Goal: Task Accomplishment & Management: Complete application form

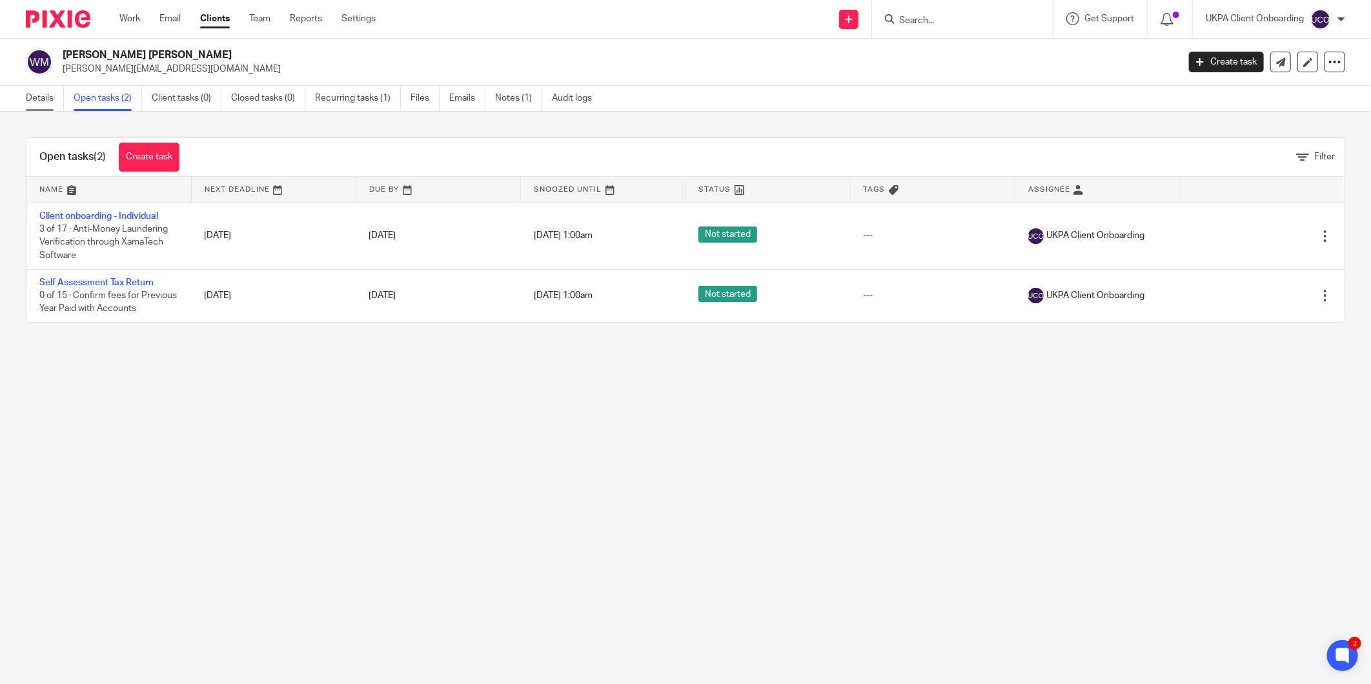
click at [59, 92] on link "Details" at bounding box center [45, 98] width 38 height 25
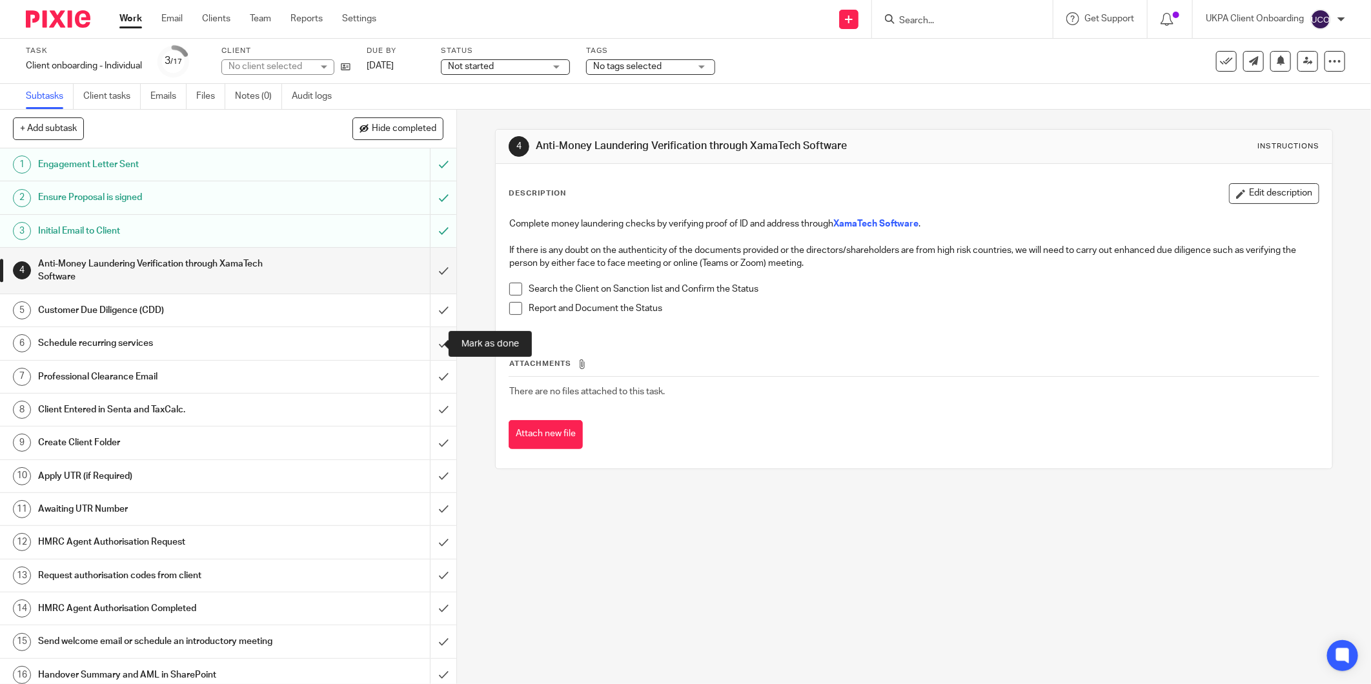
click at [421, 340] on input "submit" at bounding box center [228, 343] width 456 height 32
click at [430, 378] on input "submit" at bounding box center [228, 377] width 456 height 32
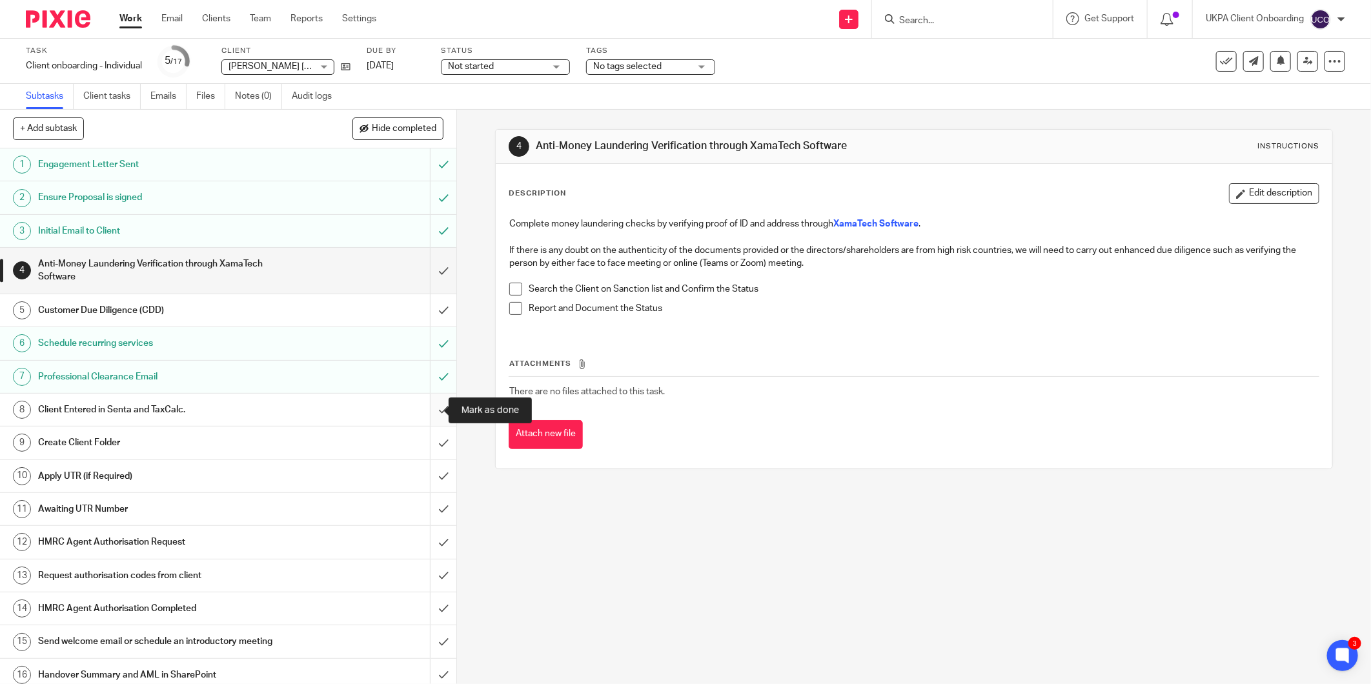
click at [423, 405] on input "submit" at bounding box center [228, 410] width 456 height 32
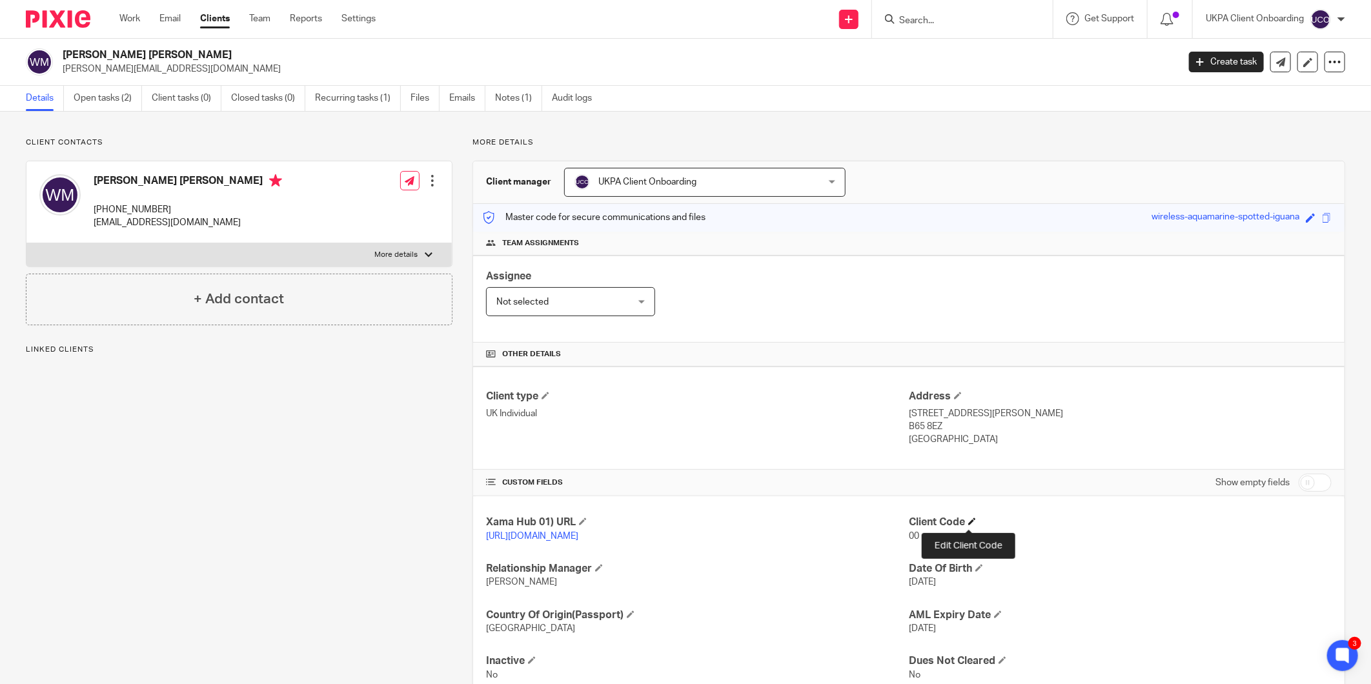
click at [968, 524] on span at bounding box center [972, 522] width 8 height 8
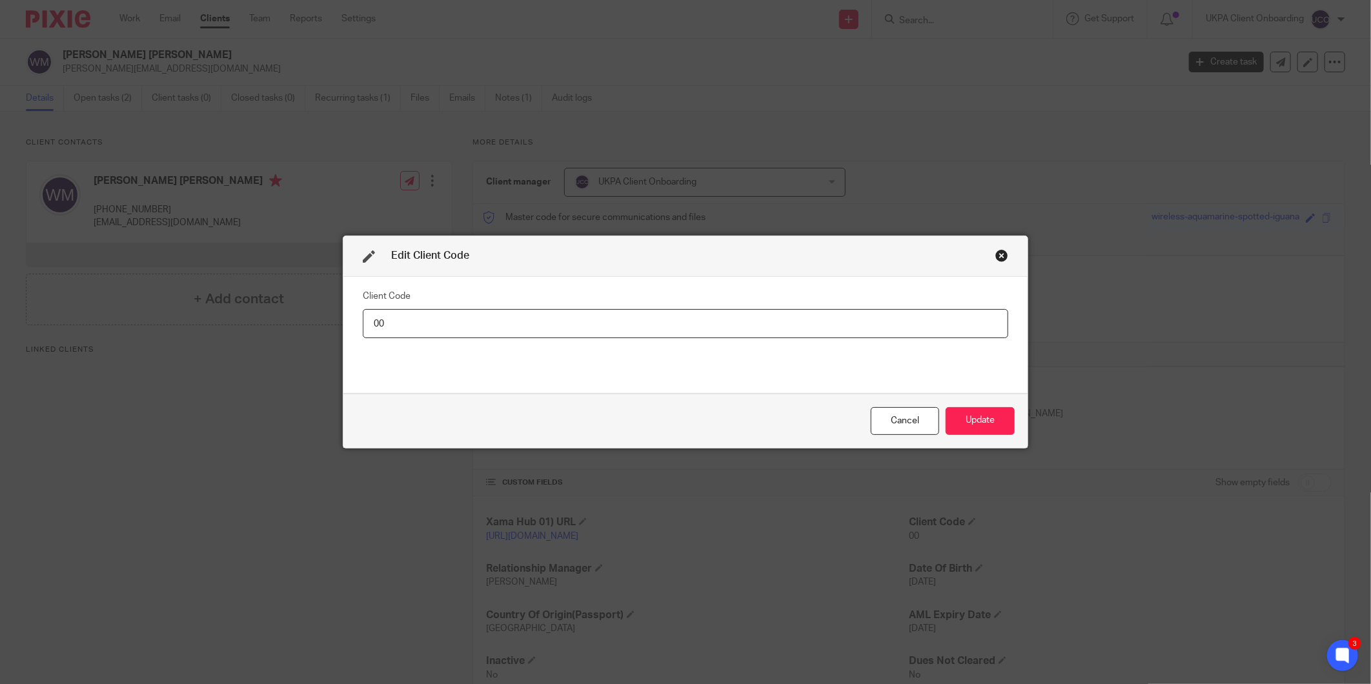
click at [907, 321] on input "00" at bounding box center [685, 323] width 645 height 29
type input "WIL011"
click at [965, 437] on div "Cancel Update" at bounding box center [685, 421] width 684 height 54
click at [969, 424] on button "Update" at bounding box center [979, 421] width 69 height 28
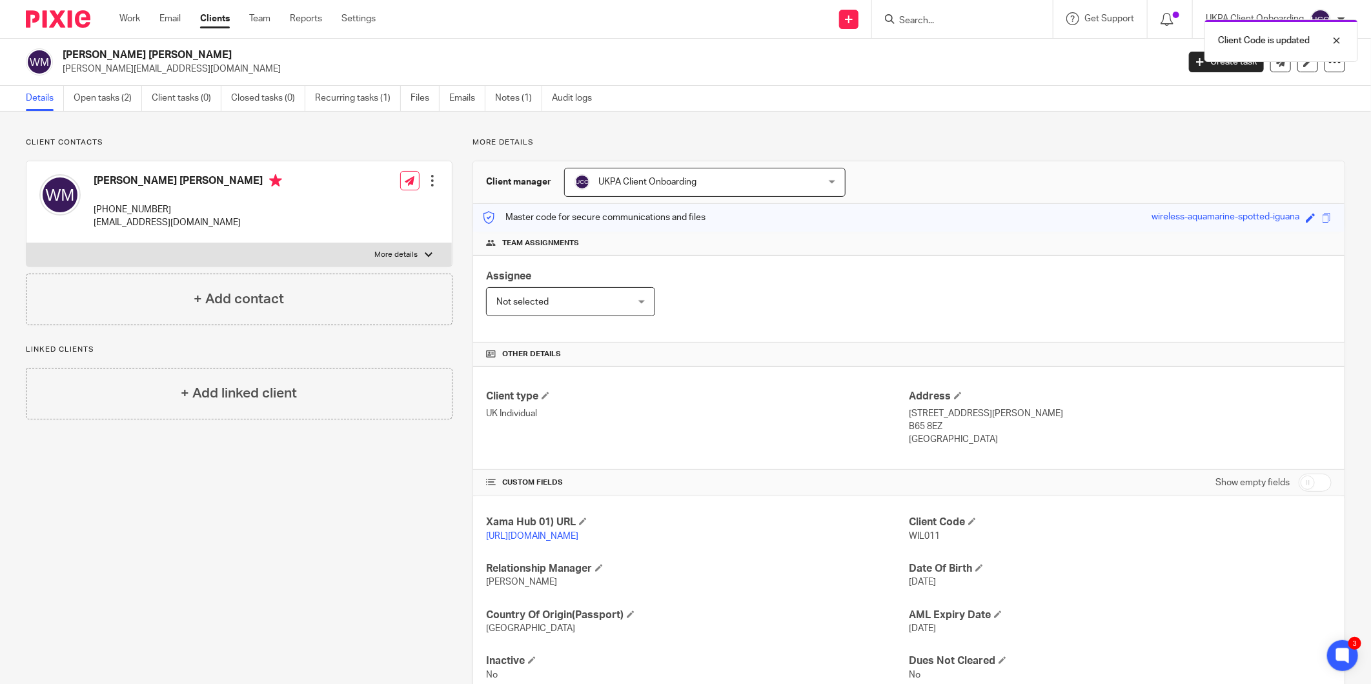
click at [110, 52] on h2 "[PERSON_NAME] [PERSON_NAME]" at bounding box center [505, 55] width 885 height 14
copy div "[PERSON_NAME] [PERSON_NAME]"
click at [980, 423] on p "B65 8EZ" at bounding box center [1120, 426] width 423 height 13
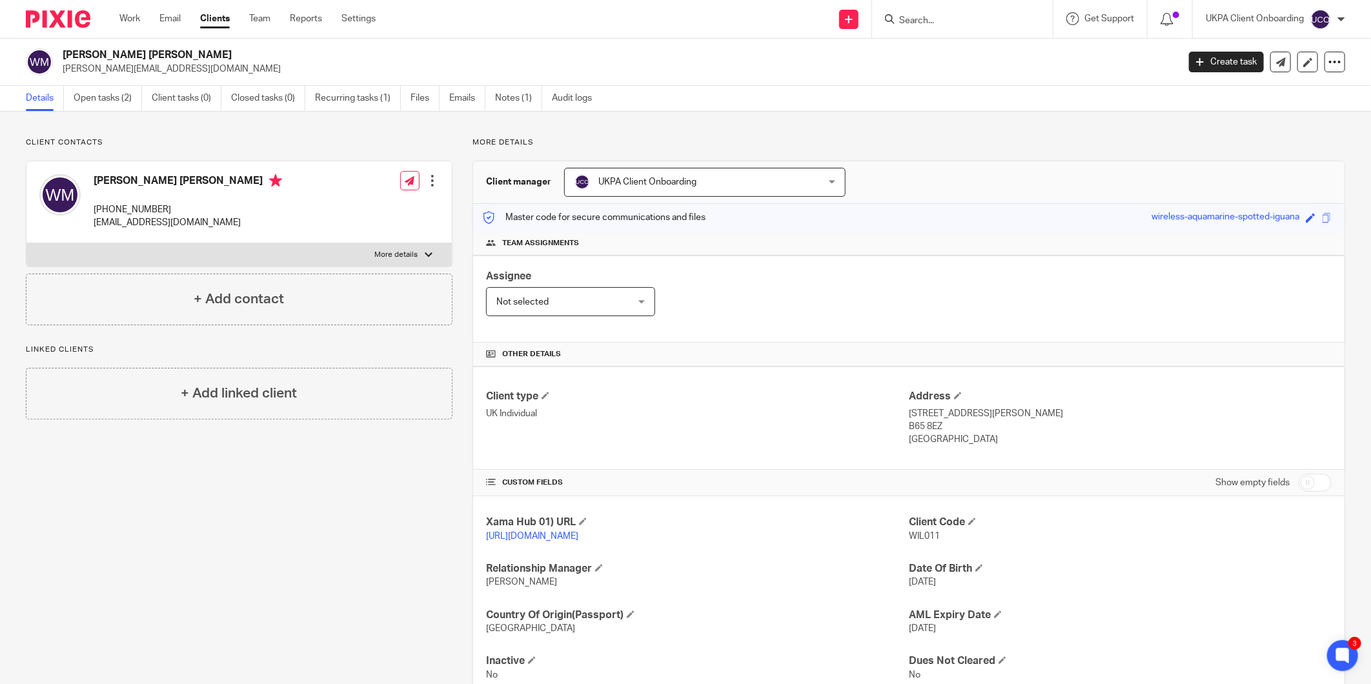
click at [980, 423] on p "B65 8EZ" at bounding box center [1120, 426] width 423 height 13
drag, startPoint x: 980, startPoint y: 423, endPoint x: 983, endPoint y: 416, distance: 7.8
click at [983, 416] on p "21 Fallow Field Road, Rowley Regis" at bounding box center [1120, 413] width 423 height 13
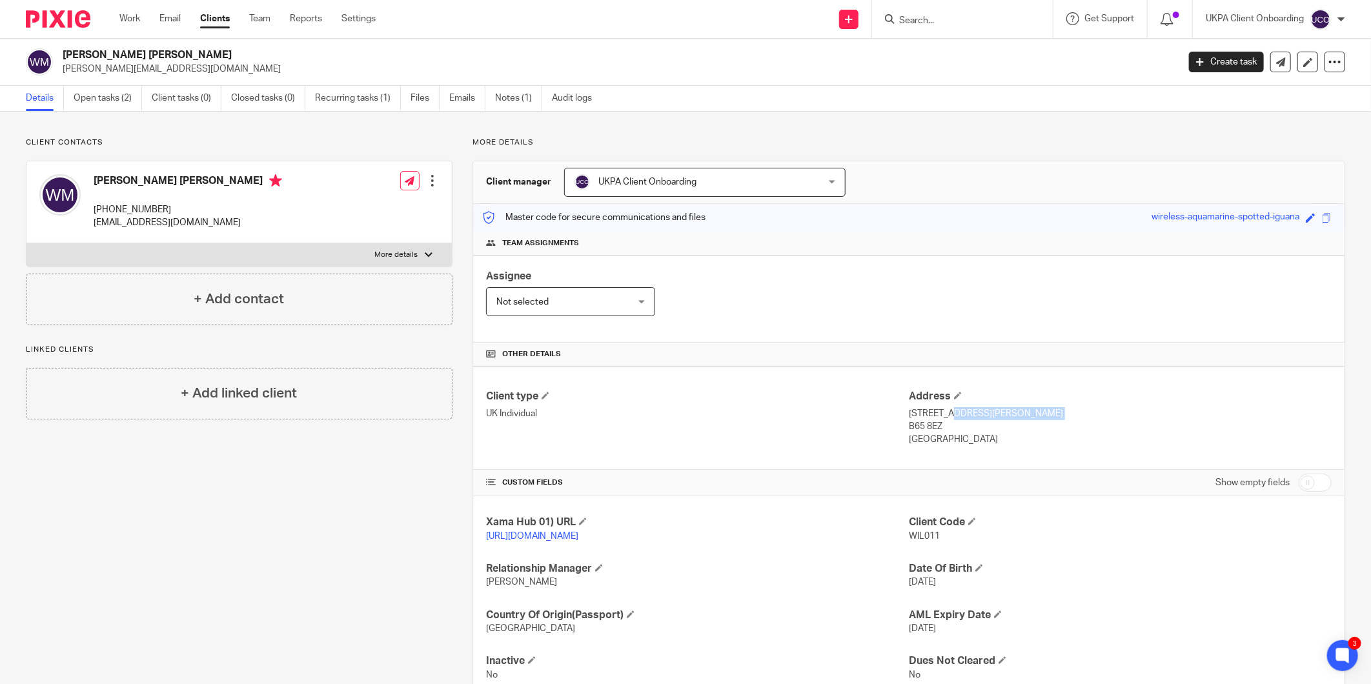
click at [983, 416] on p "21 Fallow Field Road, Rowley Regis" at bounding box center [1120, 413] width 423 height 13
copy div "21 Fallow Field Road, Rowley Regis"
click at [913, 424] on p "B65 8EZ" at bounding box center [1120, 426] width 423 height 13
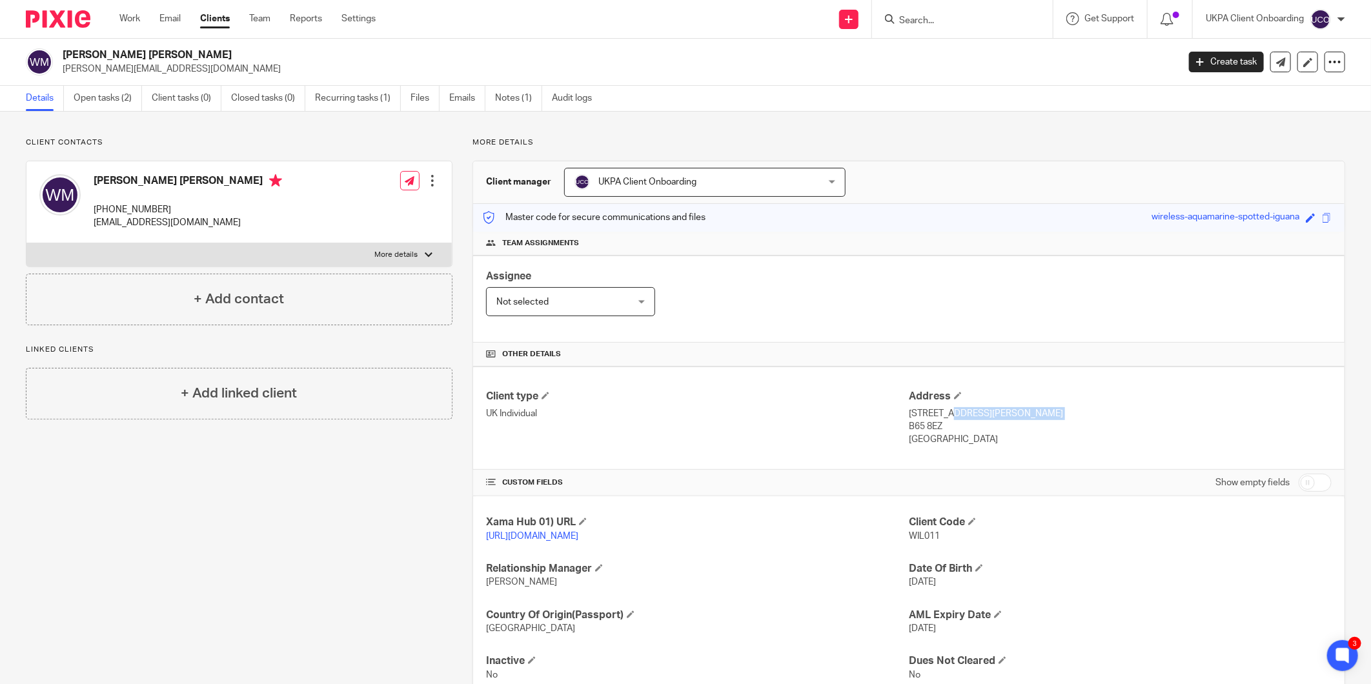
copy div "B65 8EZ"
click at [112, 216] on p "bilstonfg@gmail.com" at bounding box center [188, 222] width 188 height 13
click at [117, 211] on p "+44 777 232 2172" at bounding box center [188, 209] width 188 height 13
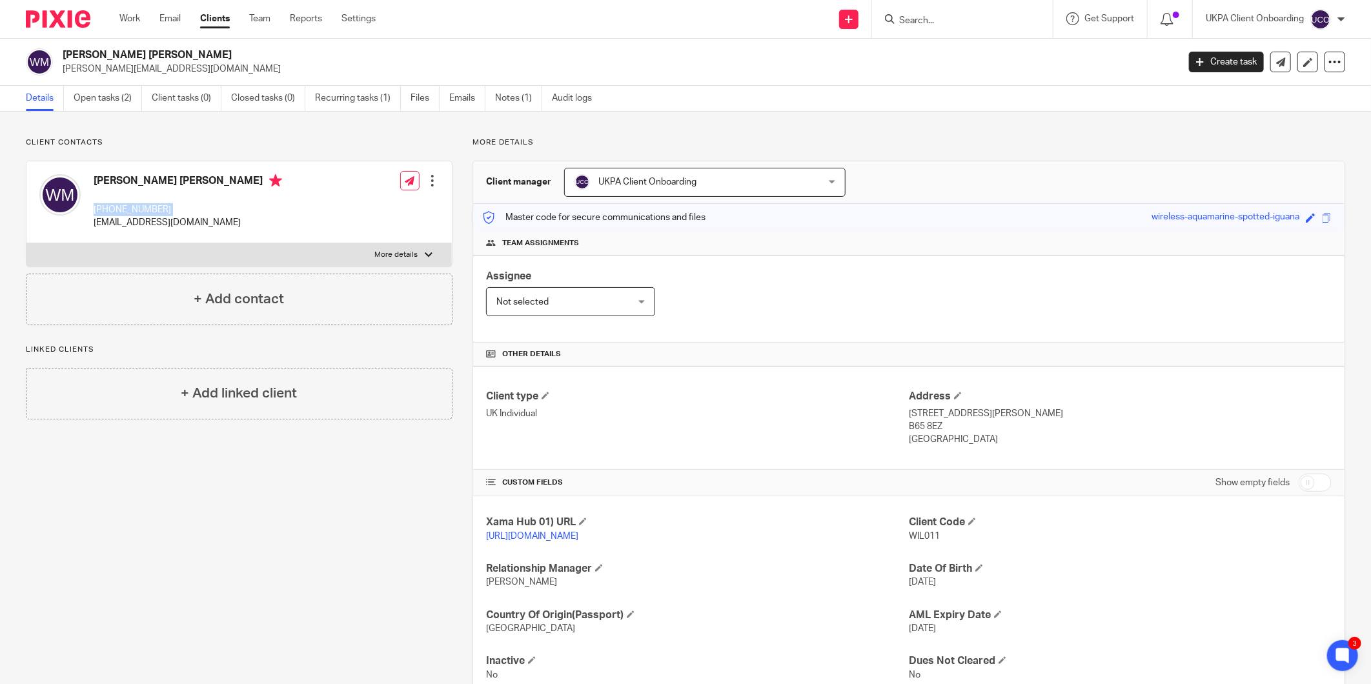
copy div "+44 777 232 2172"
click at [150, 226] on p "bilstonfg@gmail.com" at bounding box center [188, 222] width 188 height 13
click at [150, 227] on p "bilstonfg@gmail.com" at bounding box center [188, 222] width 188 height 13
copy div "bilstonfg@gmail.com"
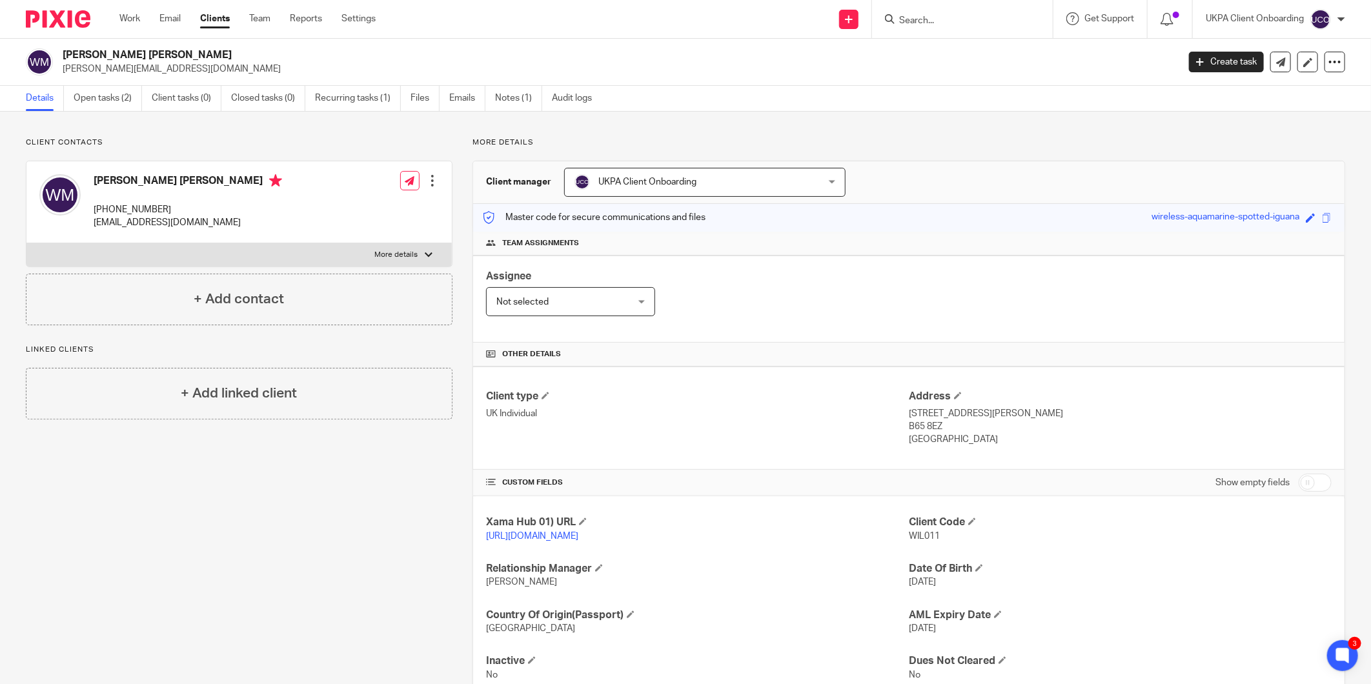
click at [151, 59] on h2 "William Douglas Martin" at bounding box center [505, 55] width 885 height 14
copy div "William Douglas Martin"
click at [976, 413] on p "21 Fallow Field Road, Rowley Regis" at bounding box center [1120, 413] width 423 height 13
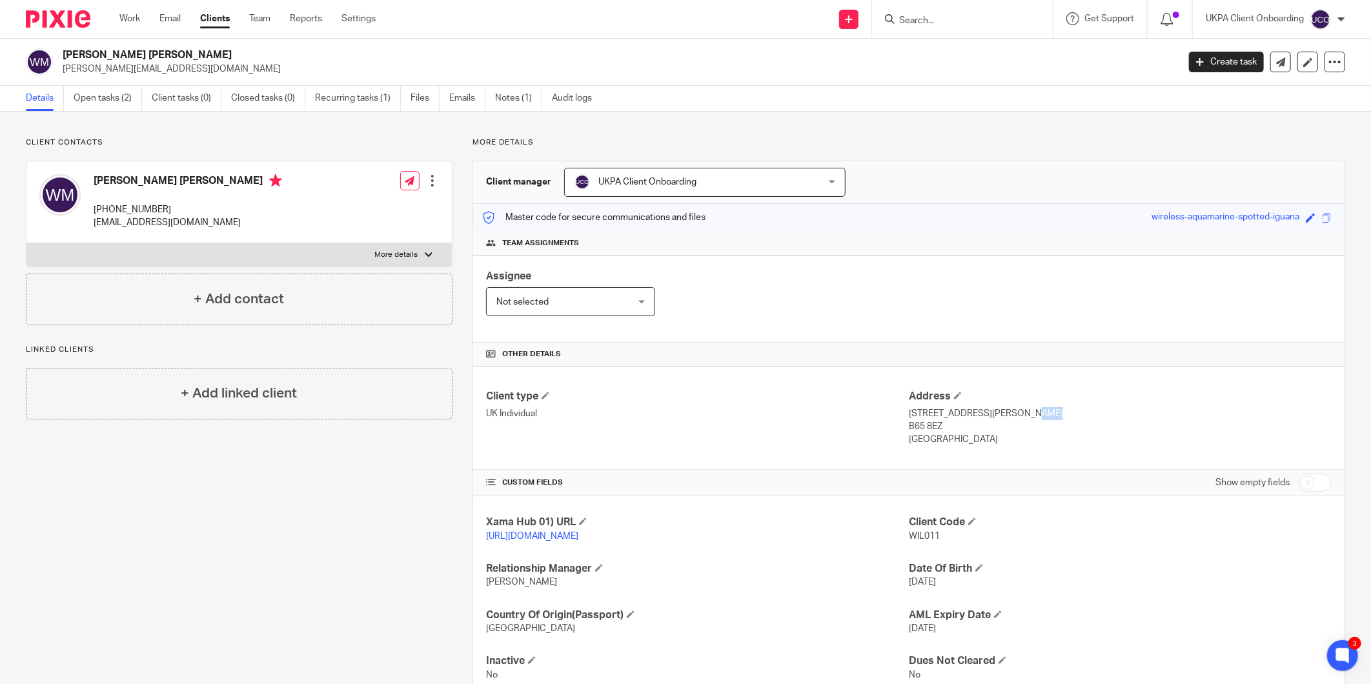
click at [976, 413] on p "21 Fallow Field Road, Rowley Regis" at bounding box center [1120, 413] width 423 height 13
copy div "21 Fallow Field Road, Rowley Regis"
click at [132, 184] on h4 "William Douglas Martin" at bounding box center [188, 182] width 188 height 16
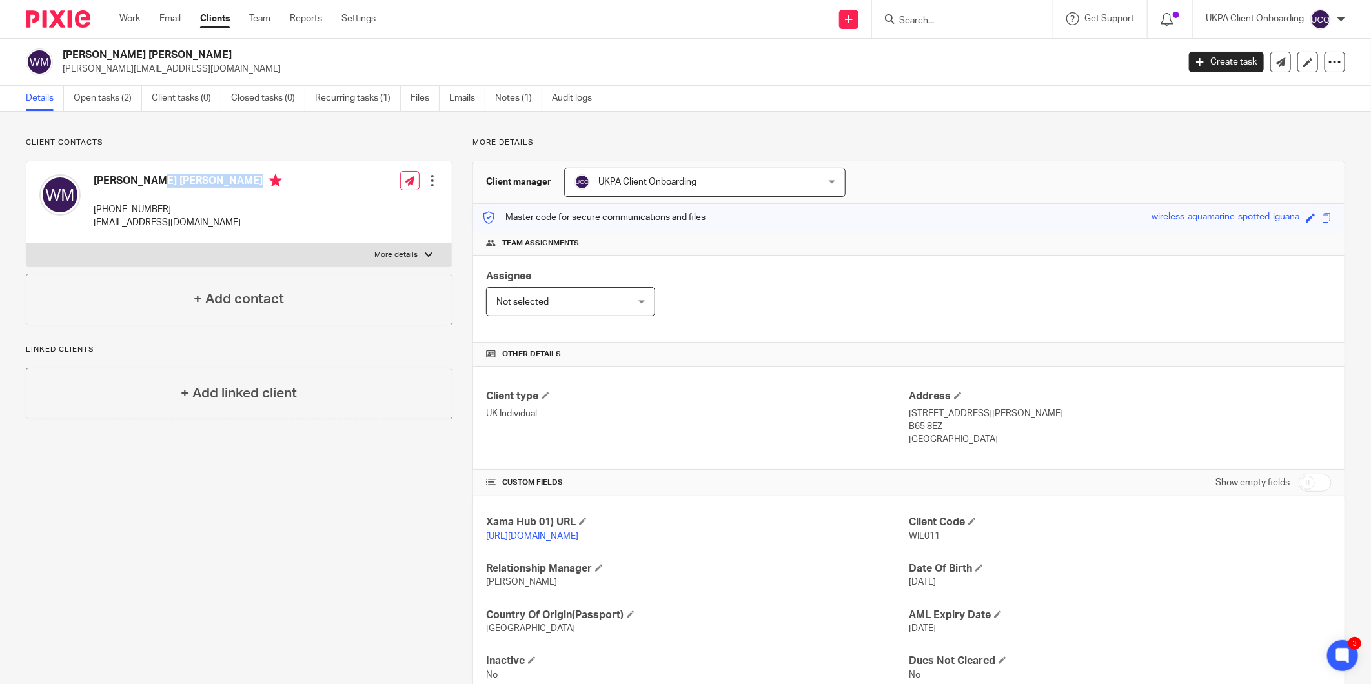
click at [132, 184] on h4 "William Douglas Martin" at bounding box center [188, 182] width 188 height 16
copy h4 "William Douglas Martin"
click at [157, 210] on p "+44 777 232 2172" at bounding box center [188, 209] width 188 height 13
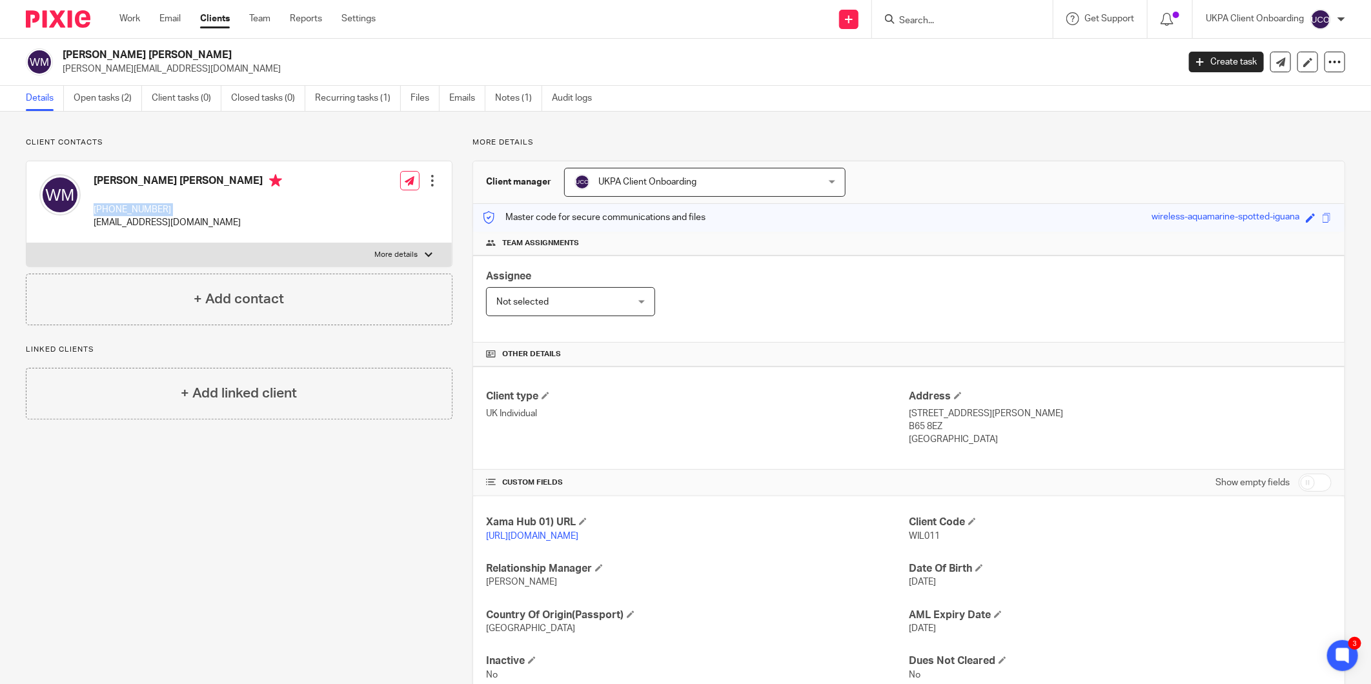
copy div "+44 777 232 2172"
click at [151, 183] on h4 "William Douglas Martin" at bounding box center [188, 182] width 188 height 16
copy h4 "William Douglas Martin"
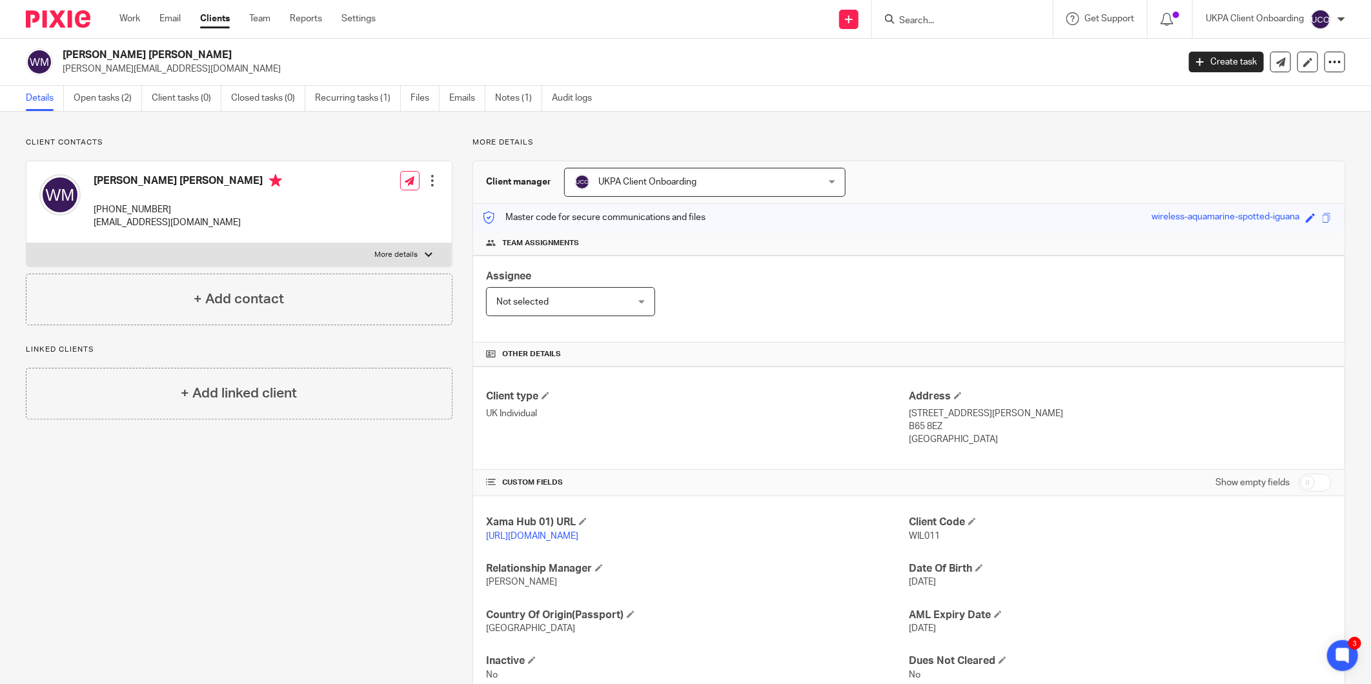
click at [139, 209] on p "+44 777 232 2172" at bounding box center [188, 209] width 188 height 13
click at [159, 219] on p "bilstonfg@gmail.com" at bounding box center [188, 222] width 188 height 13
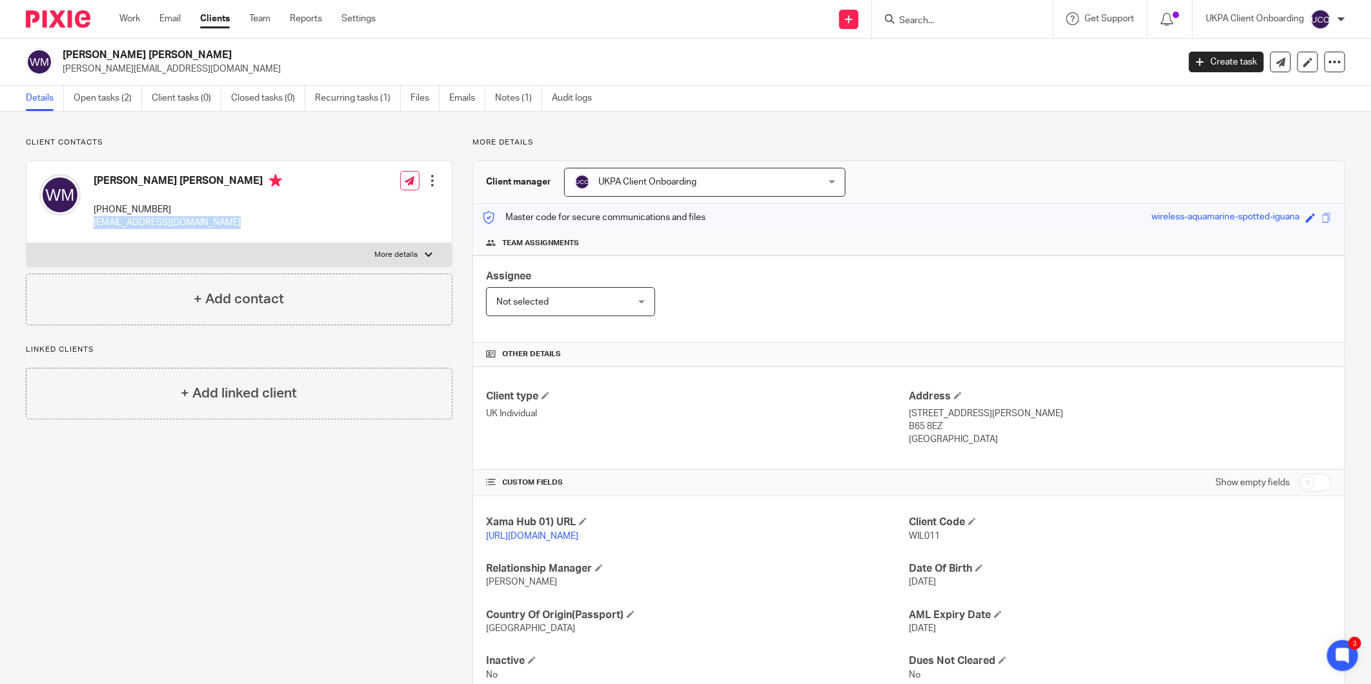
click at [157, 219] on p "bilstonfg@gmail.com" at bounding box center [188, 222] width 188 height 13
click at [97, 54] on h2 "[PERSON_NAME] [PERSON_NAME]" at bounding box center [505, 55] width 885 height 14
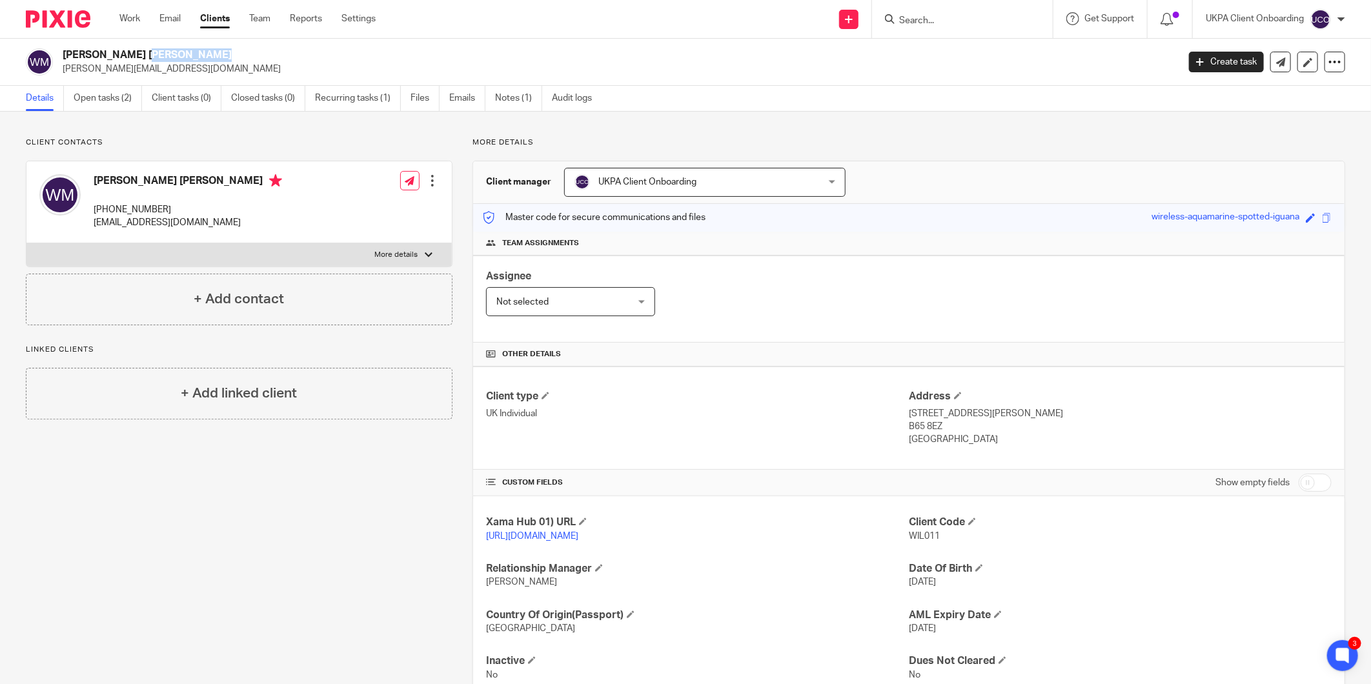
click at [1298, 484] on input "checkbox" at bounding box center [1314, 483] width 33 height 18
checkbox input "true"
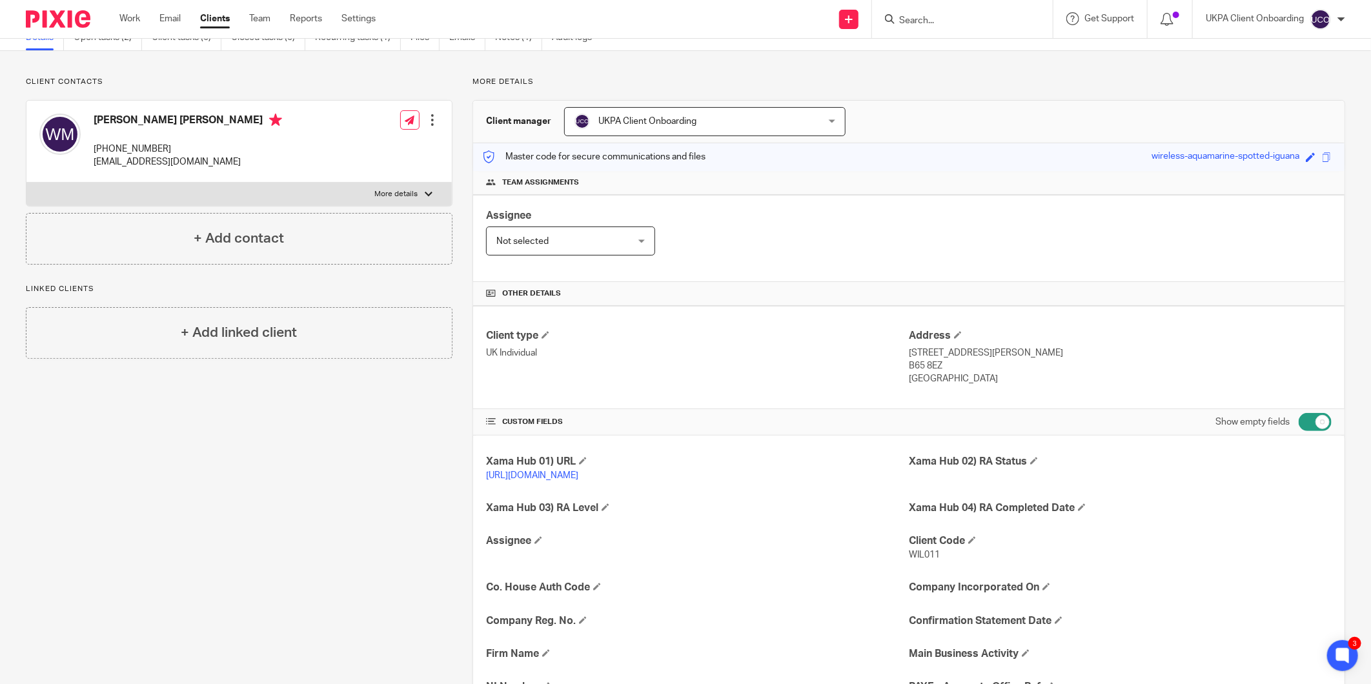
scroll to position [143, 0]
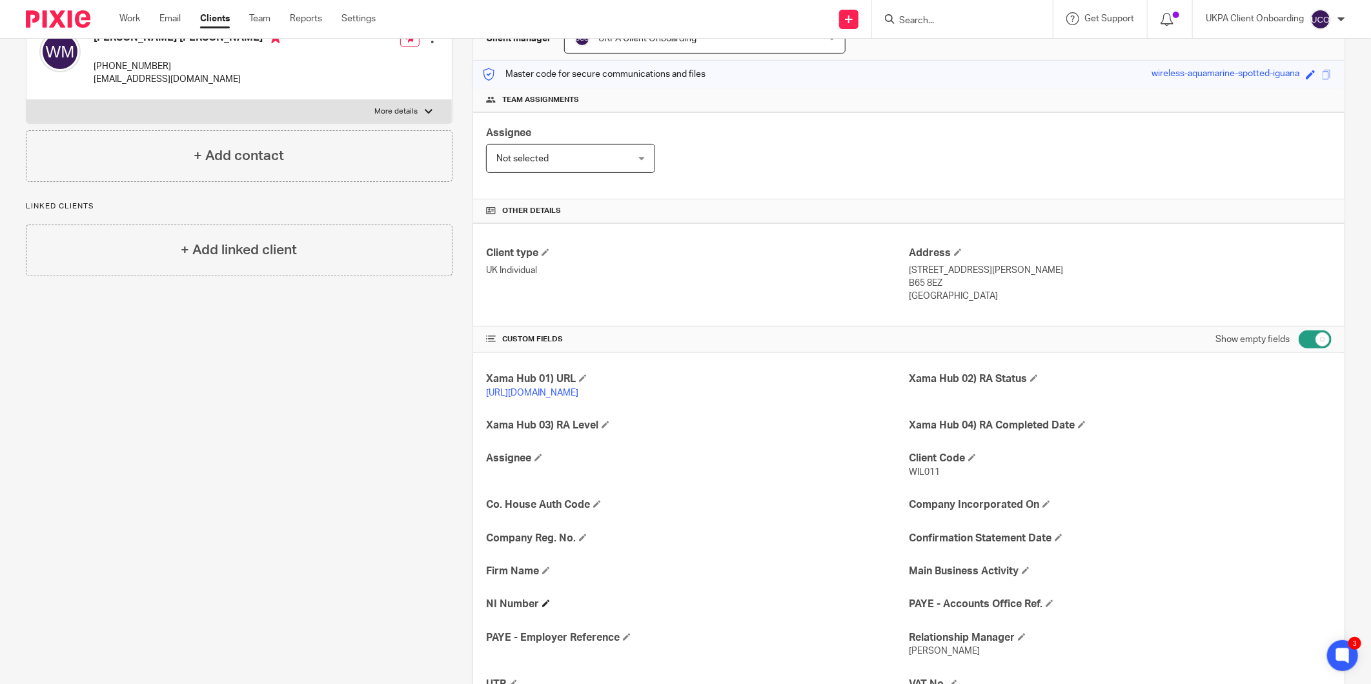
click at [537, 603] on h4 "NI Number" at bounding box center [697, 605] width 423 height 14
click at [549, 603] on h4 "NI Number" at bounding box center [697, 605] width 423 height 14
click at [547, 603] on span at bounding box center [546, 604] width 8 height 8
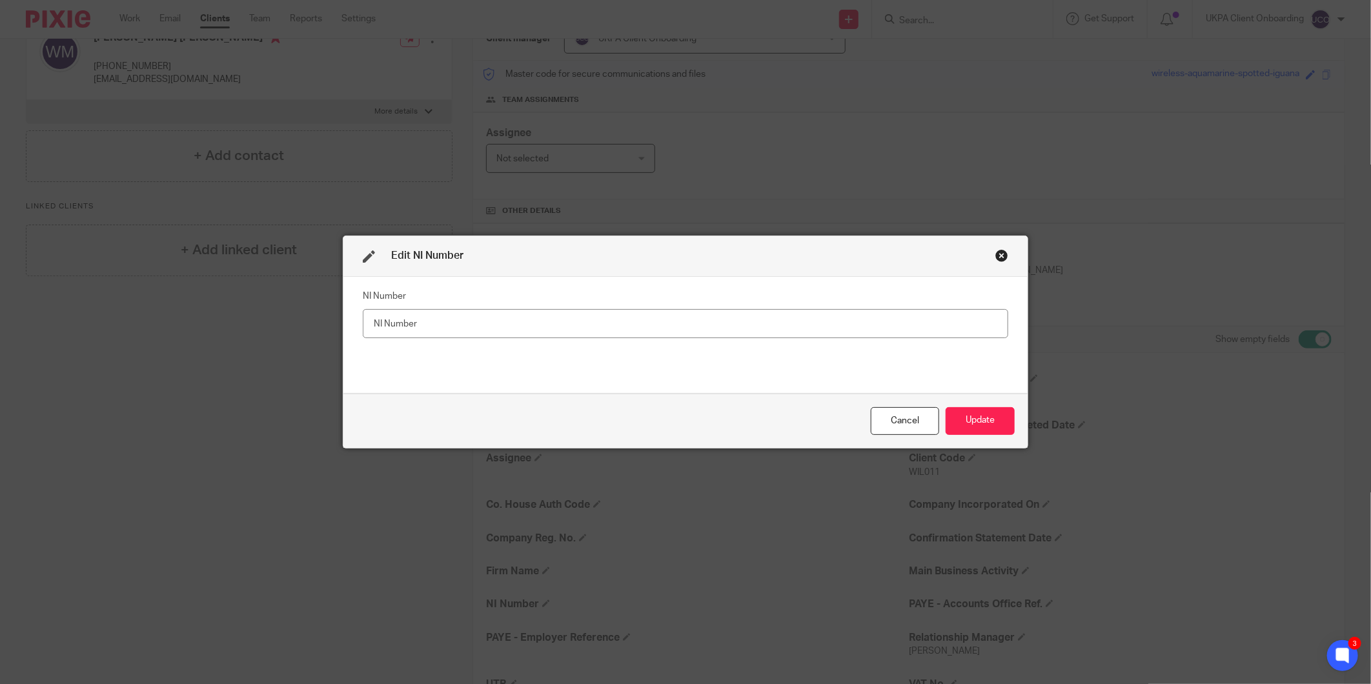
click at [605, 321] on input "text" at bounding box center [685, 323] width 645 height 29
click at [370, 323] on input "jj871440a" at bounding box center [685, 323] width 645 height 29
click at [435, 323] on input "JJ871440a" at bounding box center [685, 323] width 645 height 29
type input "JJ871440A"
click at [967, 417] on button "Update" at bounding box center [979, 421] width 69 height 28
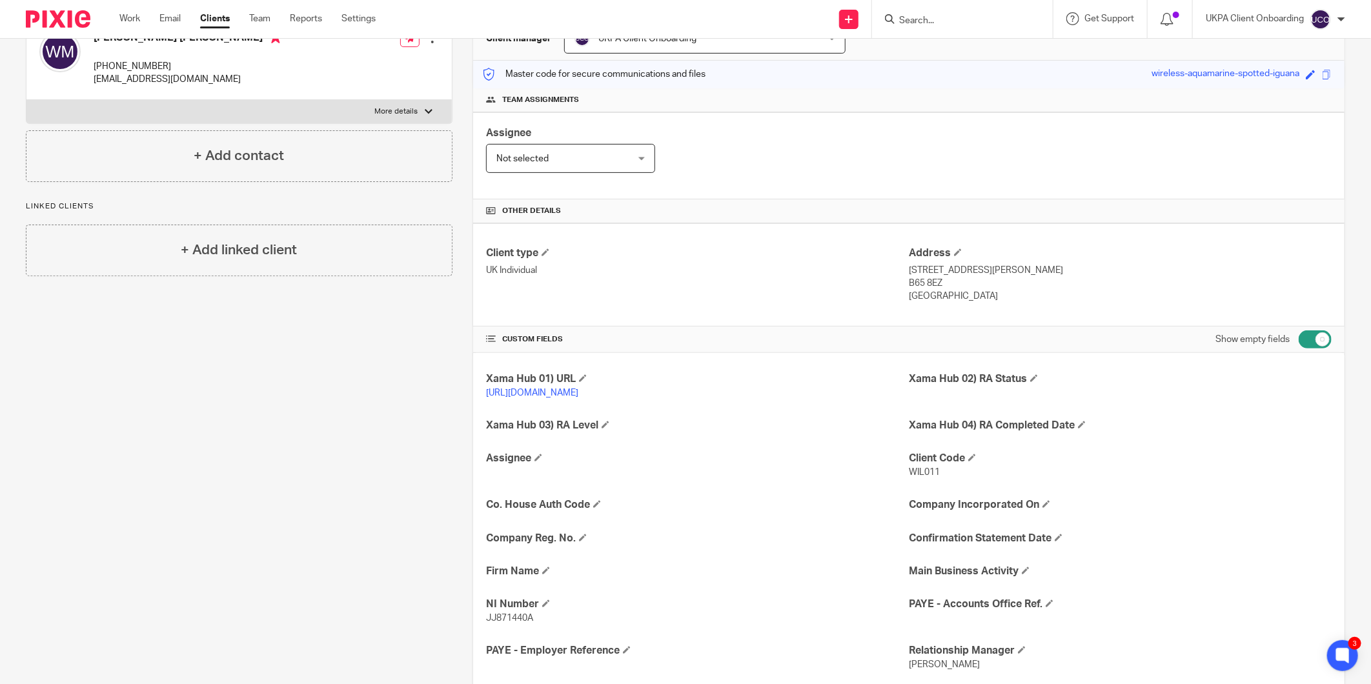
click at [492, 620] on span "JJ871440A" at bounding box center [509, 618] width 47 height 9
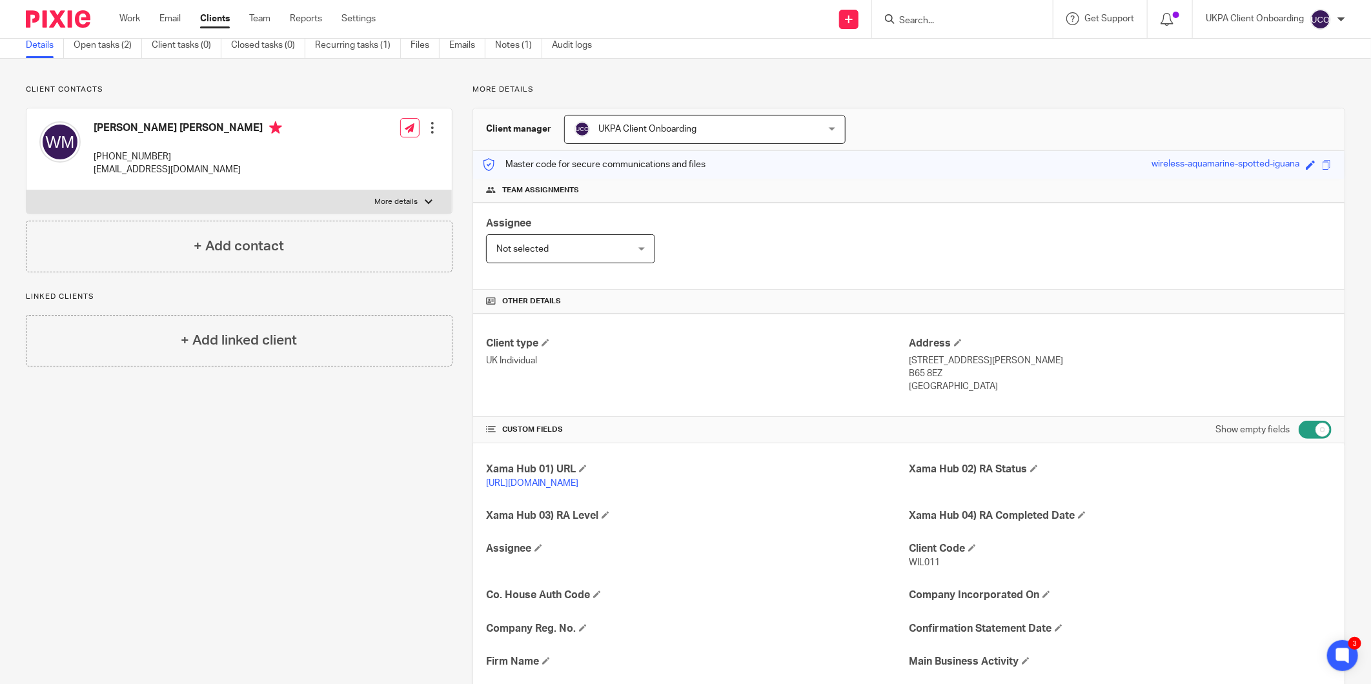
scroll to position [0, 0]
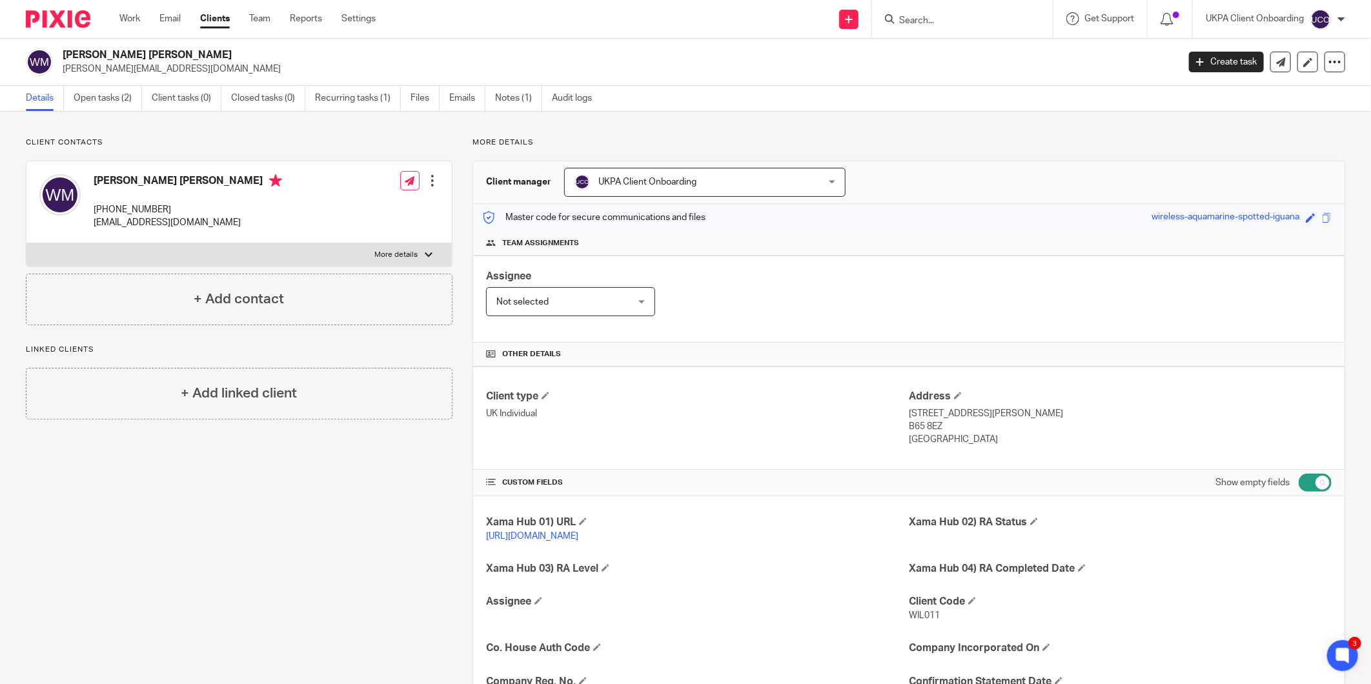
click at [132, 177] on h4 "[PERSON_NAME] [PERSON_NAME]" at bounding box center [188, 182] width 188 height 16
click at [132, 177] on h4 "William Douglas Martin" at bounding box center [188, 182] width 188 height 16
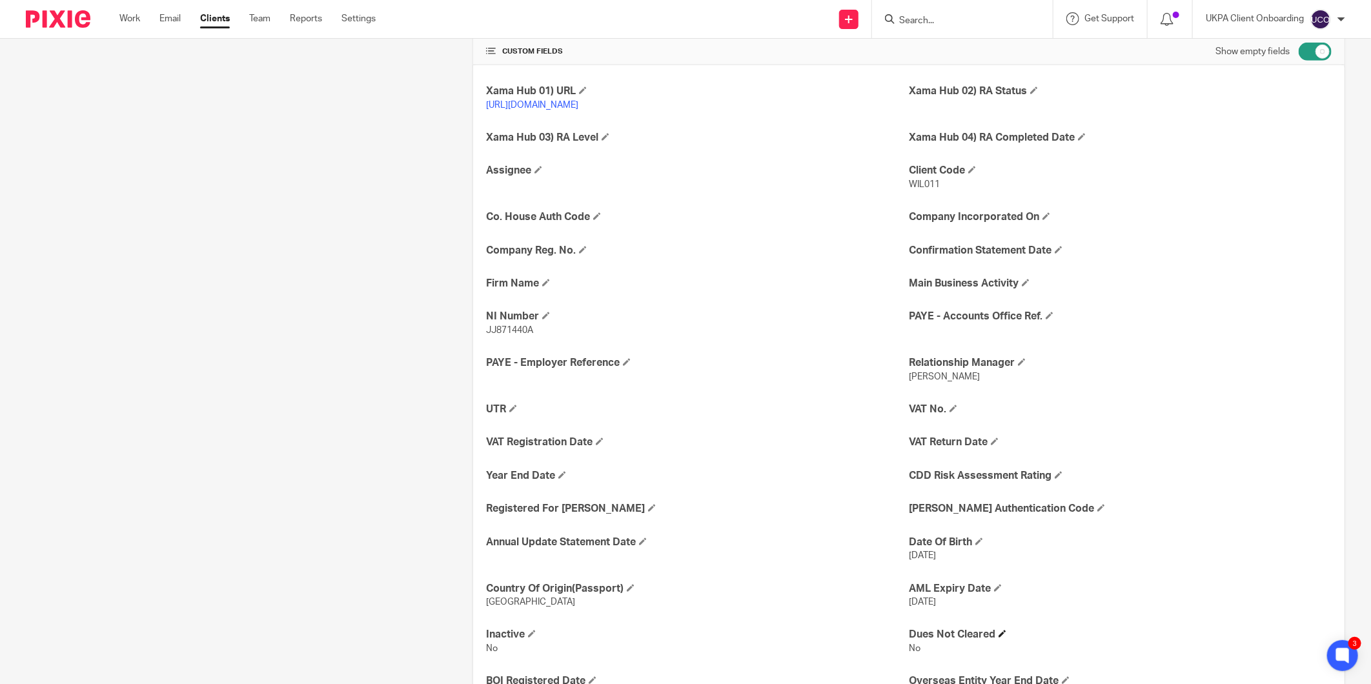
scroll to position [501, 0]
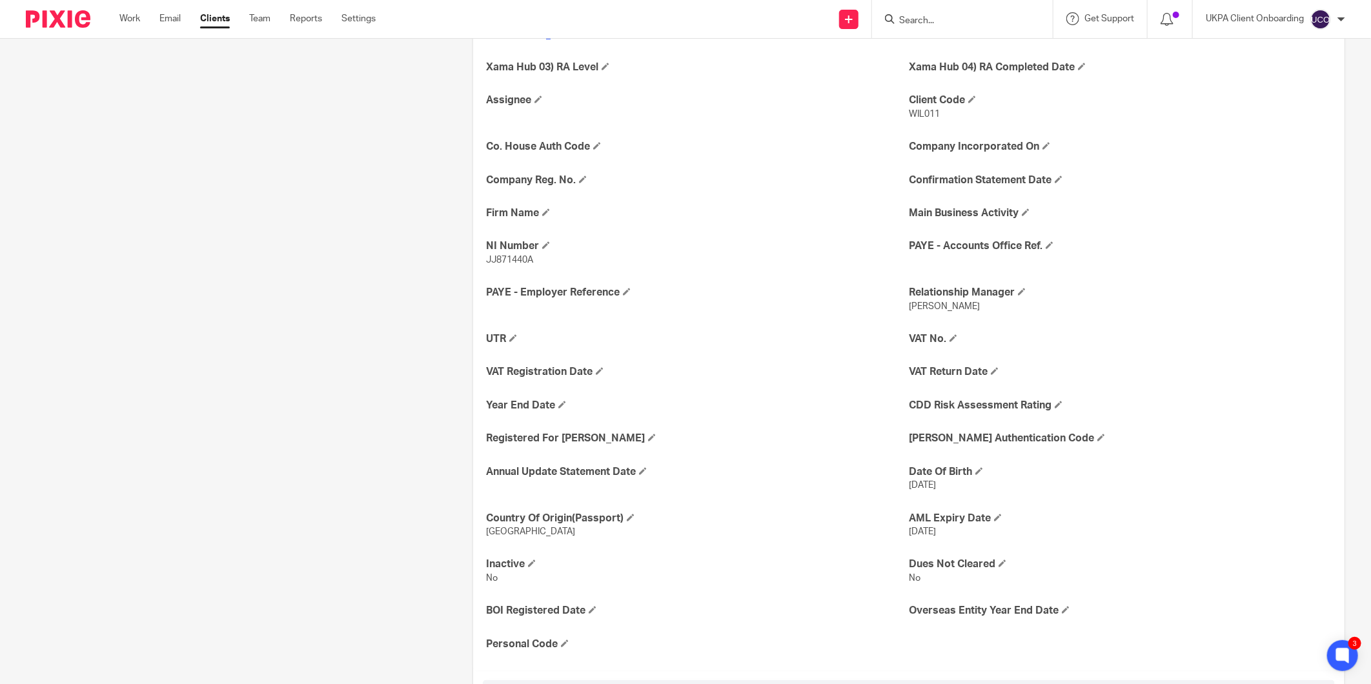
click at [921, 490] on p "30 Nov 1989" at bounding box center [1120, 485] width 423 height 13
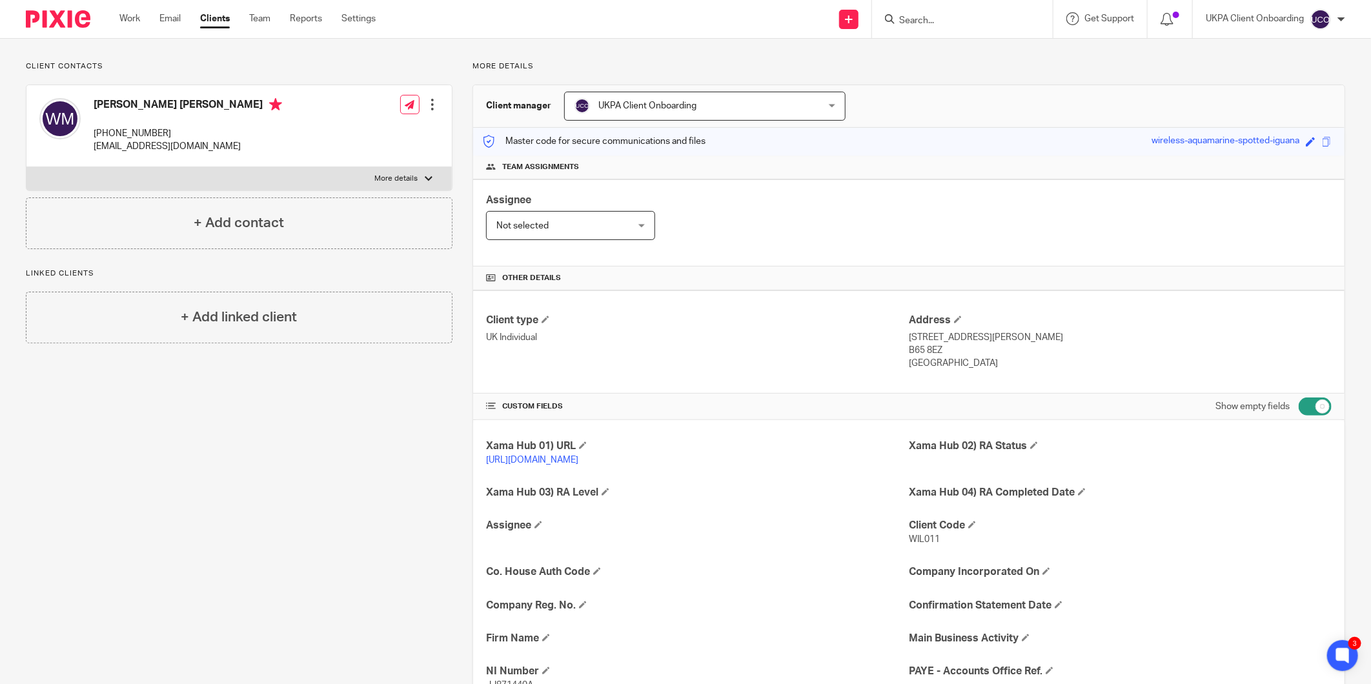
scroll to position [72, 0]
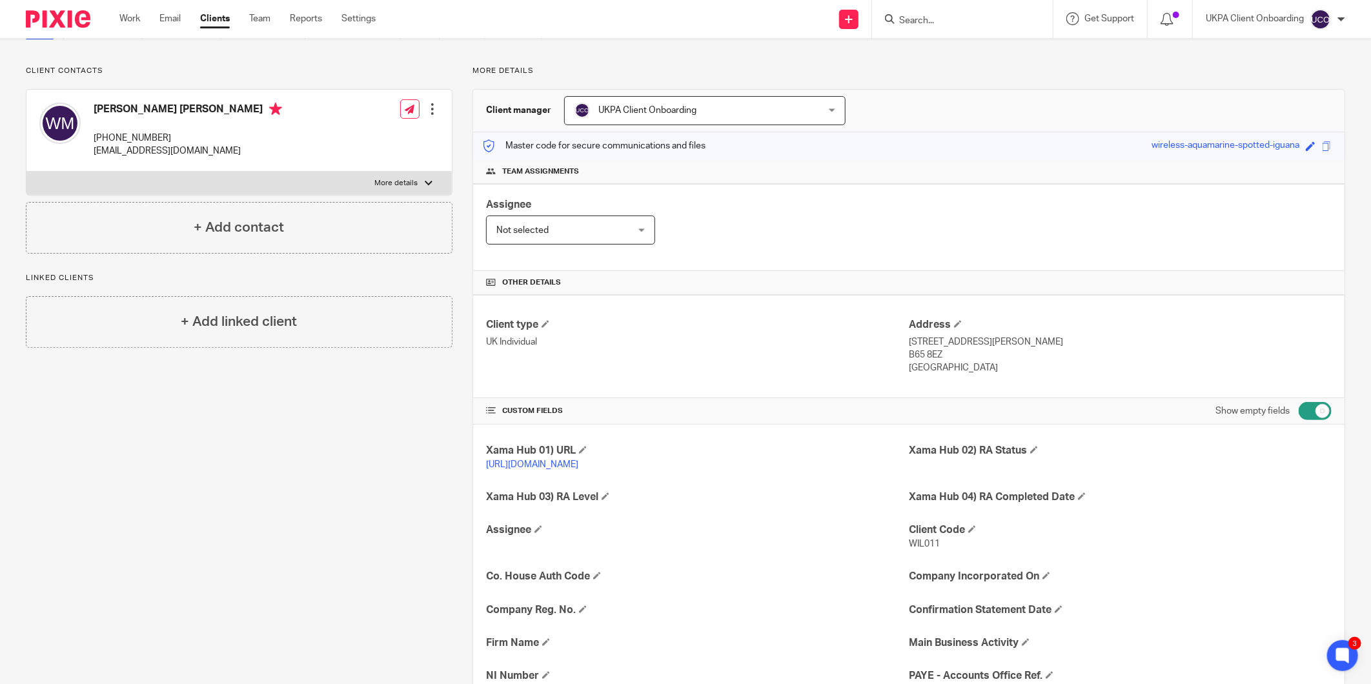
drag, startPoint x: 924, startPoint y: 369, endPoint x: 904, endPoint y: 345, distance: 31.6
click at [909, 345] on div "Address 21 Fallow Field Road, Rowley Regis B65 8EZ United Kingdom" at bounding box center [1120, 346] width 423 height 57
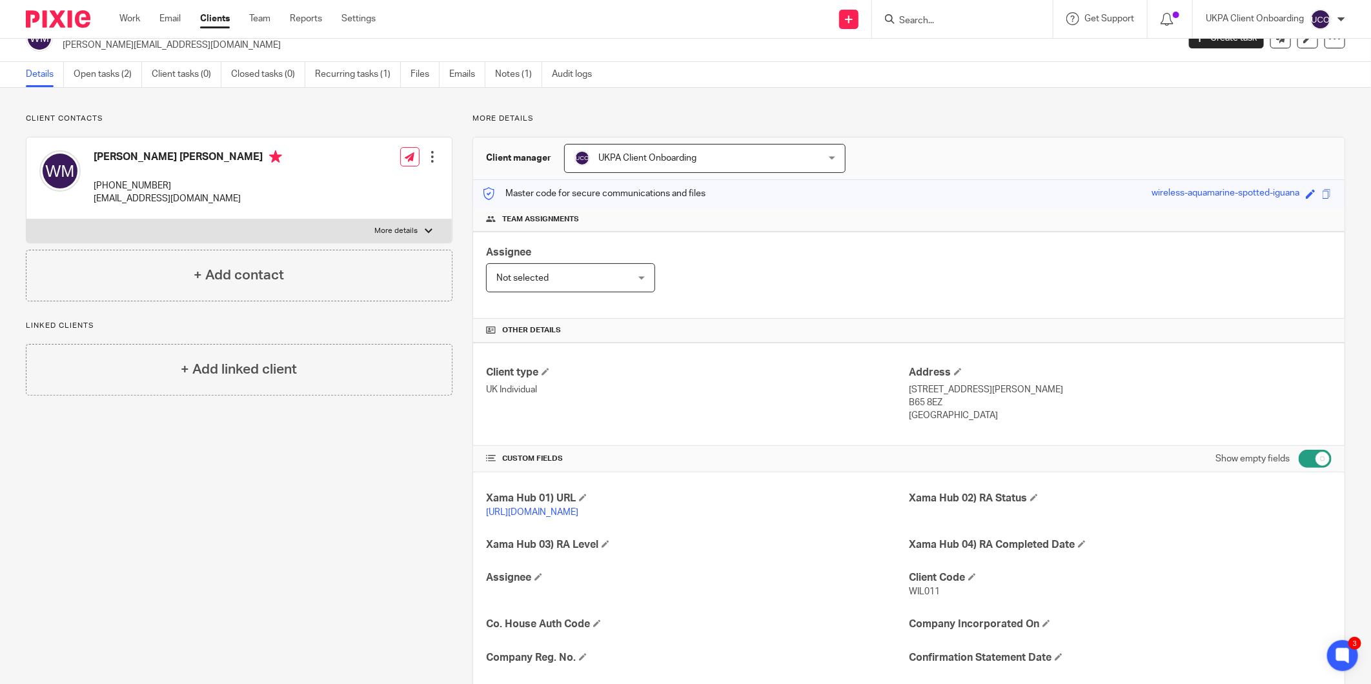
scroll to position [0, 0]
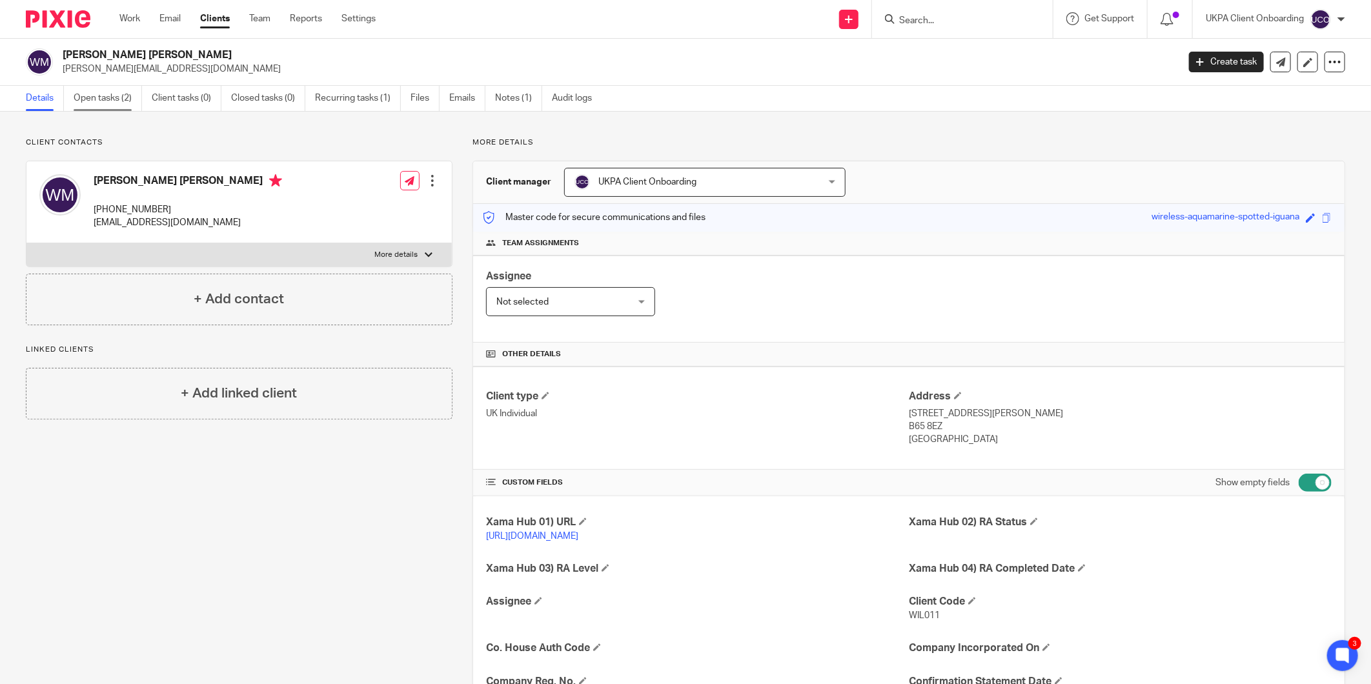
click at [91, 108] on link "Open tasks (2)" at bounding box center [108, 98] width 68 height 25
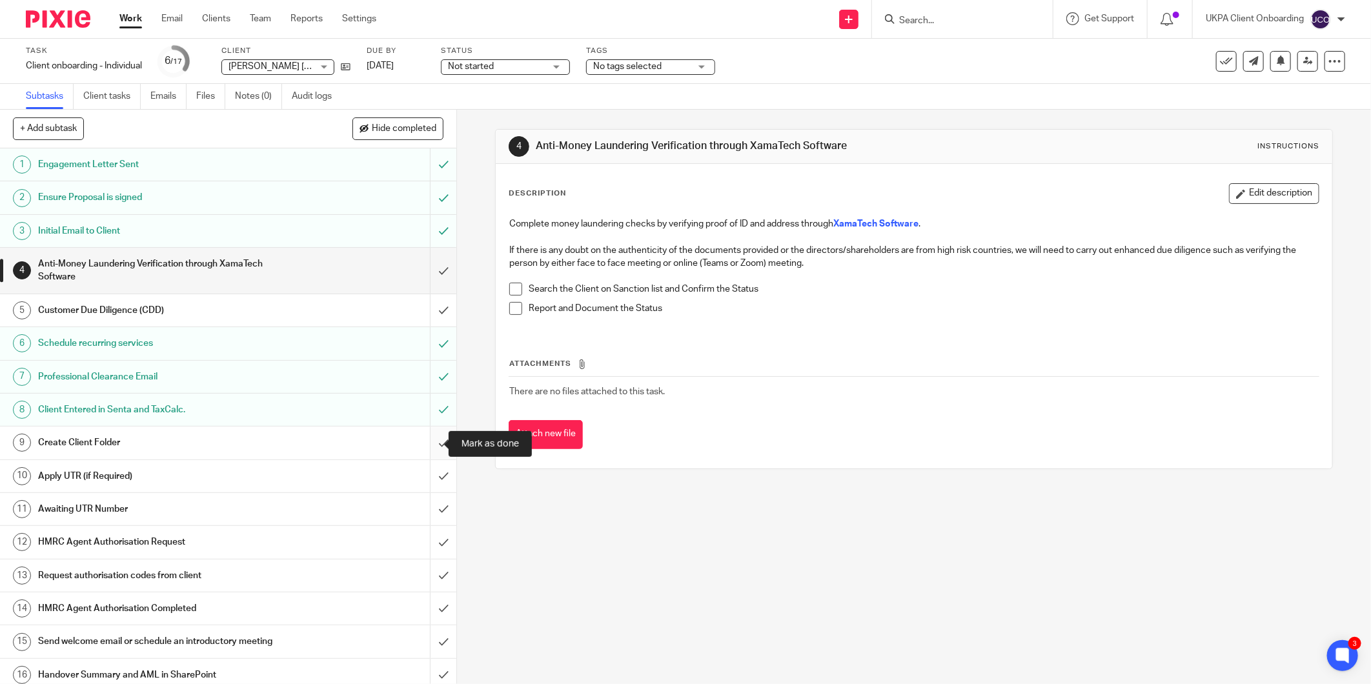
click at [427, 439] on input "submit" at bounding box center [228, 443] width 456 height 32
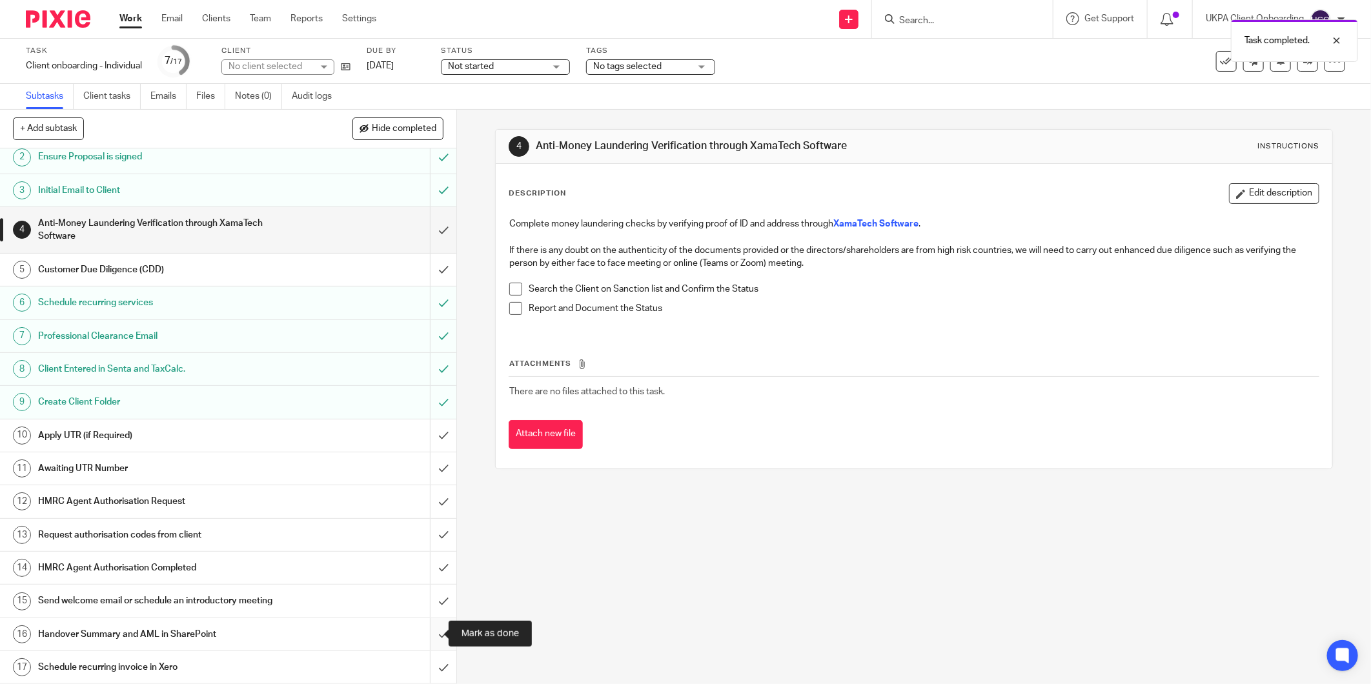
click at [432, 629] on input "submit" at bounding box center [228, 634] width 456 height 32
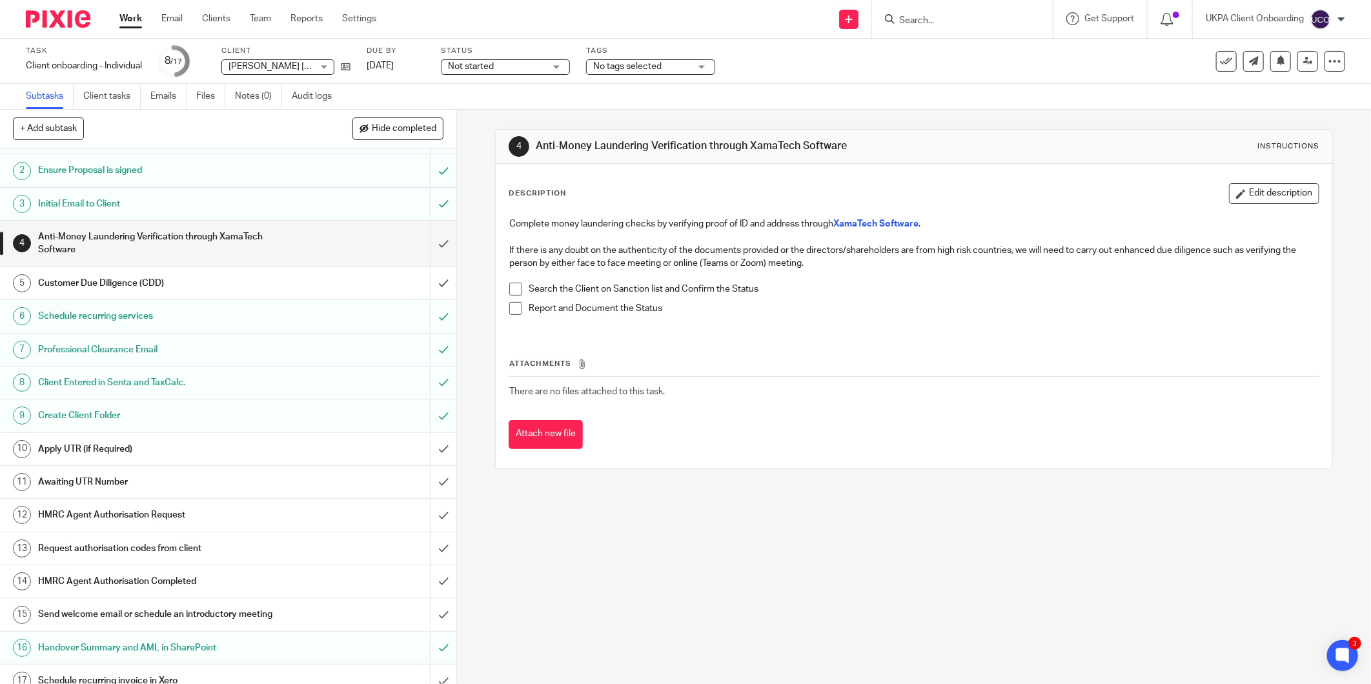
scroll to position [42, 0]
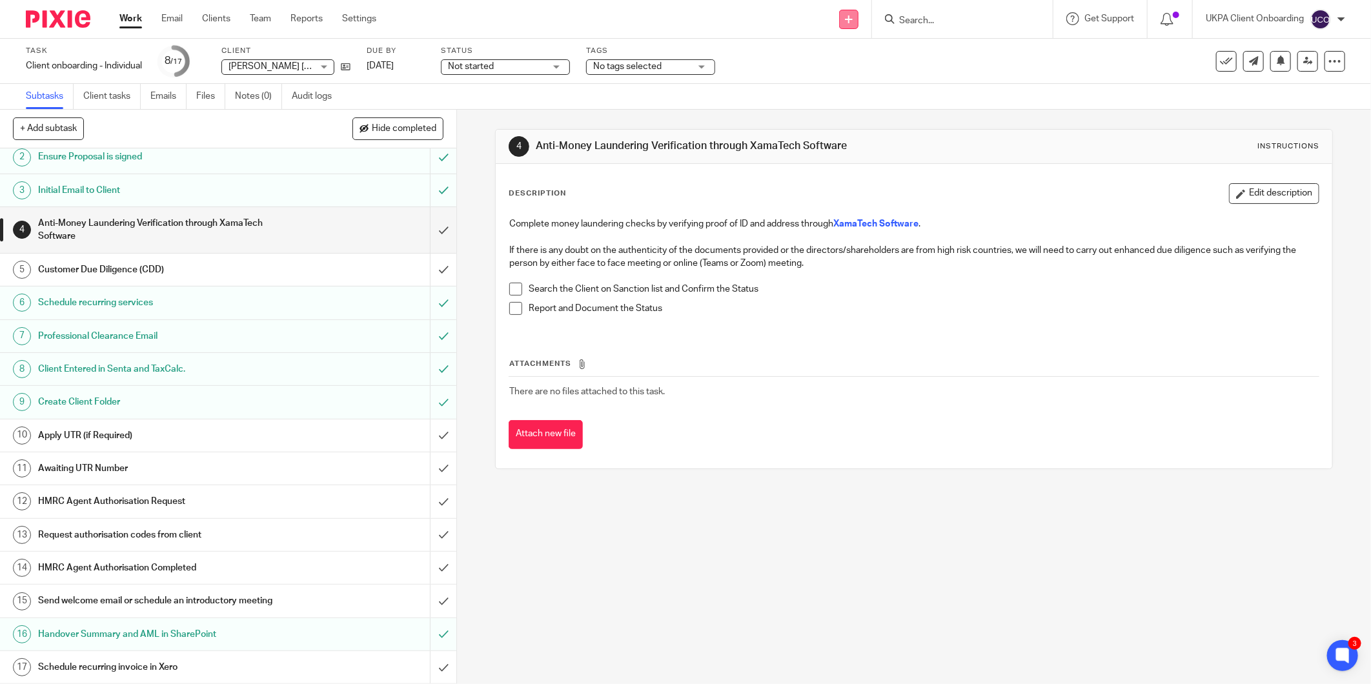
click at [841, 23] on link at bounding box center [848, 19] width 19 height 19
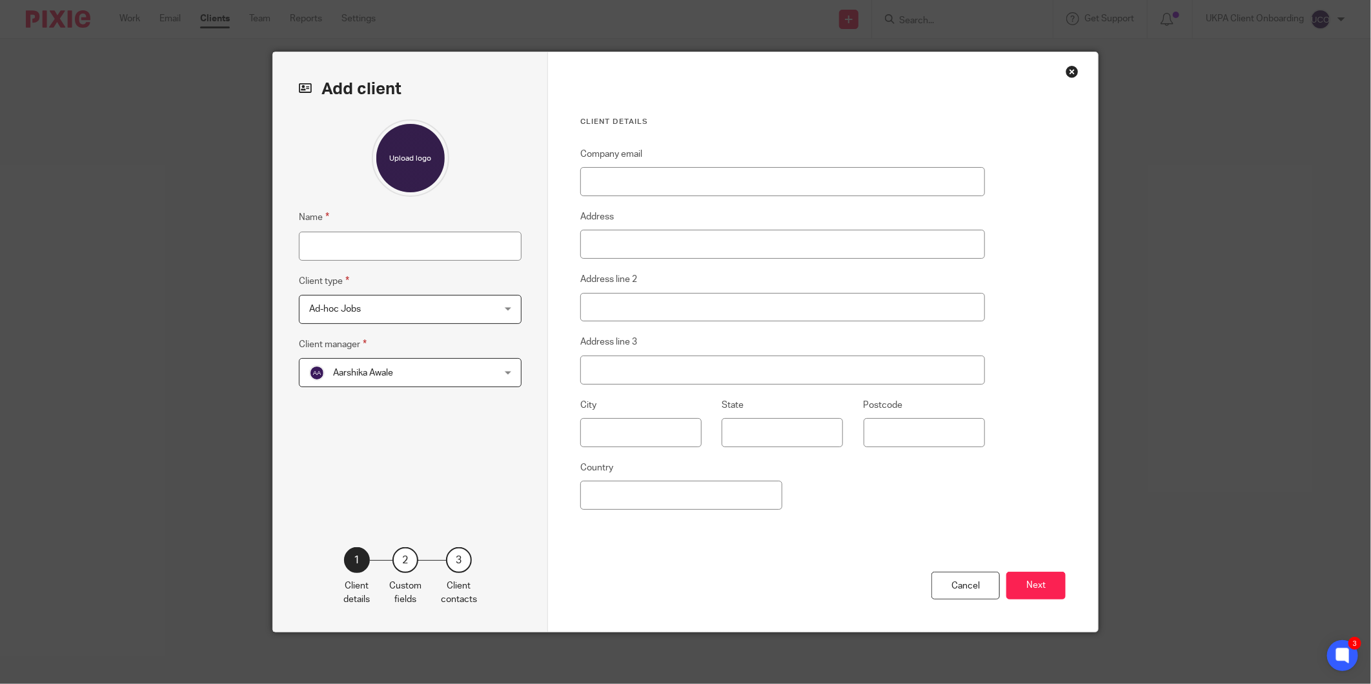
click at [405, 301] on span "Ad-hoc Jobs" at bounding box center [393, 309] width 169 height 27
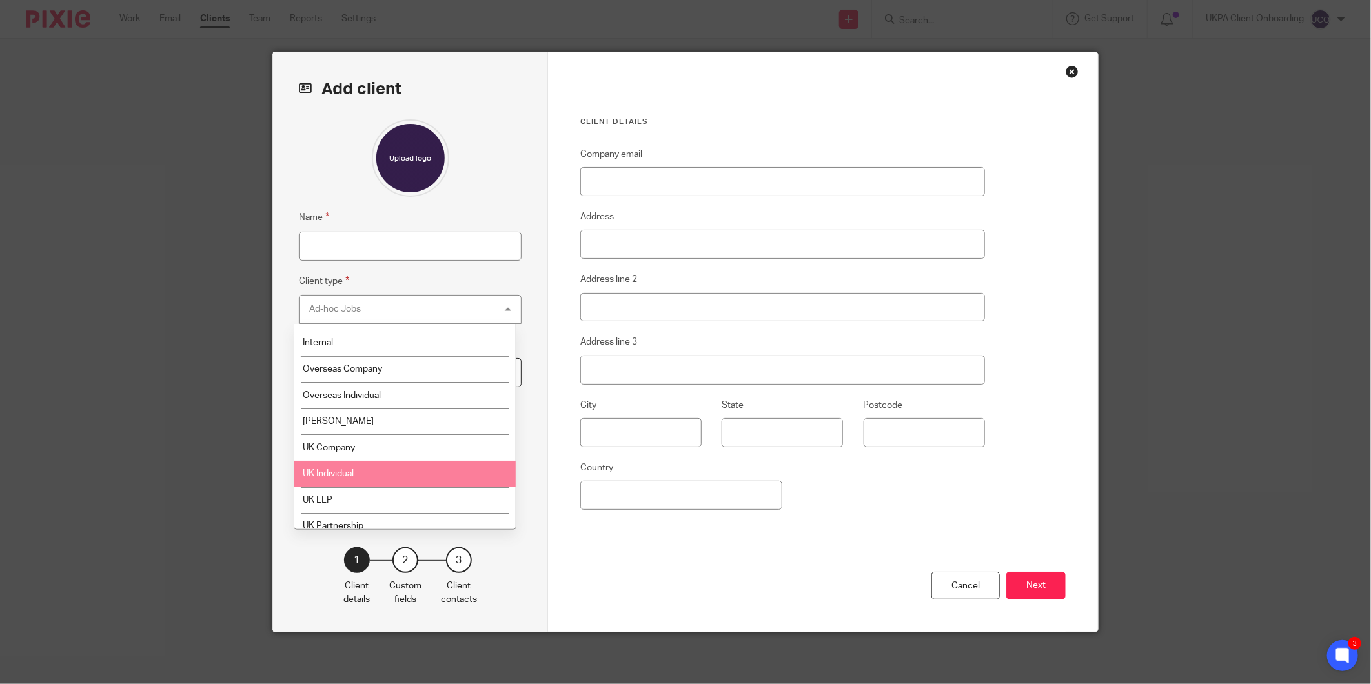
scroll to position [72, 0]
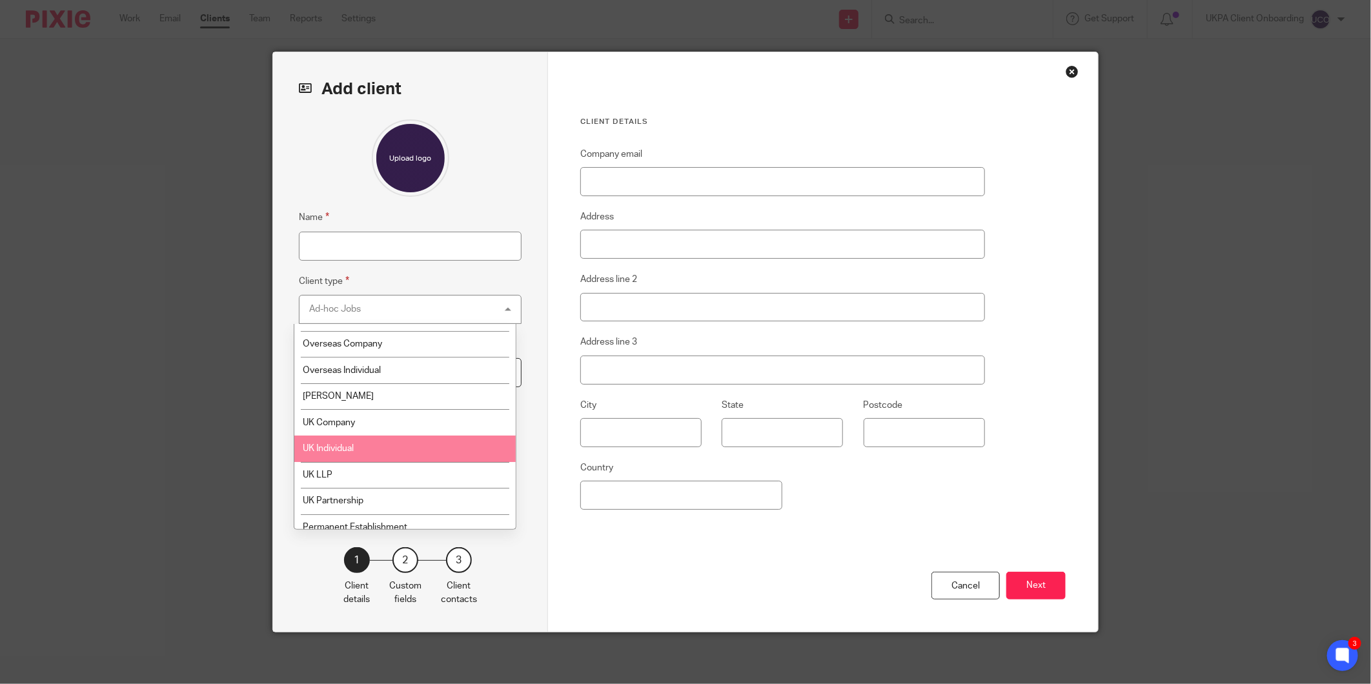
click at [404, 457] on li "UK Individual" at bounding box center [404, 449] width 221 height 26
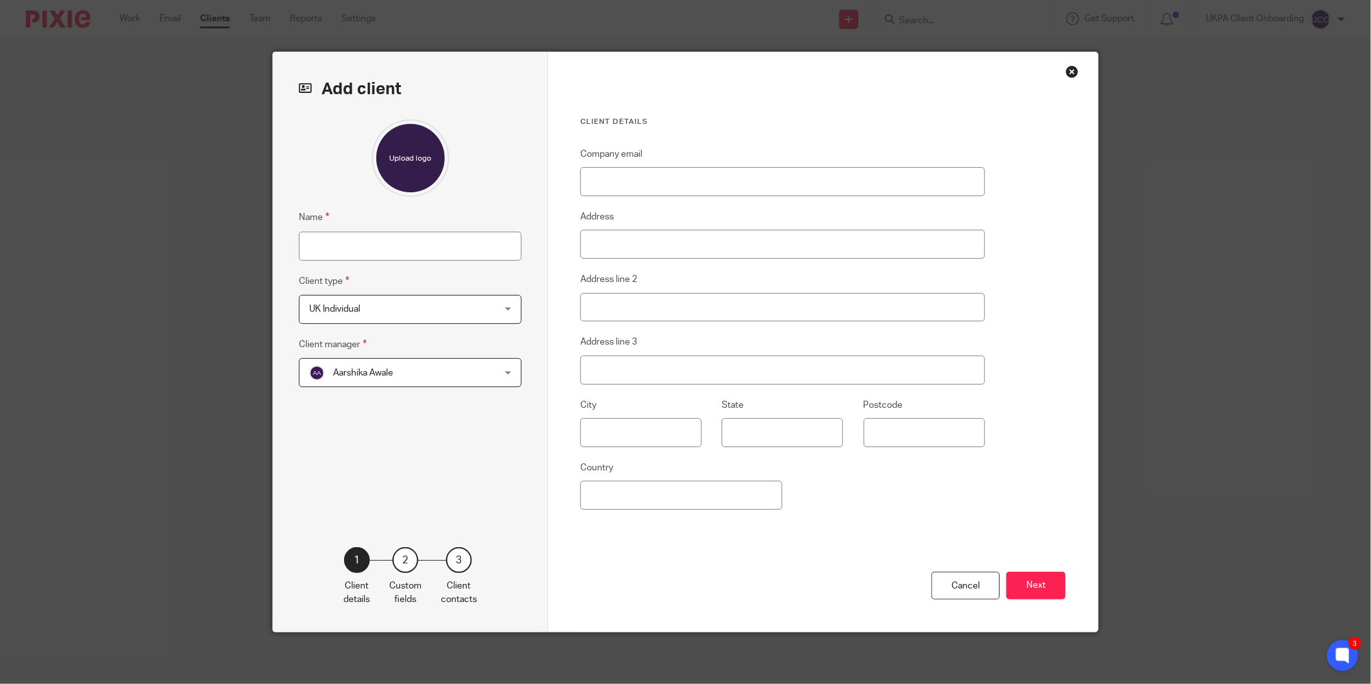
drag, startPoint x: 359, startPoint y: 391, endPoint x: 370, endPoint y: 381, distance: 15.1
click at [365, 388] on div "Name Client type UK Individual UK Individual Ad-hoc Jobs Charity Internal Overs…" at bounding box center [410, 313] width 223 height 389
click at [370, 381] on span "Aarshika Awale" at bounding box center [393, 372] width 169 height 27
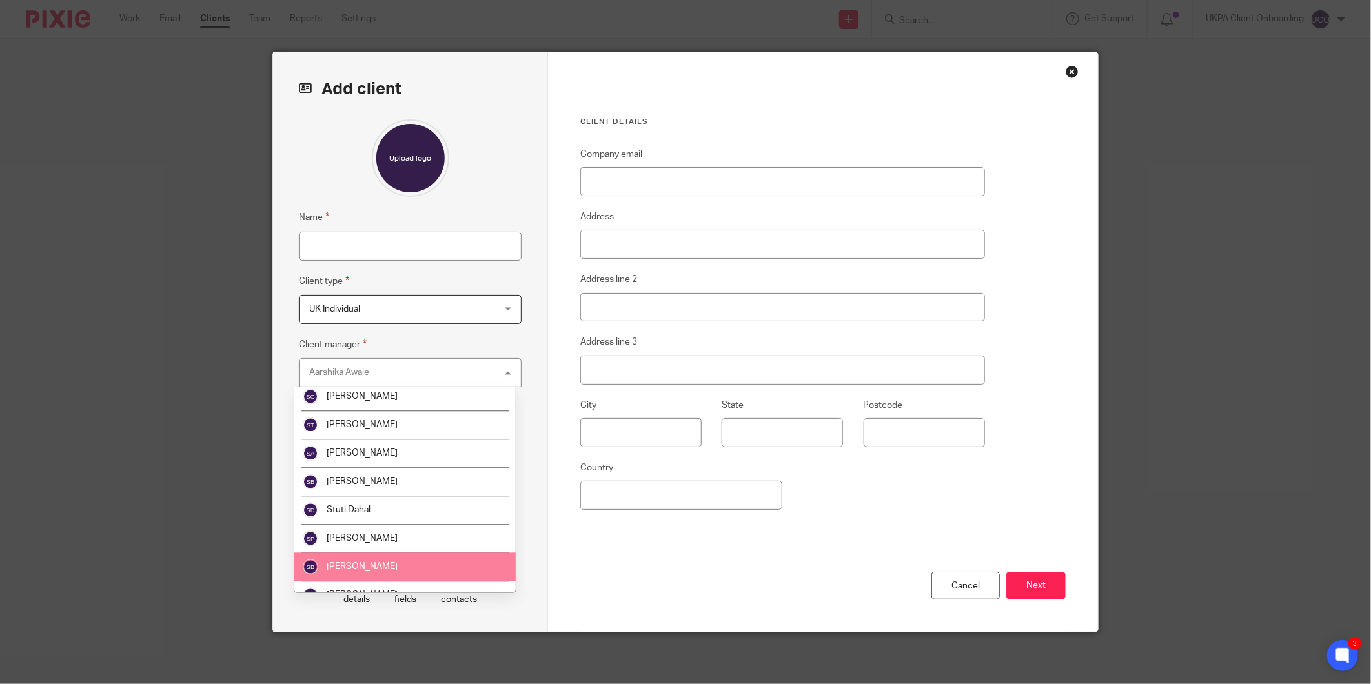
scroll to position [2208, 0]
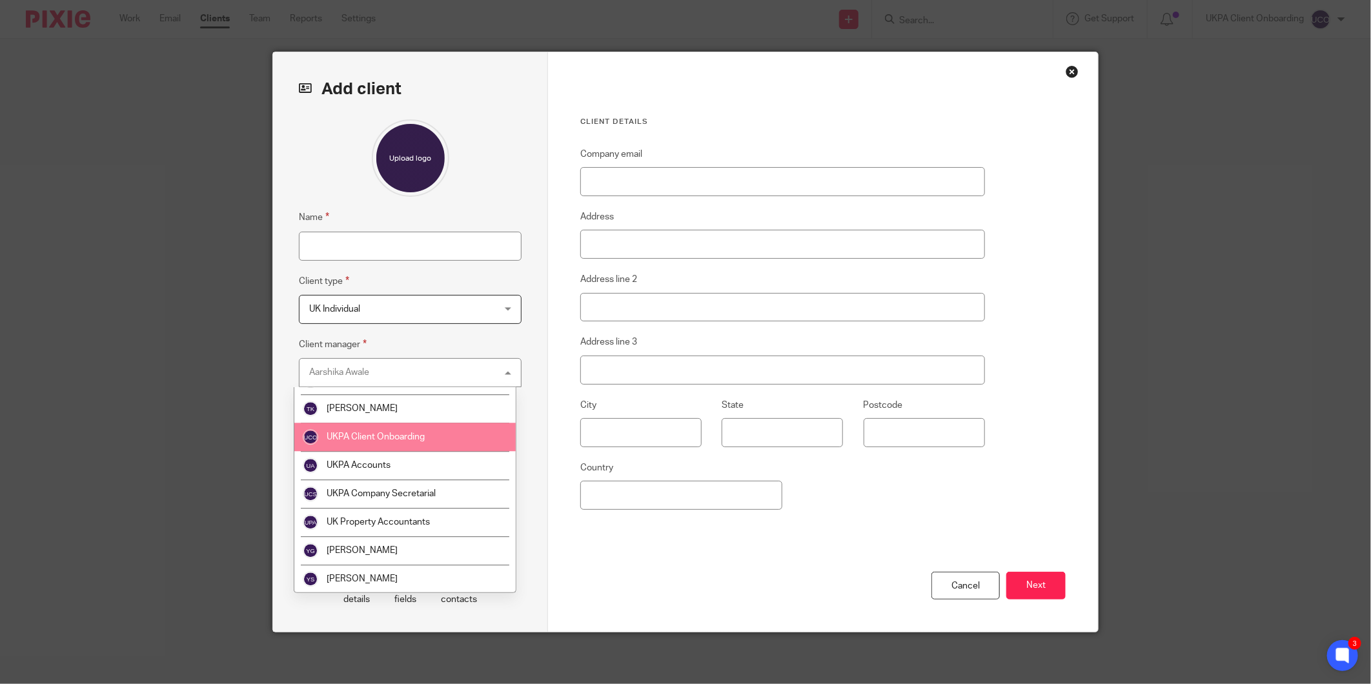
click at [376, 436] on span "UKPA Client Onboarding" at bounding box center [376, 436] width 98 height 9
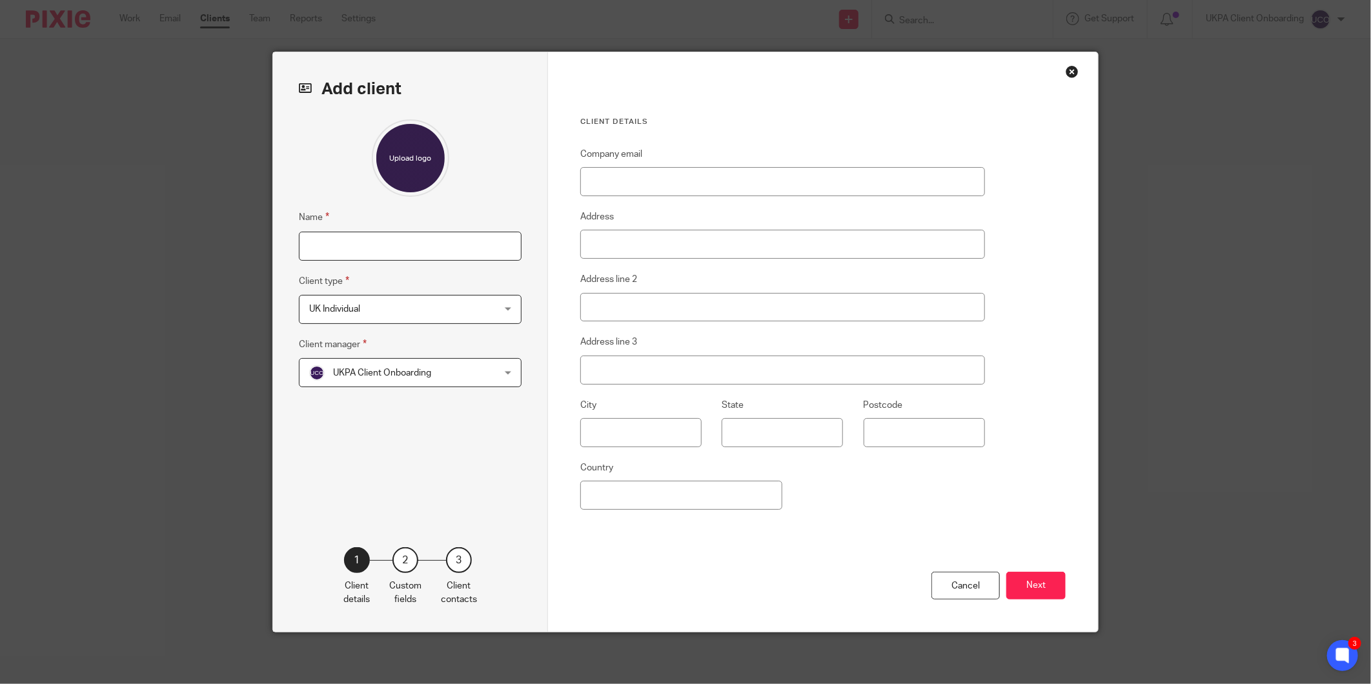
click at [417, 234] on input "Name" at bounding box center [410, 246] width 223 height 29
click at [407, 252] on input "Name" at bounding box center [410, 246] width 223 height 29
type input "Arthur John Penhaligon"
click at [642, 189] on input "Company email" at bounding box center [782, 181] width 405 height 29
paste input "Arthur.Penhaligon@cbre.com"
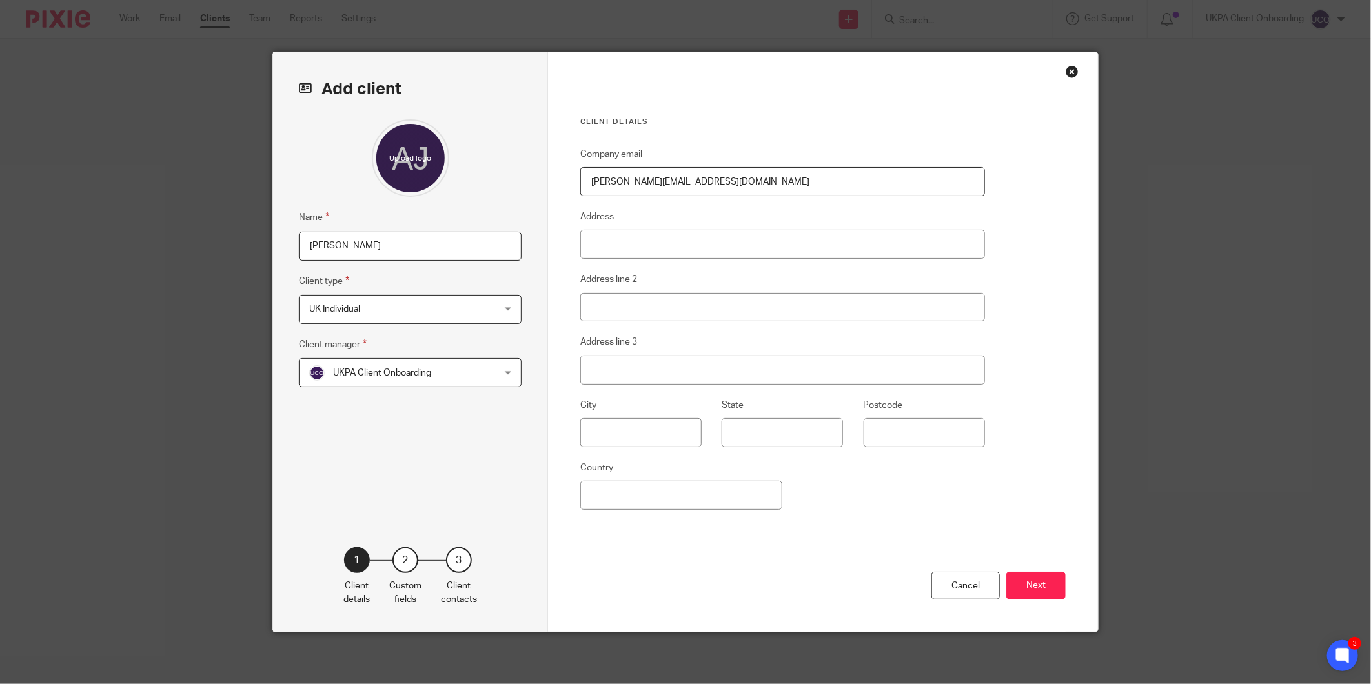
click at [747, 196] on input "Arthur.Penhaligon@cbre.com" at bounding box center [782, 181] width 405 height 29
click at [746, 185] on input "Arthur.Penhaligon@cbre.com" at bounding box center [782, 181] width 405 height 29
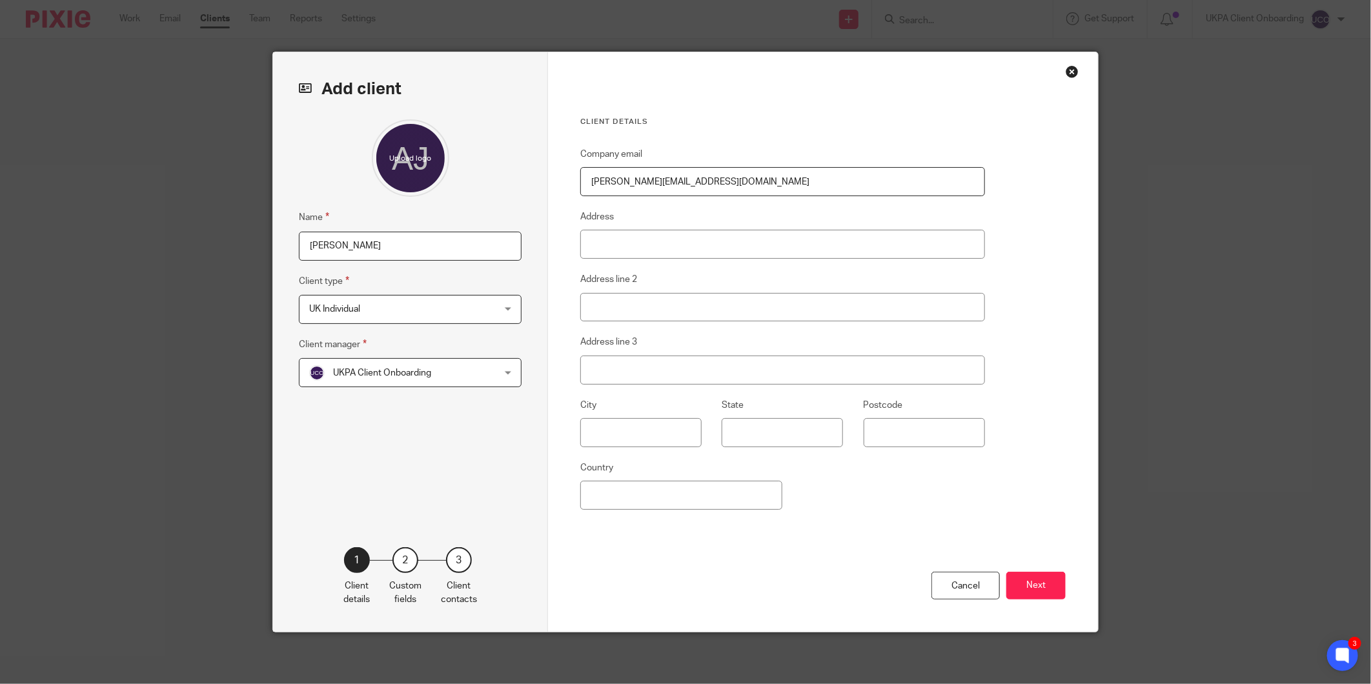
click at [746, 185] on input "Arthur.Penhaligon@cbre.com" at bounding box center [782, 181] width 405 height 29
paste input "arthur.p"
type input "arthur.penhaligon@cbre.com"
click at [693, 250] on input "Address" at bounding box center [782, 244] width 405 height 29
paste input "STEENBERGSTRAAT 44A"
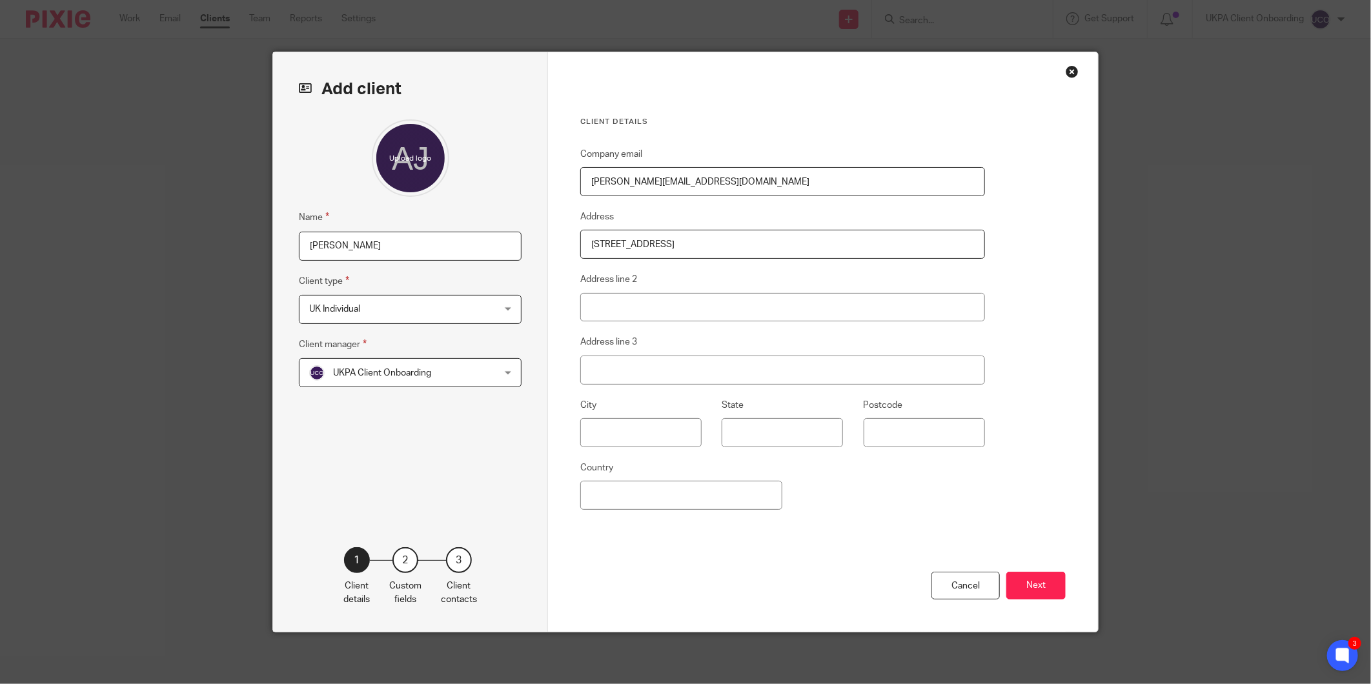
type input "[STREET_ADDRESS]"
click at [636, 430] on input "text" at bounding box center [640, 432] width 121 height 29
paste input "MEERBEEK"
type input "MEERBEEK"
click at [879, 428] on input "Postcode" at bounding box center [924, 432] width 121 height 29
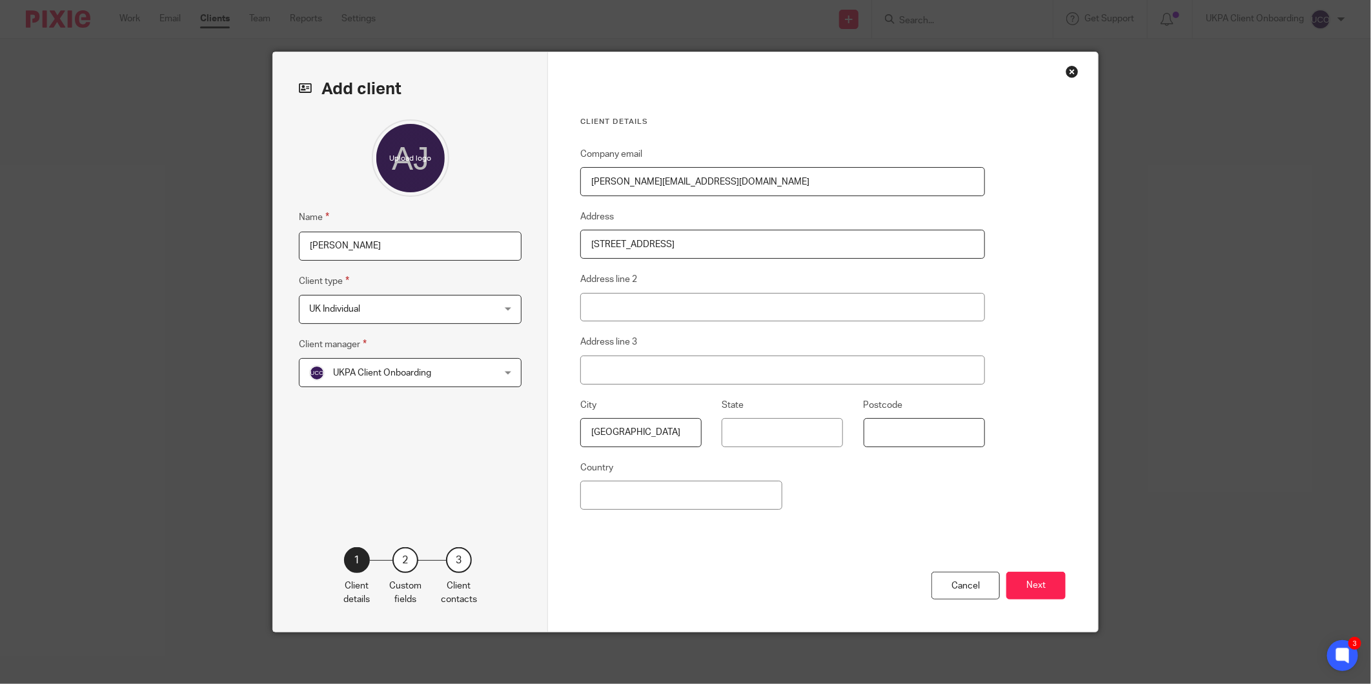
paste input "3078"
type input "3078"
click at [630, 241] on input "STEENBERGSTRAAT 44A" at bounding box center [782, 244] width 405 height 29
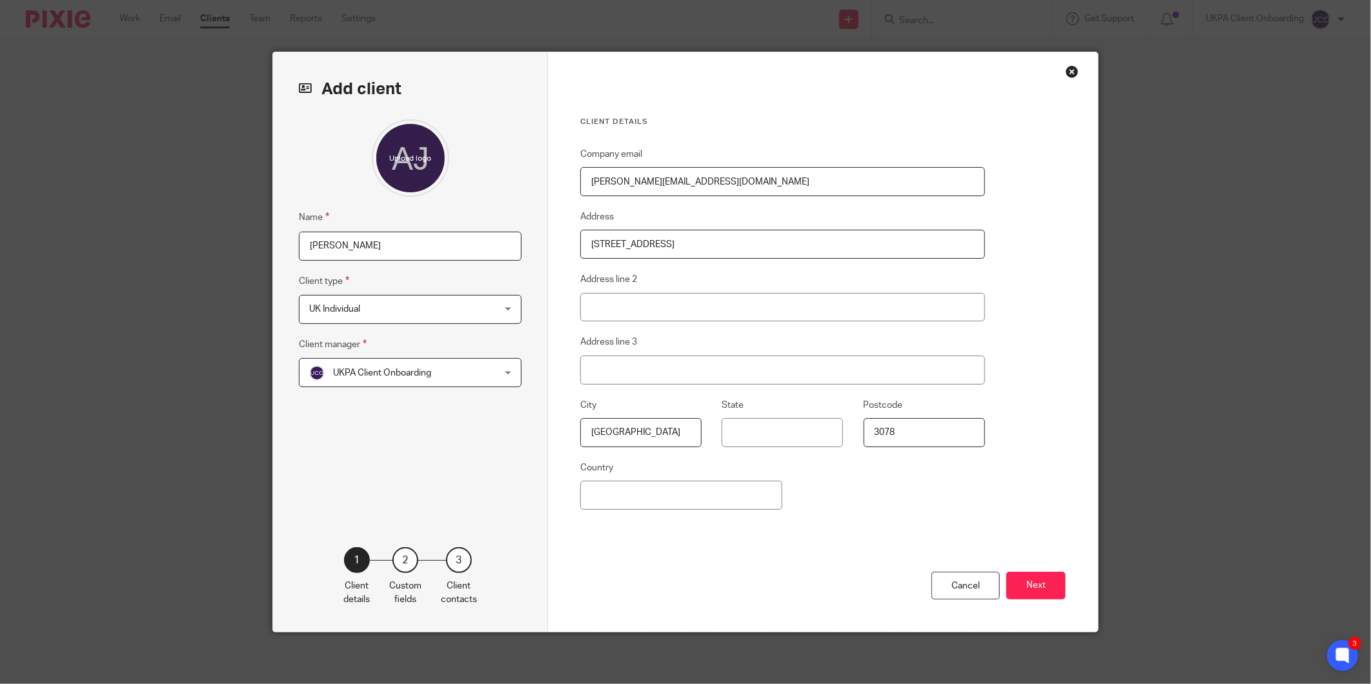
click at [702, 474] on fieldset "Country" at bounding box center [681, 485] width 202 height 50
click at [692, 485] on input "Country" at bounding box center [681, 495] width 202 height 29
type input "Belgium"
click at [1045, 585] on button "Next" at bounding box center [1035, 586] width 59 height 28
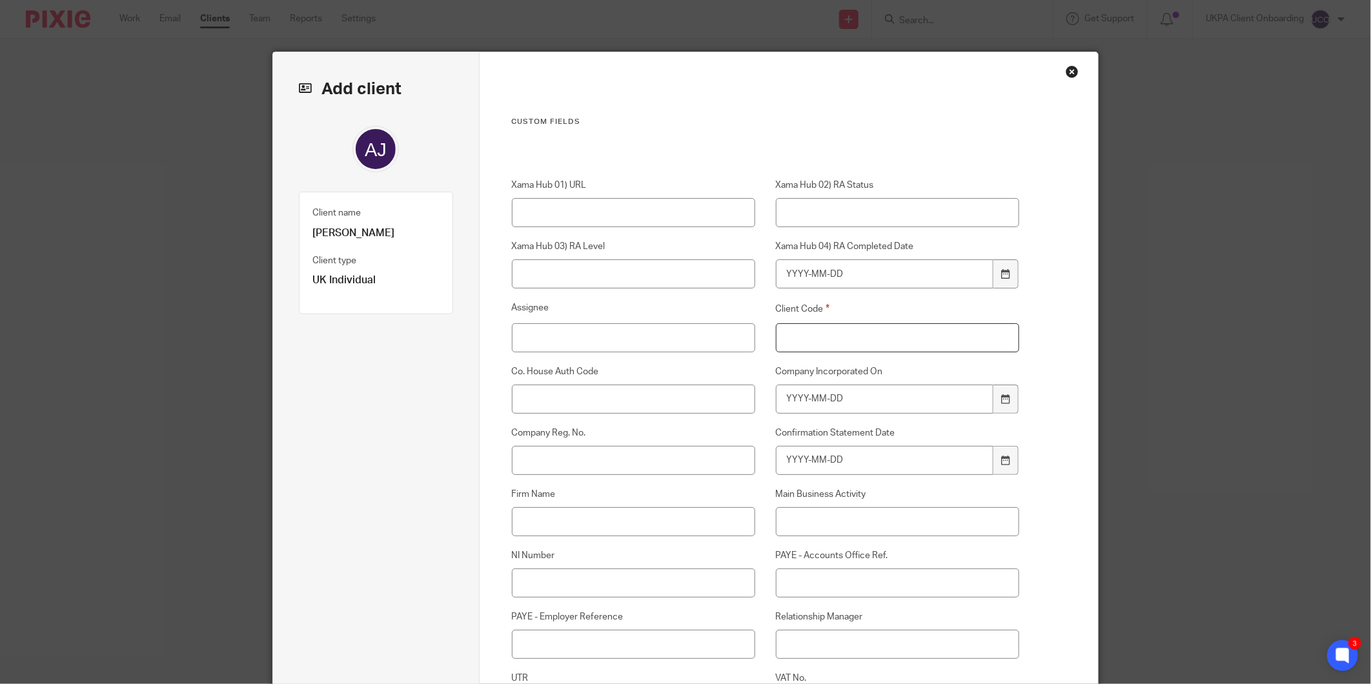
click at [843, 338] on input "Client Code" at bounding box center [898, 337] width 244 height 29
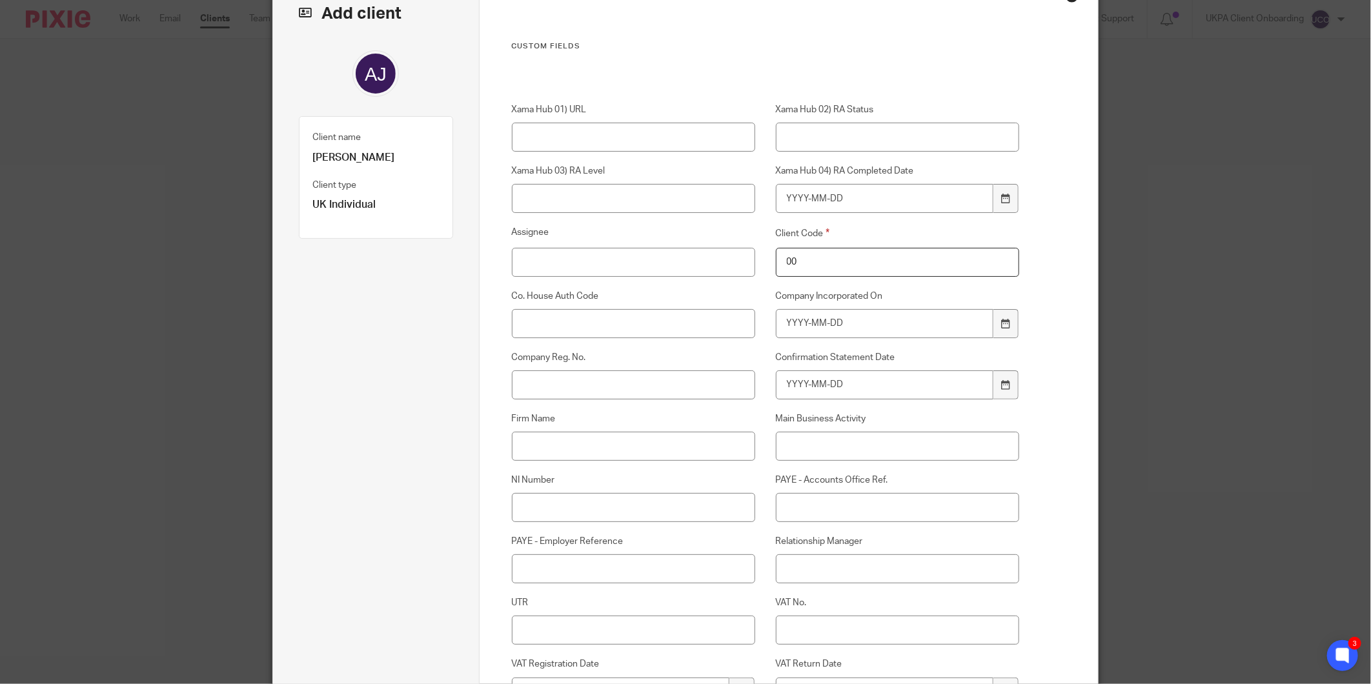
scroll to position [143, 0]
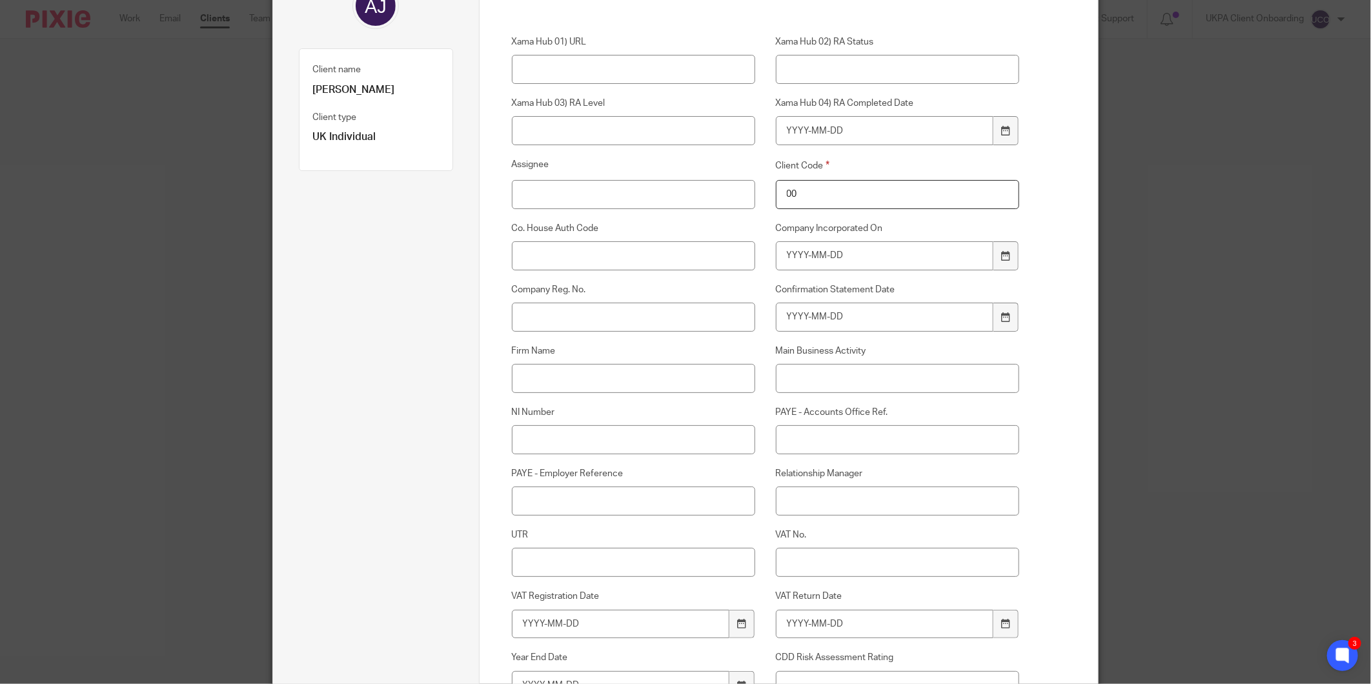
type input "00"
click at [845, 498] on input "Relationship Manager" at bounding box center [898, 501] width 244 height 29
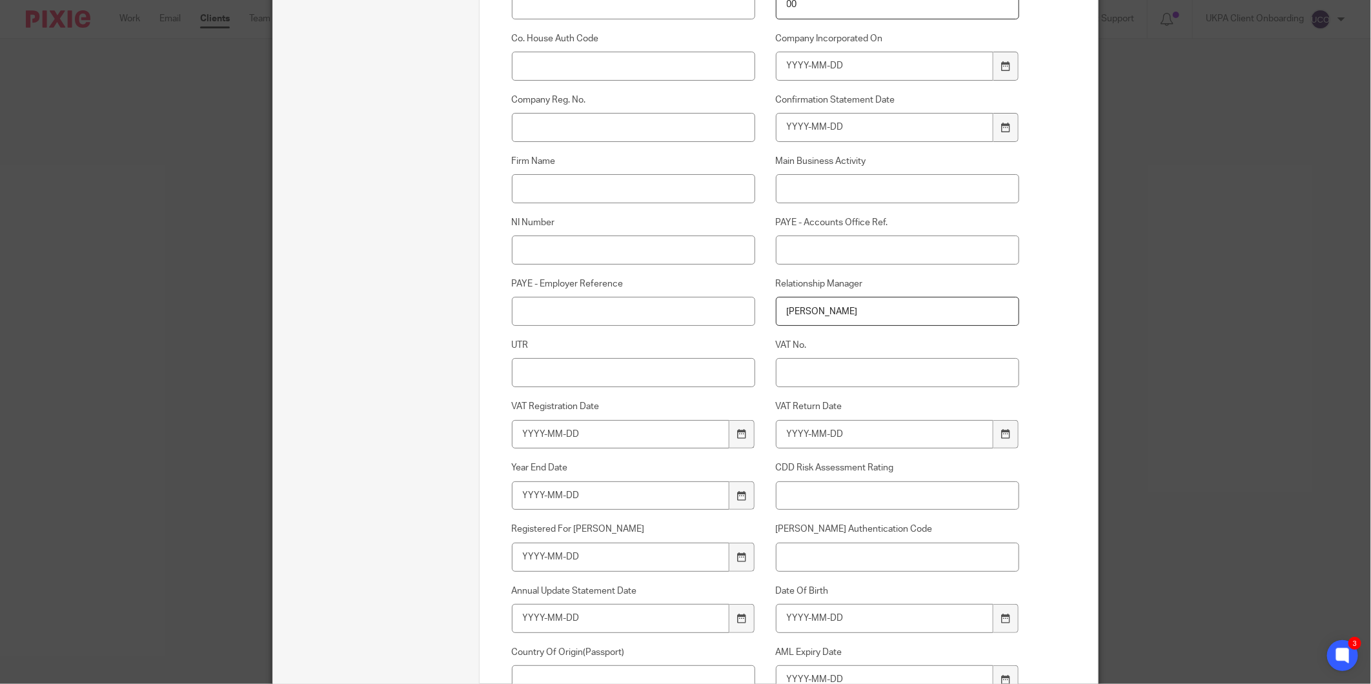
scroll to position [358, 0]
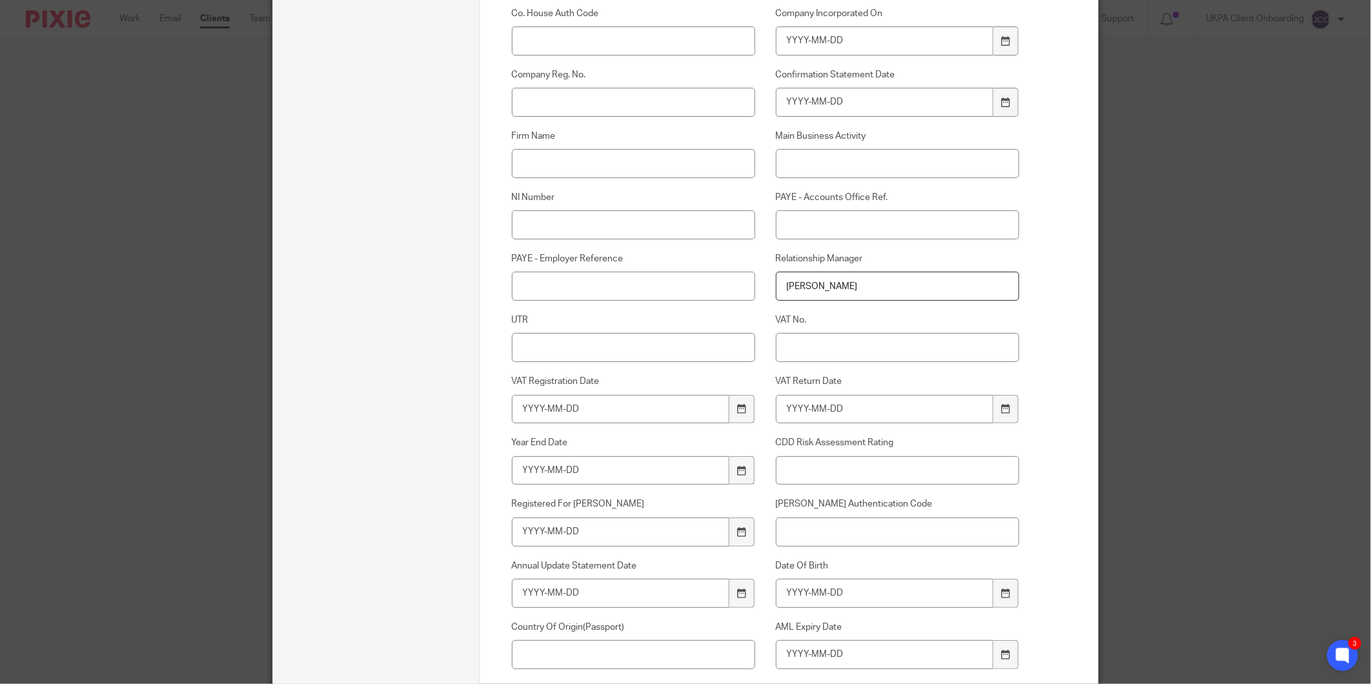
type input "Runal Bhattarai"
click at [576, 357] on input "UTR" at bounding box center [634, 347] width 244 height 29
click at [620, 352] on input "UTR" at bounding box center [634, 347] width 244 height 29
paste input "88807 49551"
click at [545, 347] on input "88807 49551" at bounding box center [634, 347] width 244 height 29
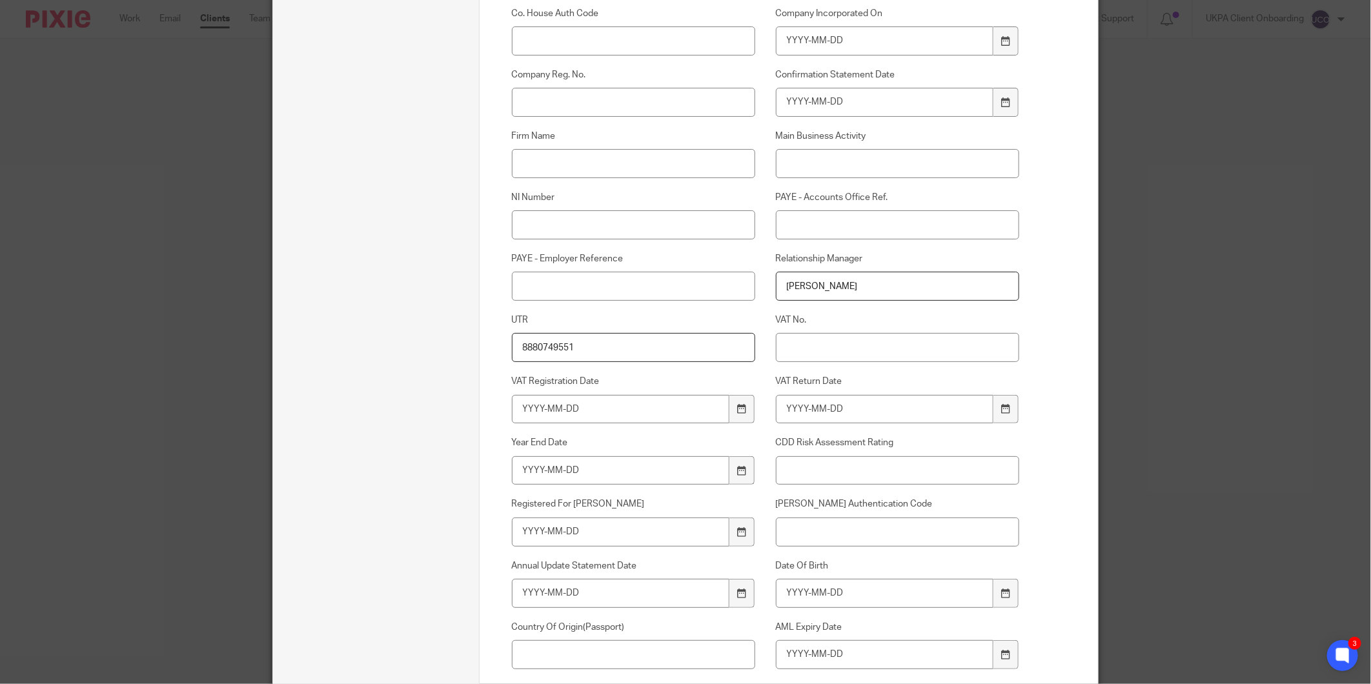
type input "8880749551"
click at [552, 209] on div "NI Number" at bounding box center [623, 215] width 264 height 48
click at [551, 216] on input "NI Number" at bounding box center [634, 224] width 244 height 29
click at [634, 232] on input "NI Number" at bounding box center [634, 224] width 244 height 29
paste input "SC 27 34 11 D"
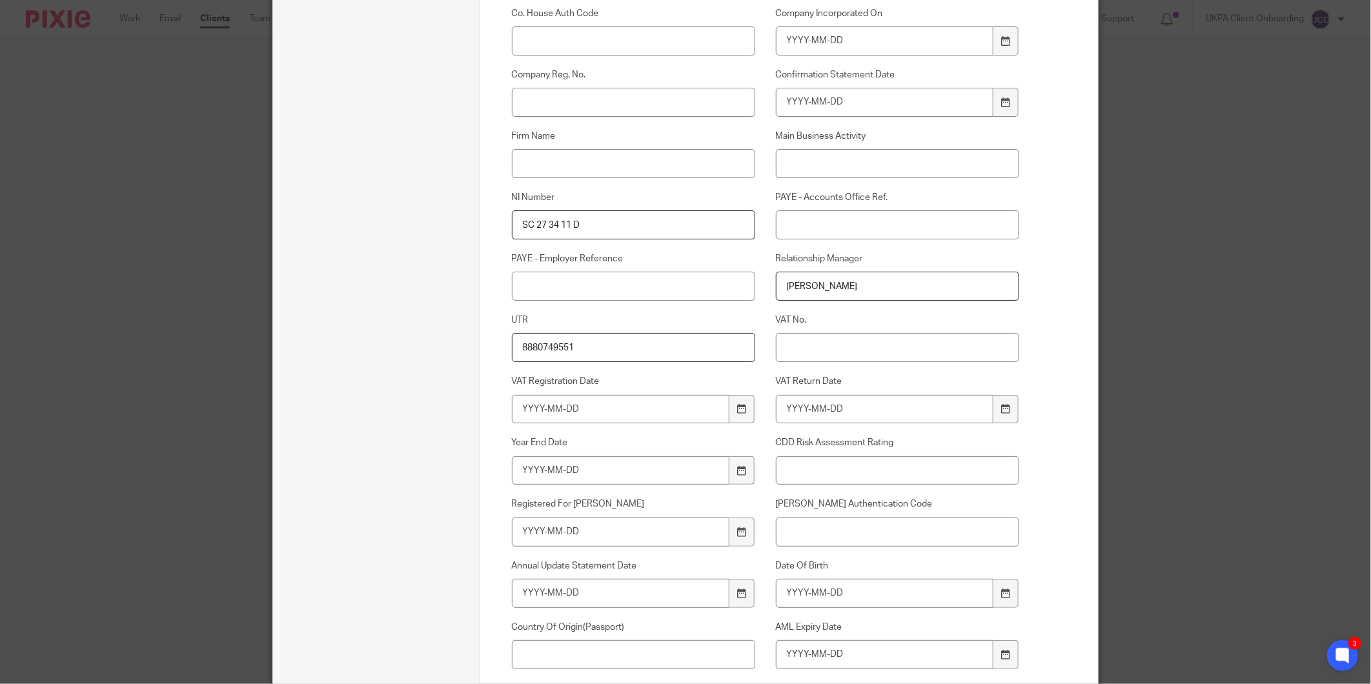
click at [530, 221] on input "SC 27 34 11 D" at bounding box center [634, 224] width 244 height 29
click at [538, 223] on input "SC27 34 11 D" at bounding box center [634, 224] width 244 height 29
click at [554, 220] on input "SC2734 11 D" at bounding box center [634, 224] width 244 height 29
click at [563, 223] on input "SC273411 D" at bounding box center [634, 224] width 244 height 29
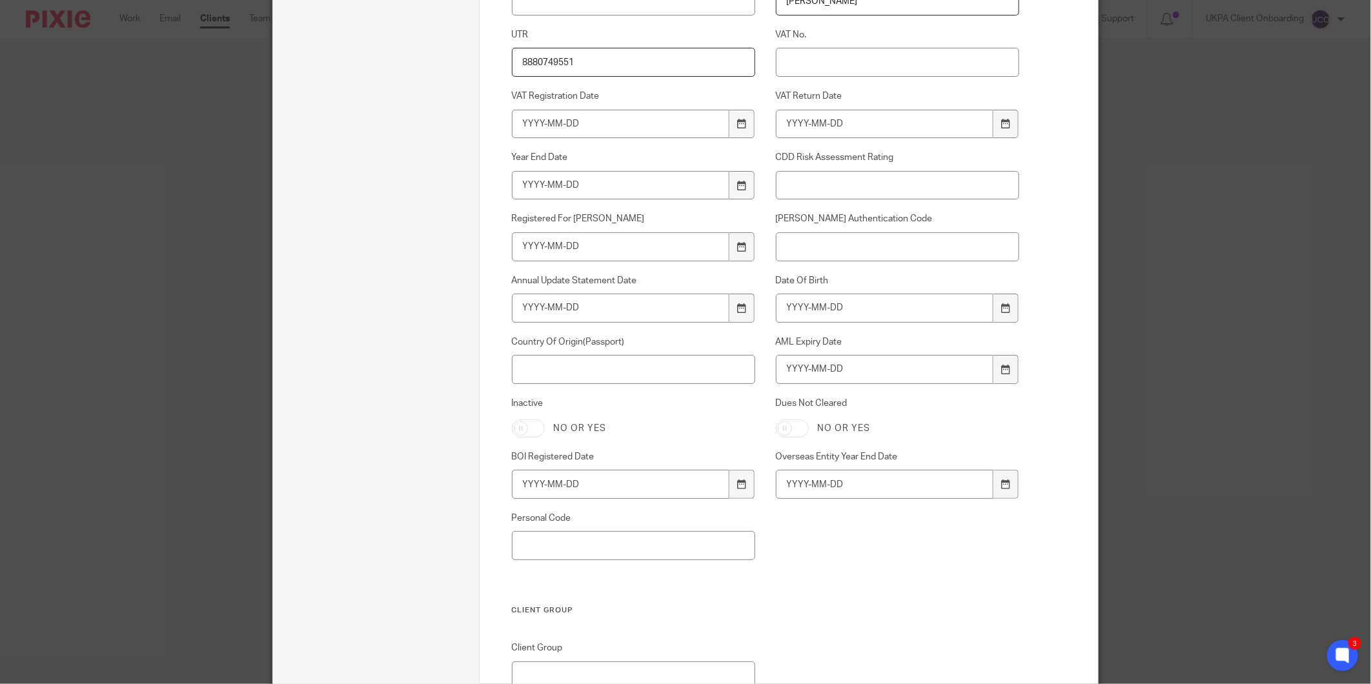
scroll to position [645, 0]
type input "SC273411D"
click at [564, 363] on input "Country Of Origin(Passport)" at bounding box center [634, 367] width 244 height 29
type input "United Kingdom"
click at [803, 310] on input "Date Of Birth" at bounding box center [885, 306] width 218 height 29
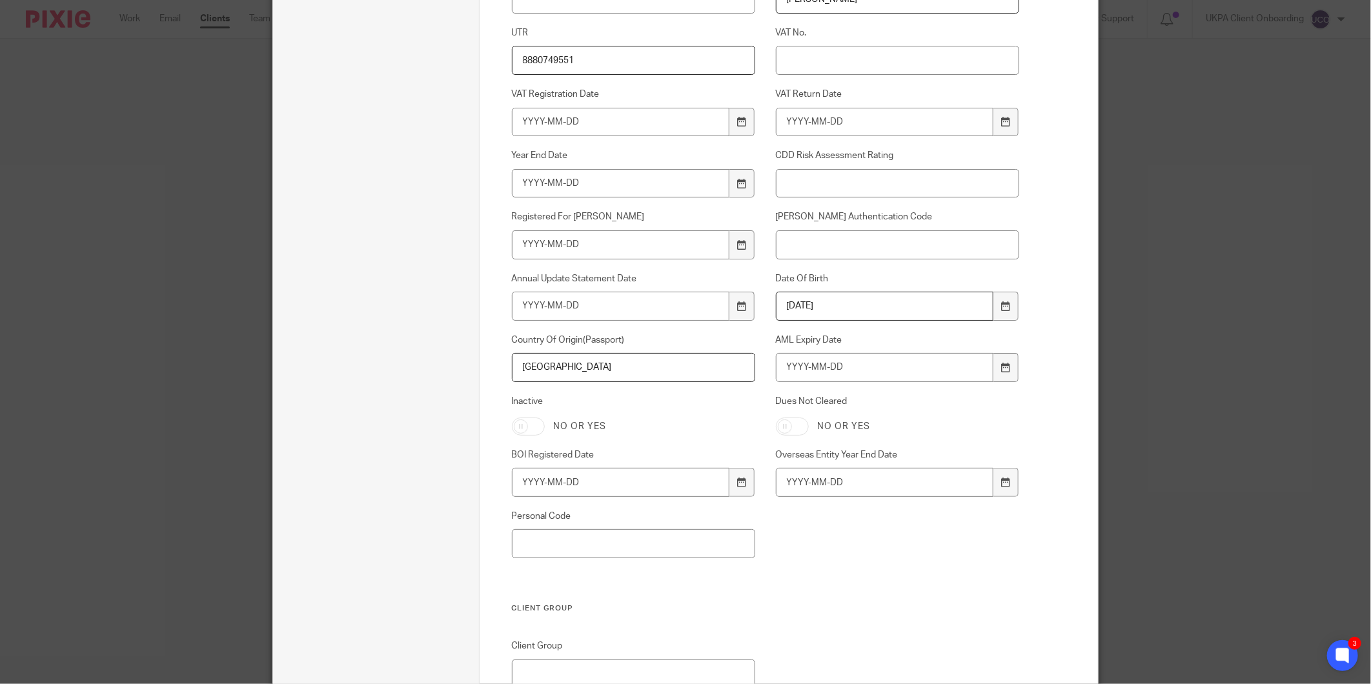
type input "1979-08-31"
click at [802, 378] on input "AML Expiry Date" at bounding box center [885, 367] width 218 height 29
type input "2029-01-14"
click at [545, 547] on input "Personal Code" at bounding box center [634, 543] width 244 height 29
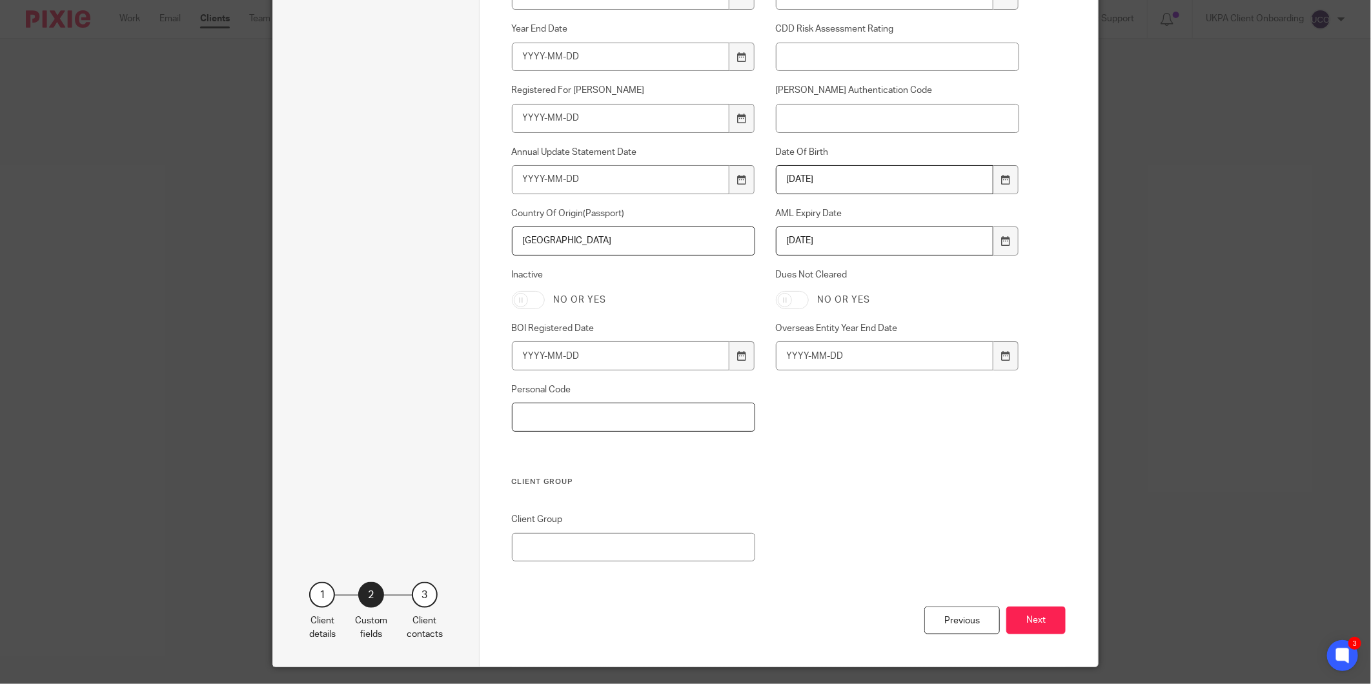
scroll to position [789, 0]
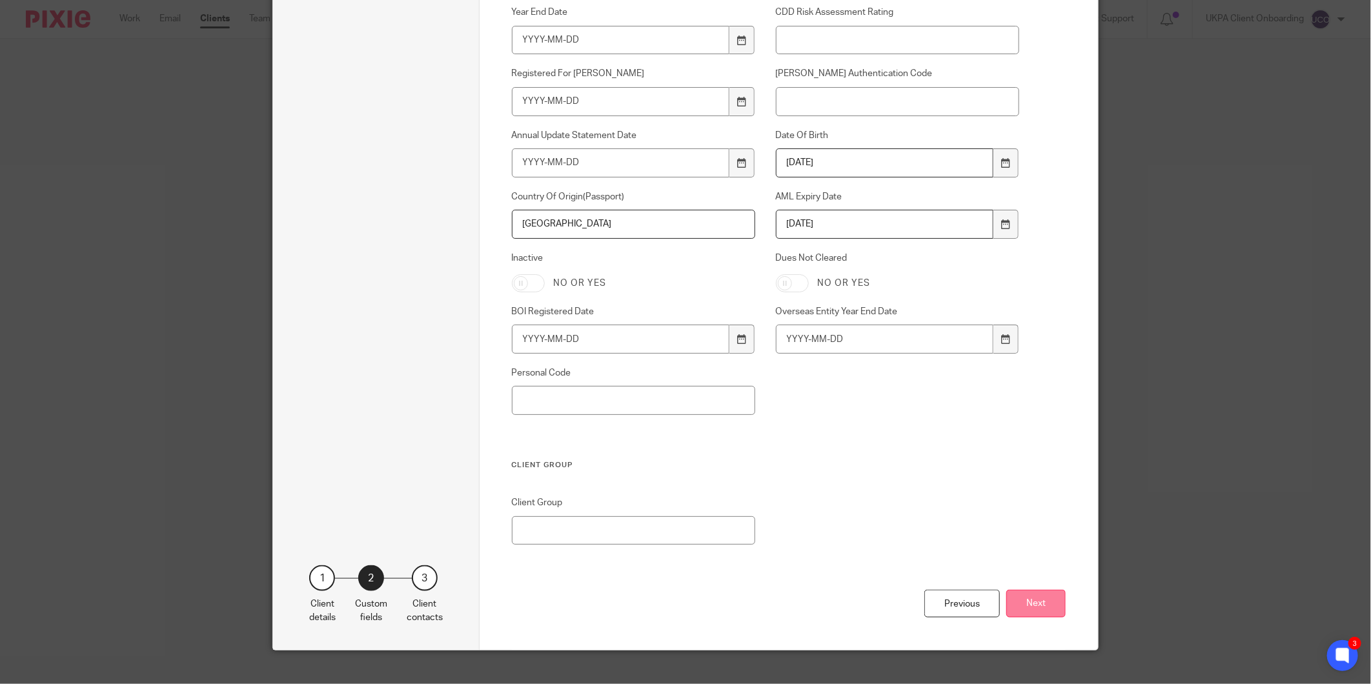
click at [1033, 615] on button "Next" at bounding box center [1035, 604] width 59 height 28
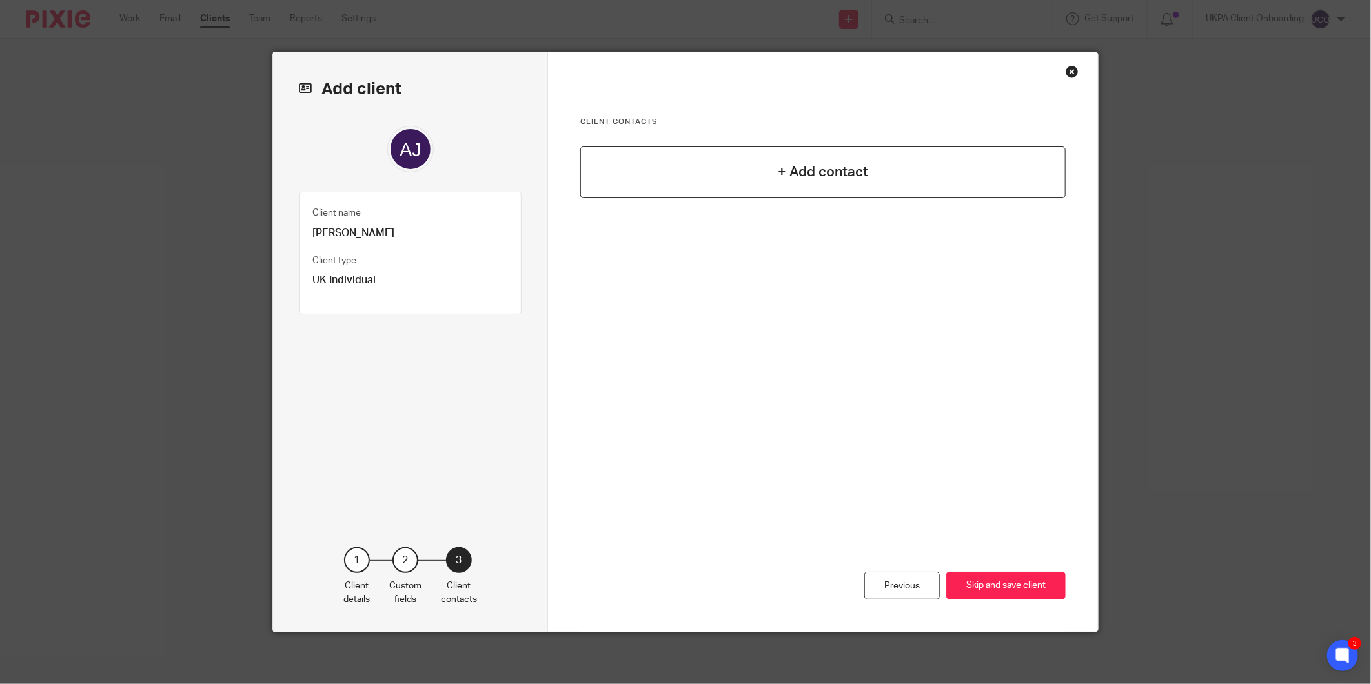
click at [816, 185] on div "+ Add contact" at bounding box center [822, 172] width 485 height 52
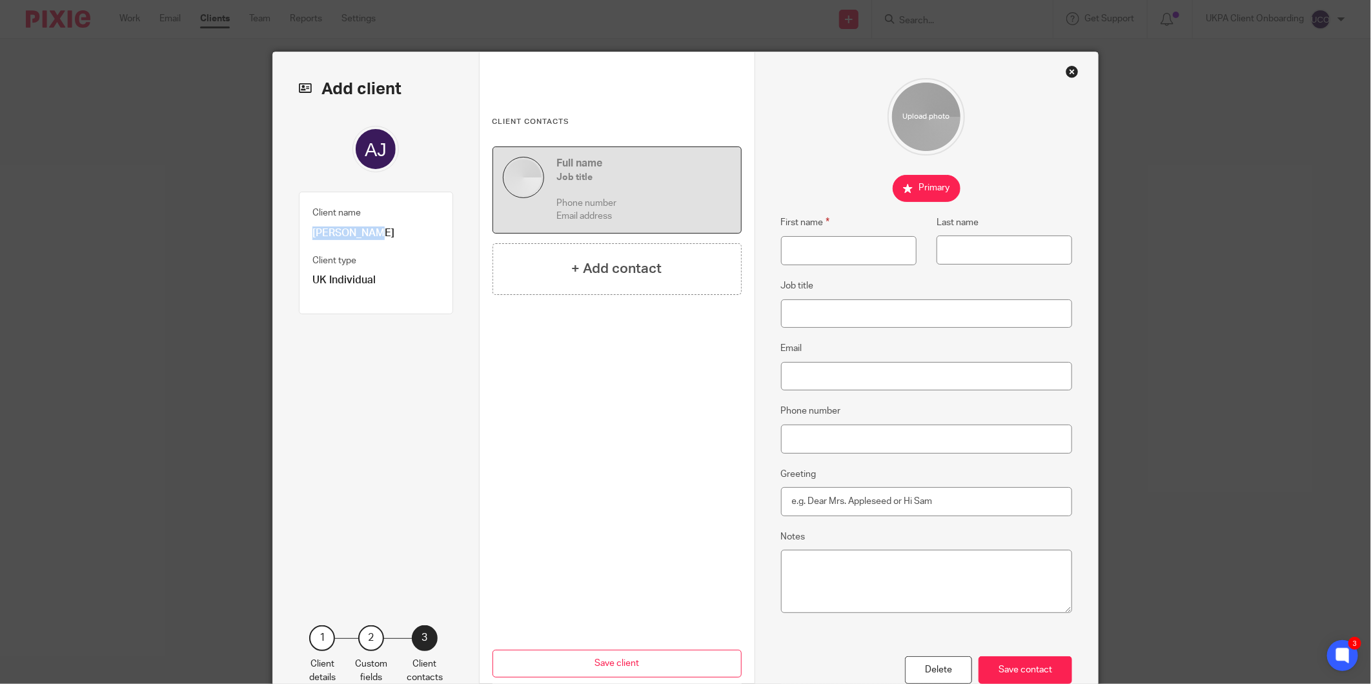
drag, startPoint x: 363, startPoint y: 233, endPoint x: 260, endPoint y: 233, distance: 103.3
click at [260, 233] on div "Add client Name Arthur John Penhaligon Client type UK Individual UK Individual …" at bounding box center [685, 342] width 1371 height 684
copy p "Arthur John"
click at [846, 259] on input "First name" at bounding box center [849, 250] width 136 height 29
paste input "Arthur John"
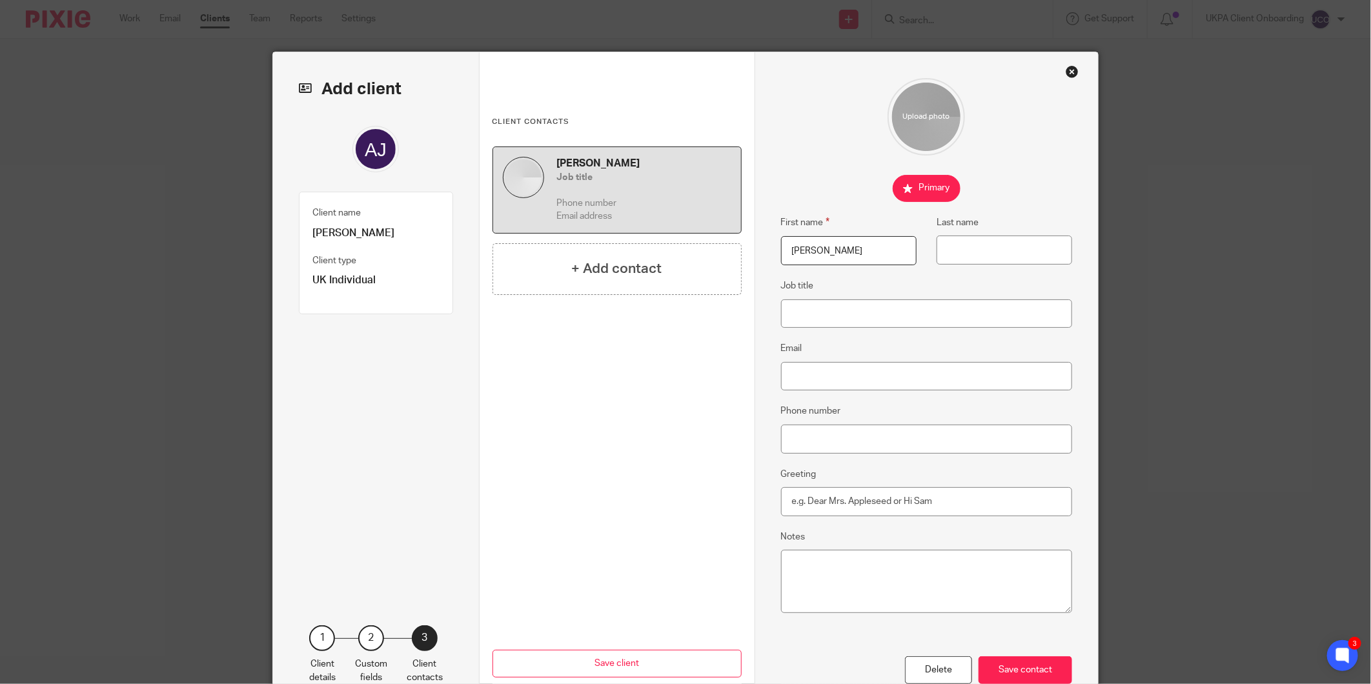
type input "Arthur John"
click at [405, 234] on p "Arthur John Penhaligon" at bounding box center [375, 234] width 127 height 14
copy p "Penhaligon"
click at [970, 243] on input "Last name" at bounding box center [1004, 250] width 136 height 29
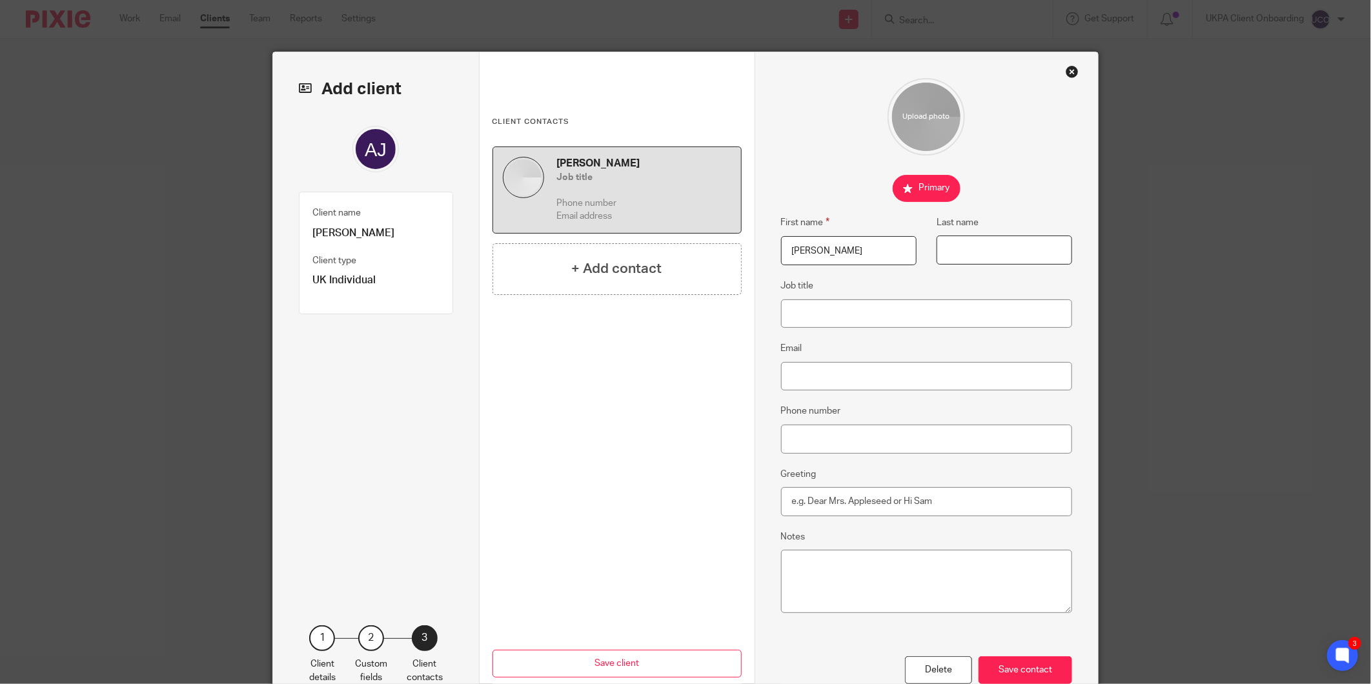
paste input "Penhaligon"
type input "Penhaligon"
click at [875, 319] on input "Job title" at bounding box center [927, 313] width 292 height 29
click at [833, 378] on input "Email" at bounding box center [927, 376] width 292 height 29
paste input "Arthur.Penhaligon@cbre.com"
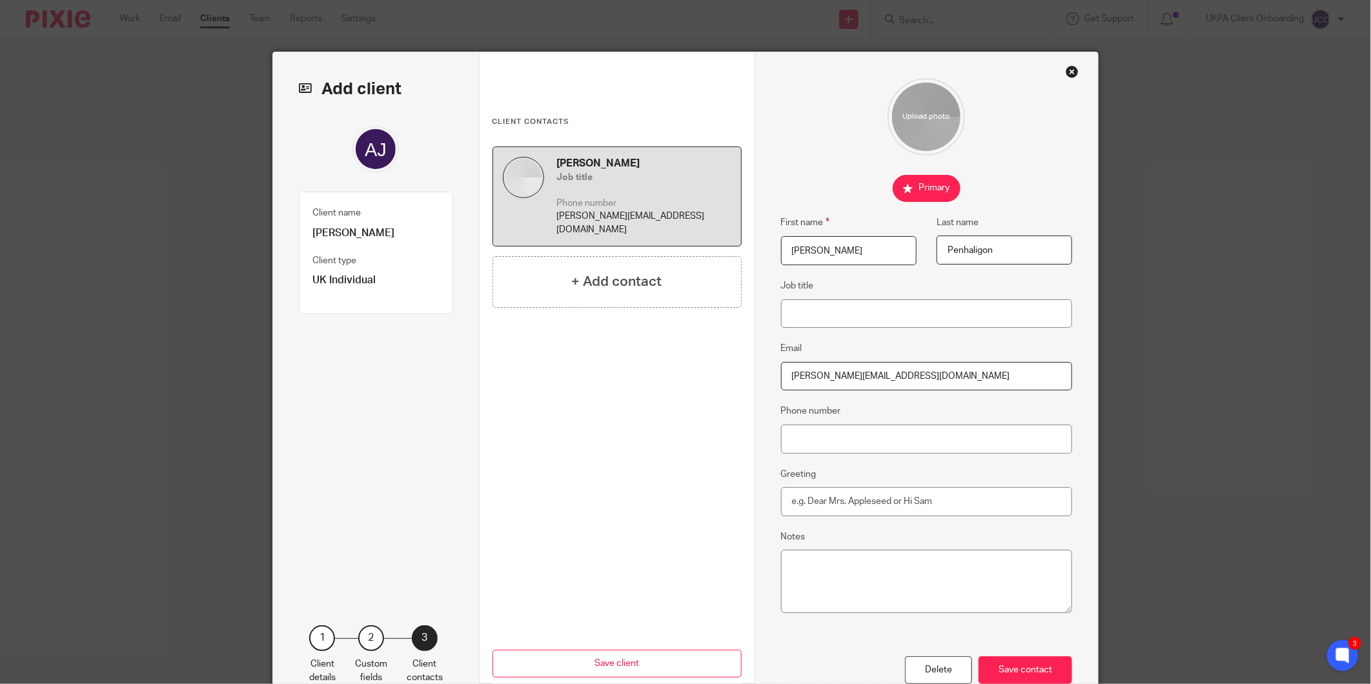
type input "Arthur.Penhaligon@cbre.com"
click at [822, 430] on input "Phone number" at bounding box center [927, 439] width 292 height 29
paste input "+32499929463"
type input "+32499929463"
click at [1014, 674] on div "Save contact" at bounding box center [1025, 670] width 94 height 28
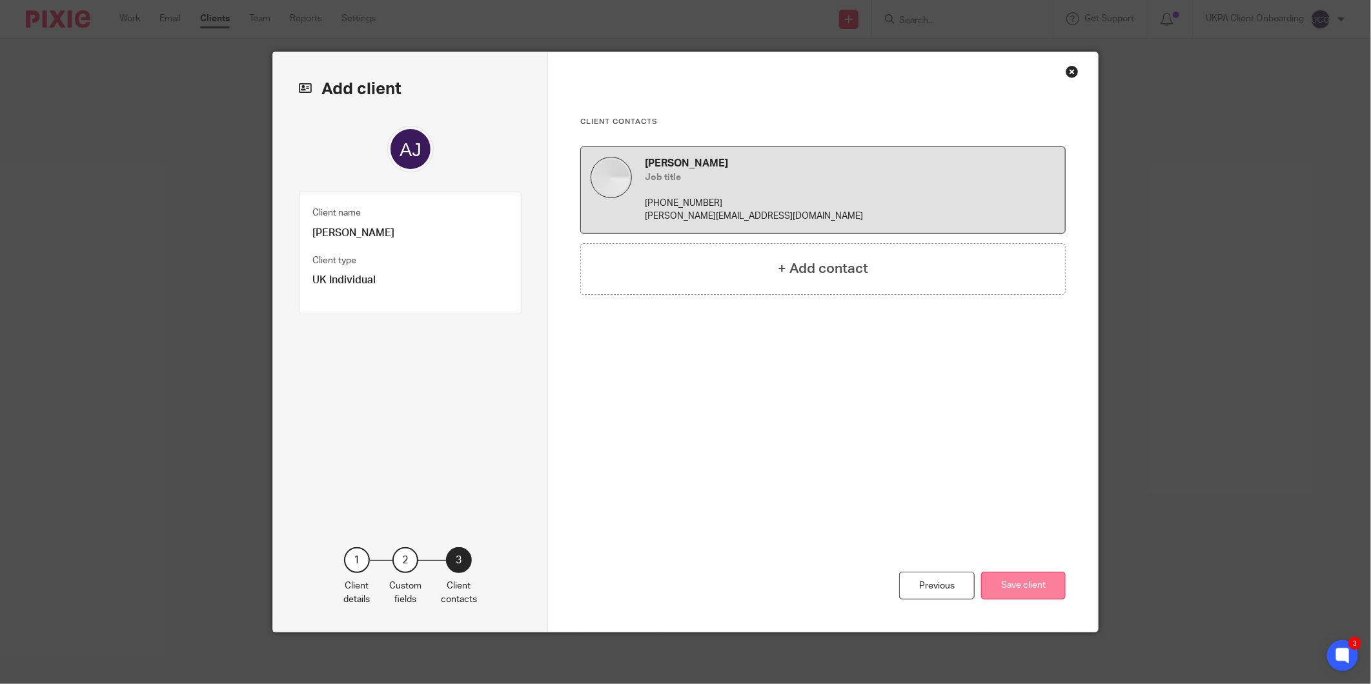
click at [1013, 582] on button "Save client" at bounding box center [1023, 586] width 85 height 28
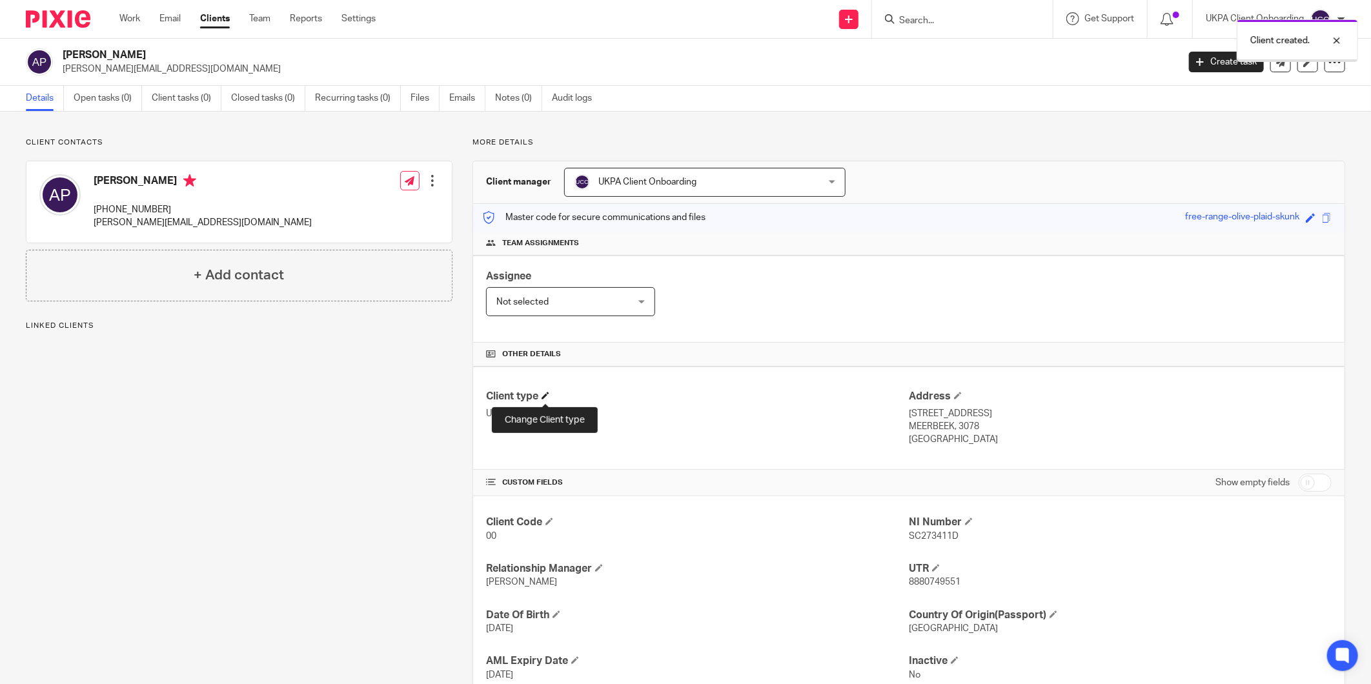
click at [543, 396] on span at bounding box center [545, 396] width 8 height 8
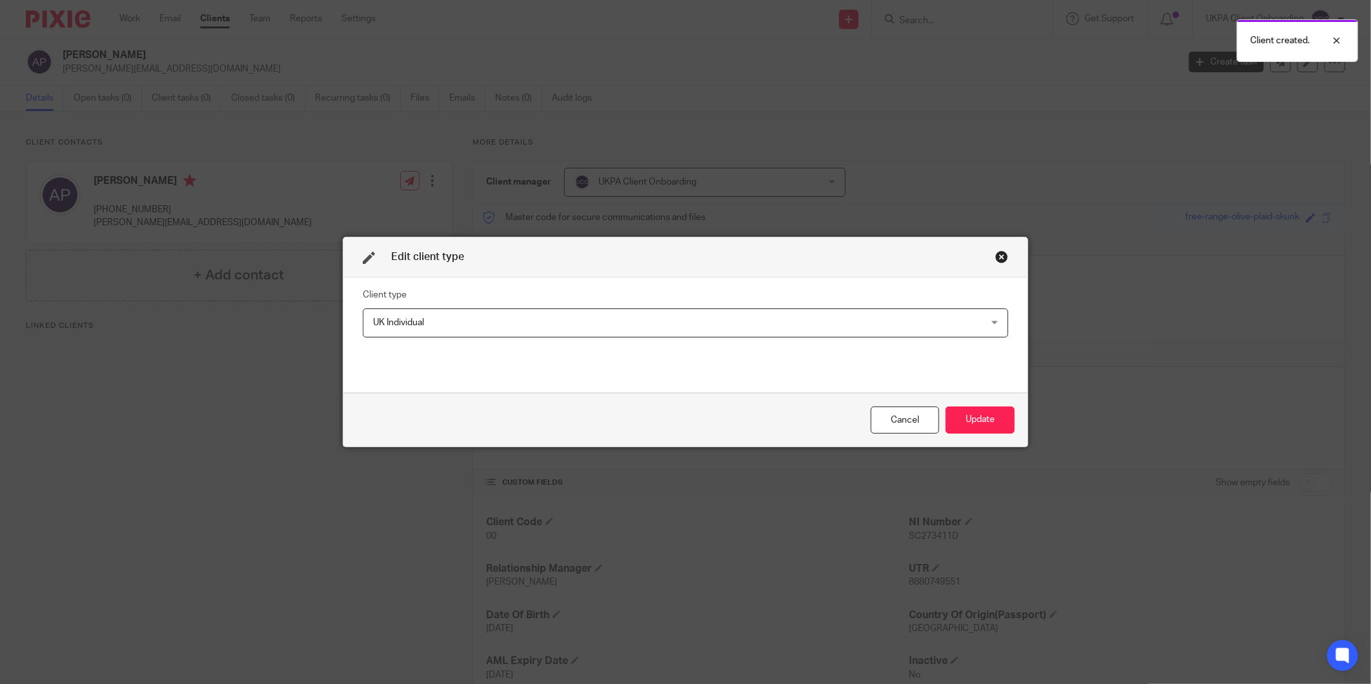
click at [503, 279] on div "Client type UK Individual UK Individual Ad-hoc Jobs Charity Internal Overseas C…" at bounding box center [685, 335] width 684 height 115
click at [474, 321] on span "UK Individual" at bounding box center [626, 322] width 507 height 27
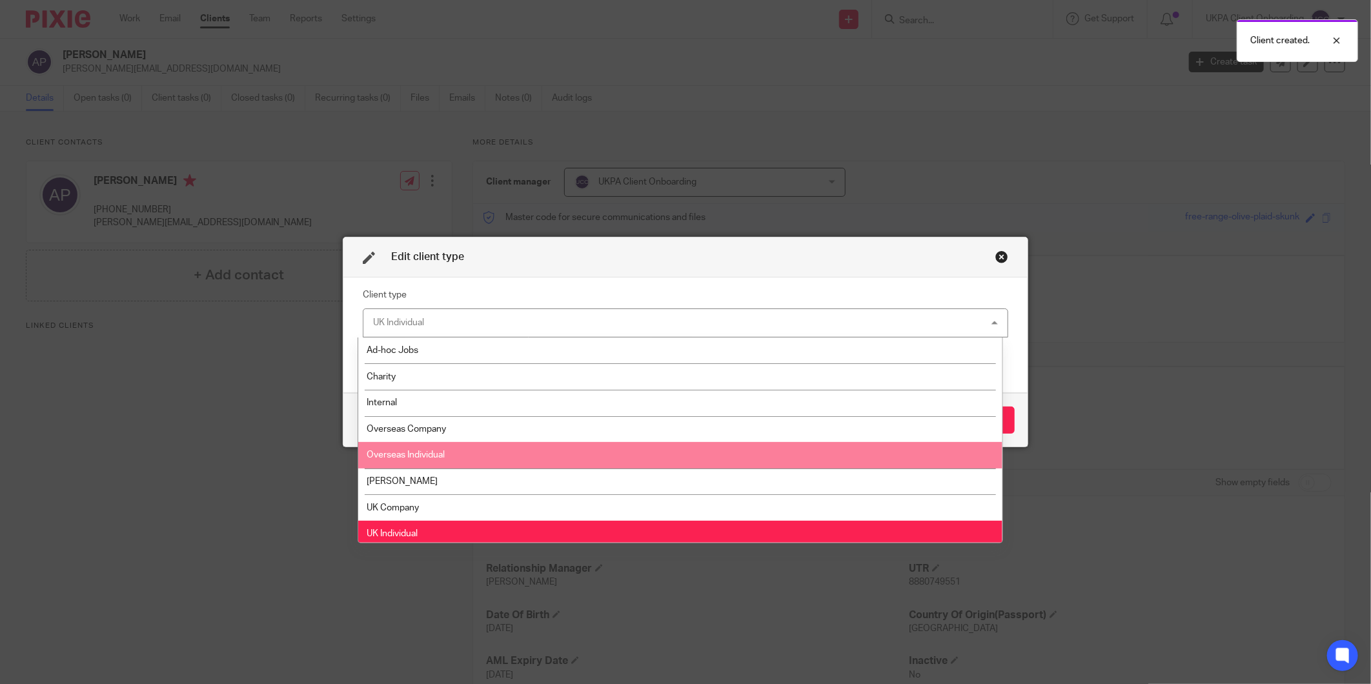
click at [447, 456] on li "Overseas Individual" at bounding box center [680, 455] width 644 height 26
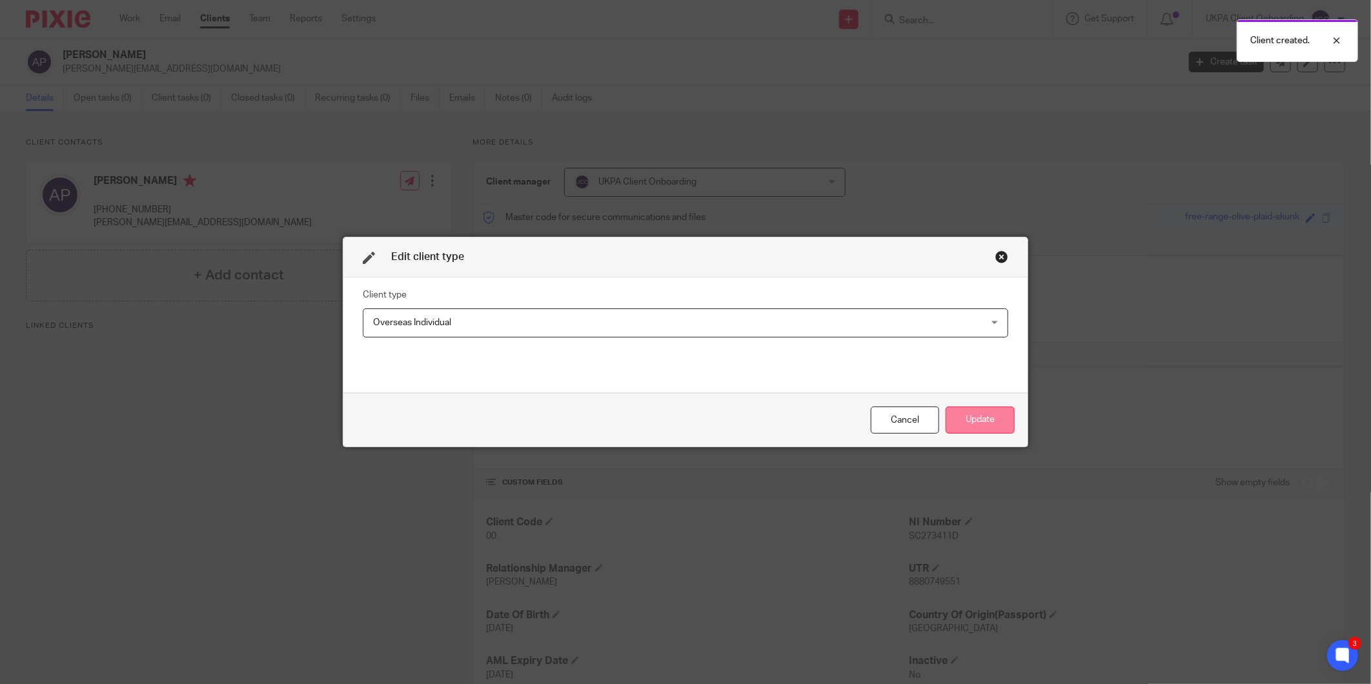
click at [997, 411] on button "Update" at bounding box center [979, 421] width 69 height 28
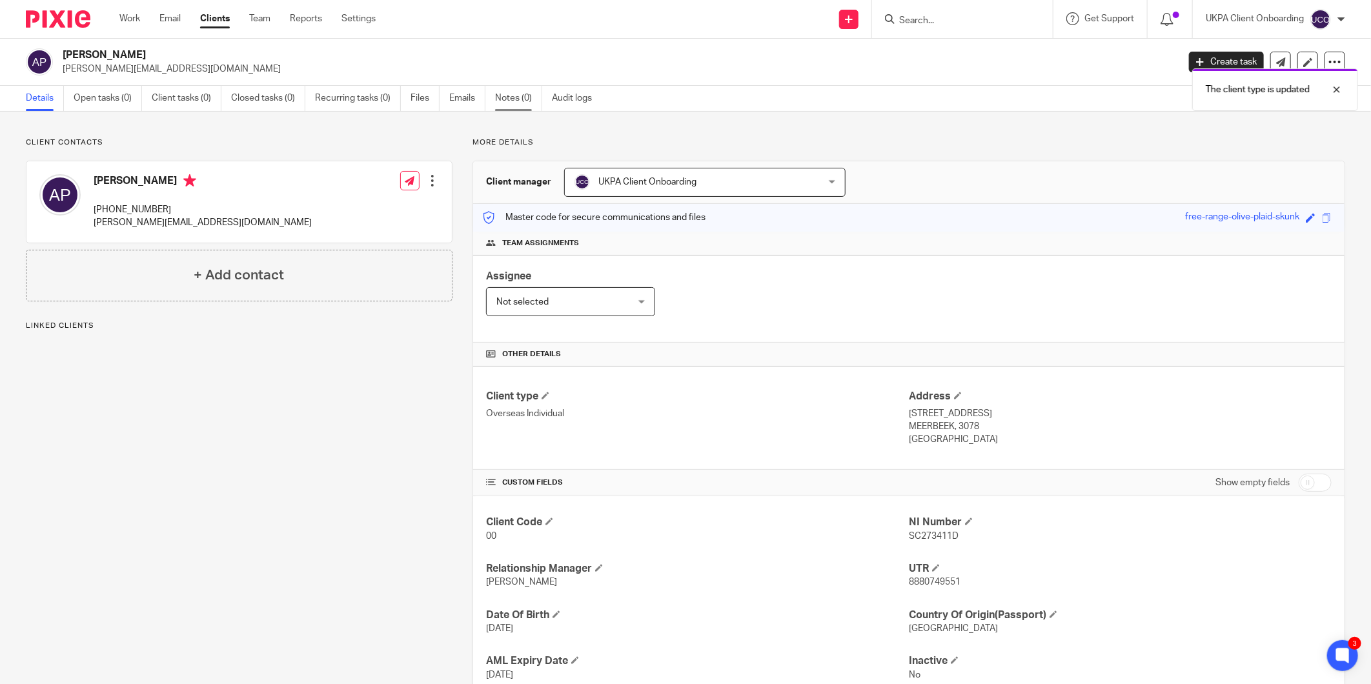
drag, startPoint x: 478, startPoint y: 96, endPoint x: 503, endPoint y: 97, distance: 25.2
click at [478, 96] on link "Emails" at bounding box center [467, 98] width 36 height 25
click at [523, 97] on link "Notes (0)" at bounding box center [518, 98] width 47 height 25
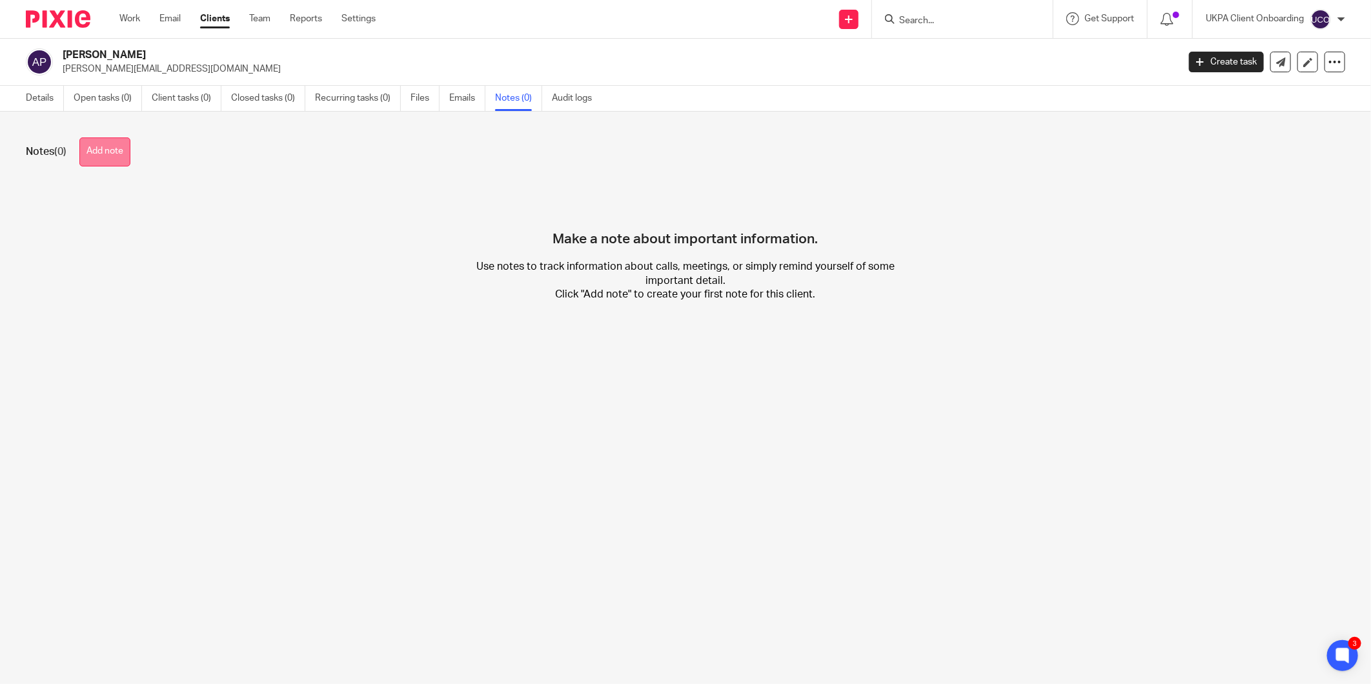
click at [114, 158] on button "Add note" at bounding box center [104, 151] width 51 height 29
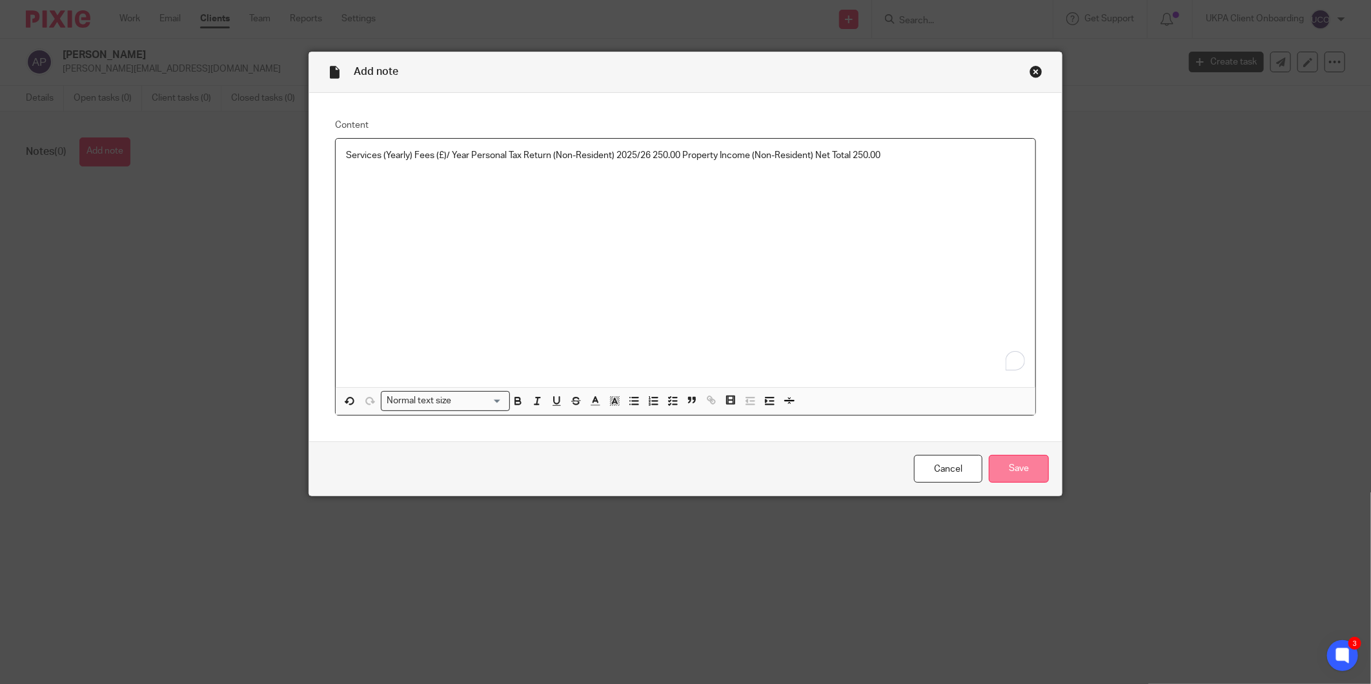
click at [1017, 469] on input "Save" at bounding box center [1019, 469] width 60 height 28
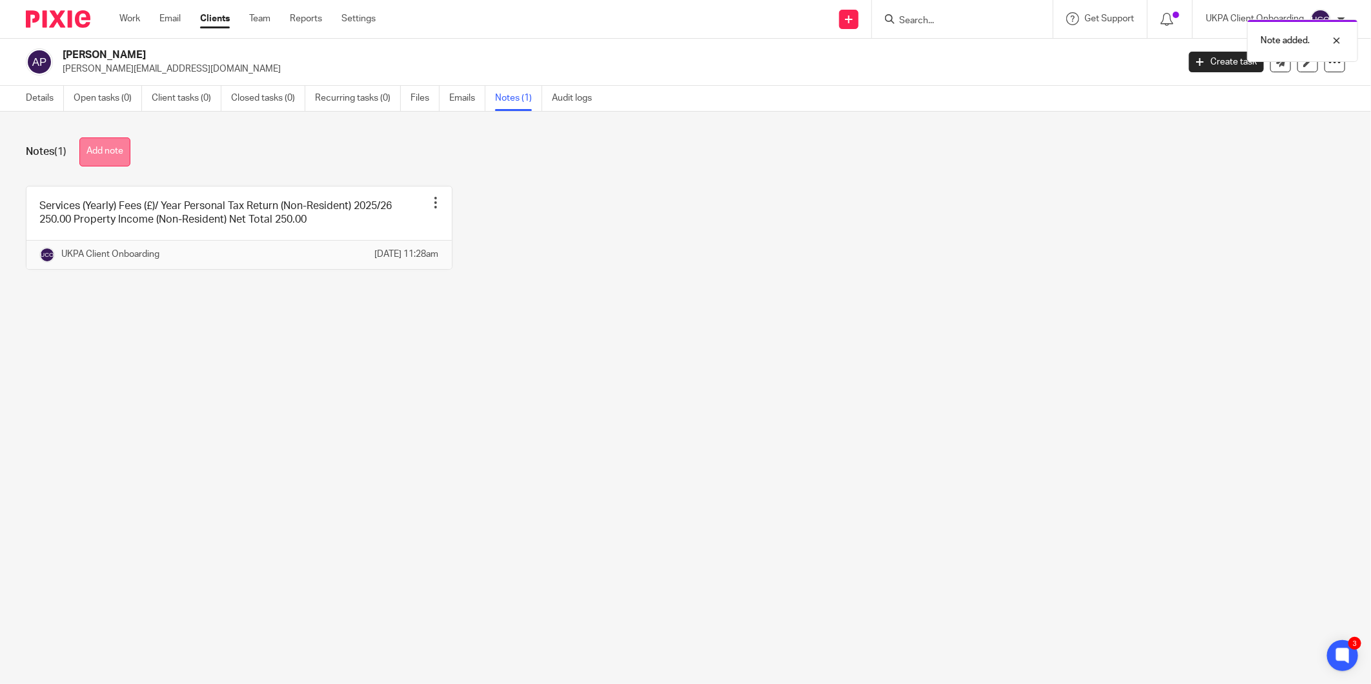
click at [114, 157] on button "Add note" at bounding box center [104, 151] width 51 height 29
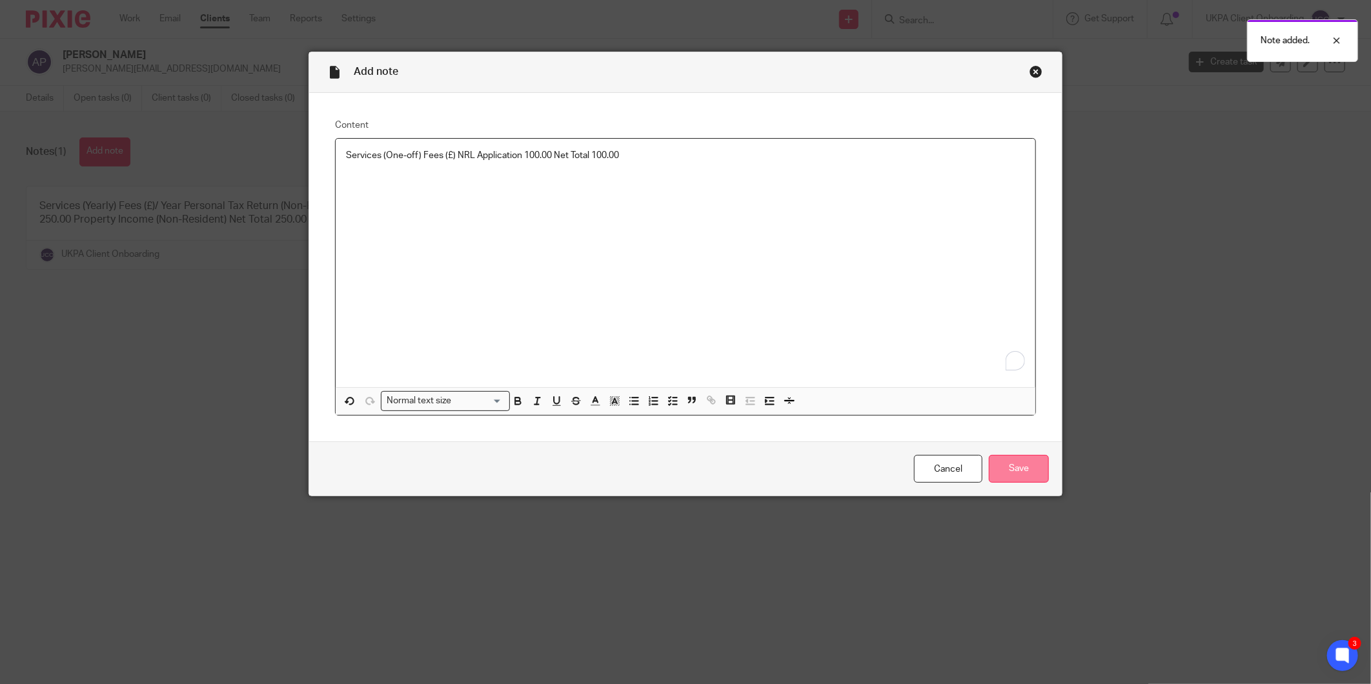
click at [1039, 459] on input "Save" at bounding box center [1019, 469] width 60 height 28
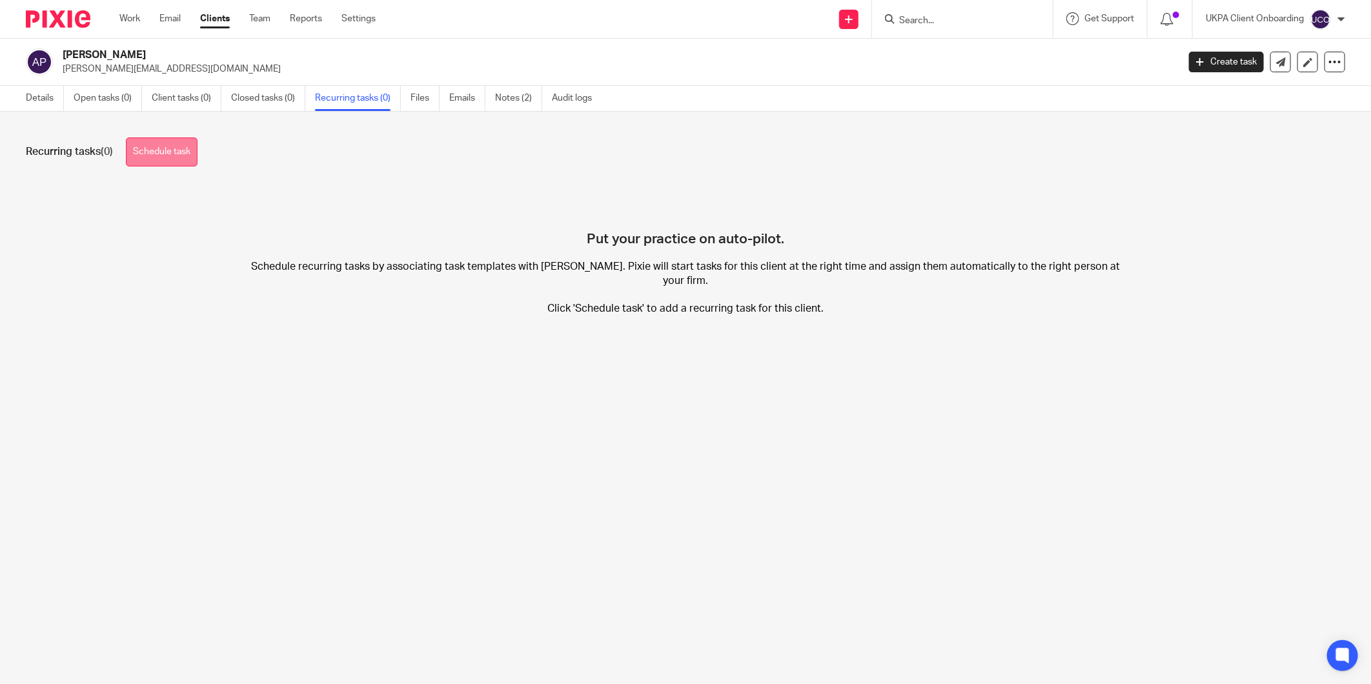
click at [140, 154] on link "Schedule task" at bounding box center [162, 151] width 72 height 29
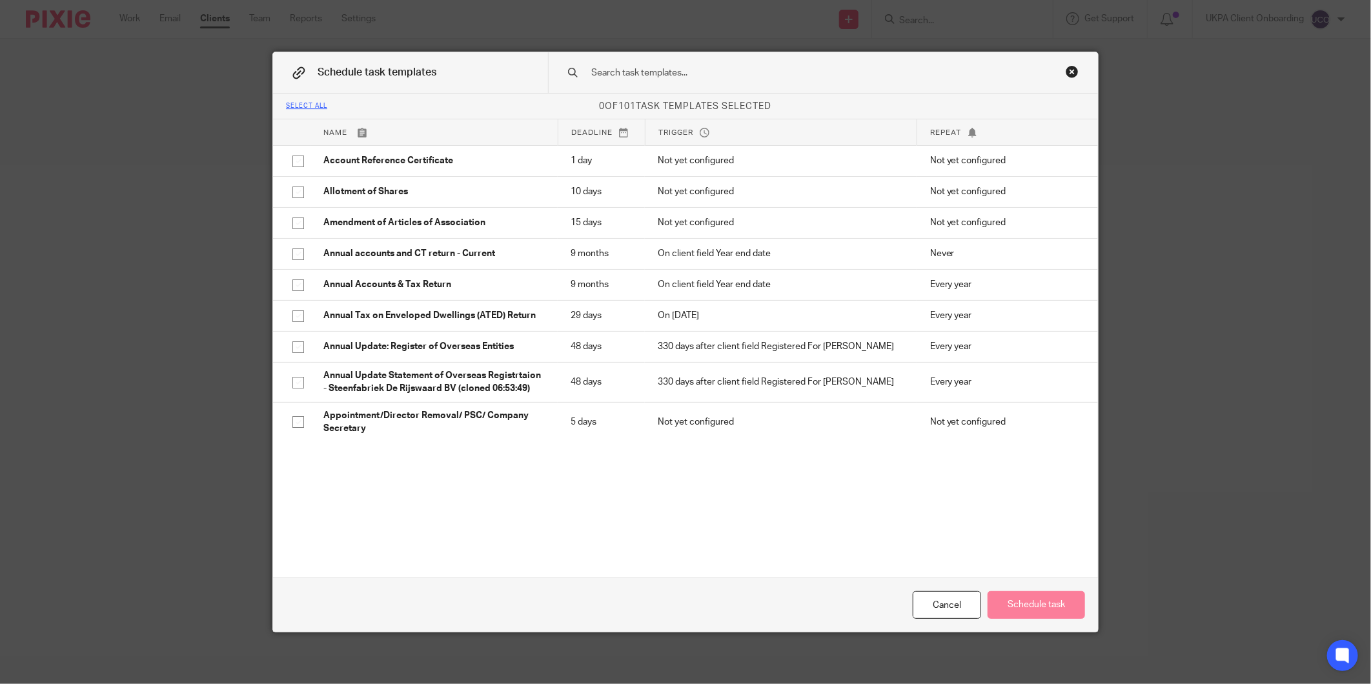
click at [788, 77] on input "text" at bounding box center [802, 73] width 425 height 14
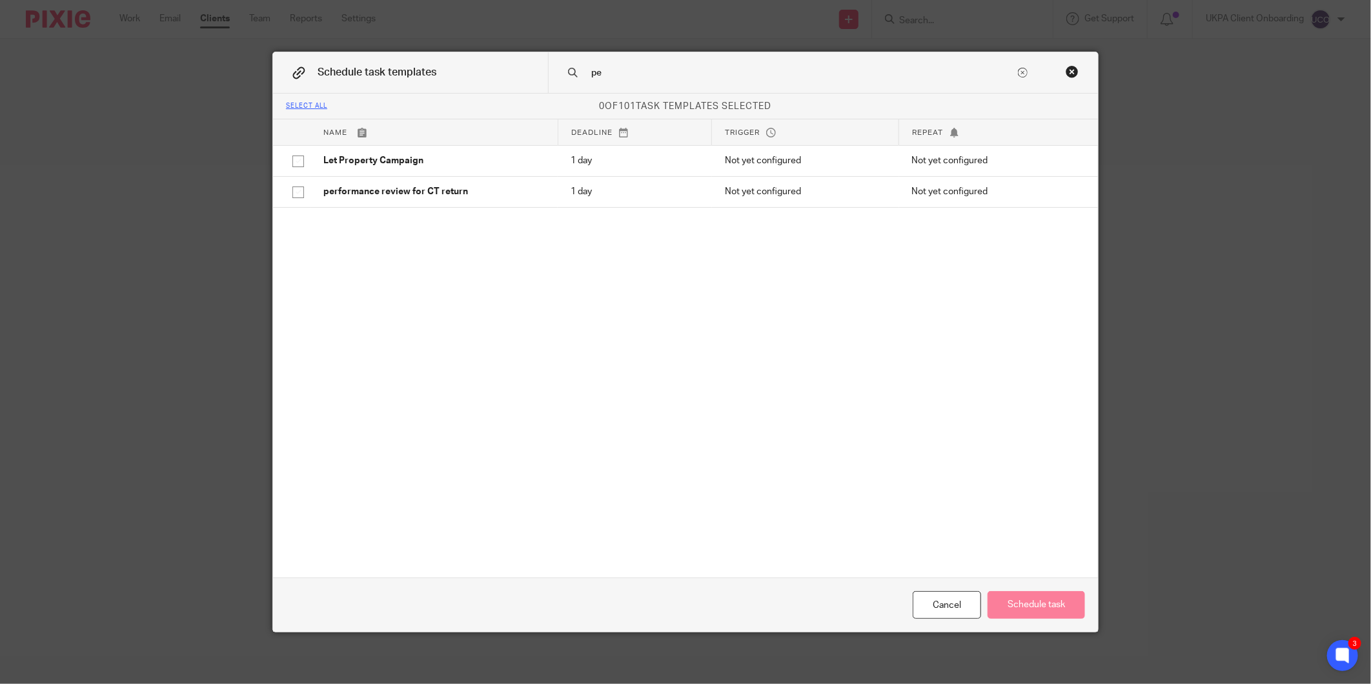
type input "p"
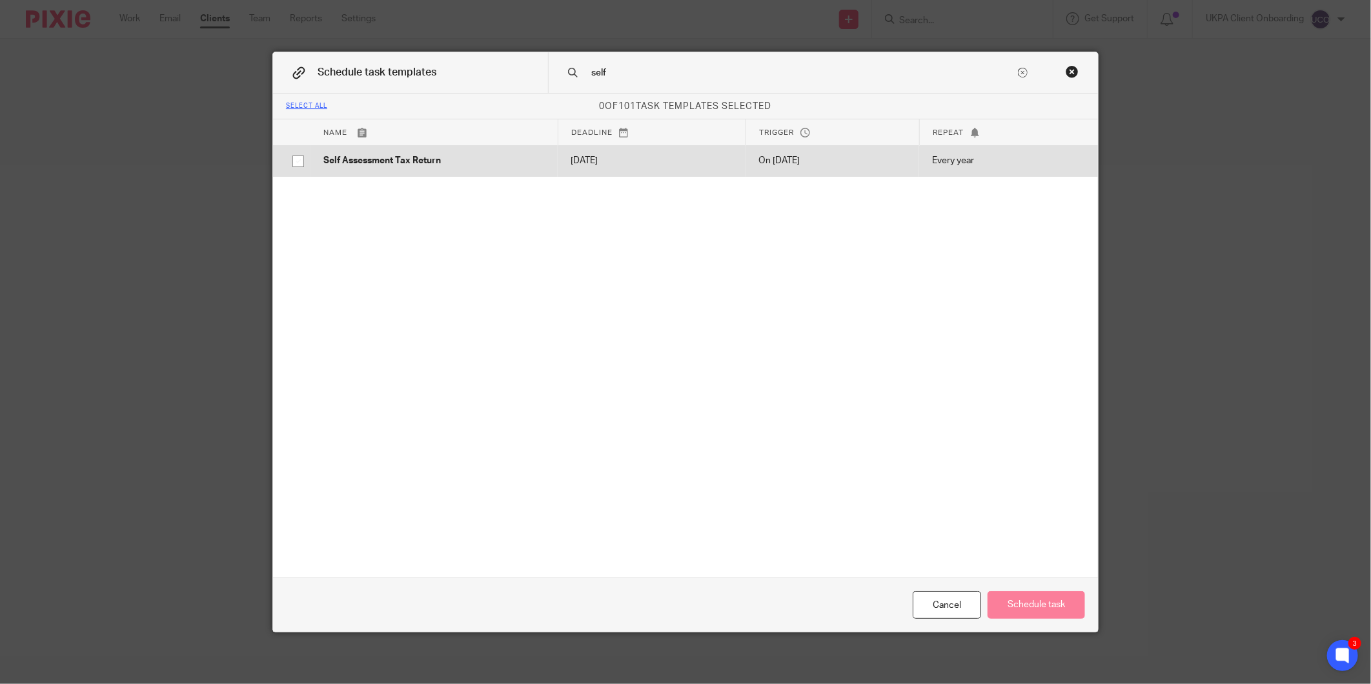
type input "self"
click at [649, 166] on p "[DATE]" at bounding box center [652, 160] width 162 height 13
checkbox input "true"
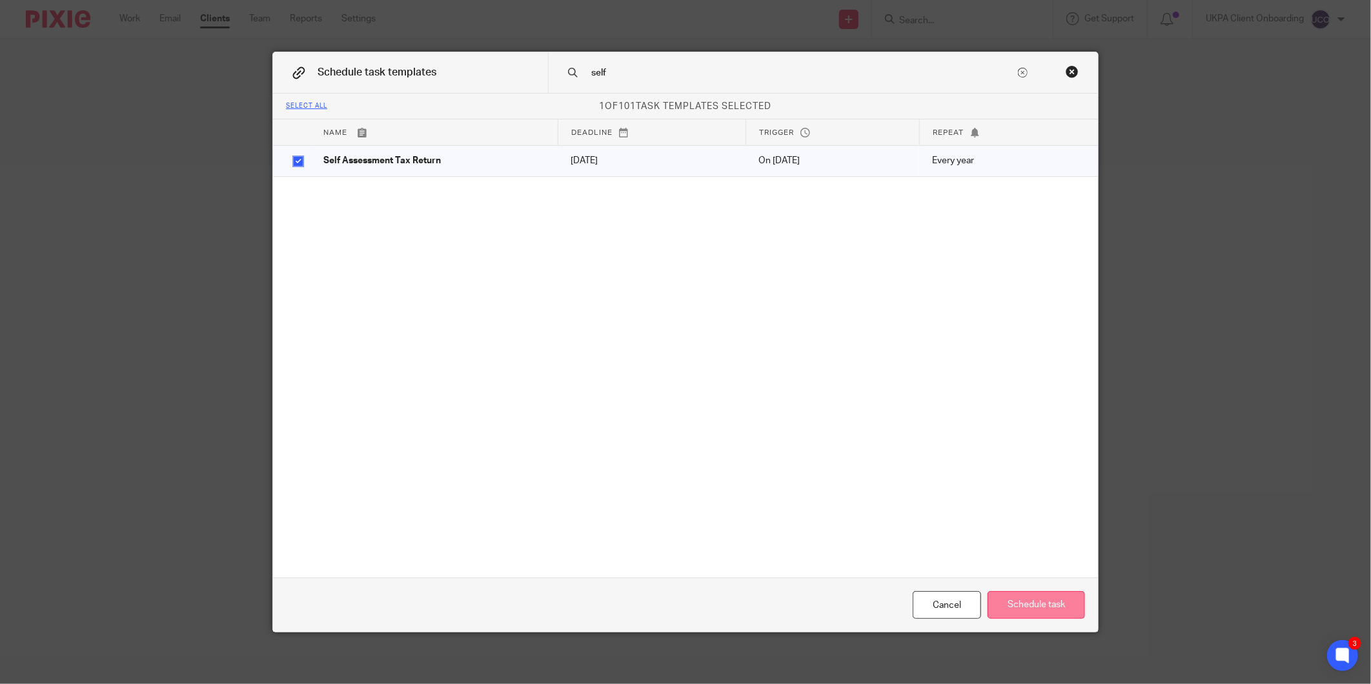
click at [1049, 601] on button "Schedule task" at bounding box center [1035, 605] width 97 height 28
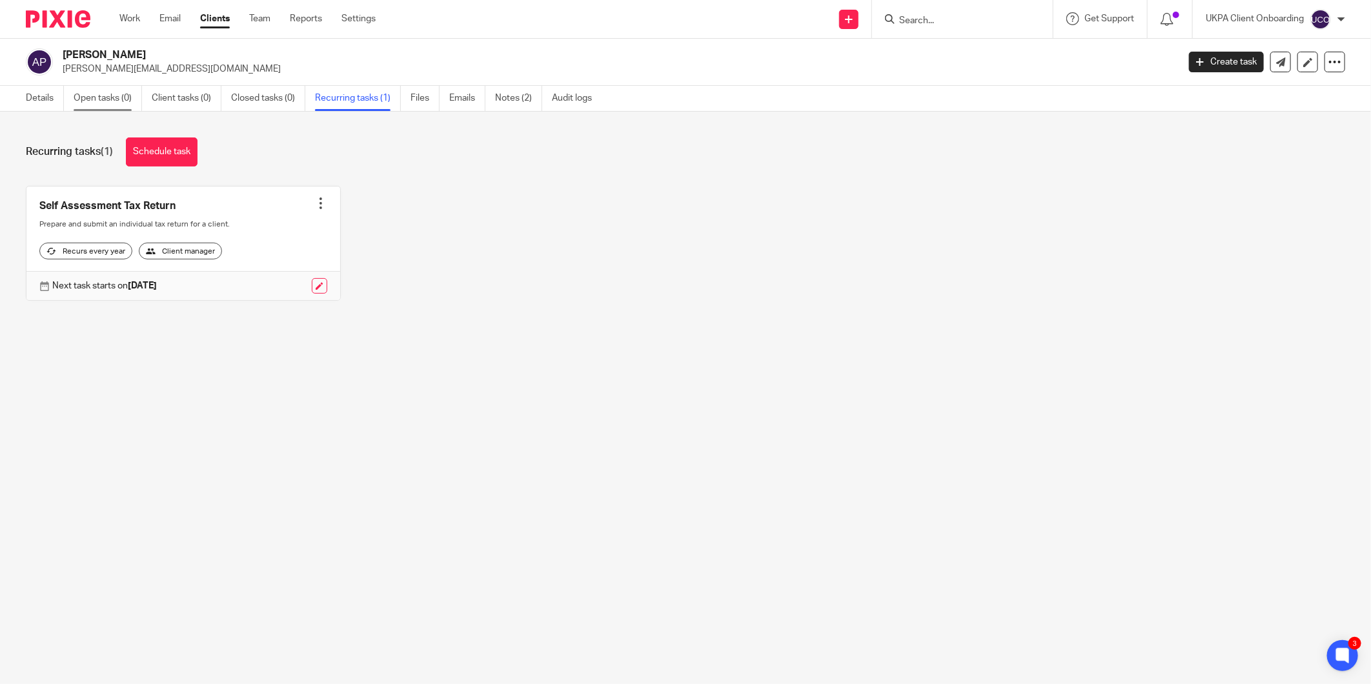
click at [106, 86] on link "Open tasks (0)" at bounding box center [108, 98] width 68 height 25
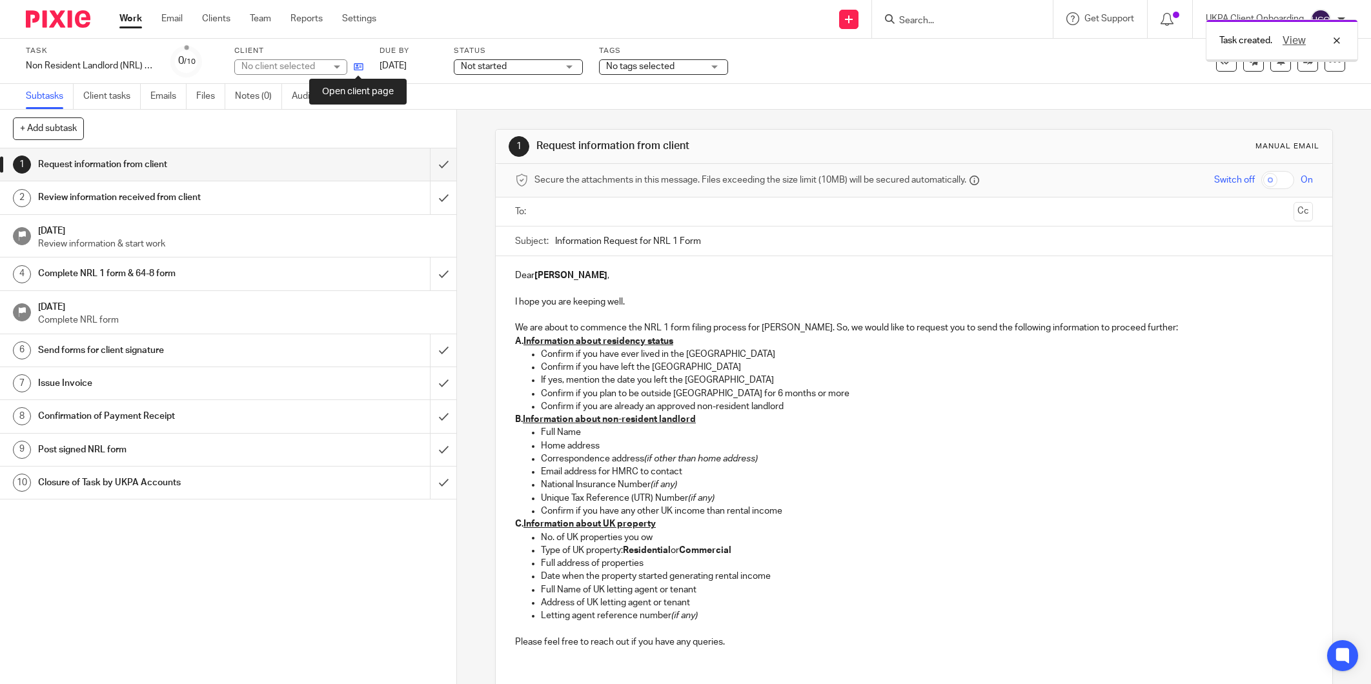
drag, startPoint x: 0, startPoint y: 0, endPoint x: 359, endPoint y: 68, distance: 365.9
click at [359, 68] on icon at bounding box center [359, 67] width 10 height 10
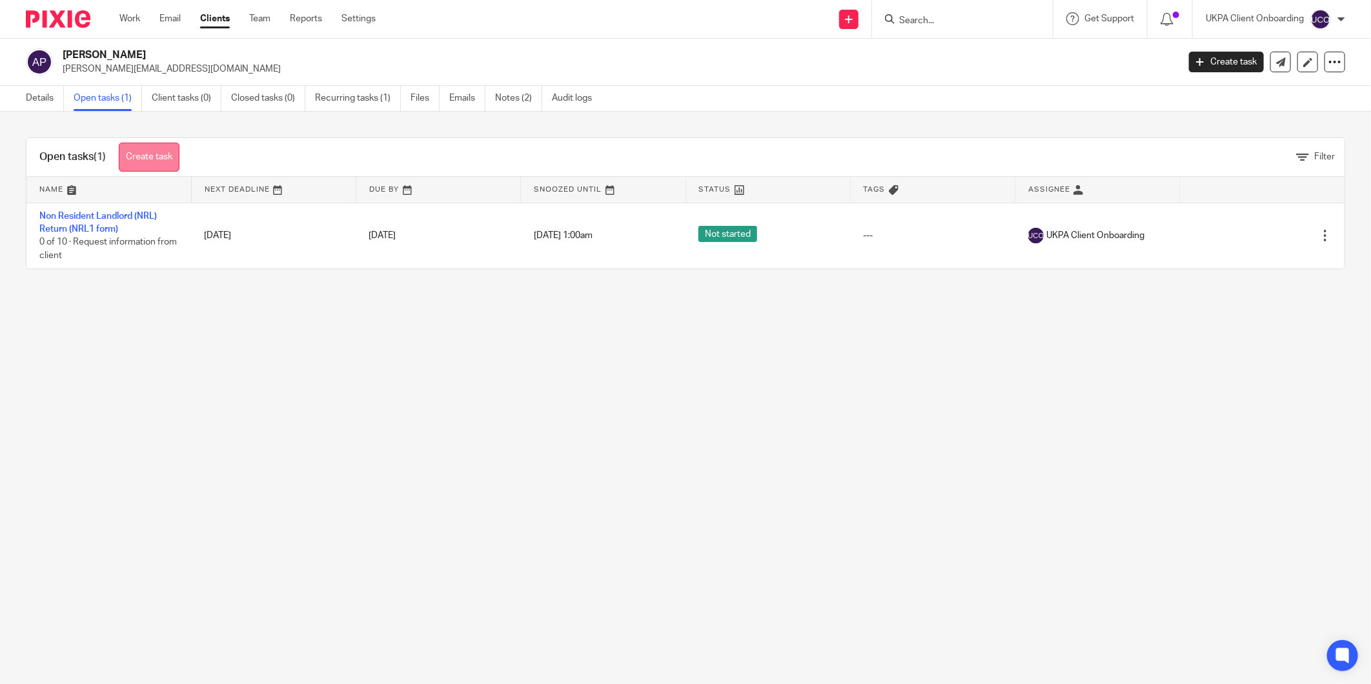
click at [147, 165] on link "Create task" at bounding box center [149, 157] width 61 height 29
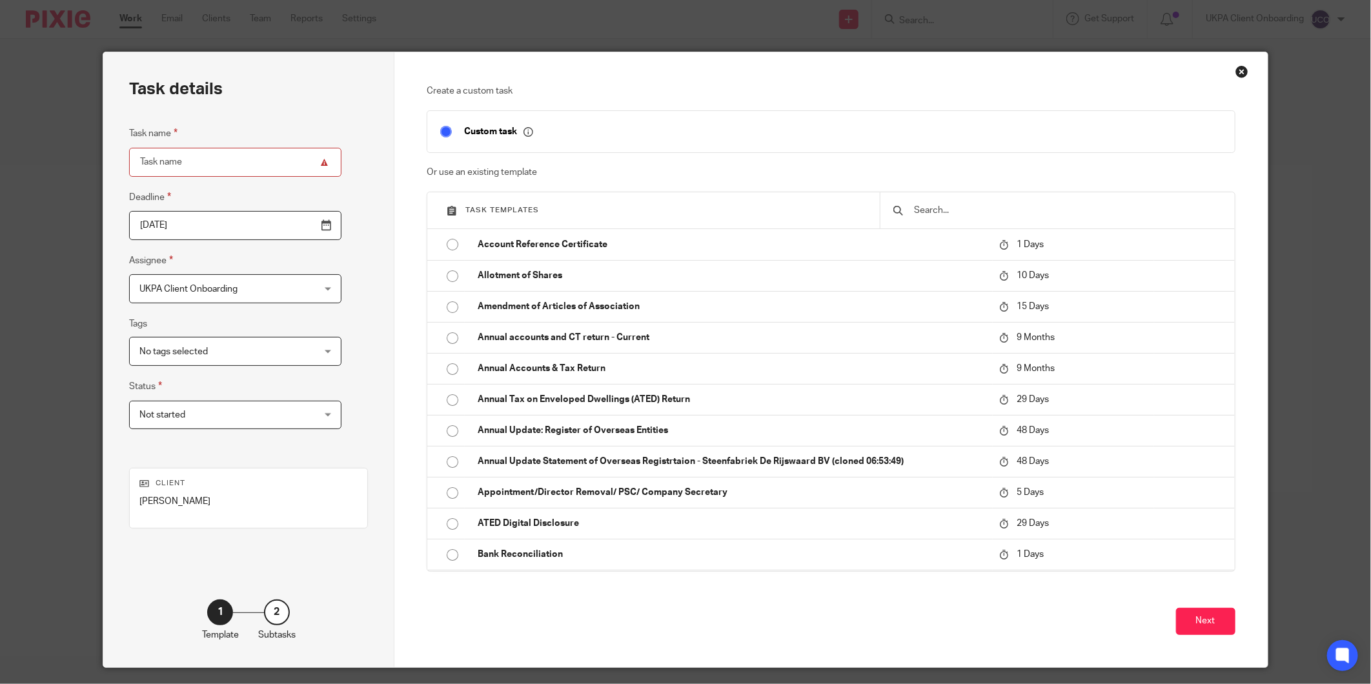
click at [931, 197] on div at bounding box center [1057, 210] width 354 height 36
click at [918, 208] on input "text" at bounding box center [1067, 210] width 308 height 14
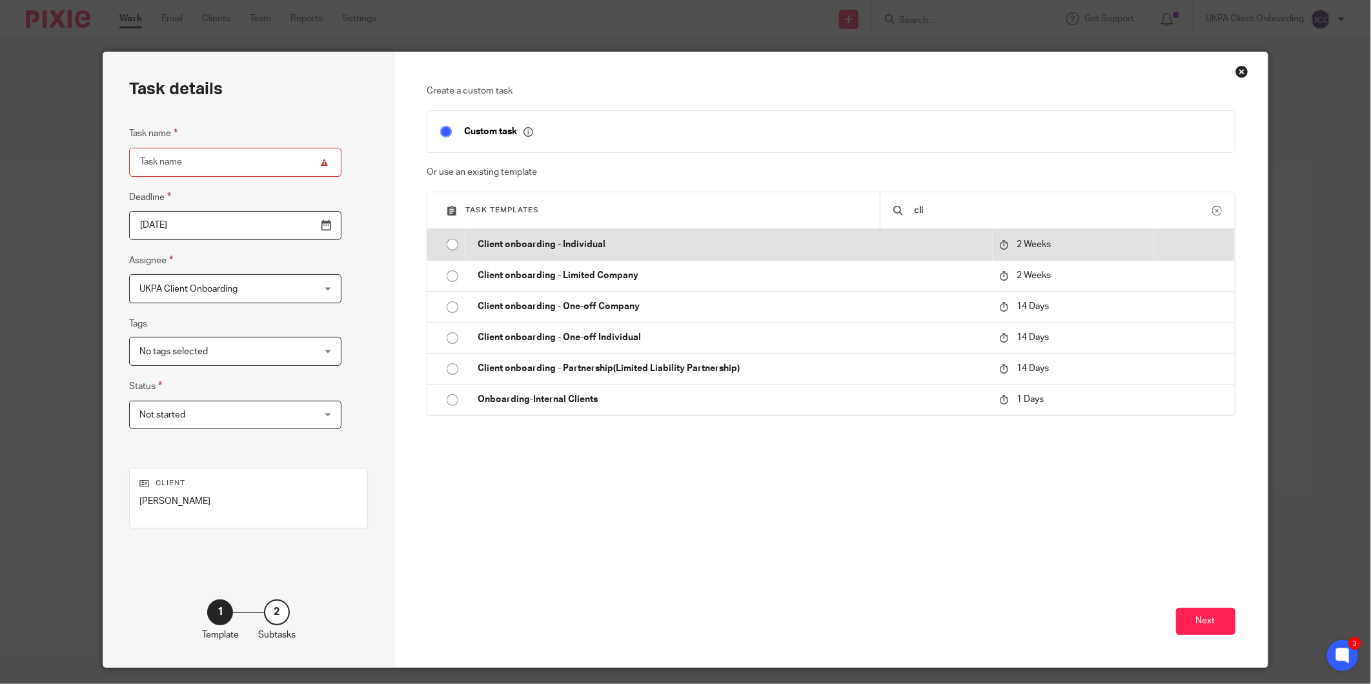
type input "cli"
click at [734, 234] on td "Client onboarding - Individual" at bounding box center [728, 244] width 527 height 31
type input "[DATE]"
type input "Client onboarding - Individual"
checkbox input "false"
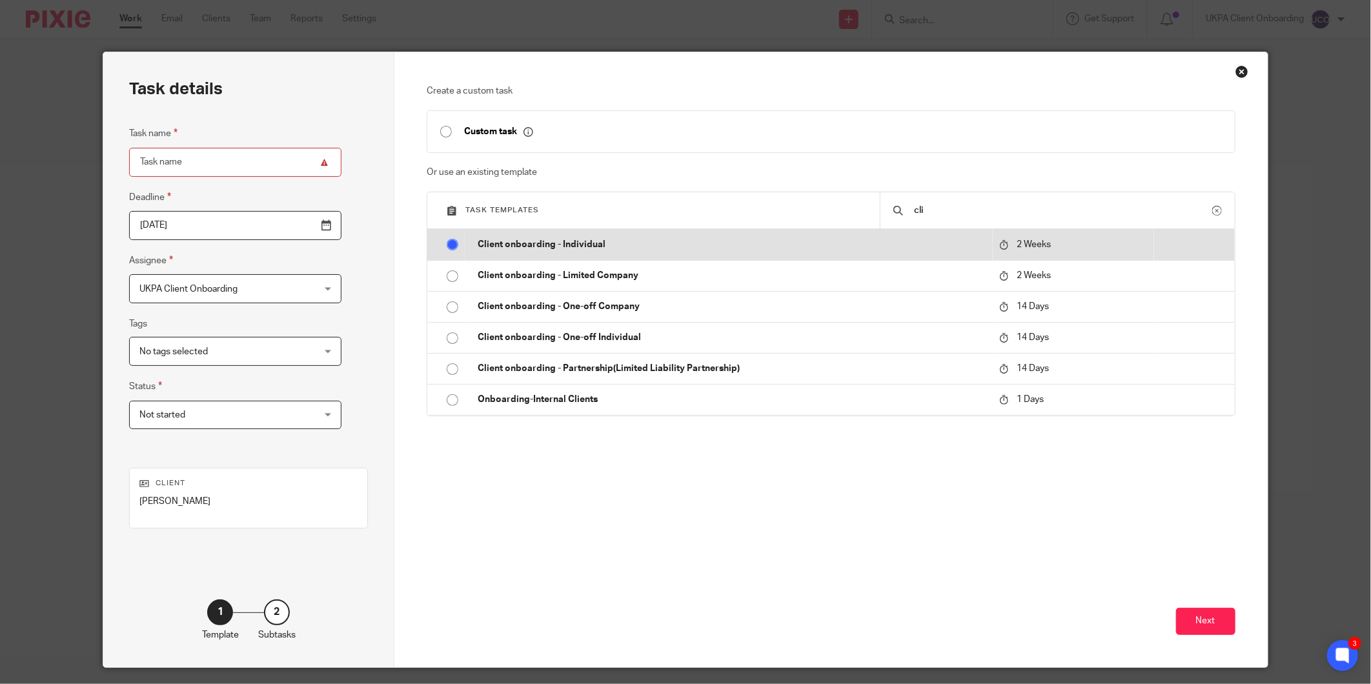
radio input "true"
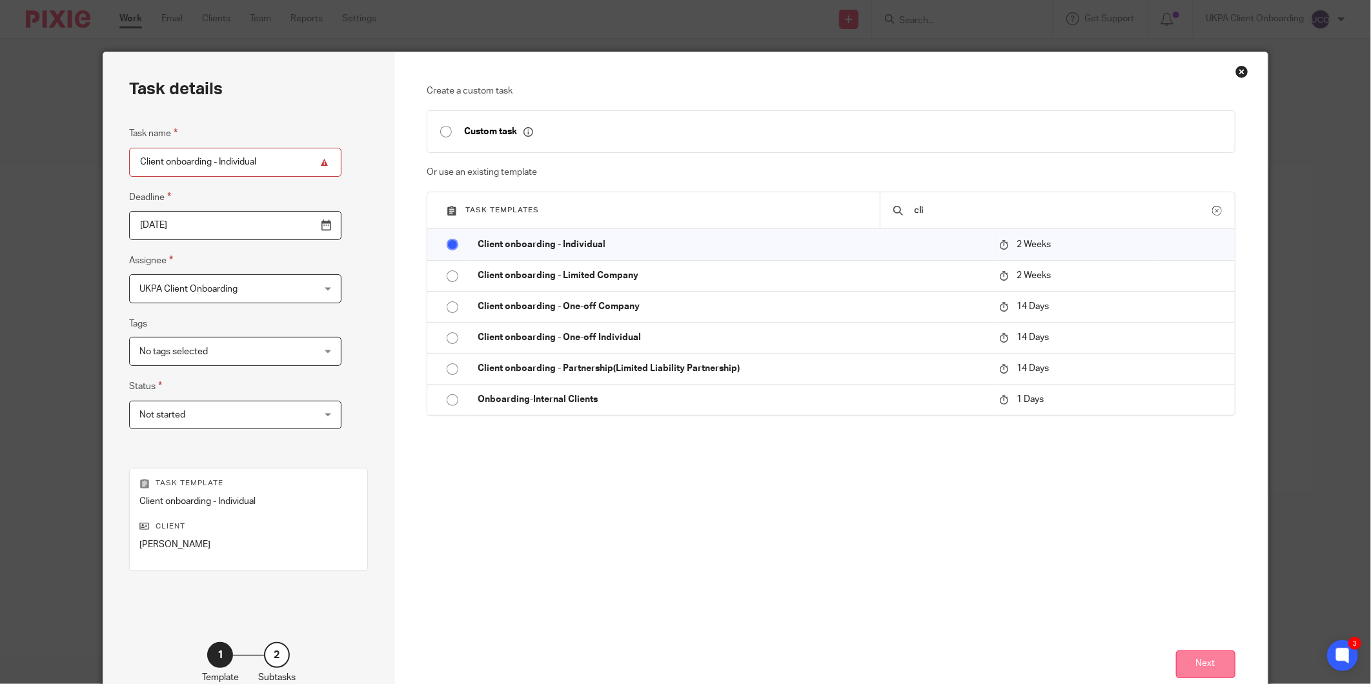
click at [1211, 667] on button "Next" at bounding box center [1205, 665] width 59 height 28
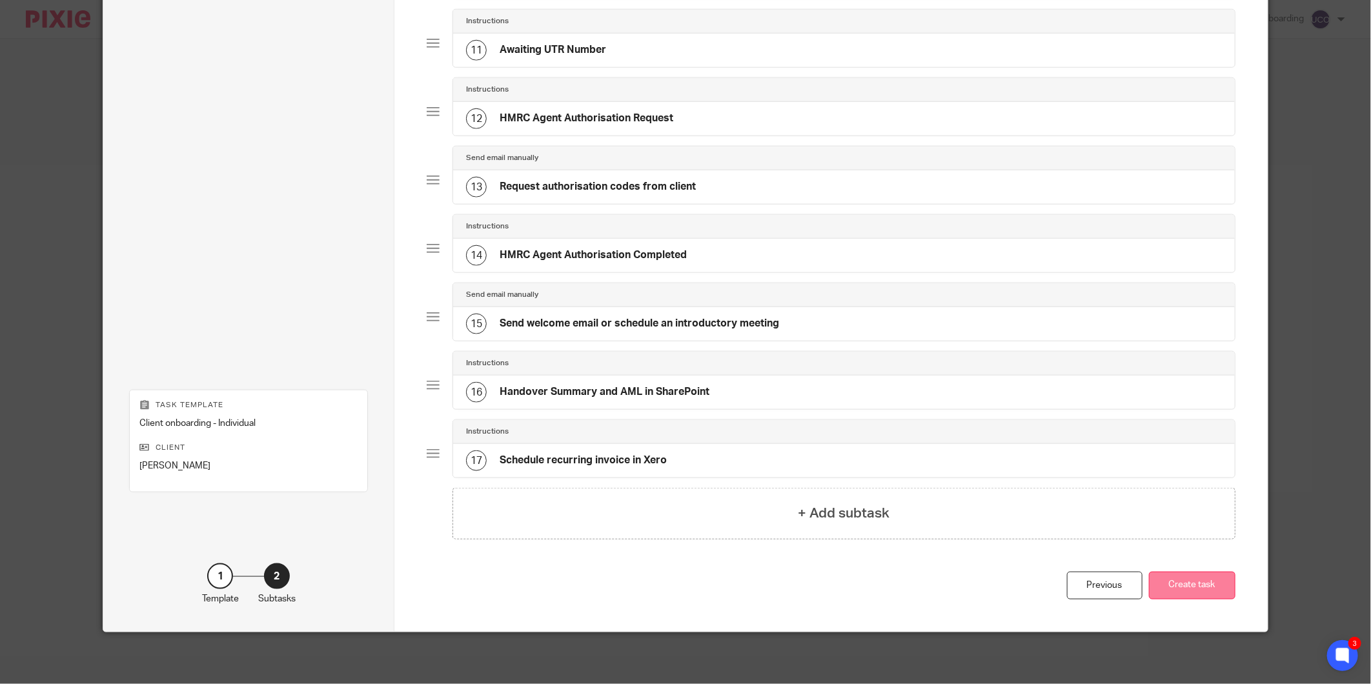
scroll to position [797, 0]
click at [1191, 583] on button "Create task" at bounding box center [1192, 586] width 86 height 28
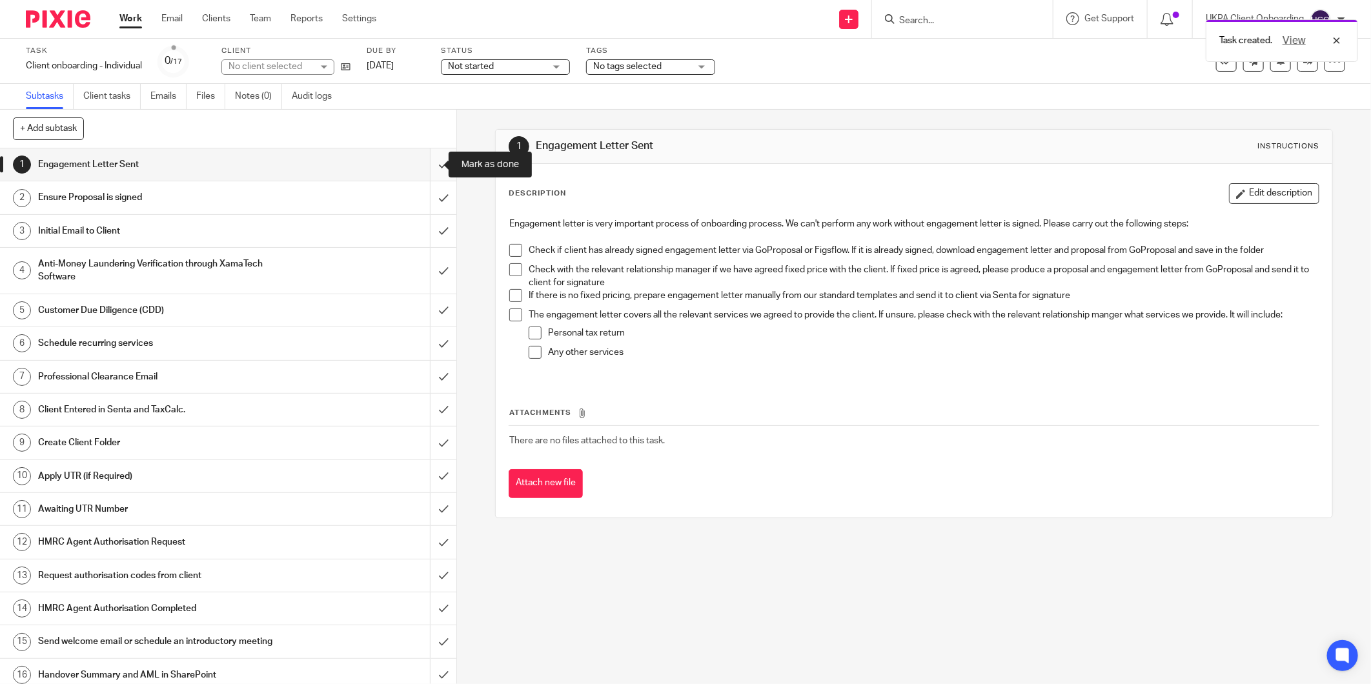
click at [423, 169] on input "submit" at bounding box center [228, 164] width 456 height 32
click at [418, 192] on input "submit" at bounding box center [228, 197] width 456 height 32
click at [427, 228] on input "submit" at bounding box center [228, 231] width 456 height 32
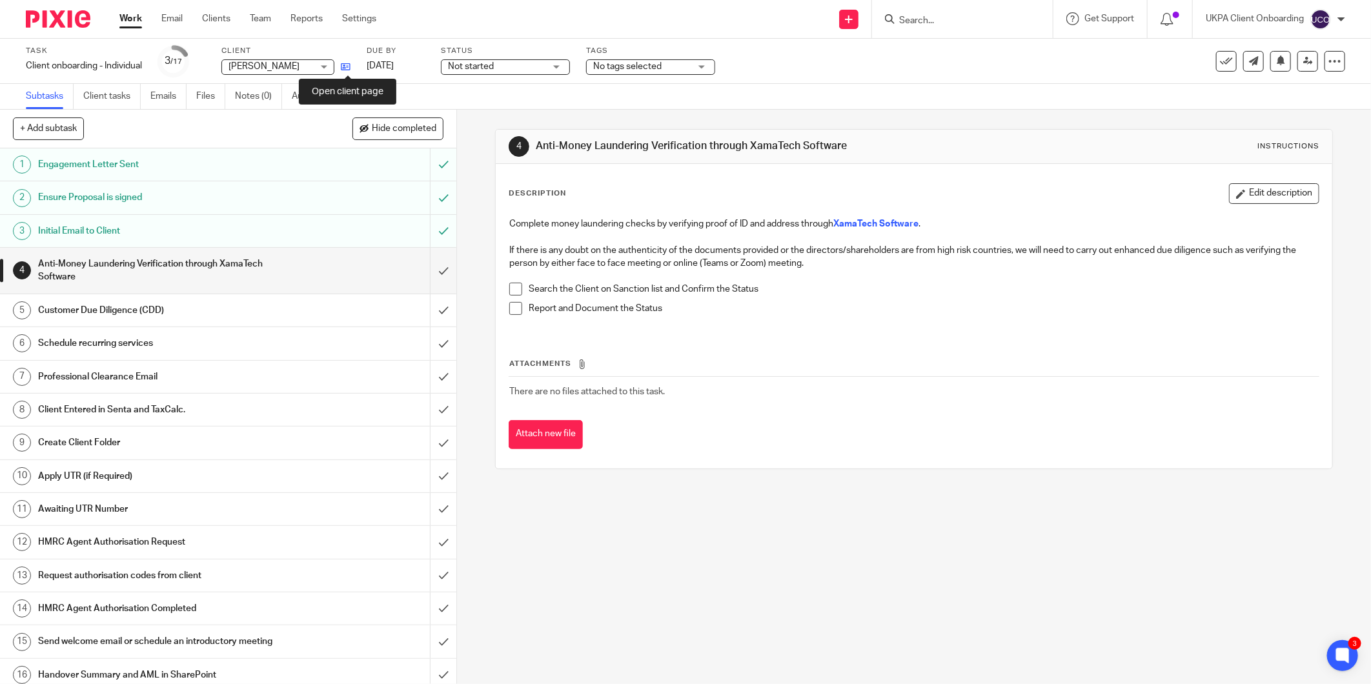
click at [350, 65] on icon at bounding box center [346, 67] width 10 height 10
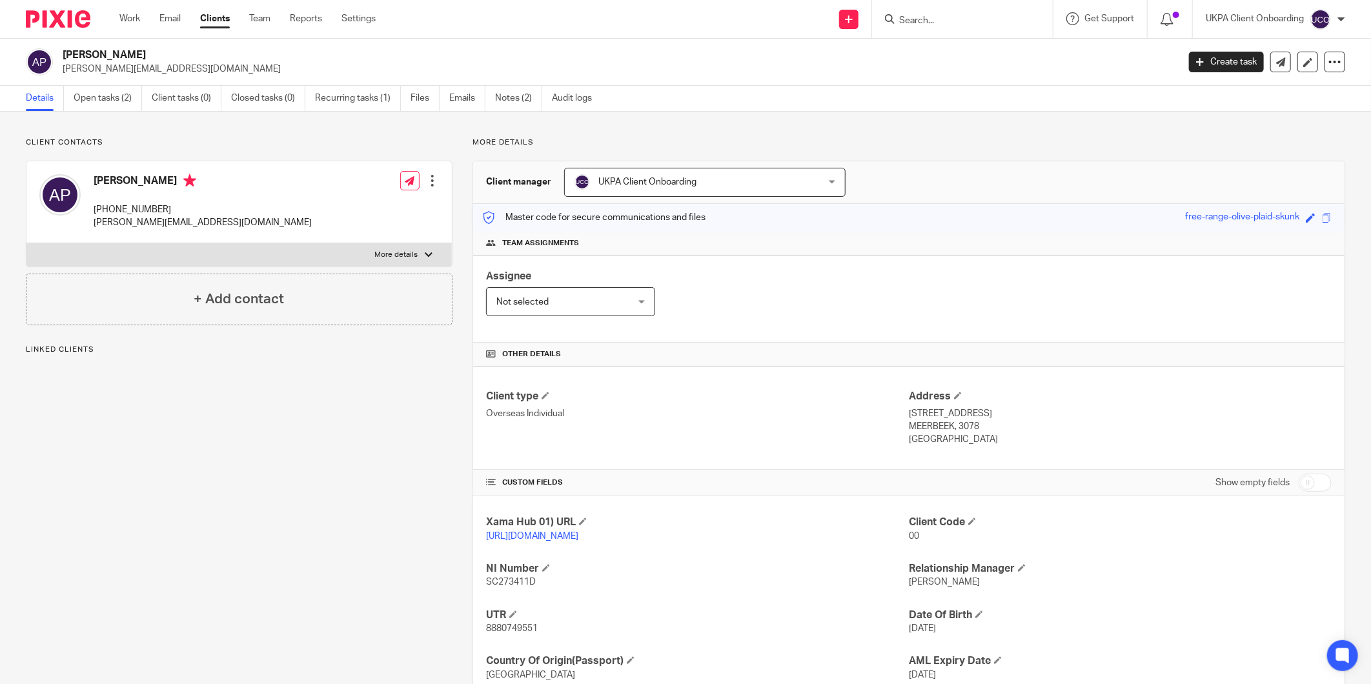
click at [137, 50] on h2 "[PERSON_NAME]" at bounding box center [505, 55] width 885 height 14
click at [137, 50] on h2 "Arthur John Penhaligon" at bounding box center [505, 55] width 885 height 14
copy div "Arthur John Penhaligon"
click at [944, 415] on p "STEENBERGSTRAAT 44A" at bounding box center [1120, 413] width 423 height 13
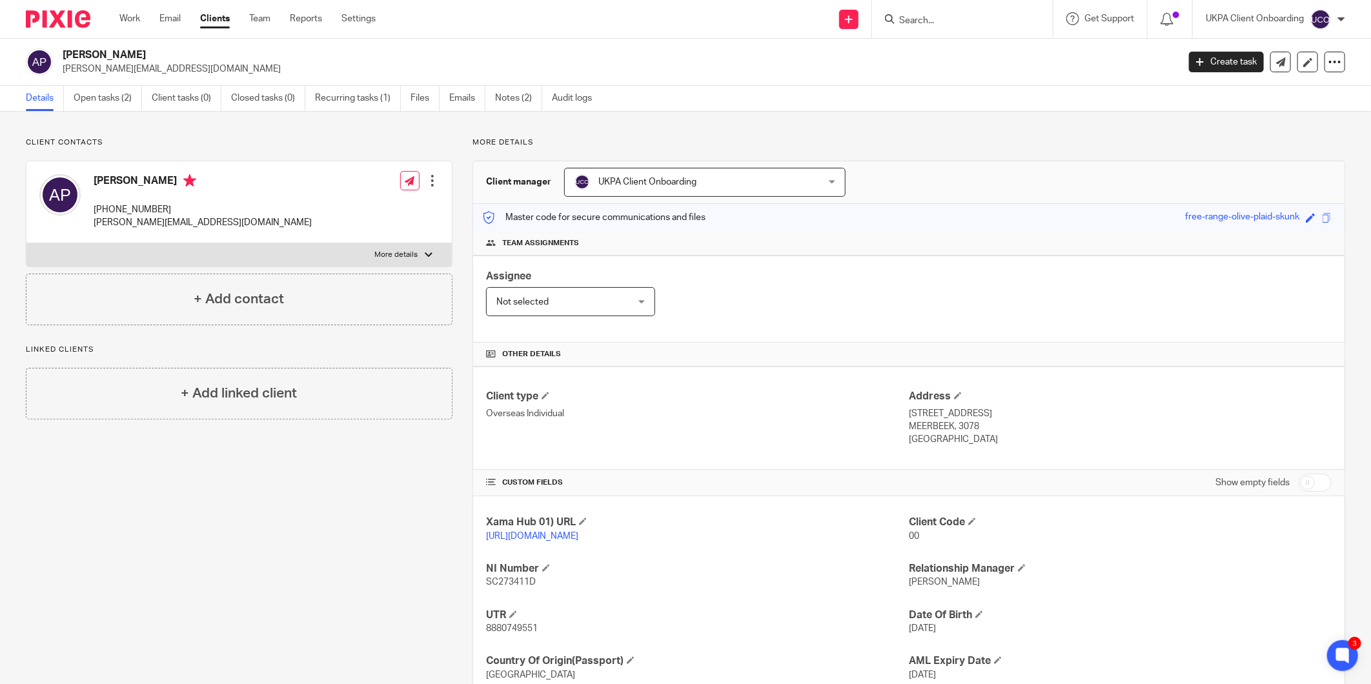
click at [944, 414] on p "STEENBERGSTRAAT 44A" at bounding box center [1120, 413] width 423 height 13
copy div "STEENBERGSTRAAT 44A"
click at [112, 97] on link "Open tasks (2)" at bounding box center [108, 98] width 68 height 25
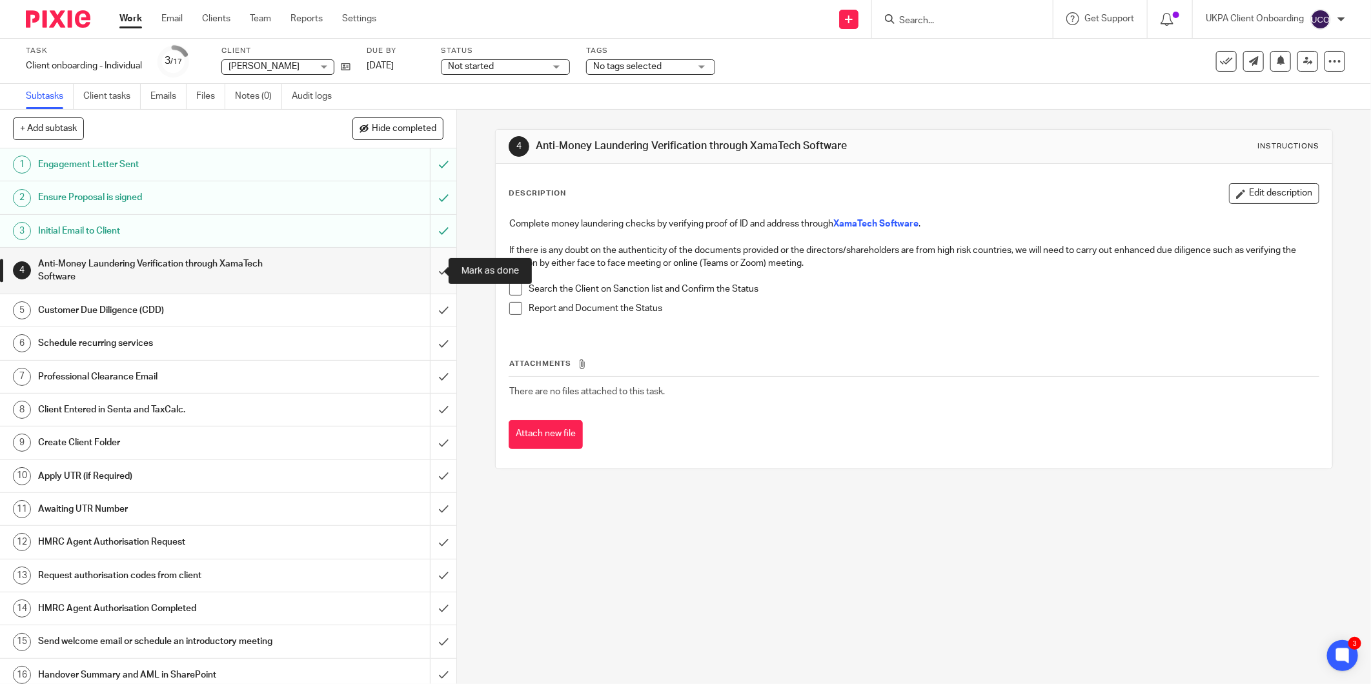
click at [425, 262] on input "submit" at bounding box center [228, 271] width 456 height 46
click at [423, 307] on input "submit" at bounding box center [228, 310] width 456 height 32
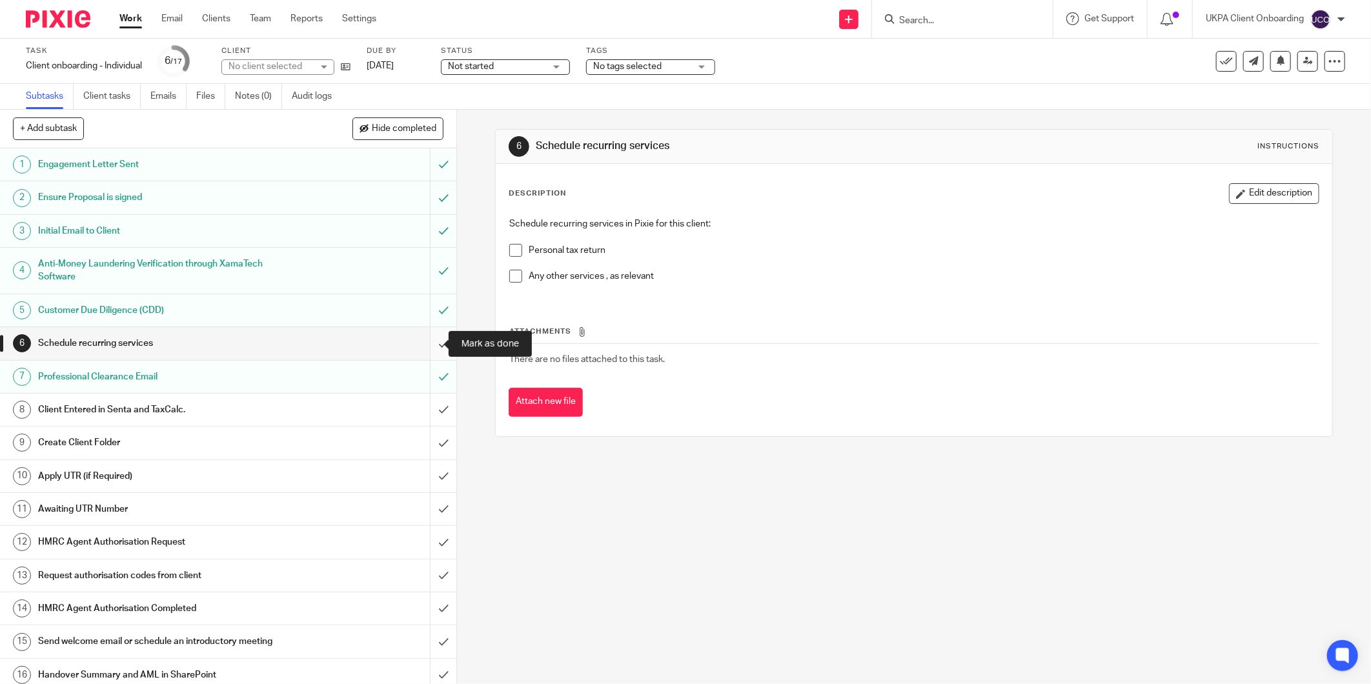
click at [432, 344] on input "submit" at bounding box center [228, 343] width 456 height 32
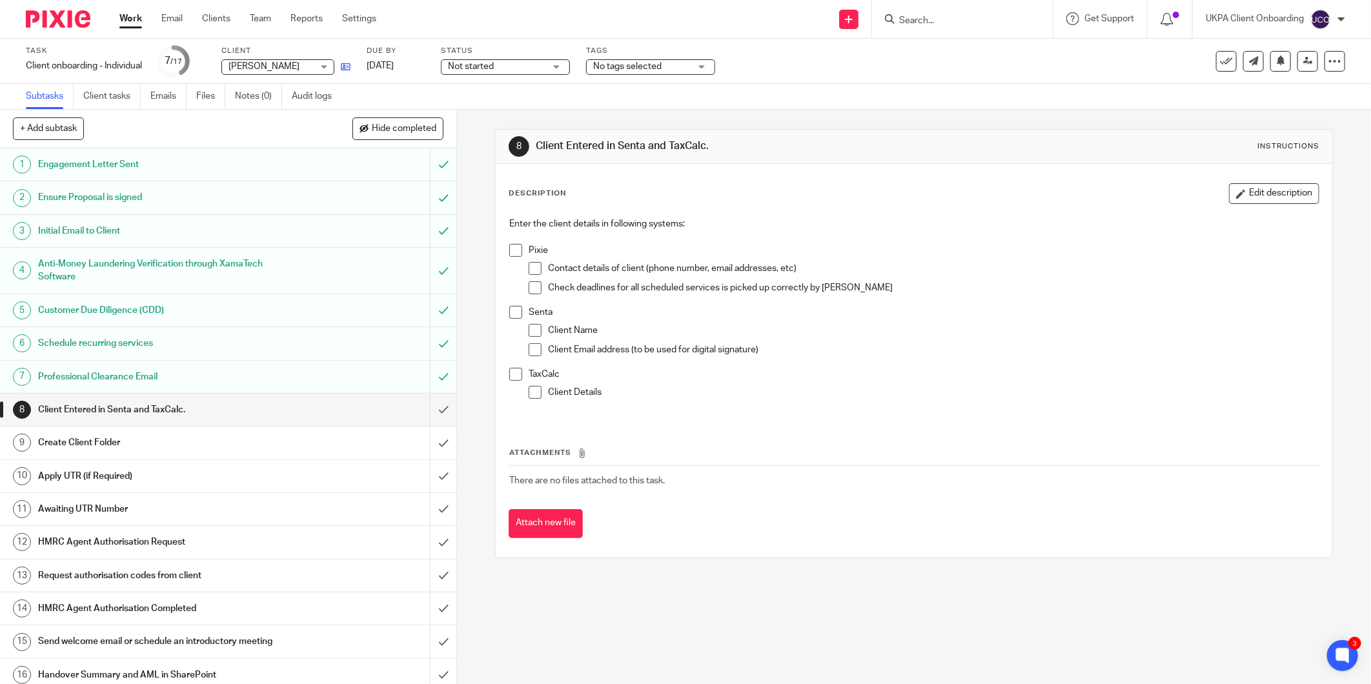
click at [341, 66] on link at bounding box center [342, 66] width 16 height 13
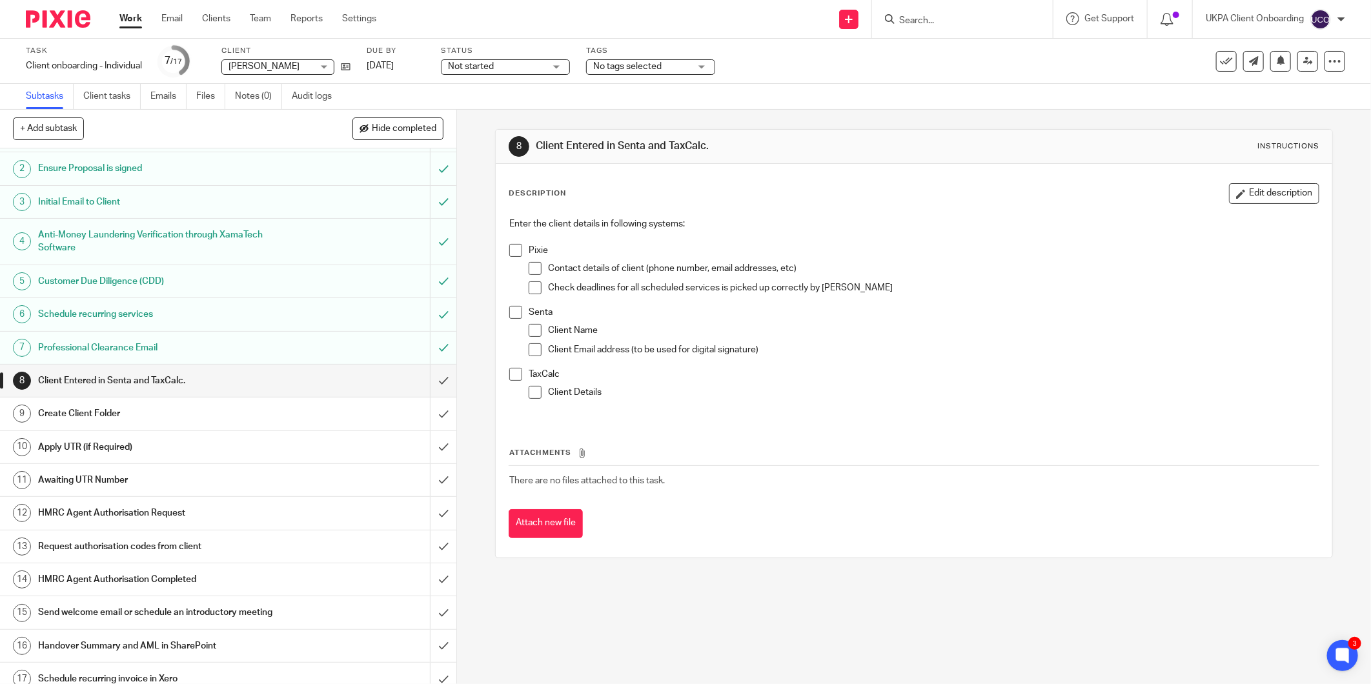
scroll to position [42, 0]
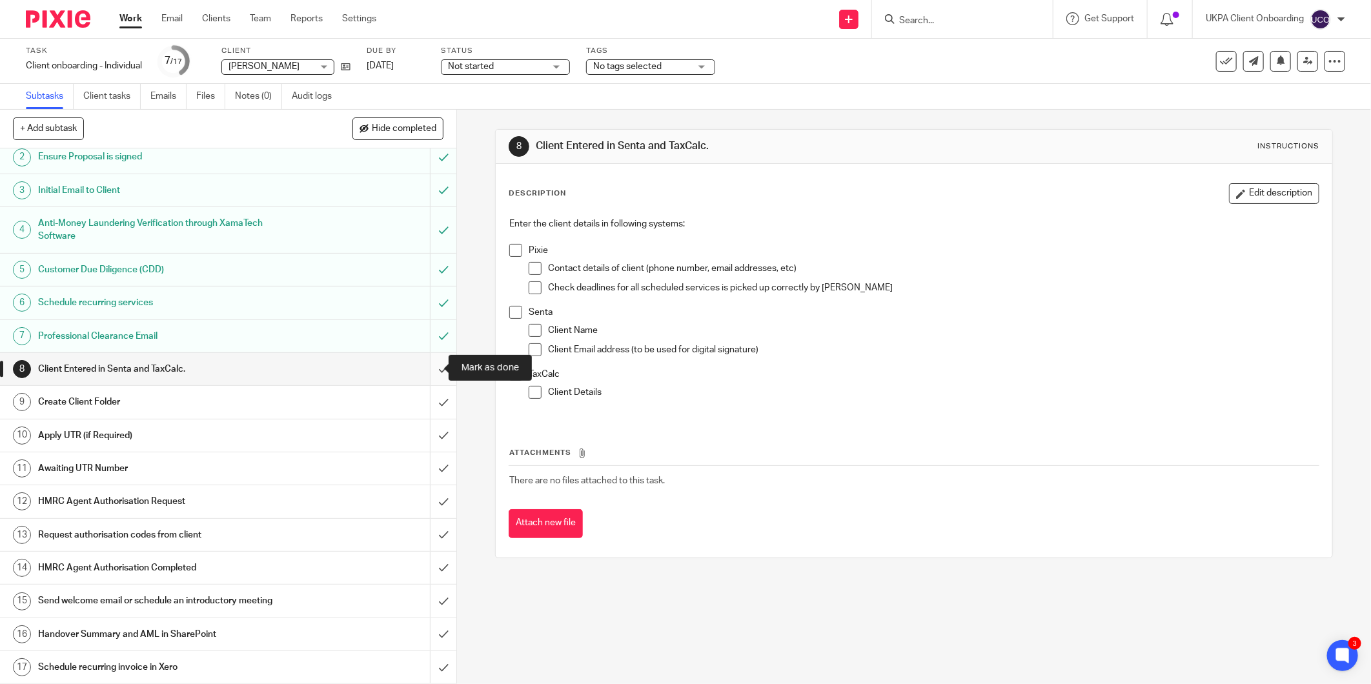
click at [431, 363] on input "submit" at bounding box center [228, 369] width 456 height 32
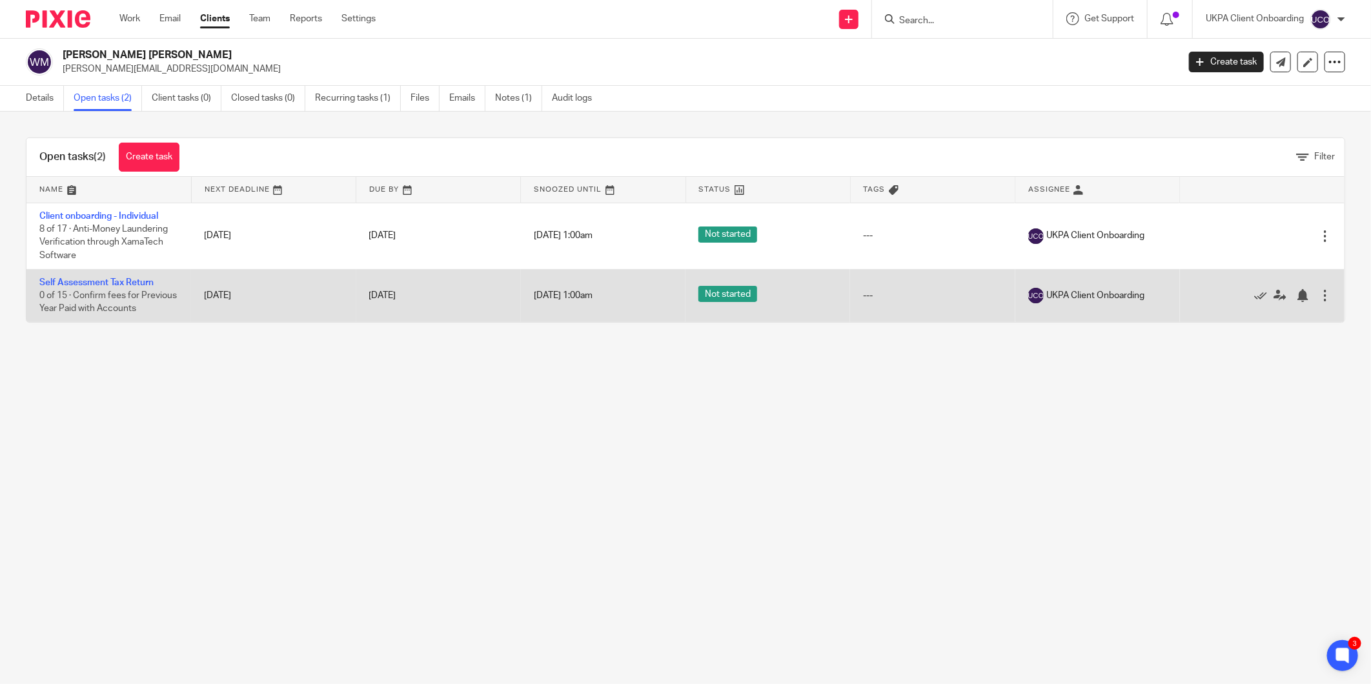
click at [1318, 298] on div at bounding box center [1324, 295] width 13 height 13
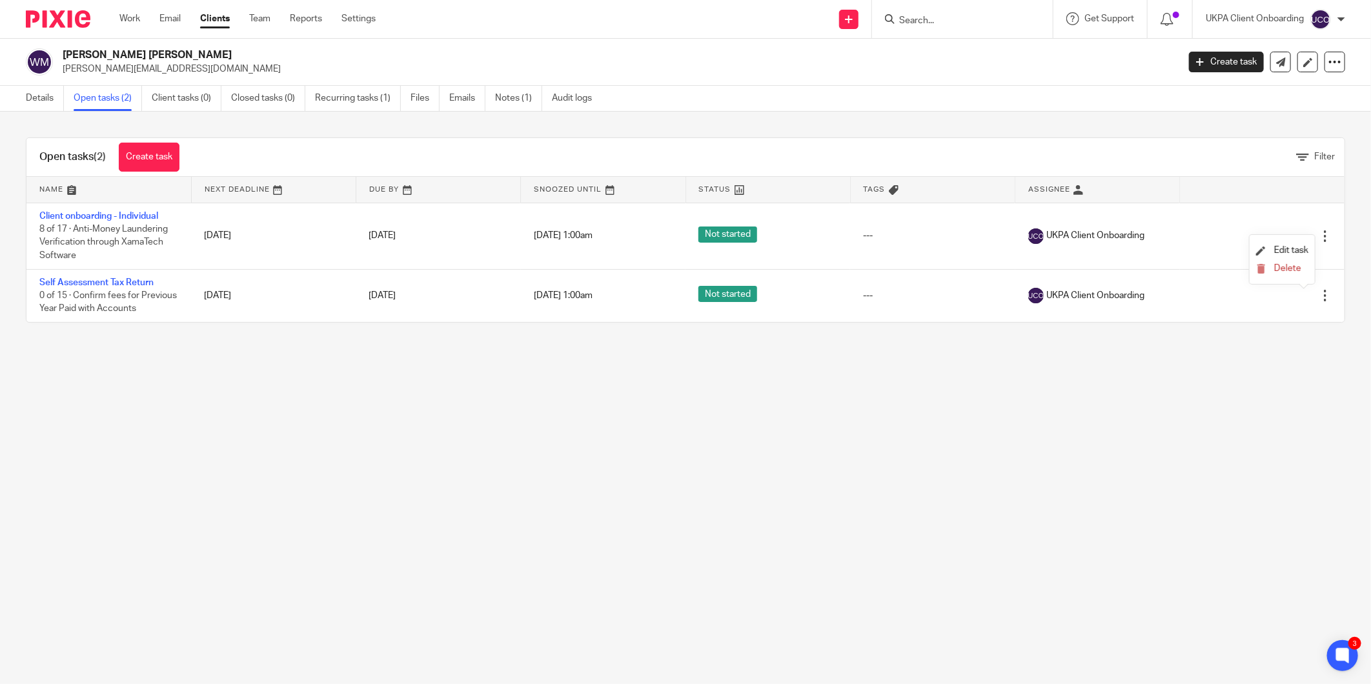
click at [687, 430] on main "William Douglas Martin vicki.martin7@googlemail.com Create task Update from Com…" at bounding box center [685, 342] width 1371 height 684
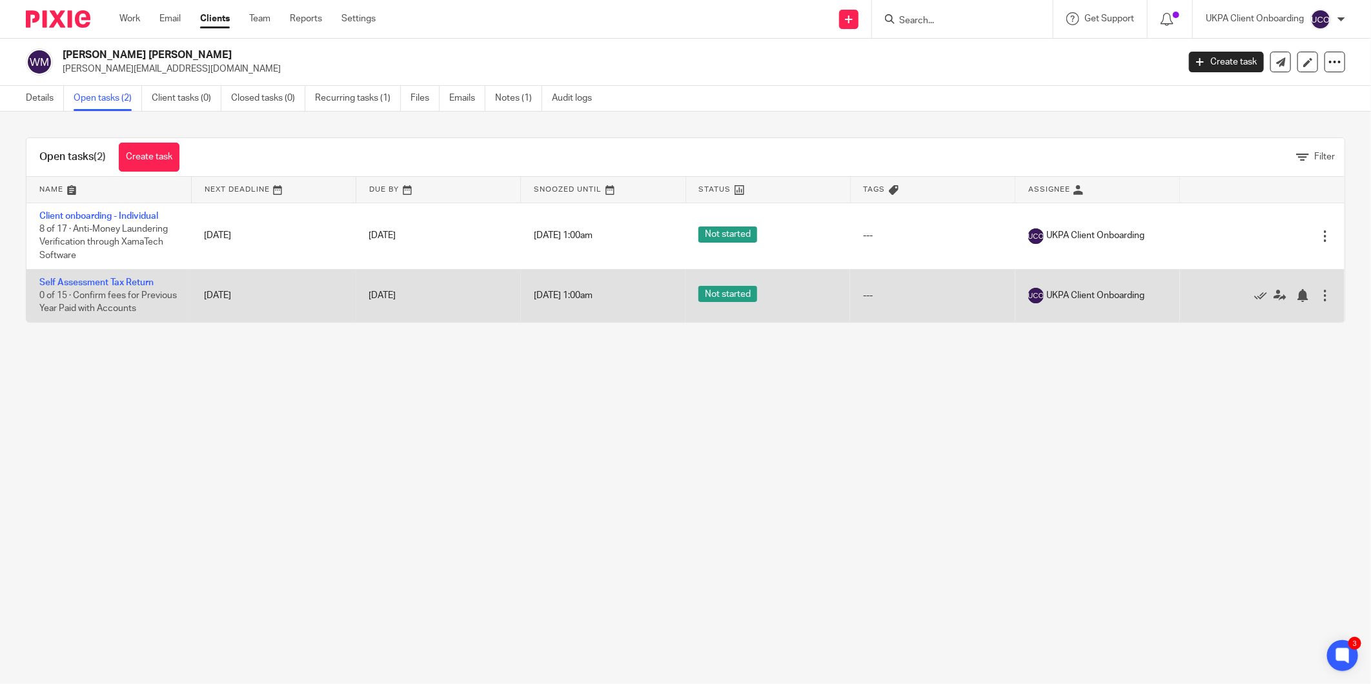
click at [1318, 298] on div at bounding box center [1324, 295] width 13 height 13
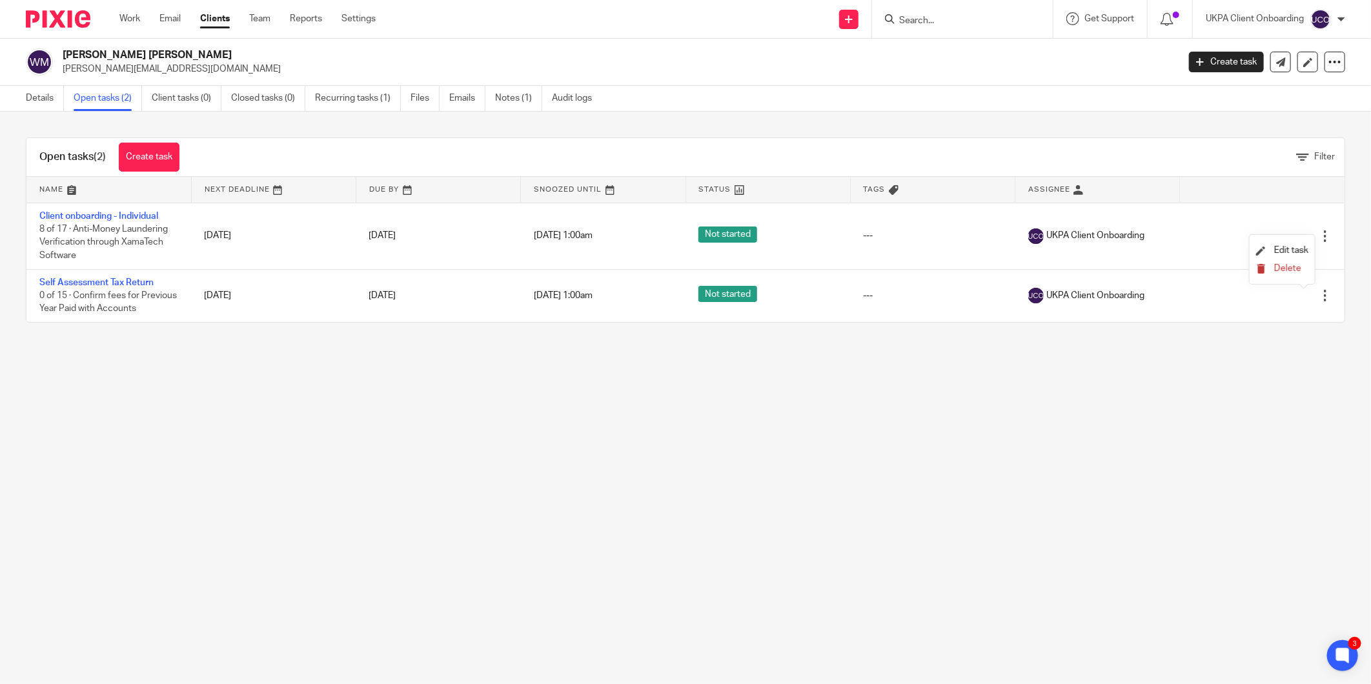
click at [1288, 272] on span "Delete" at bounding box center [1287, 268] width 27 height 9
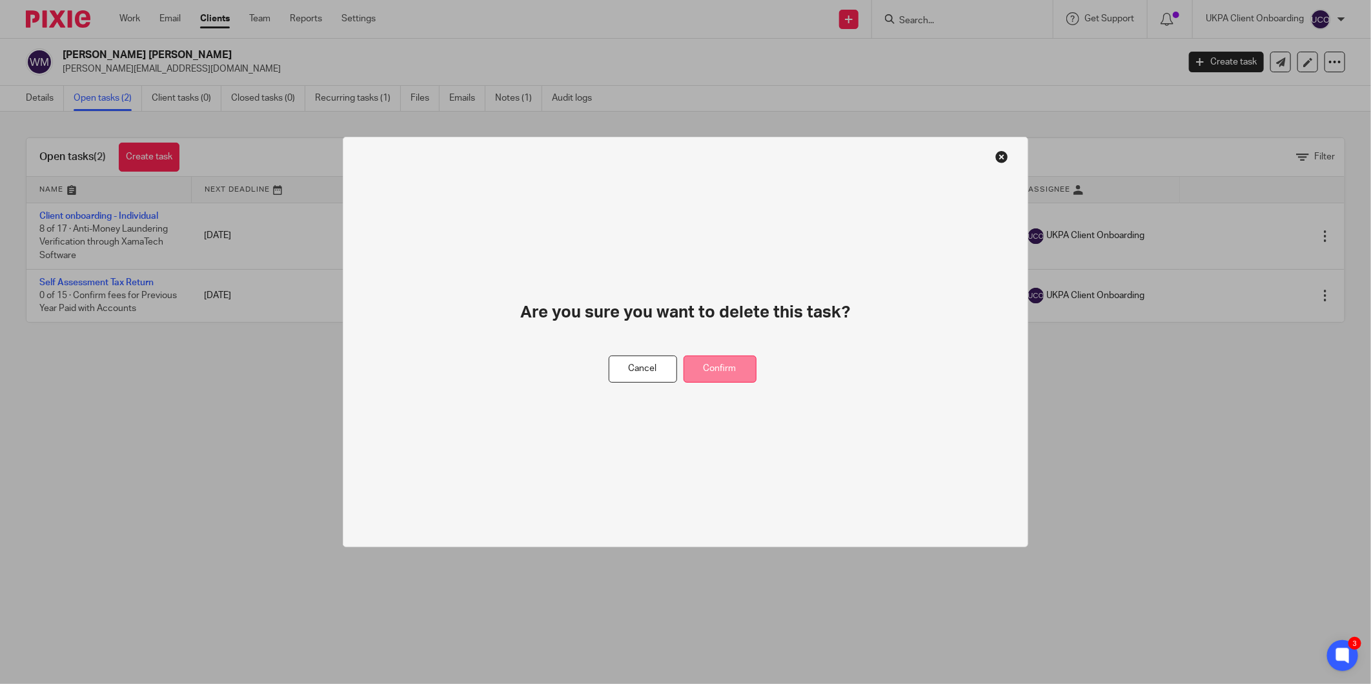
click at [711, 365] on button "Confirm" at bounding box center [719, 370] width 73 height 28
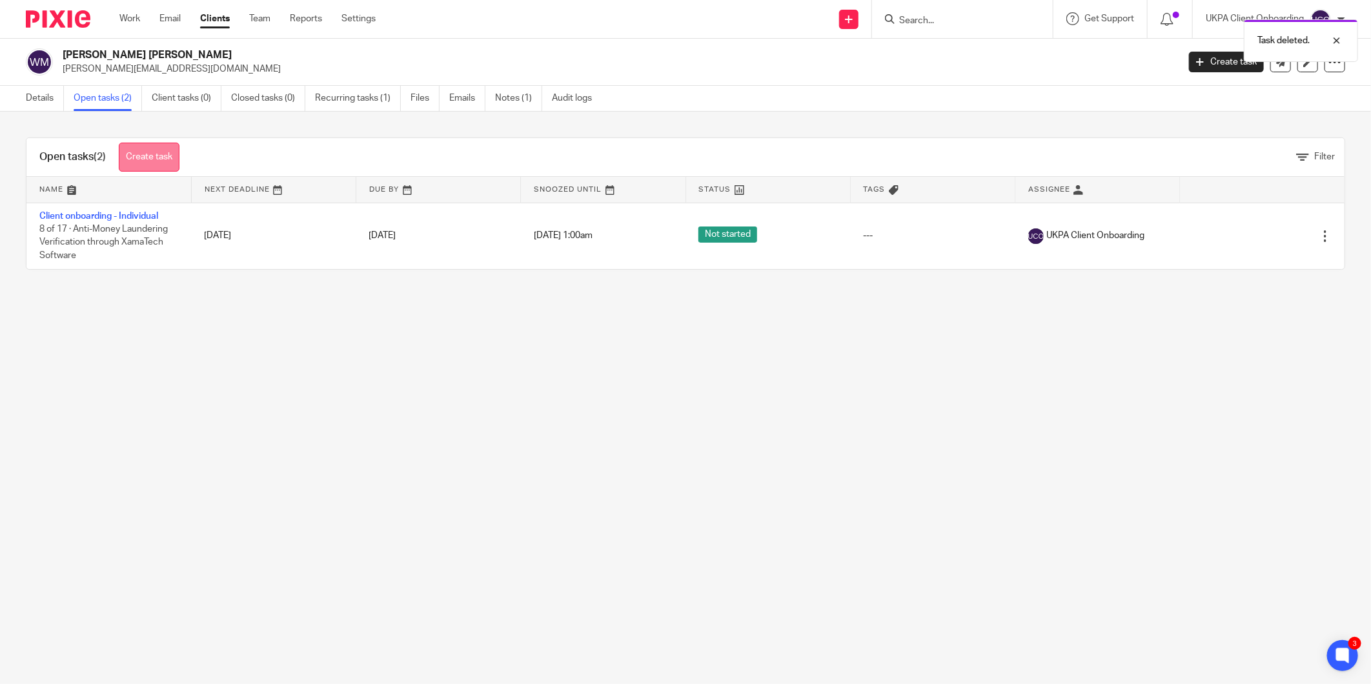
click at [153, 152] on link "Create task" at bounding box center [149, 157] width 61 height 29
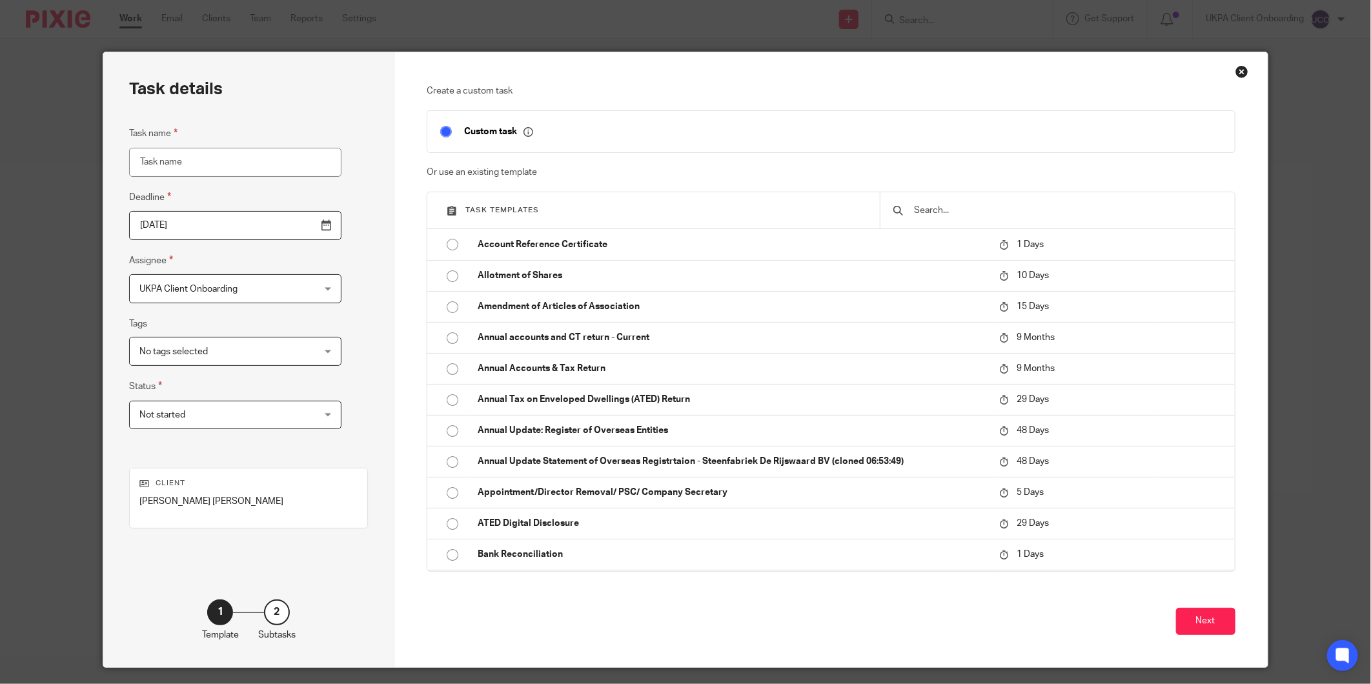
click at [1009, 207] on input "text" at bounding box center [1067, 210] width 308 height 14
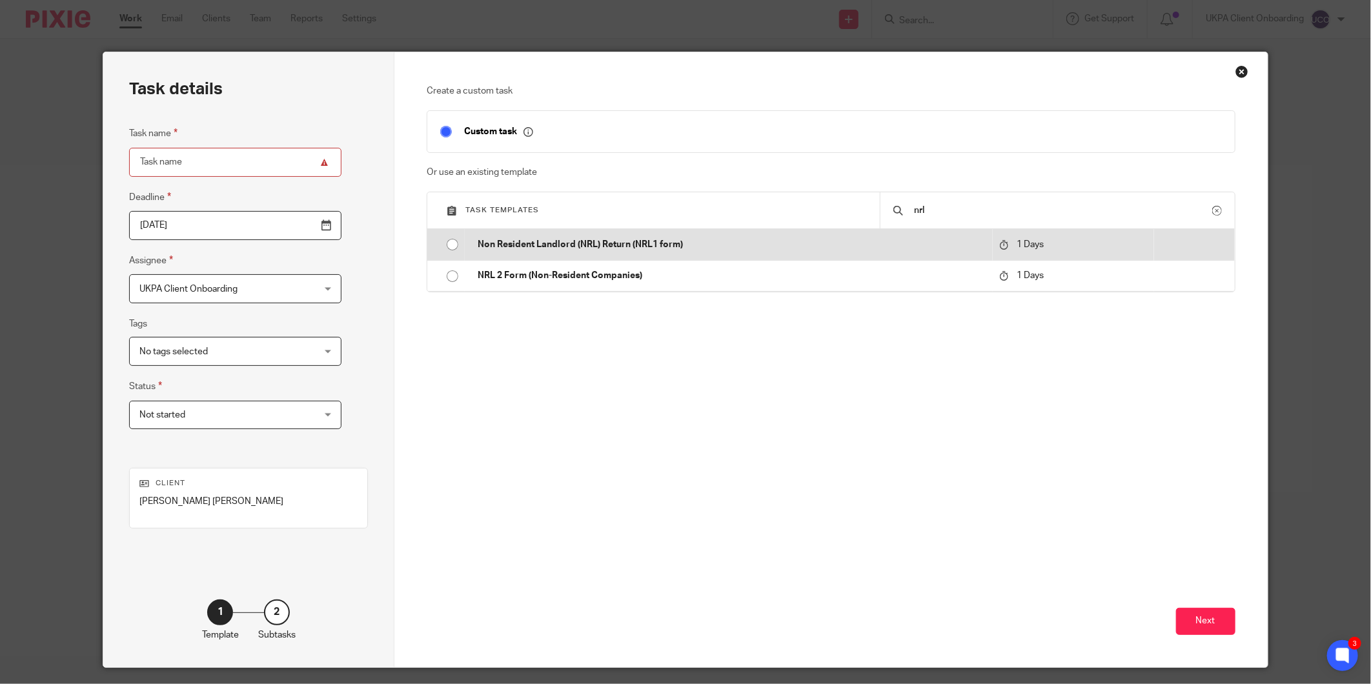
type input "nrl"
click at [599, 253] on td "Non Resident Landlord (NRL) Return (NRL1 form)" at bounding box center [728, 244] width 527 height 31
type input "[DATE]"
type input "Non Resident Landlord (NRL) Return (NRL1 form)"
checkbox input "false"
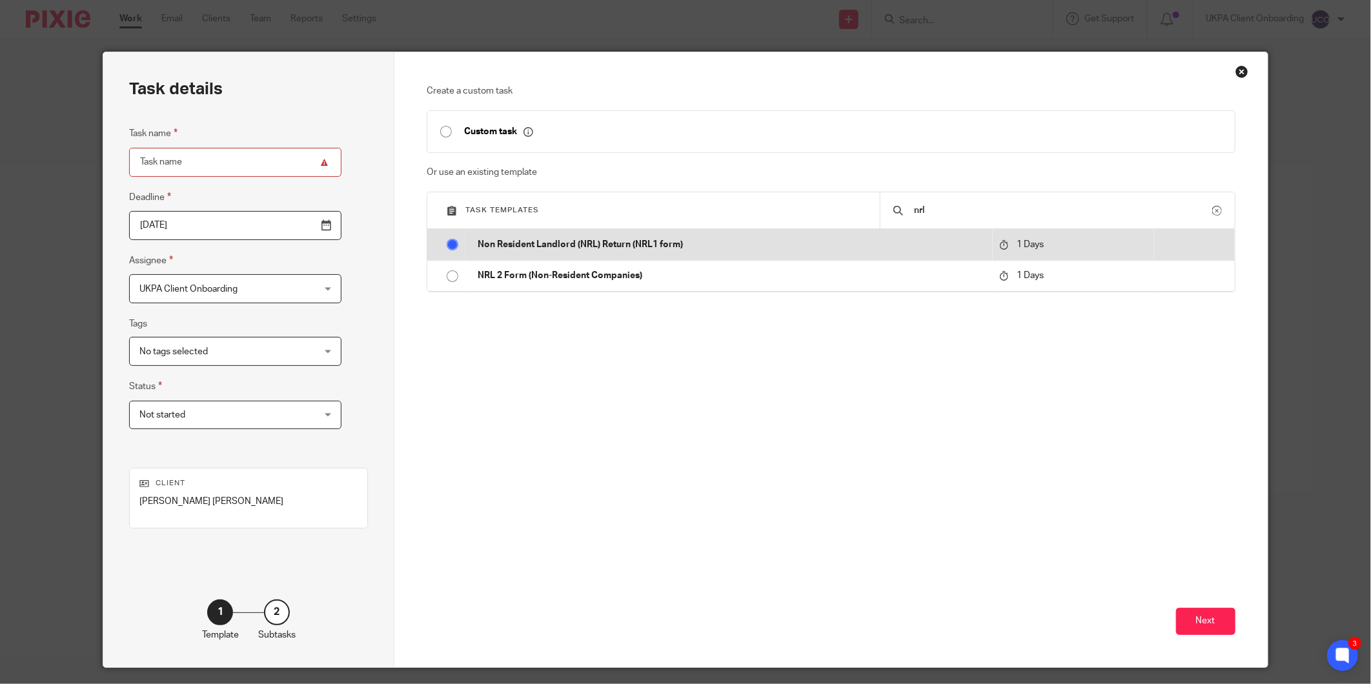
radio input "true"
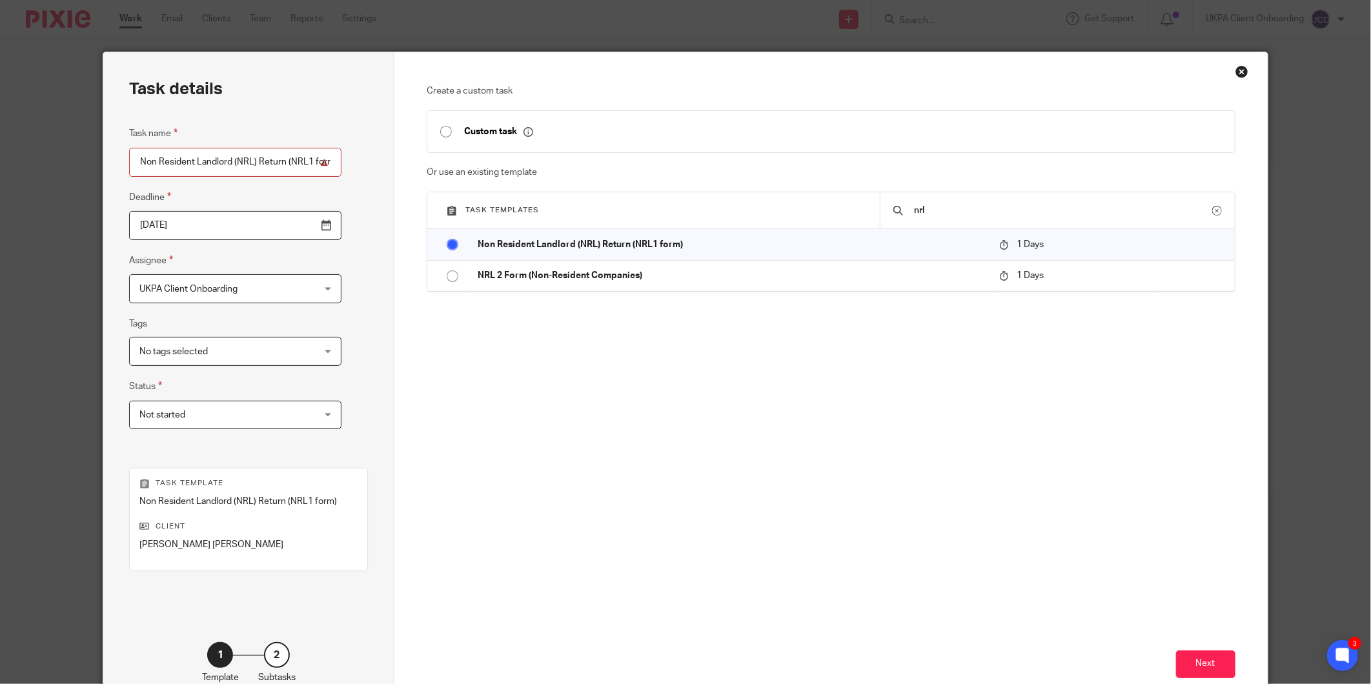
click at [1239, 74] on div "Close this dialog window" at bounding box center [1241, 71] width 13 height 13
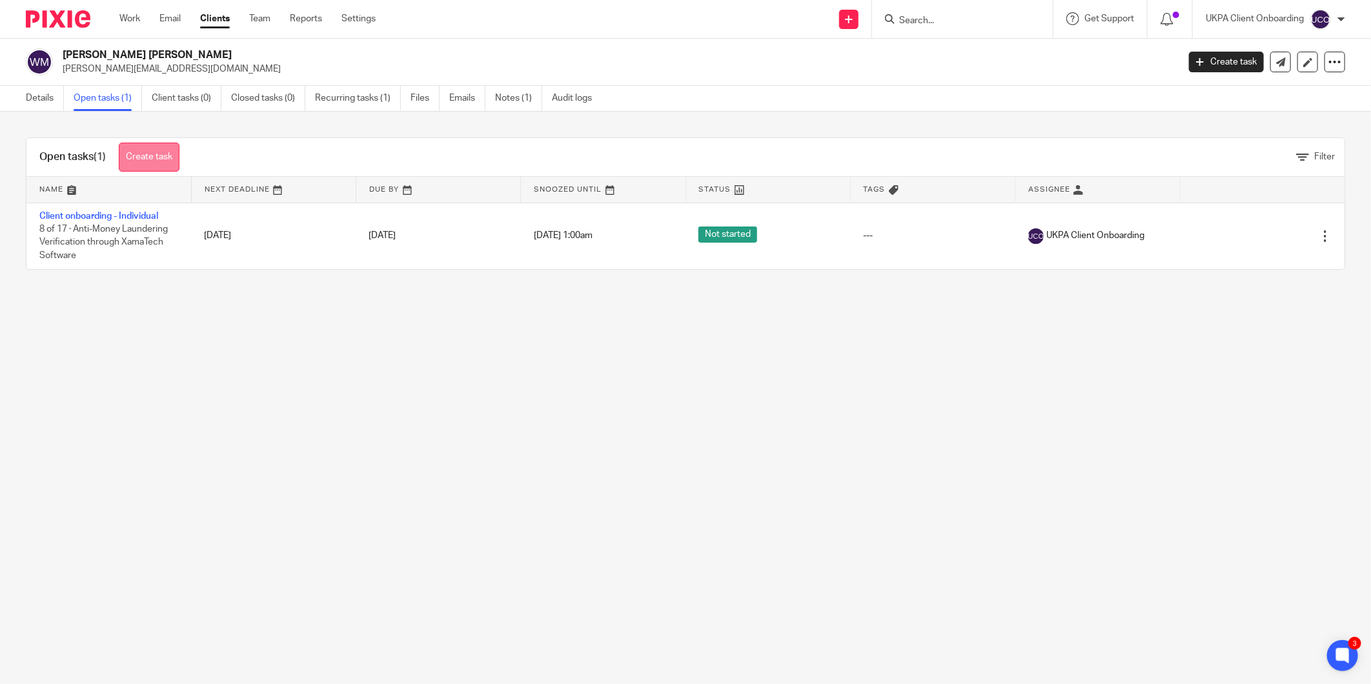
click at [131, 155] on link "Create task" at bounding box center [149, 157] width 61 height 29
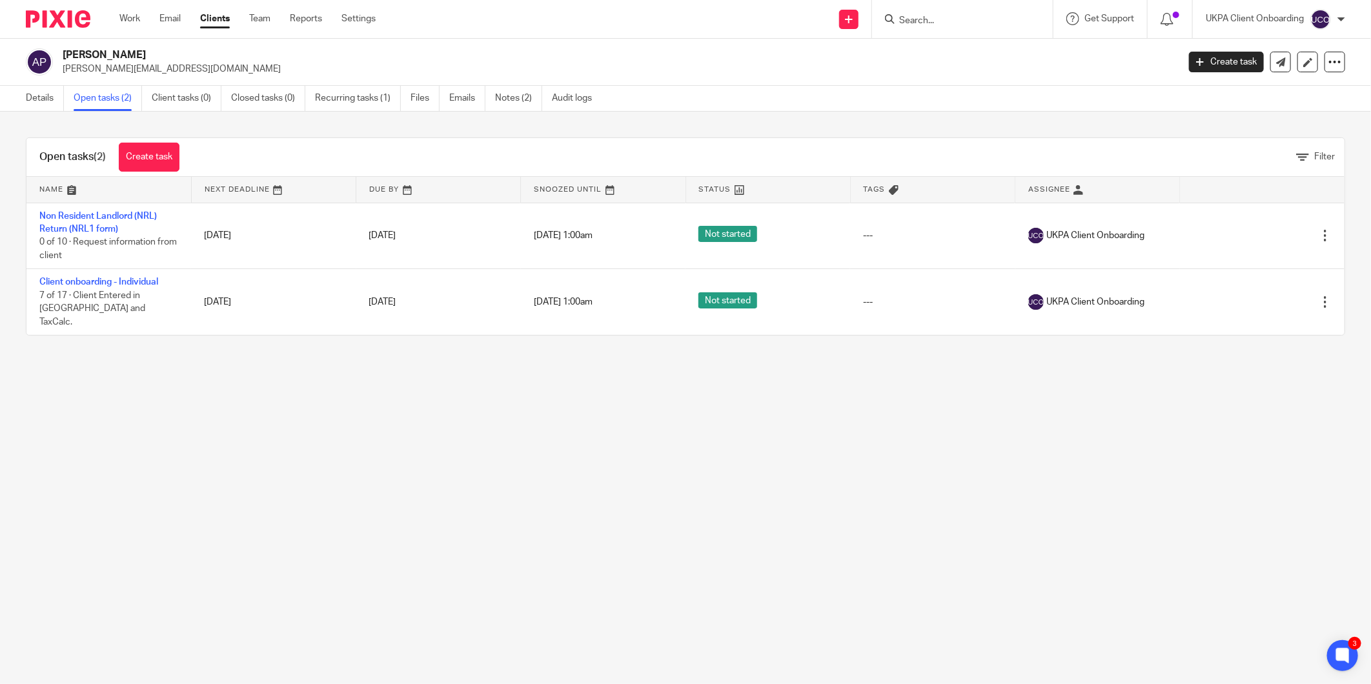
drag, startPoint x: 219, startPoint y: 390, endPoint x: 218, endPoint y: 384, distance: 6.6
drag, startPoint x: 218, startPoint y: 384, endPoint x: 613, endPoint y: 568, distance: 435.7
click at [613, 568] on main "Arthur John Penhaligon arthur.penhaligon@cbre.com Create task Update from Compa…" at bounding box center [685, 342] width 1371 height 684
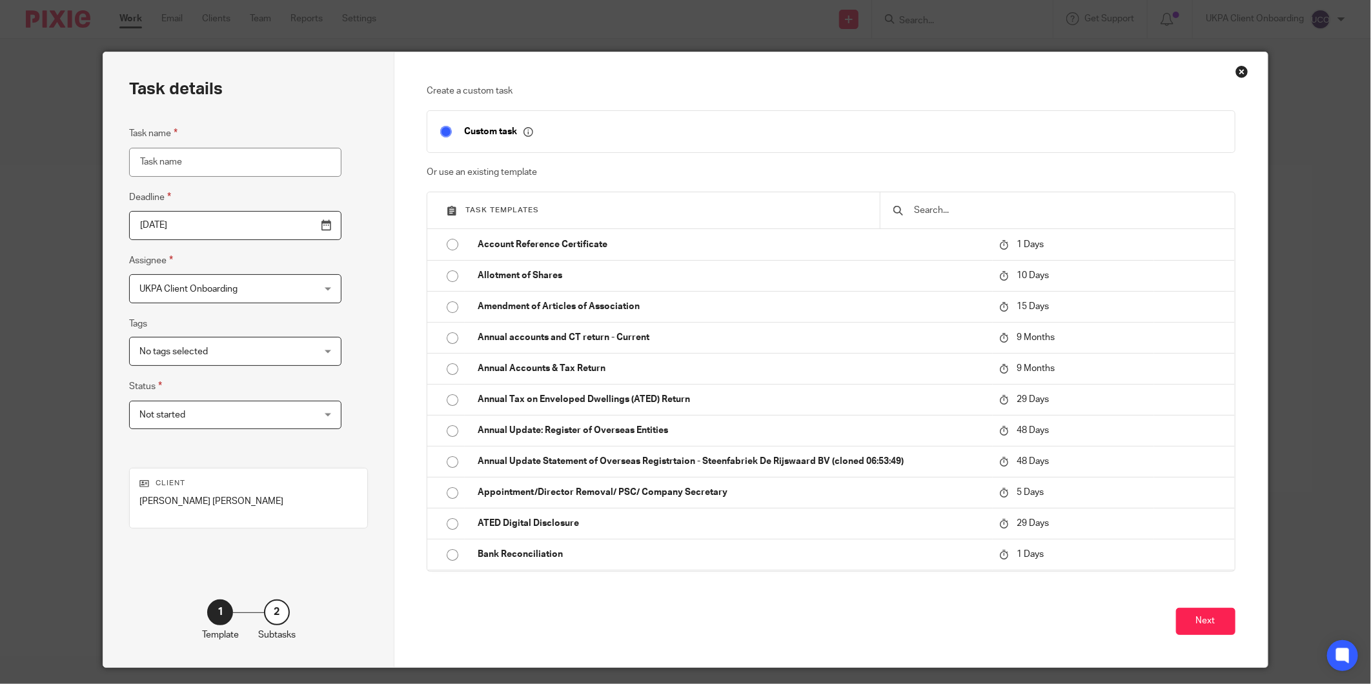
click at [1235, 74] on div "Close this dialog window" at bounding box center [1241, 71] width 13 height 13
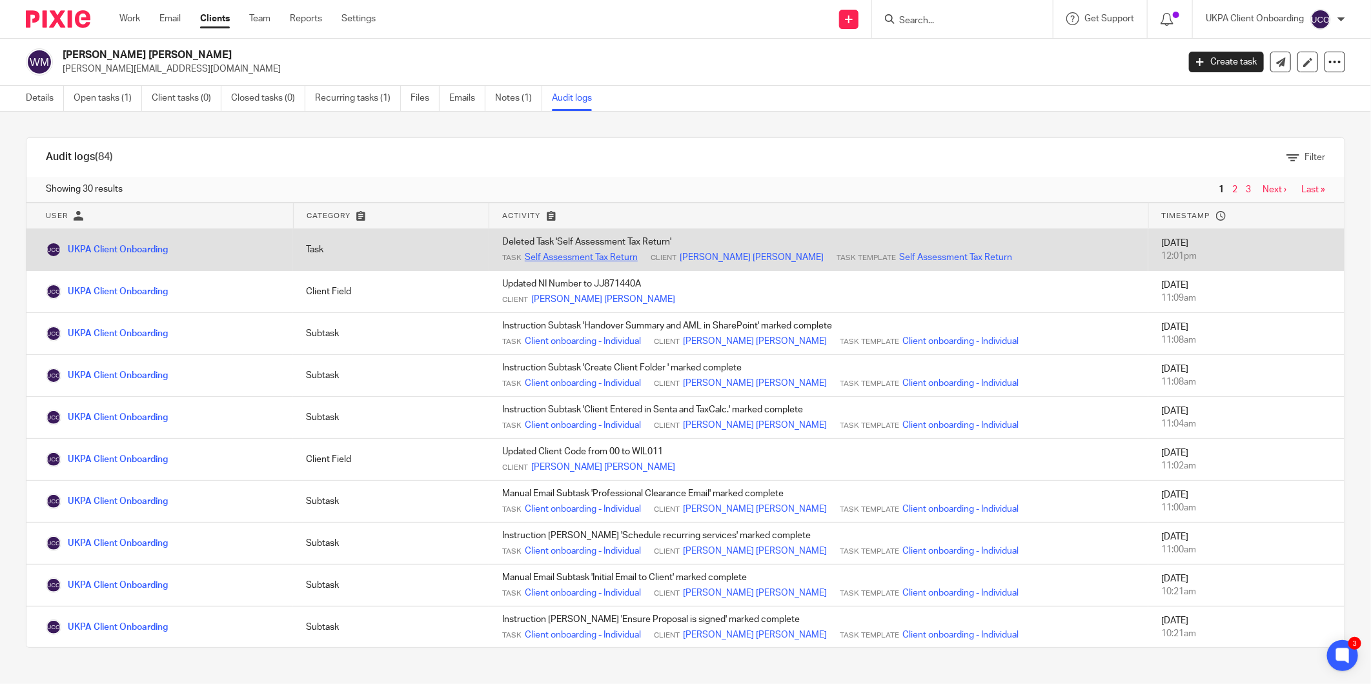
click at [525, 260] on link "Self Assessment Tax Return" at bounding box center [581, 257] width 113 height 13
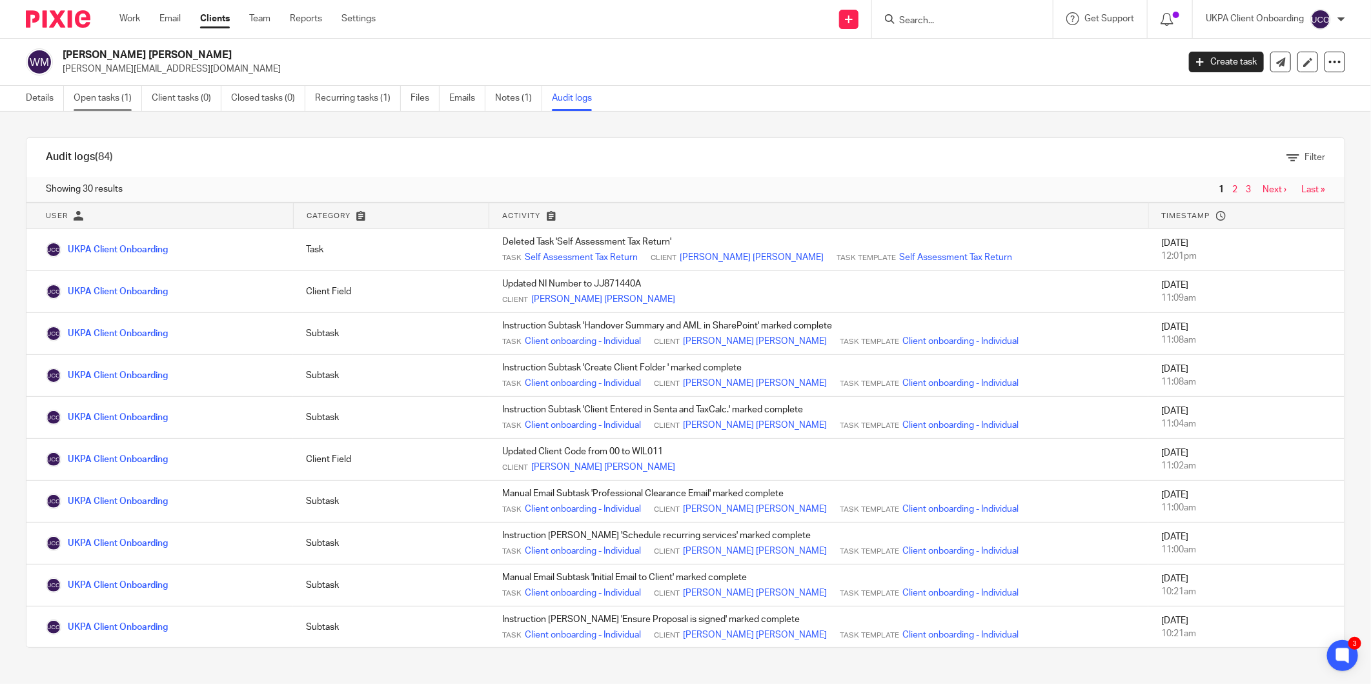
click at [106, 86] on link "Open tasks (1)" at bounding box center [108, 98] width 68 height 25
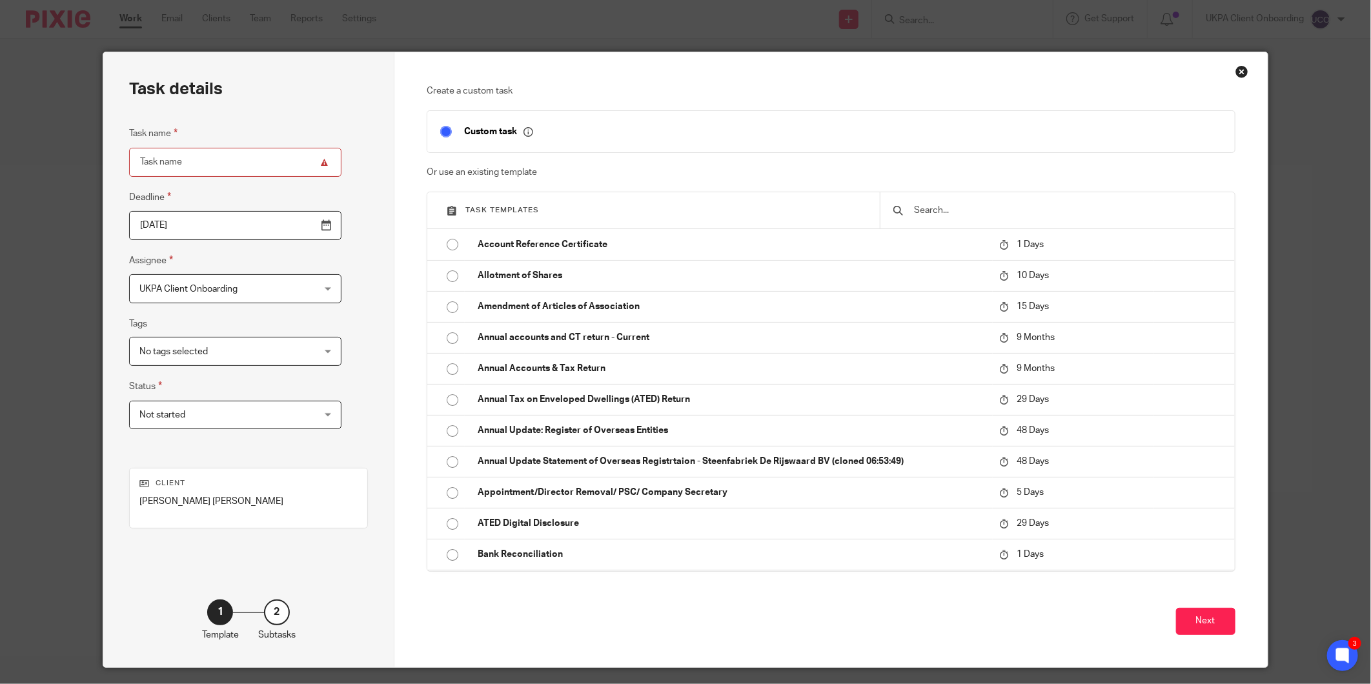
drag, startPoint x: 943, startPoint y: 207, endPoint x: 934, endPoint y: 224, distance: 19.6
click at [942, 207] on input "text" at bounding box center [1067, 210] width 308 height 14
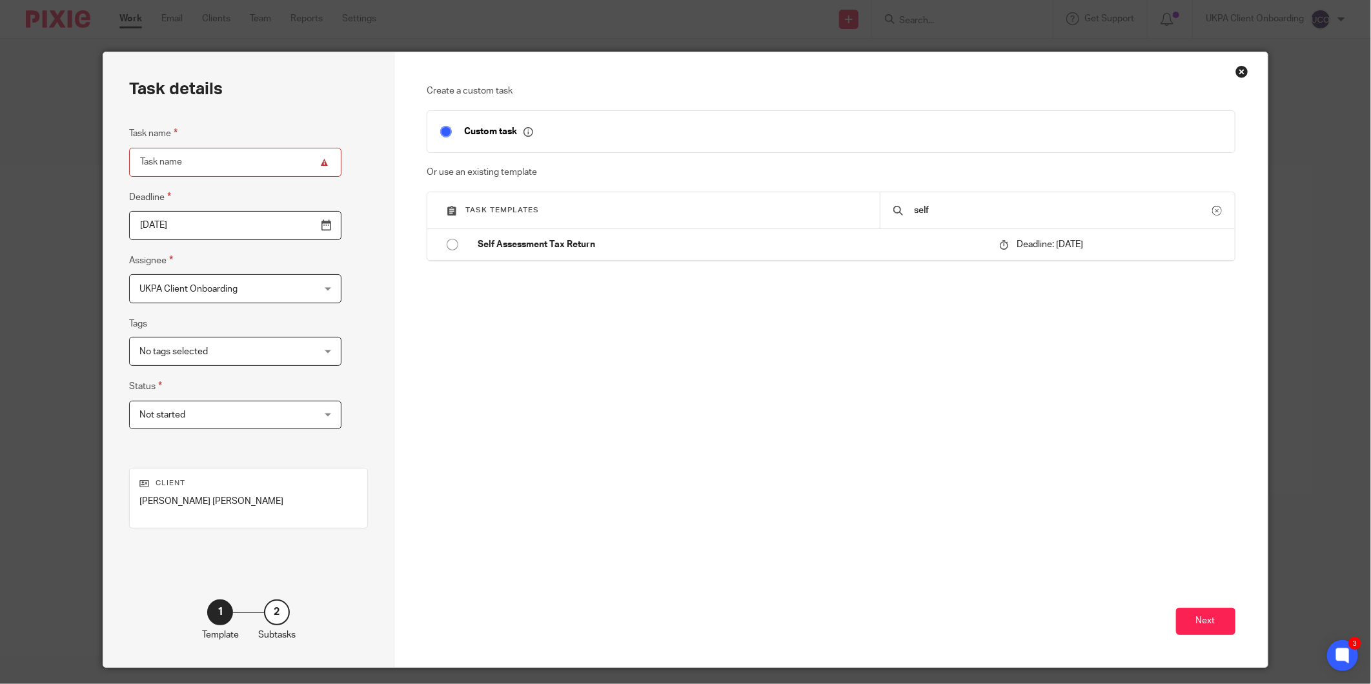
type input "self"
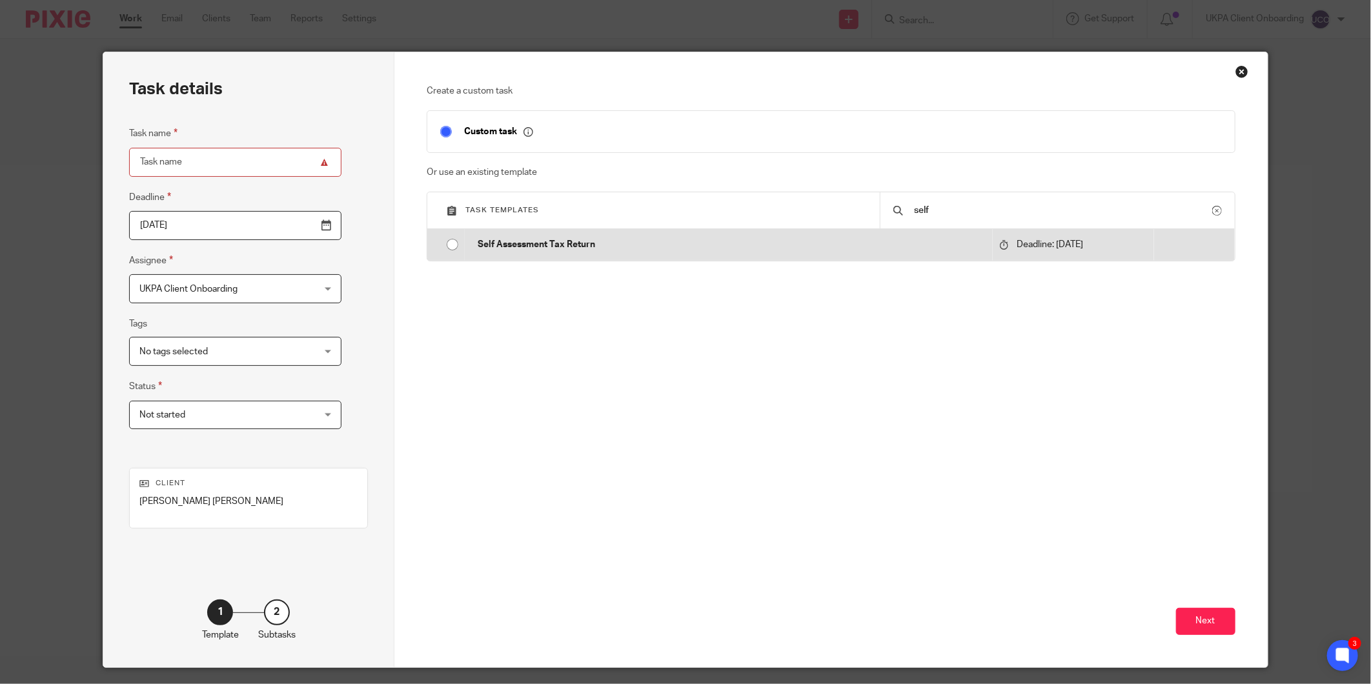
click at [923, 234] on td "Self Assessment Tax Return" at bounding box center [728, 244] width 527 height 31
type input "[DATE]"
type input "Self Assessment Tax Return"
checkbox input "false"
radio input "true"
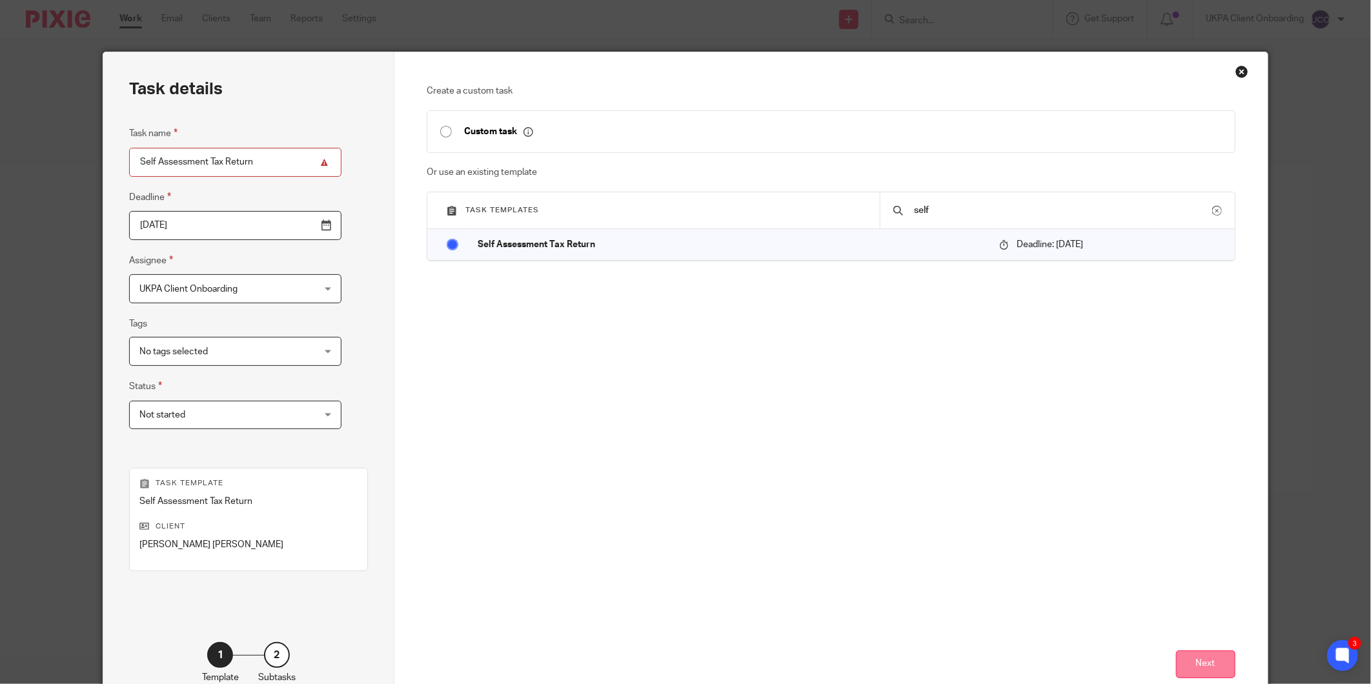
click at [1216, 659] on button "Next" at bounding box center [1205, 665] width 59 height 28
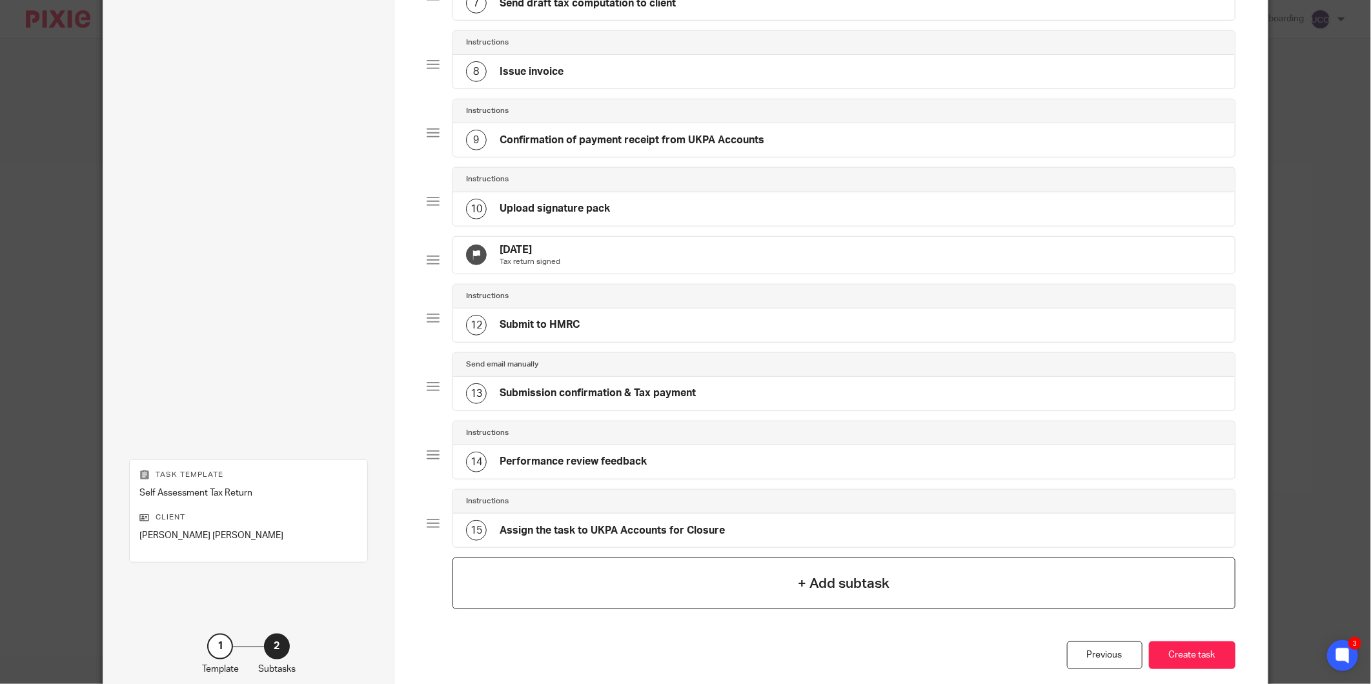
scroll to position [630, 0]
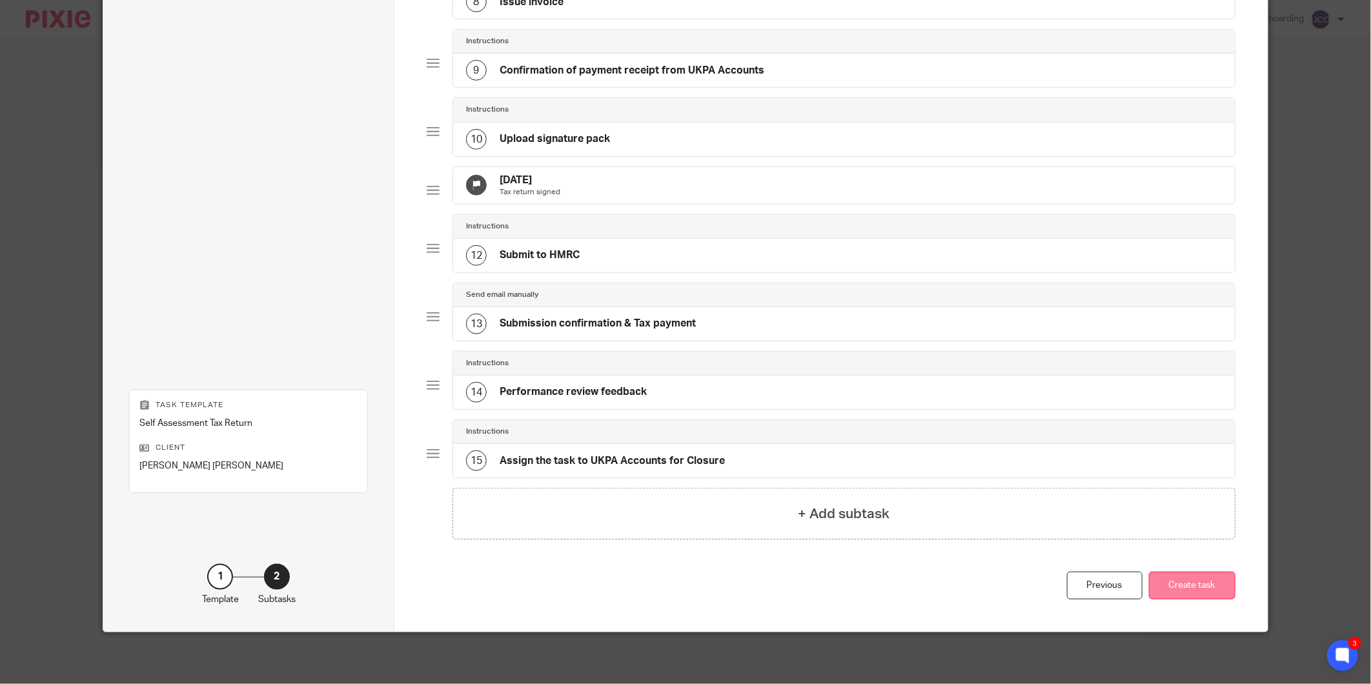
click at [1173, 598] on button "Create task" at bounding box center [1192, 586] width 86 height 28
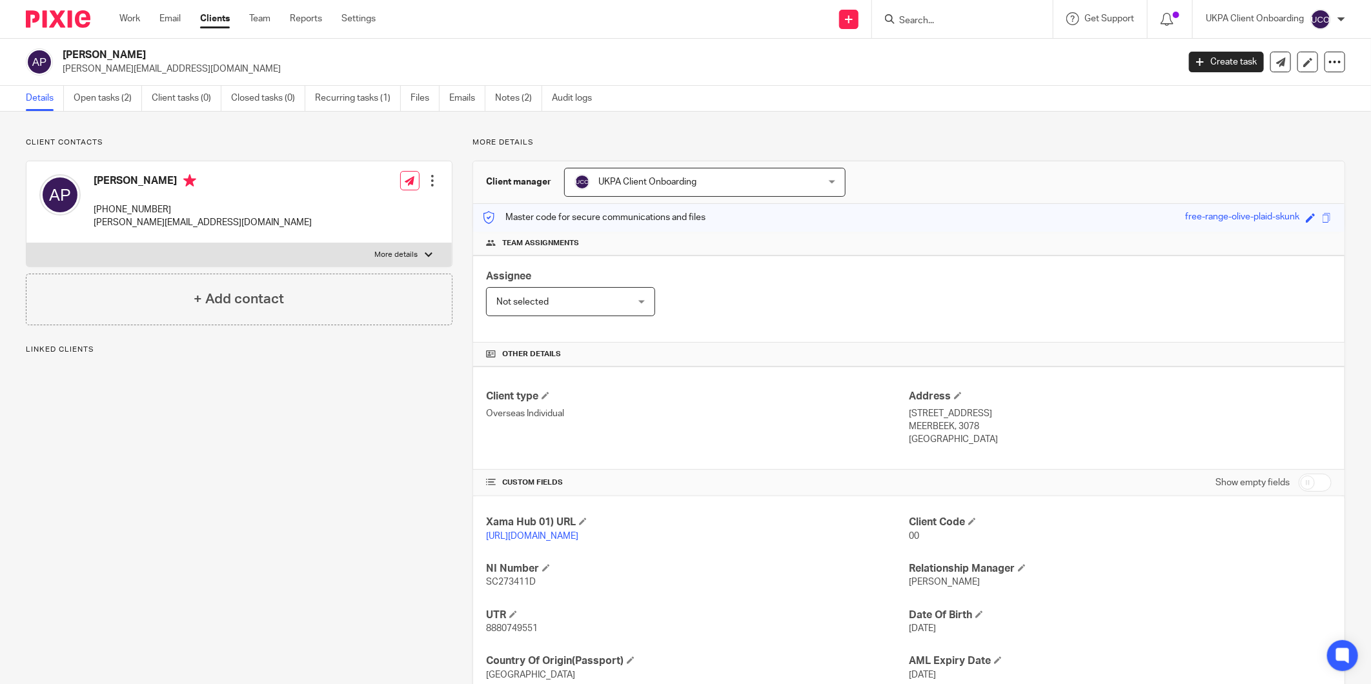
scroll to position [72, 0]
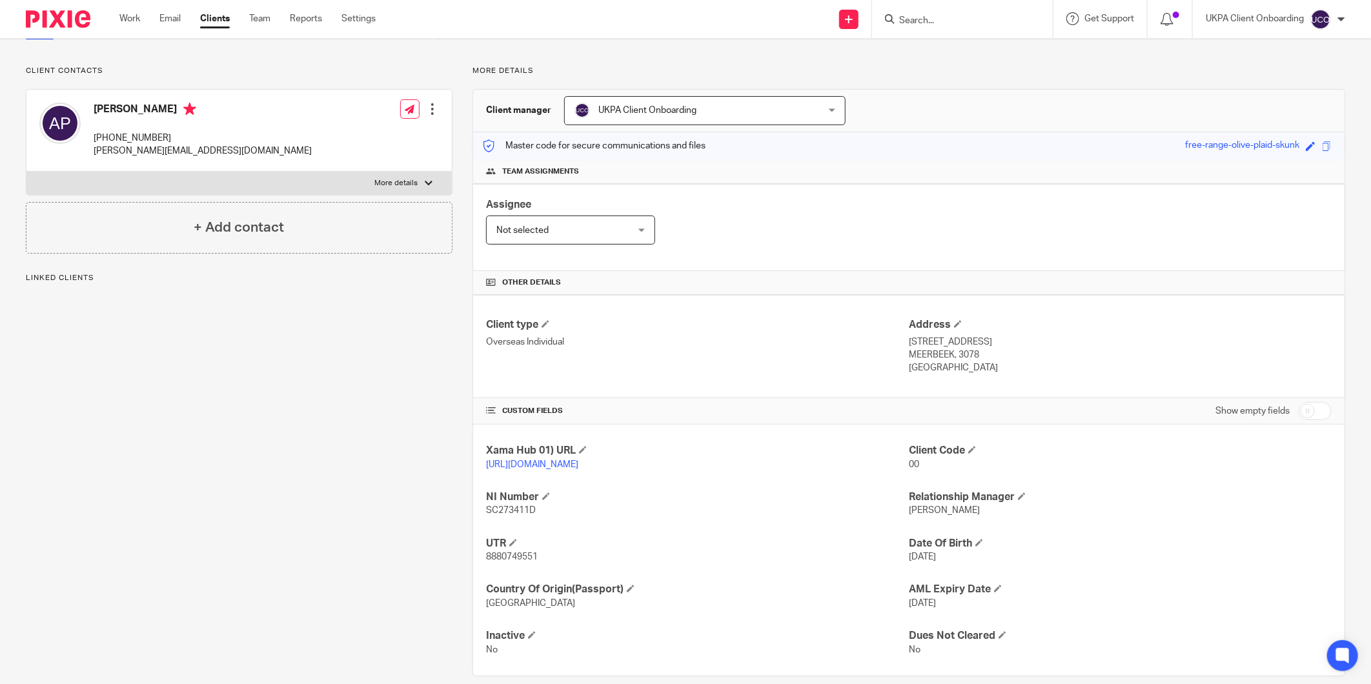
click at [516, 558] on span "8880749551" at bounding box center [512, 556] width 52 height 9
copy span "8880749551"
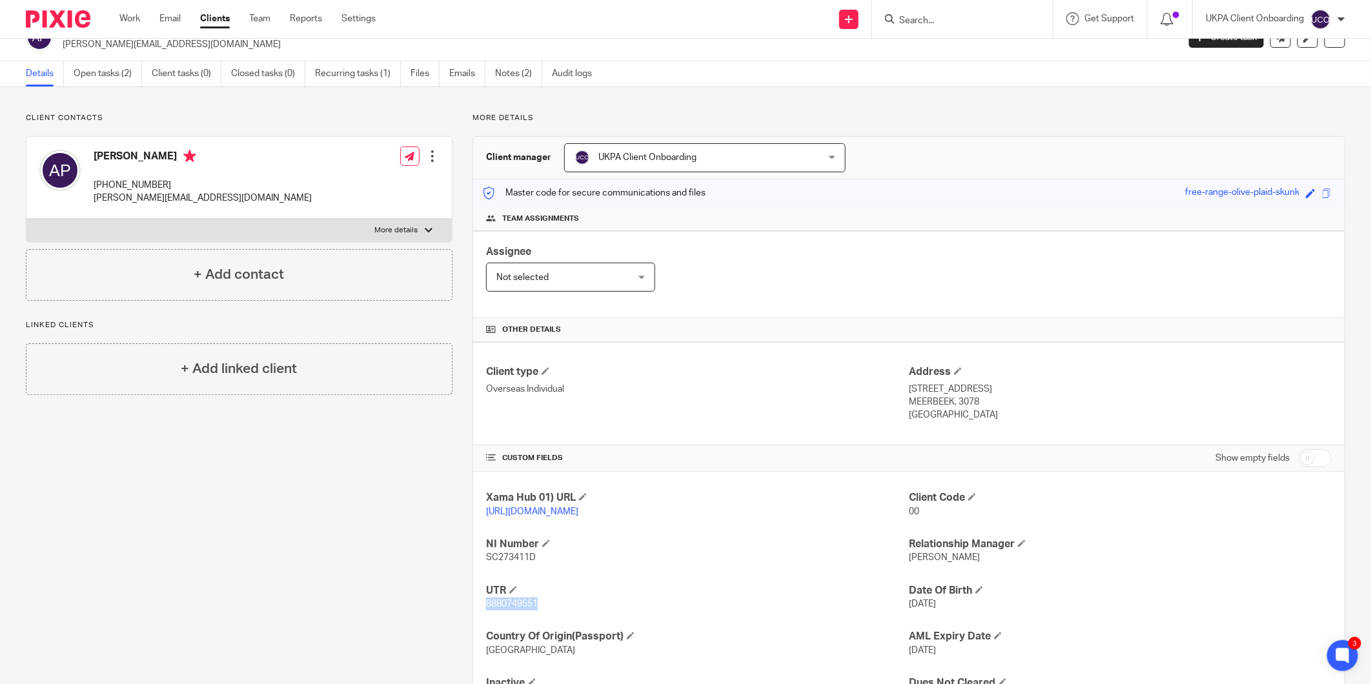
scroll to position [0, 0]
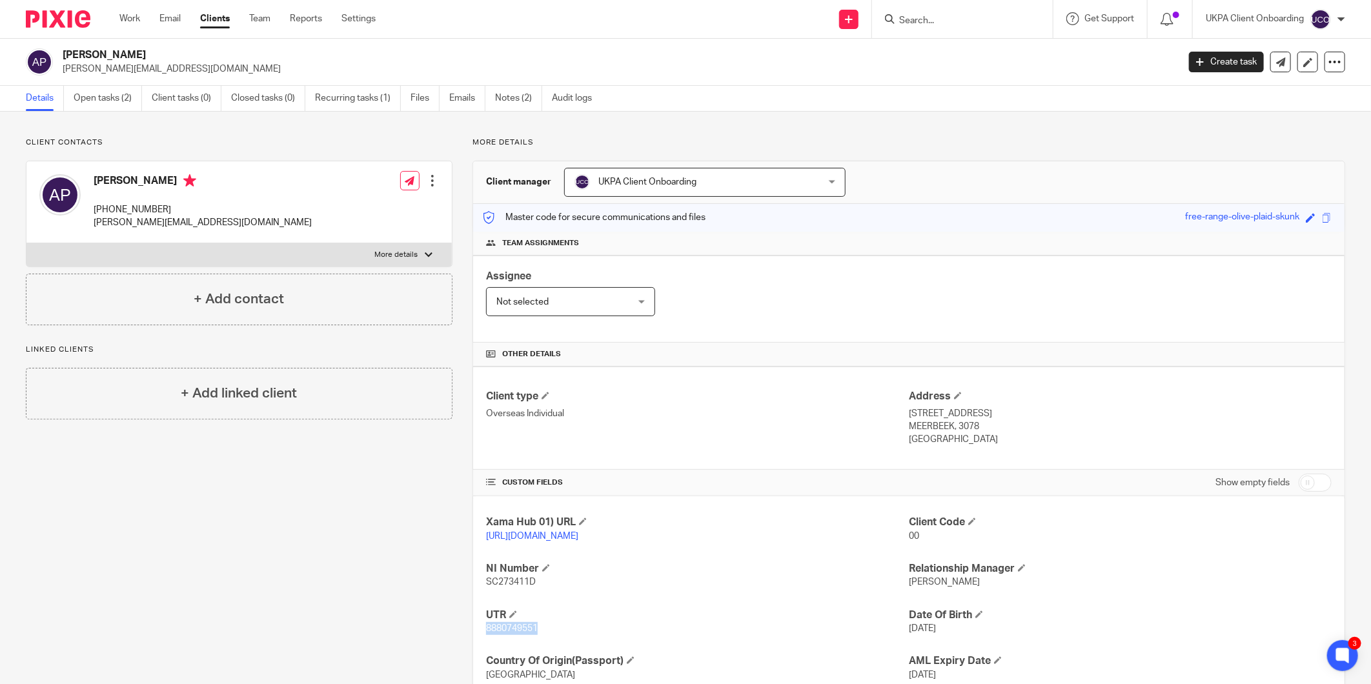
drag, startPoint x: 972, startPoint y: 430, endPoint x: 951, endPoint y: 430, distance: 20.7
click at [951, 430] on p "MEERBEEK, 3078" at bounding box center [1120, 426] width 423 height 13
drag, startPoint x: 951, startPoint y: 430, endPoint x: 964, endPoint y: 428, distance: 12.4
copy p "3078"
click at [971, 523] on span at bounding box center [972, 522] width 8 height 8
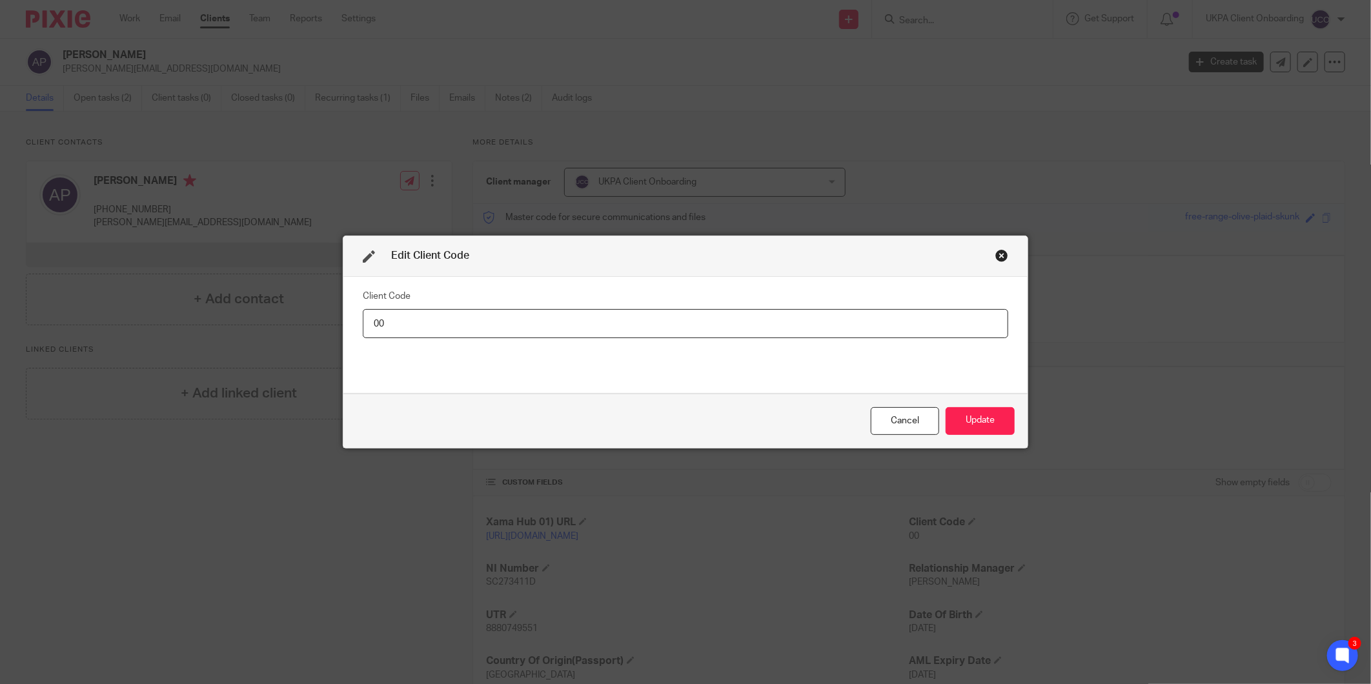
click at [902, 325] on input "00" at bounding box center [685, 323] width 645 height 29
type input "ART004"
click at [971, 416] on button "Update" at bounding box center [979, 421] width 69 height 28
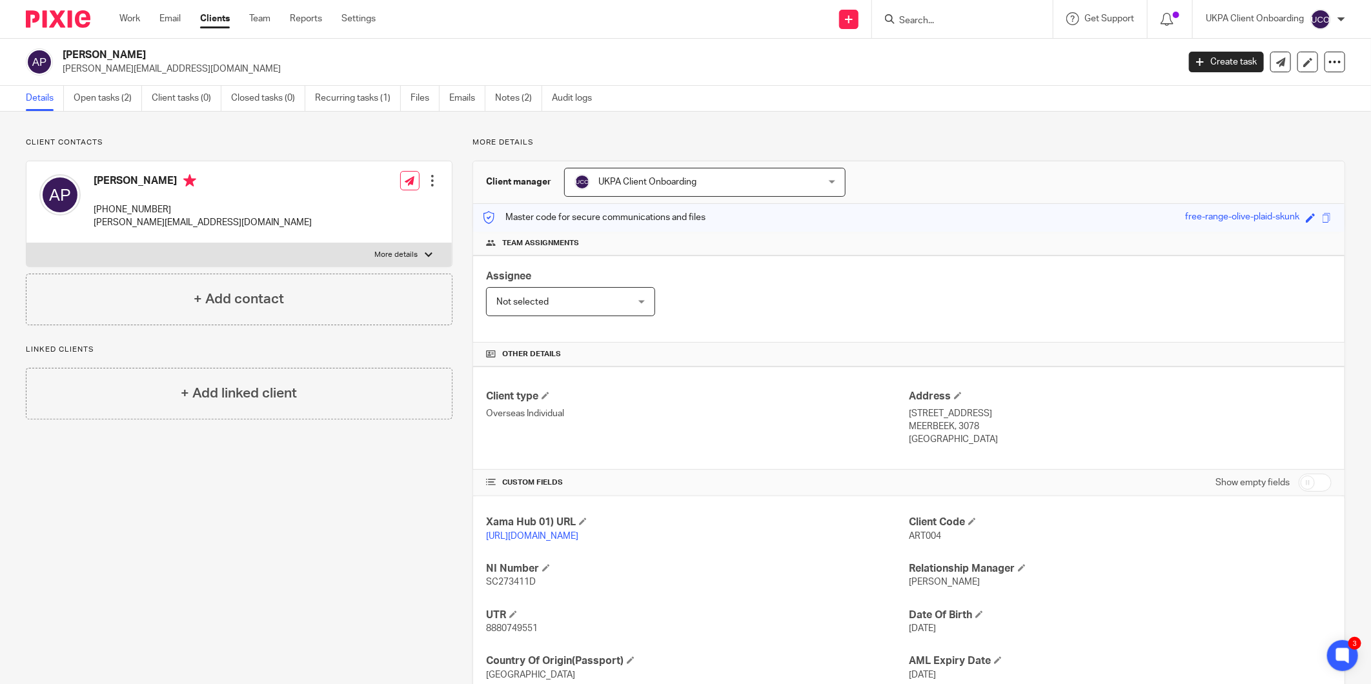
click at [132, 53] on h2 "[PERSON_NAME]" at bounding box center [505, 55] width 885 height 14
copy div "[PERSON_NAME]"
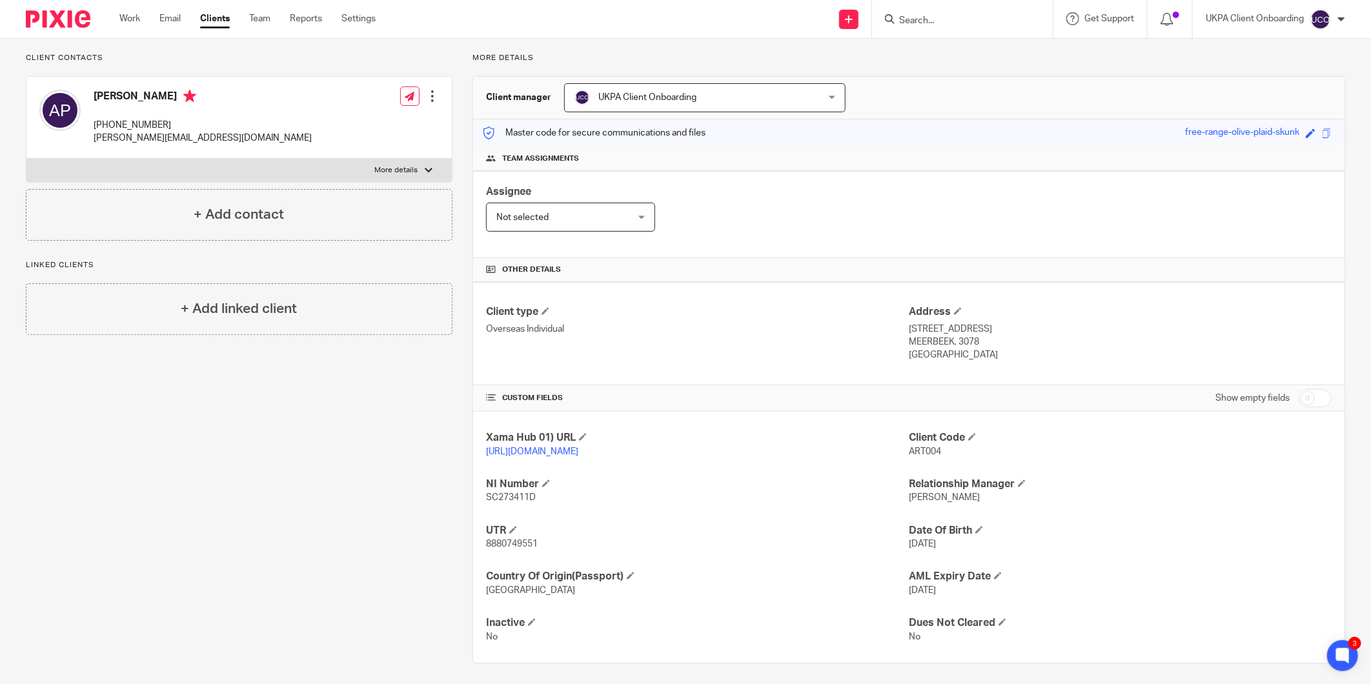
scroll to position [90, 0]
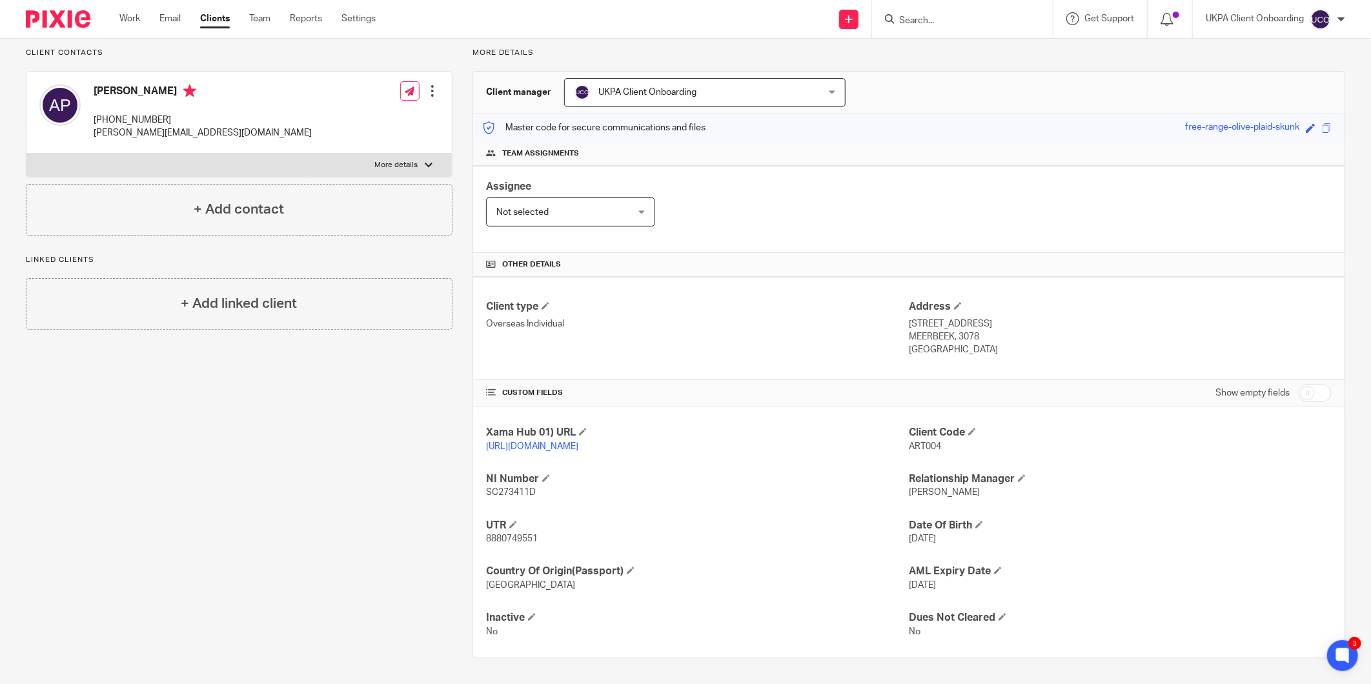
click at [510, 536] on span "8880749551" at bounding box center [512, 538] width 52 height 9
copy span "8880749551"
click at [492, 494] on span "SC273411D" at bounding box center [511, 492] width 50 height 9
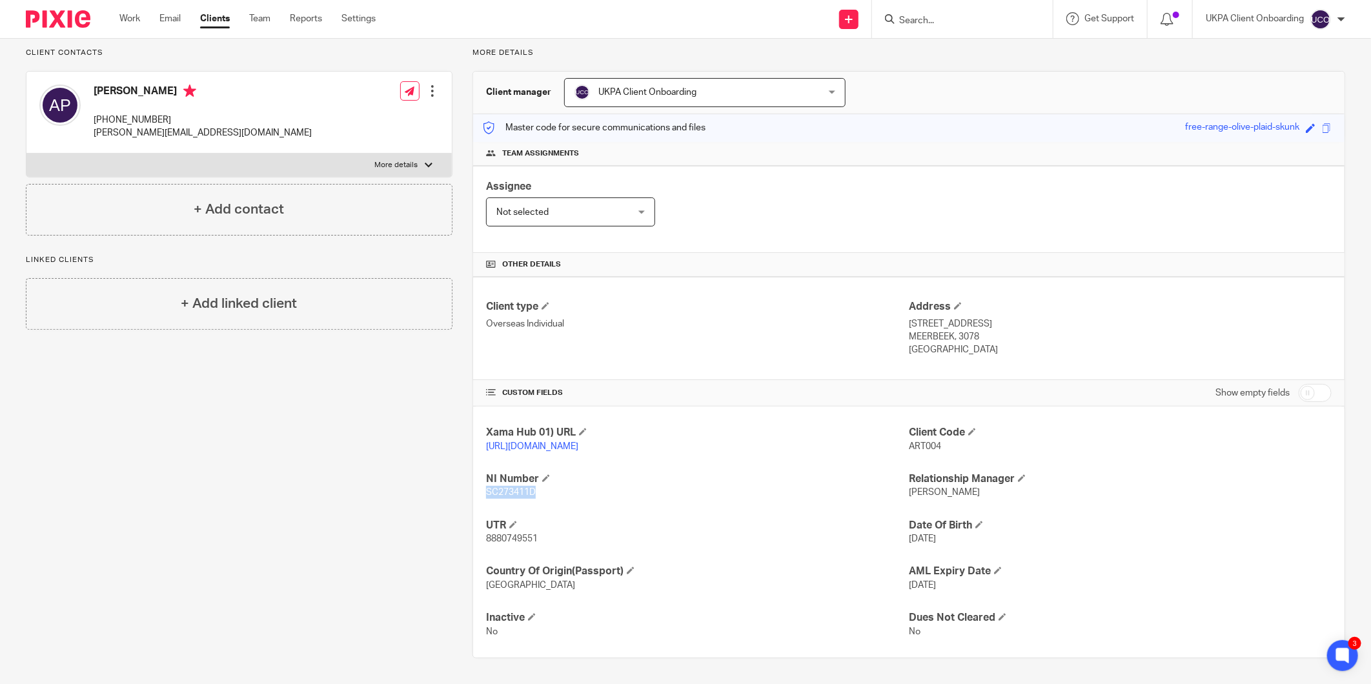
copy span "SC273411D"
click at [962, 318] on p "STEENBERGSTRAAT 44A" at bounding box center [1120, 324] width 423 height 13
copy div "STEENBERGSTRAAT 44A"
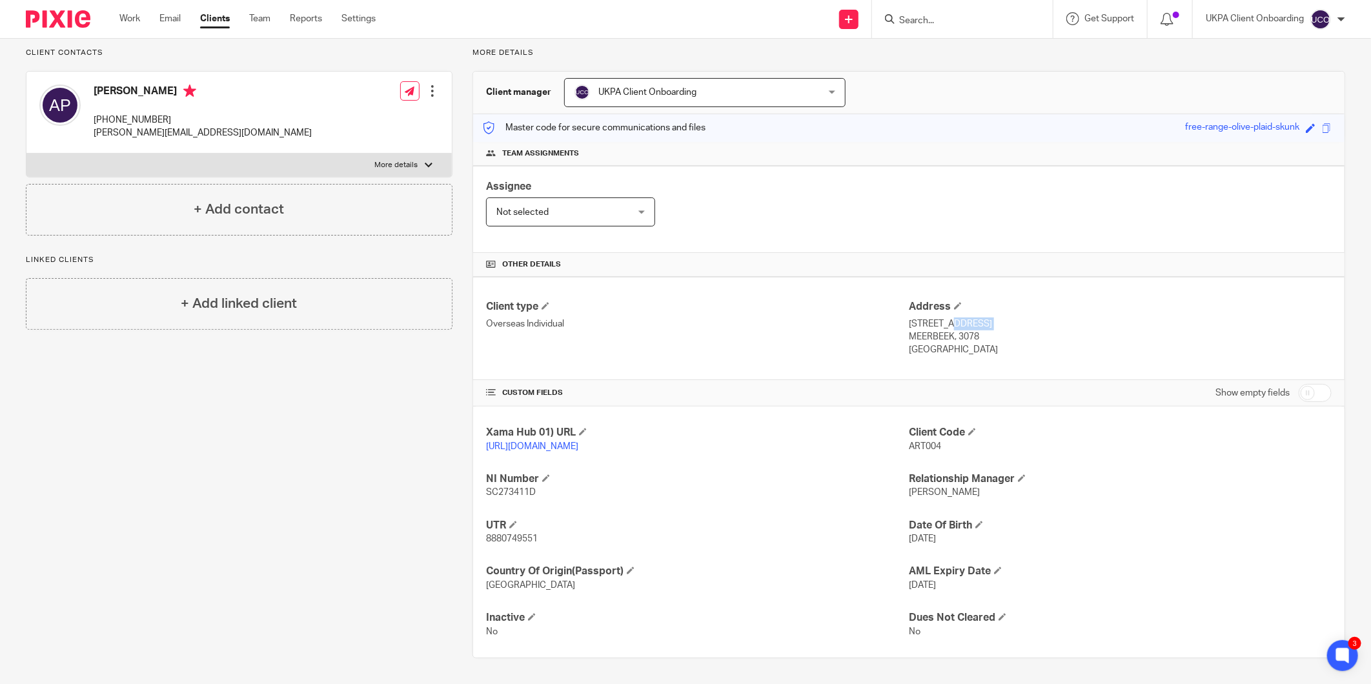
click at [965, 336] on p "MEERBEEK, 3078" at bounding box center [1120, 336] width 423 height 13
copy p "3078"
click at [923, 334] on p "MEERBEEK, 3078" at bounding box center [1120, 336] width 423 height 13
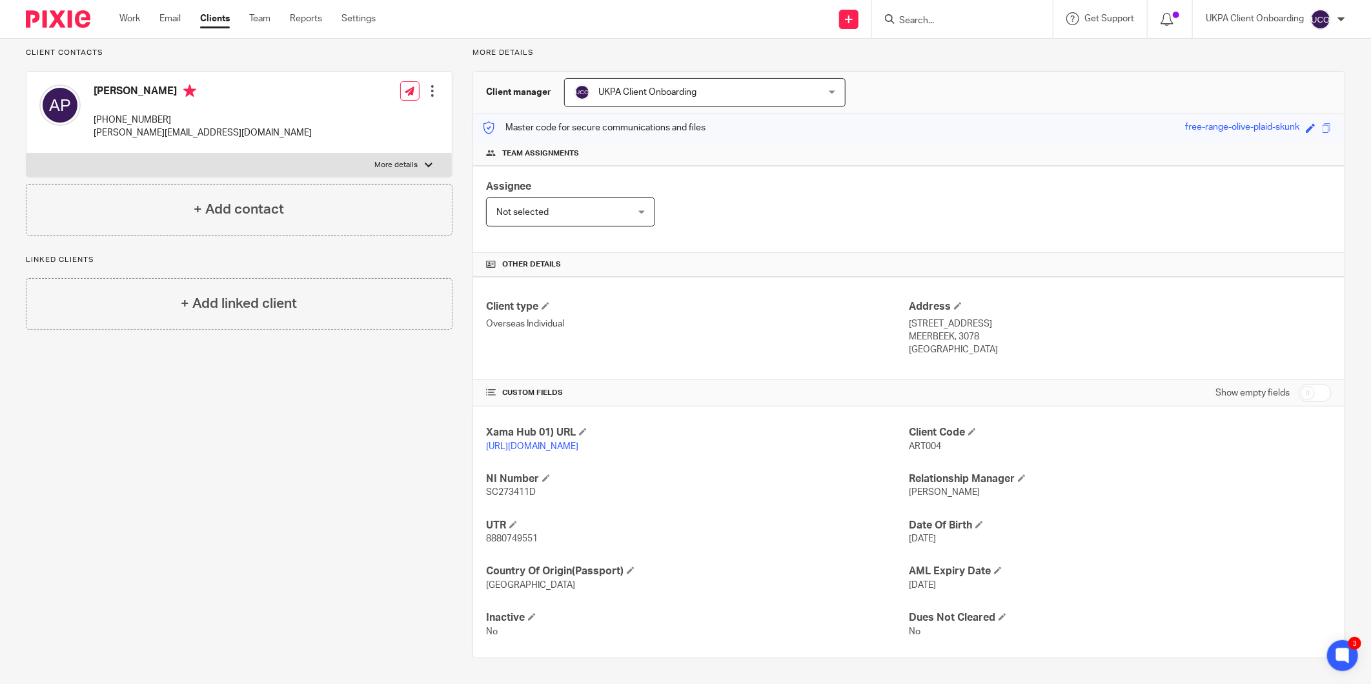
copy p "MEERBEEK"
click at [120, 115] on p "+32499929463" at bounding box center [203, 120] width 218 height 13
copy div "+32499929463"
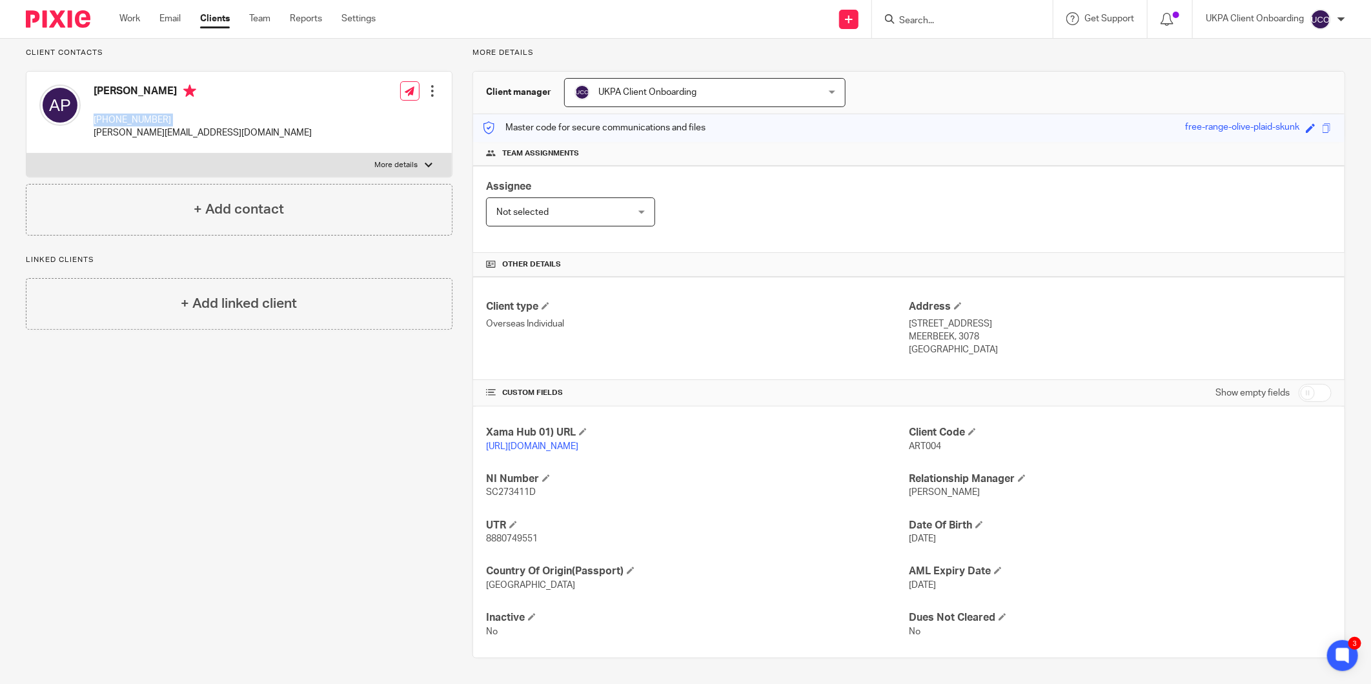
click at [132, 138] on p "arthur.penhaligon@cbre.com" at bounding box center [203, 132] width 218 height 13
copy div "arthur.penhaligon@cbre.com"
click at [130, 86] on h4 "[PERSON_NAME]" at bounding box center [203, 93] width 218 height 16
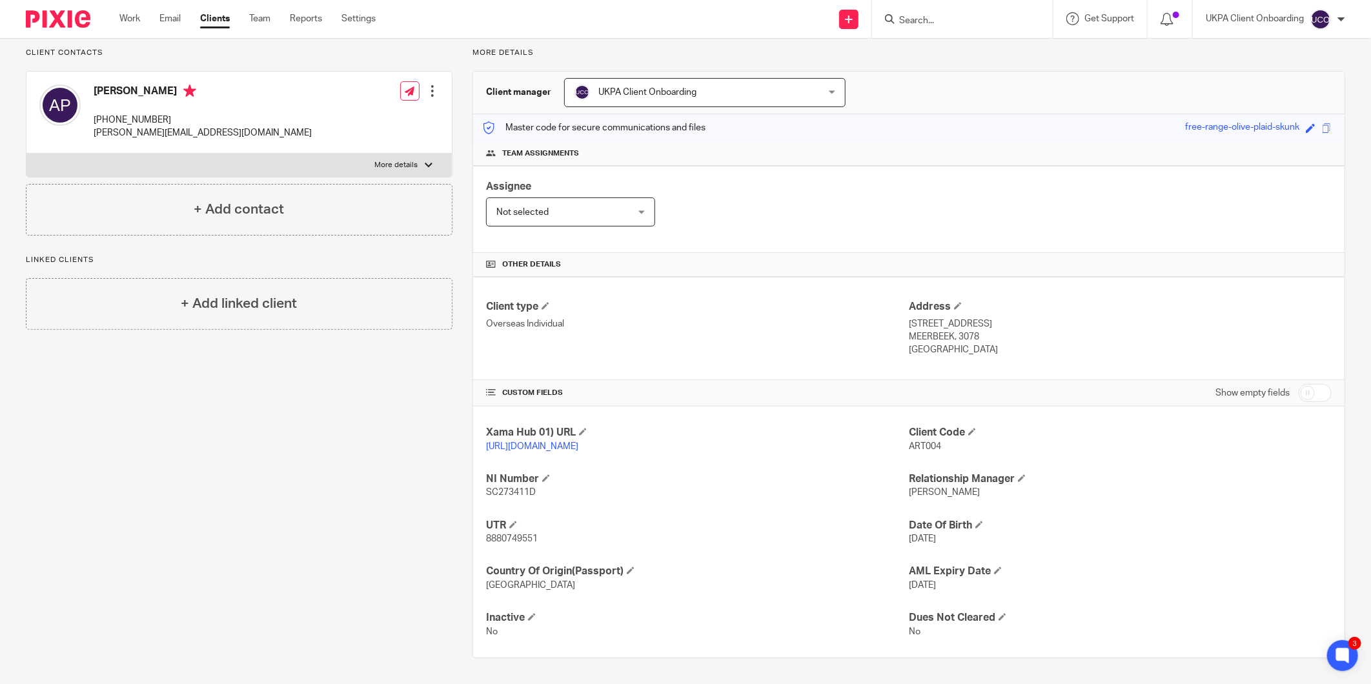
click at [130, 86] on h4 "[PERSON_NAME]" at bounding box center [203, 93] width 218 height 16
drag, startPoint x: 162, startPoint y: 105, endPoint x: 181, endPoint y: 94, distance: 21.4
click at [951, 323] on p "STEENBERGSTRAAT 44A" at bounding box center [1120, 324] width 423 height 13
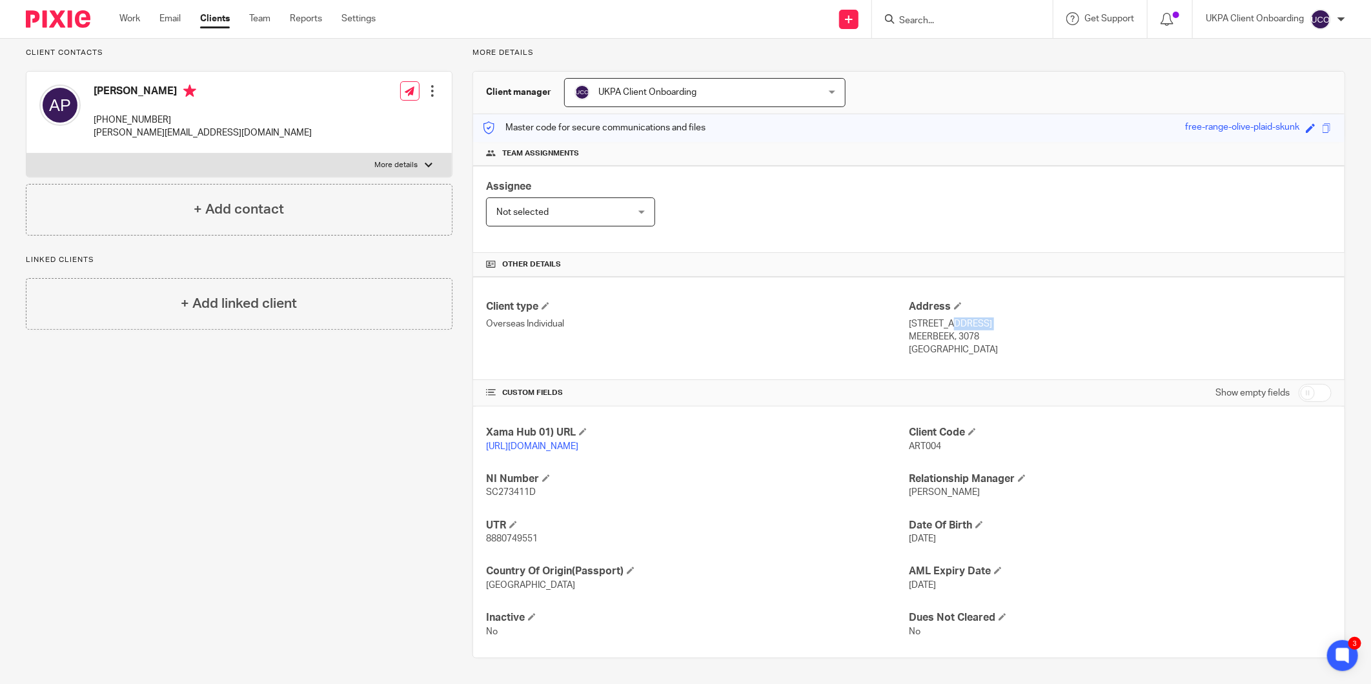
click at [951, 323] on p "STEENBERGSTRAAT 44A" at bounding box center [1120, 324] width 423 height 13
click at [184, 81] on div "Arthur John Penhaligon +32499929463 arthur.penhaligon@cbre.com" at bounding box center [175, 112] width 272 height 68
click at [185, 81] on div "Arthur John Penhaligon +32499929463 arthur.penhaligon@cbre.com" at bounding box center [175, 112] width 272 height 68
click at [143, 115] on p "+32499929463" at bounding box center [203, 120] width 218 height 13
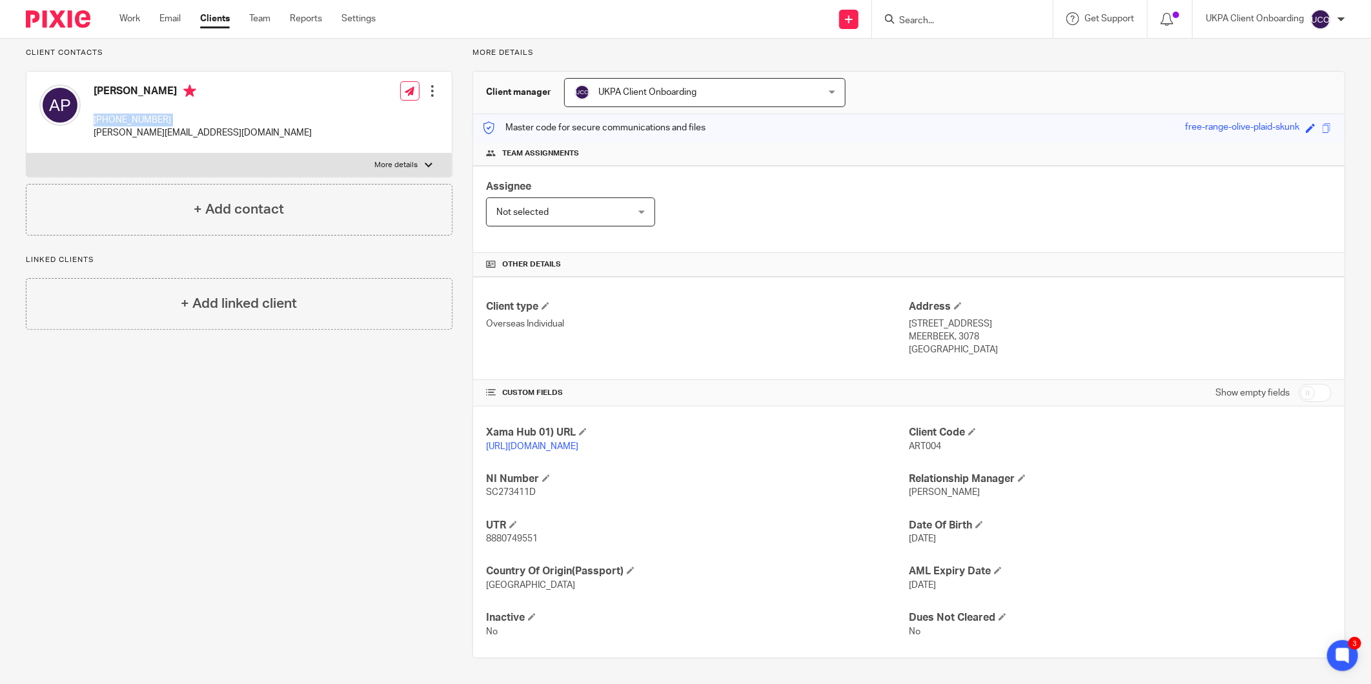
click at [143, 115] on p "+32499929463" at bounding box center [203, 120] width 218 height 13
click at [163, 99] on h4 "[PERSON_NAME]" at bounding box center [203, 93] width 218 height 16
drag, startPoint x: 155, startPoint y: 86, endPoint x: 90, endPoint y: 88, distance: 64.6
click at [90, 88] on div "Arthur John Penhaligon +32499929463 arthur.penhaligon@cbre.com" at bounding box center [175, 112] width 272 height 68
click at [169, 139] on p "arthur.penhaligon@cbre.com" at bounding box center [203, 132] width 218 height 13
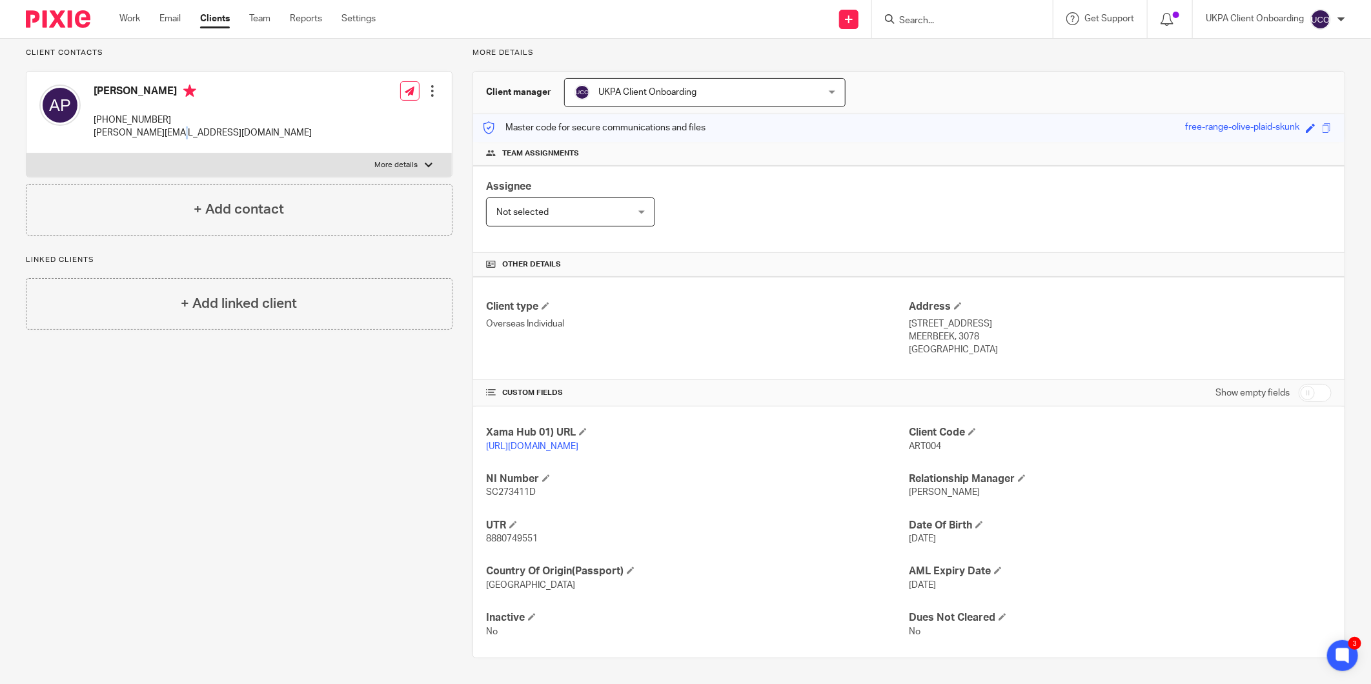
click at [169, 139] on p "arthur.penhaligon@cbre.com" at bounding box center [203, 132] width 218 height 13
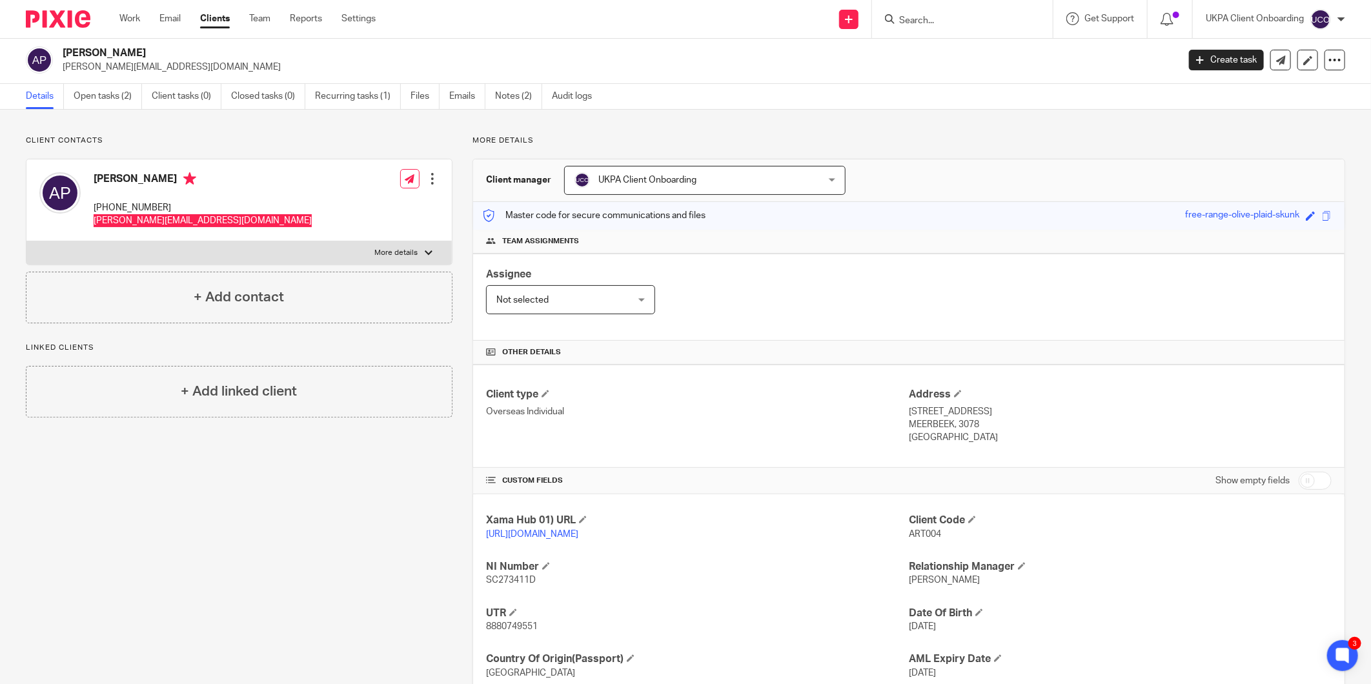
scroll to position [0, 0]
click at [136, 48] on h2 "[PERSON_NAME]" at bounding box center [505, 55] width 885 height 14
click at [976, 414] on p "STEENBERGSTRAAT 44A" at bounding box center [1120, 413] width 423 height 13
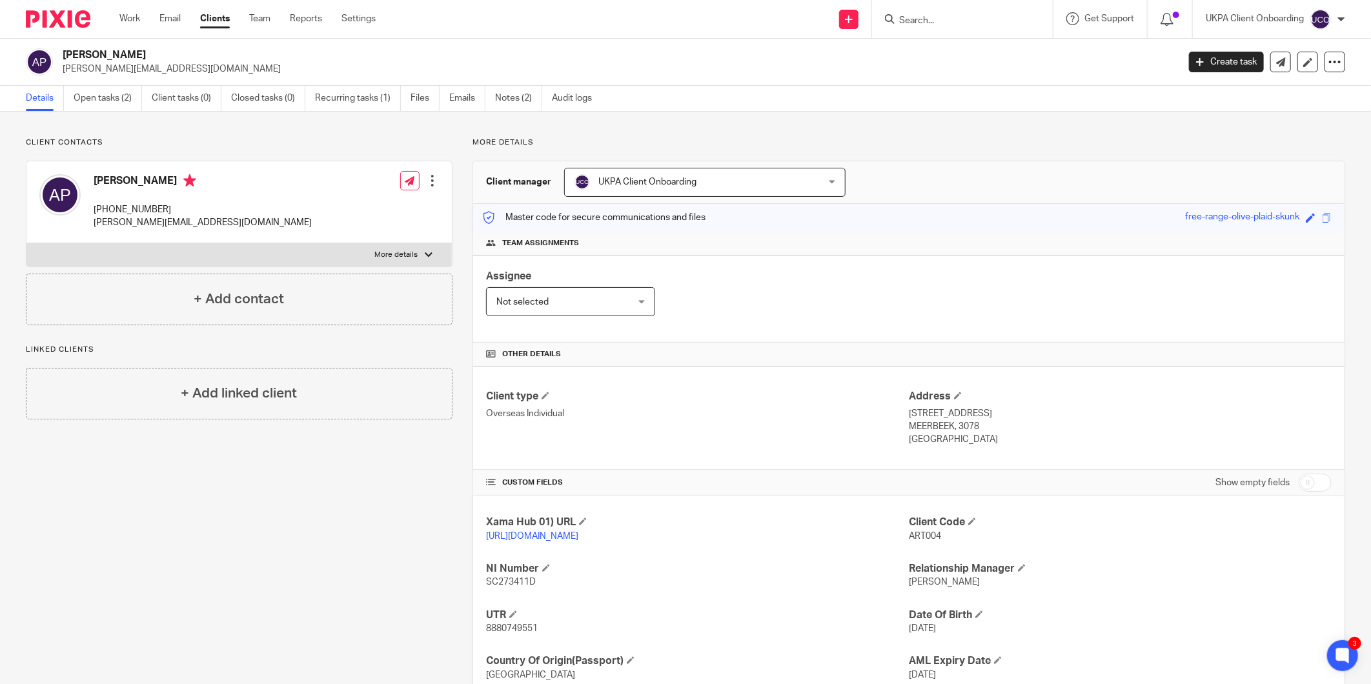
click at [976, 414] on p "STEENBERGSTRAAT 44A" at bounding box center [1120, 413] width 423 height 13
click at [947, 430] on p "MEERBEEK, 3078" at bounding box center [1120, 426] width 423 height 13
click at [925, 430] on p "MEERBEEK, 3078" at bounding box center [1120, 426] width 423 height 13
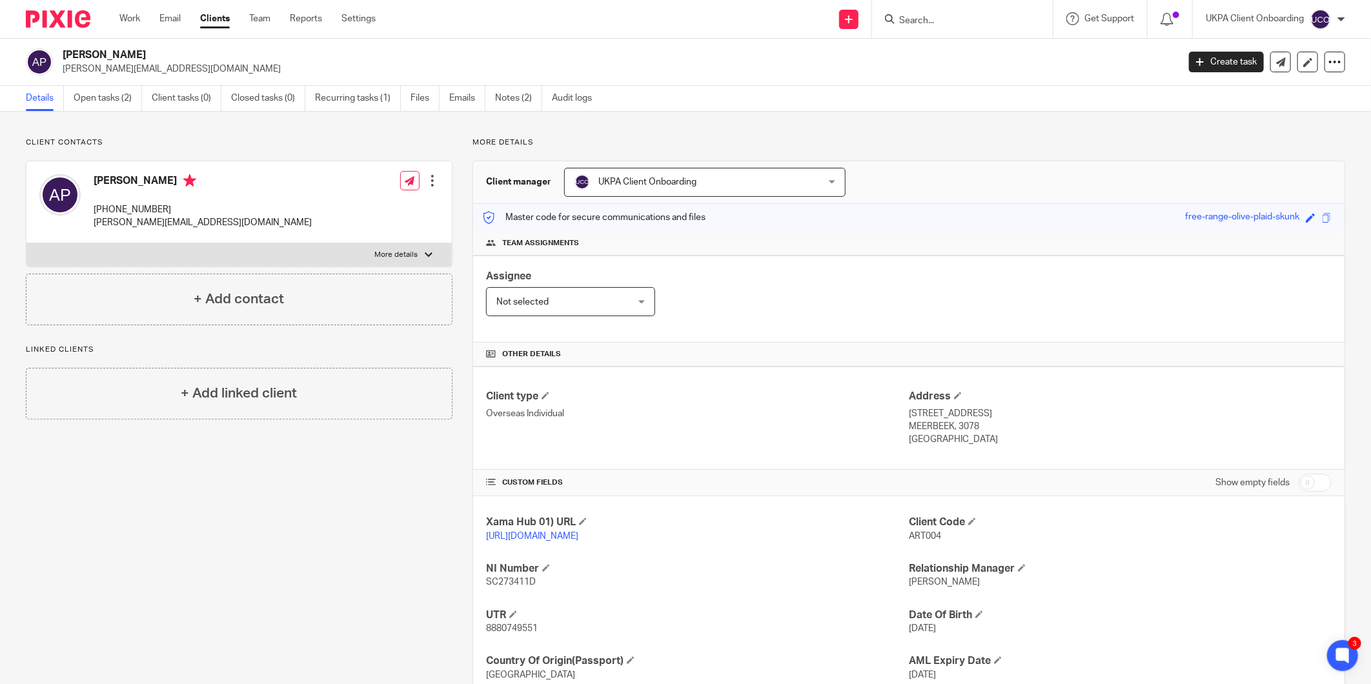
click at [965, 422] on p "MEERBEEK, 3078" at bounding box center [1120, 426] width 423 height 13
click at [134, 208] on p "+32499929463" at bounding box center [203, 209] width 218 height 13
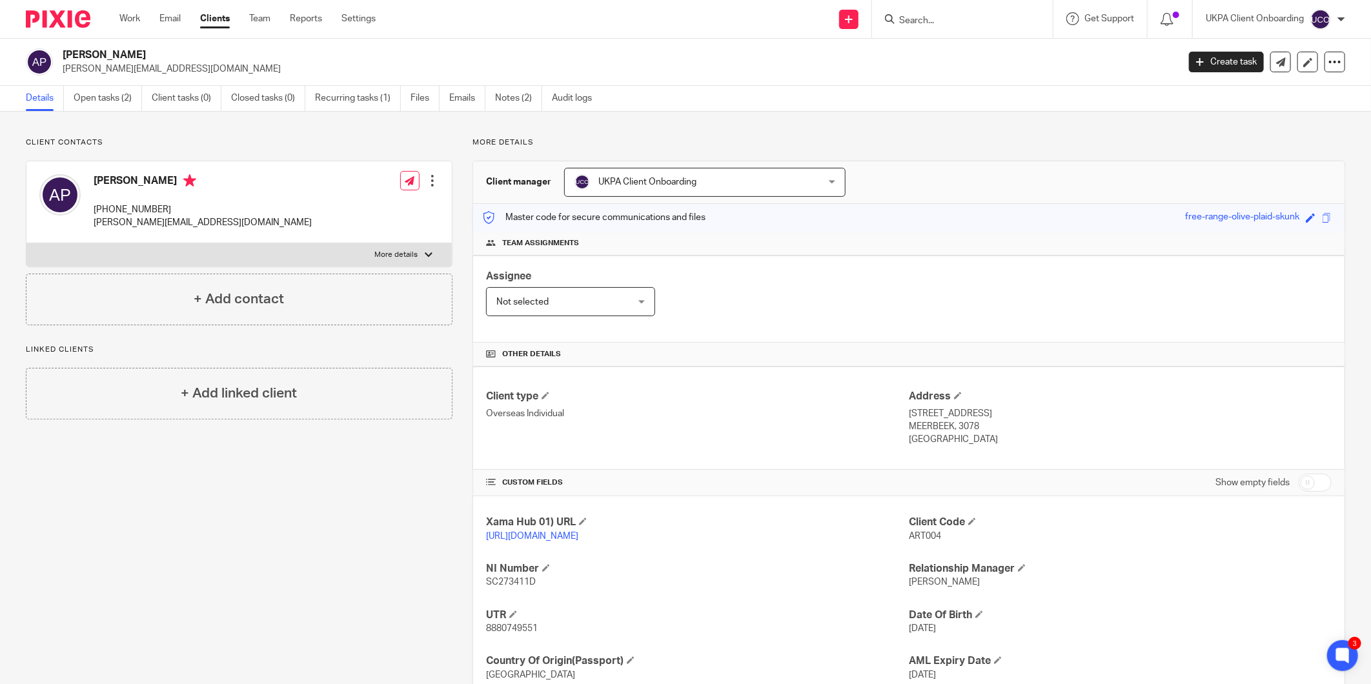
click at [155, 52] on h2 "[PERSON_NAME]" at bounding box center [505, 55] width 885 height 14
click at [156, 53] on h2 "[PERSON_NAME]" at bounding box center [505, 55] width 885 height 14
click at [112, 97] on link "Open tasks (2)" at bounding box center [108, 98] width 68 height 25
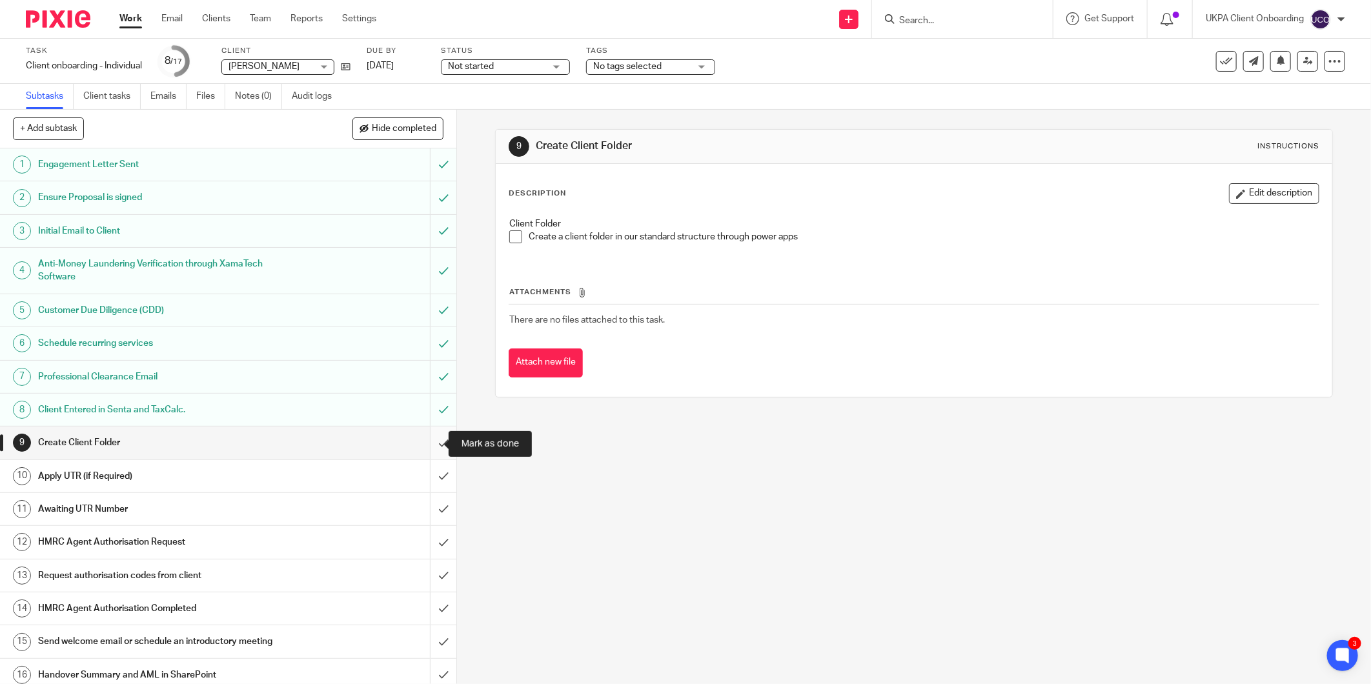
click at [428, 441] on input "submit" at bounding box center [228, 443] width 456 height 32
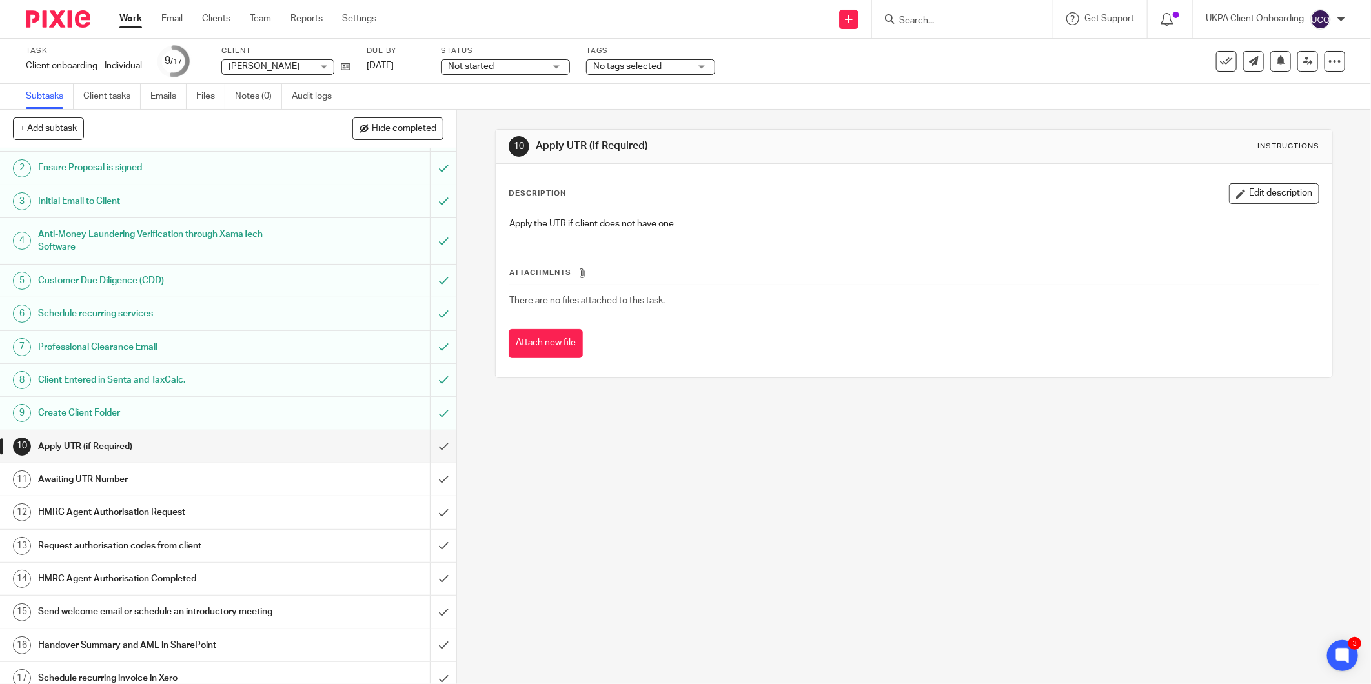
scroll to position [42, 0]
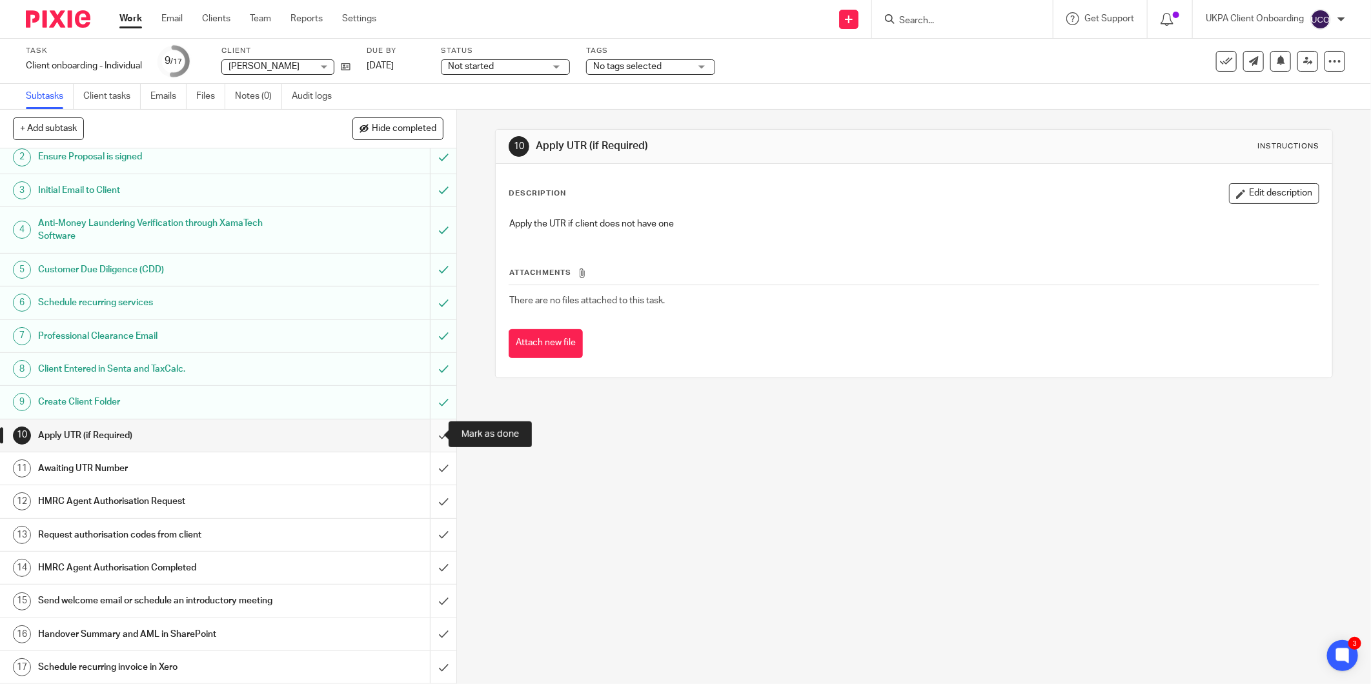
click at [431, 427] on input "submit" at bounding box center [228, 435] width 456 height 32
click at [427, 468] on input "submit" at bounding box center [228, 468] width 456 height 32
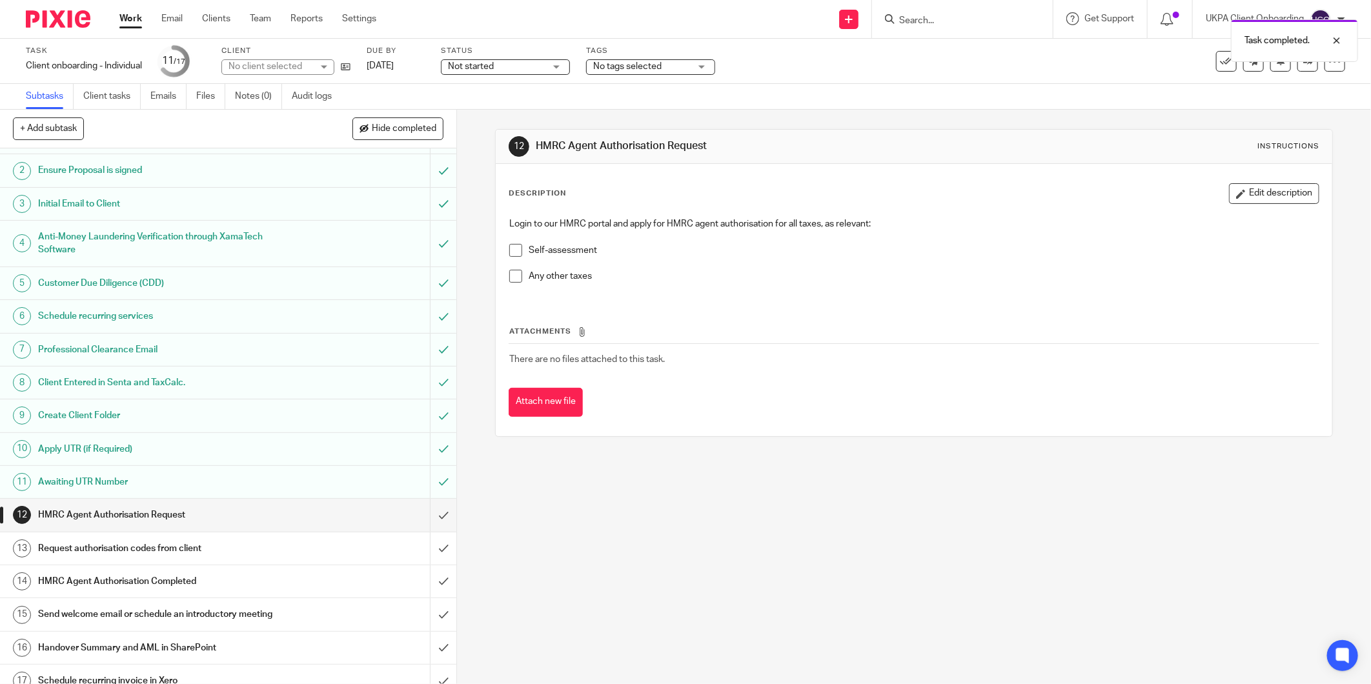
scroll to position [42, 0]
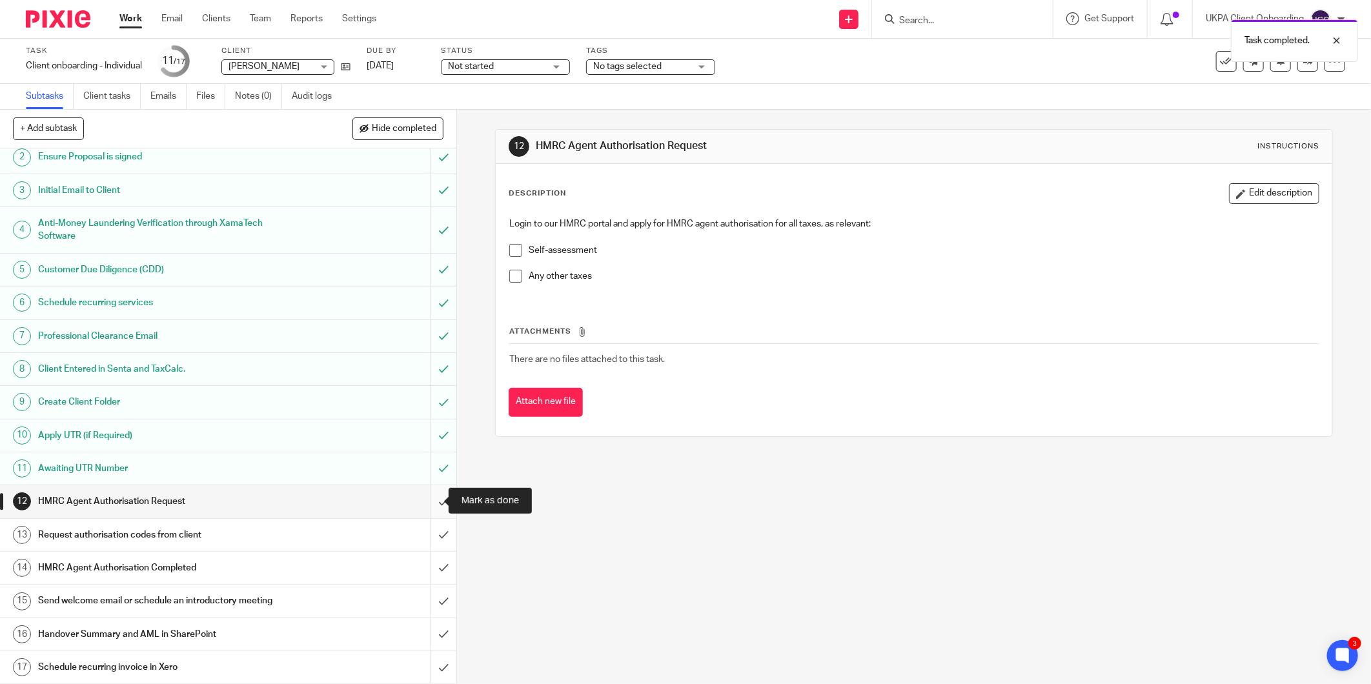
click at [429, 498] on input "submit" at bounding box center [228, 501] width 456 height 32
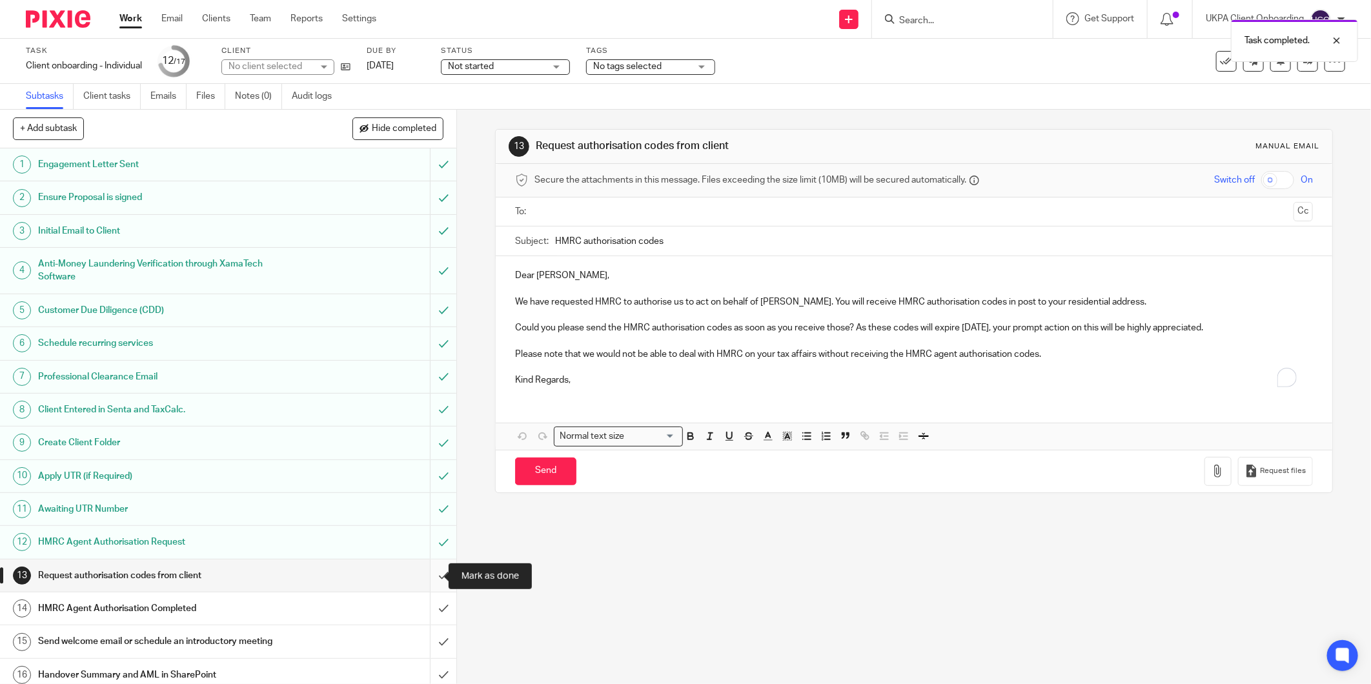
click at [425, 572] on input "submit" at bounding box center [228, 576] width 456 height 32
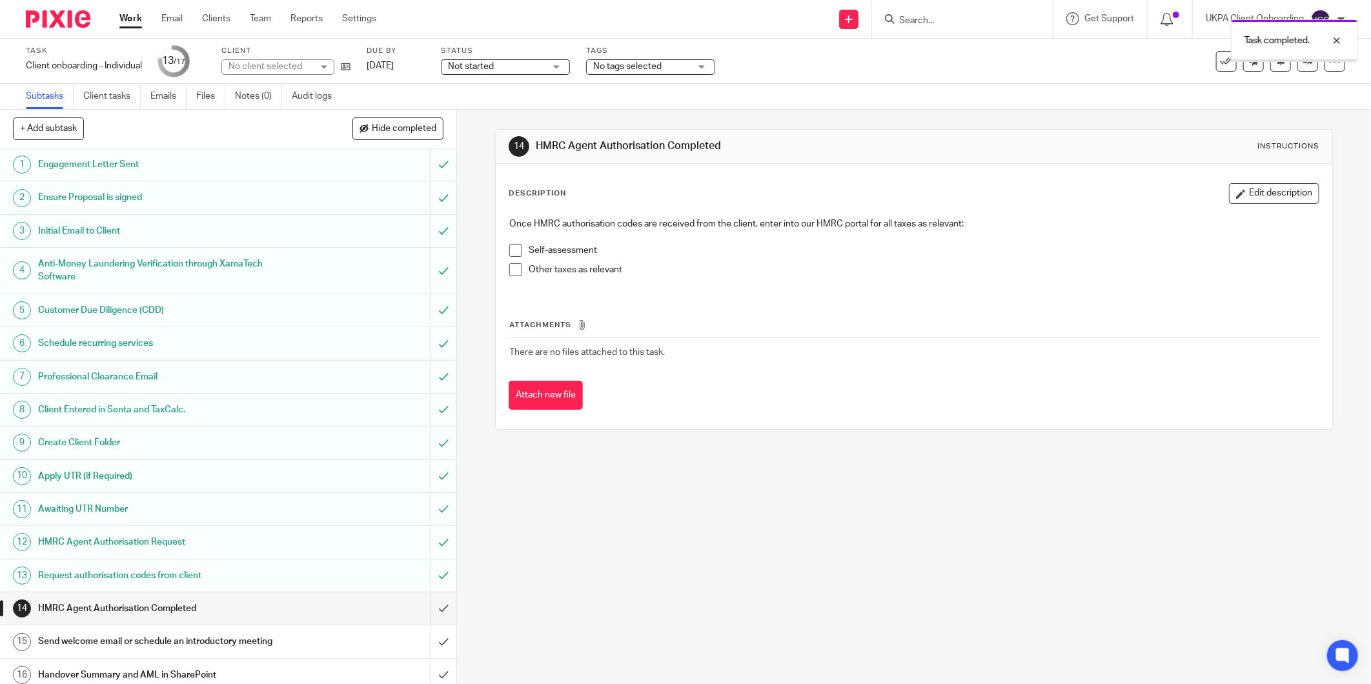
scroll to position [42, 0]
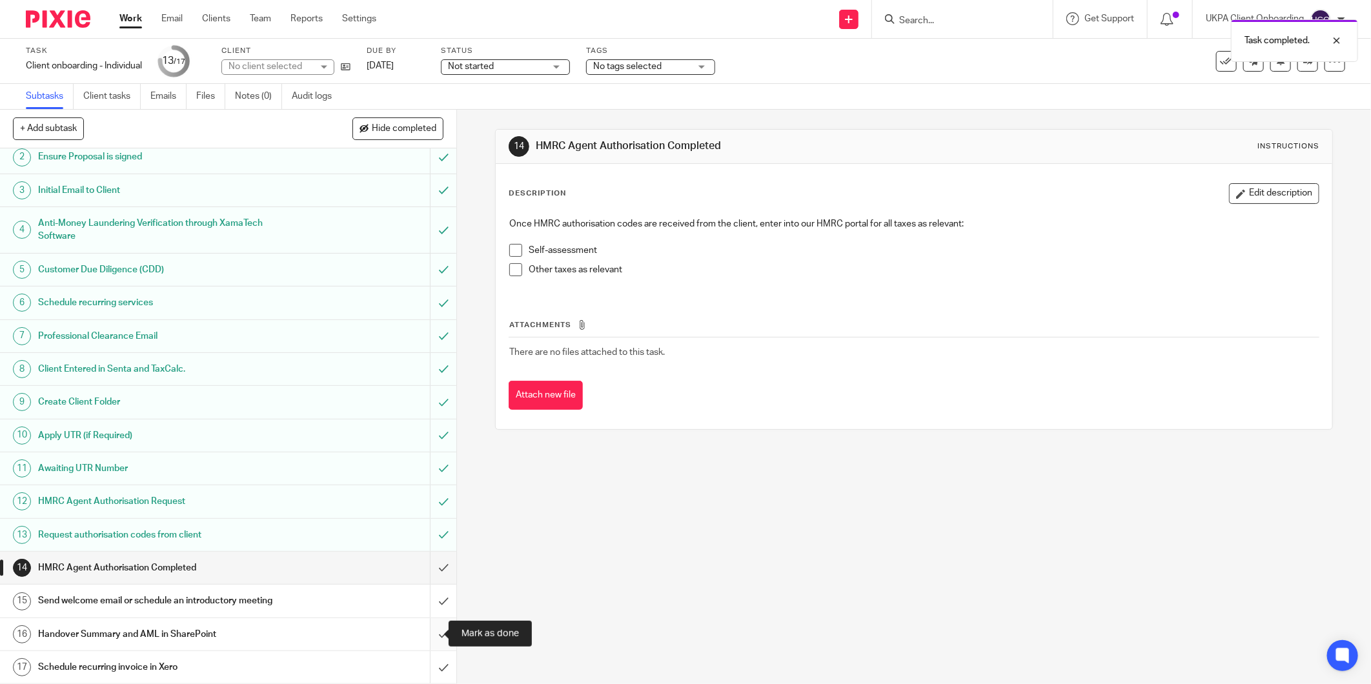
click at [431, 632] on input "submit" at bounding box center [228, 634] width 456 height 32
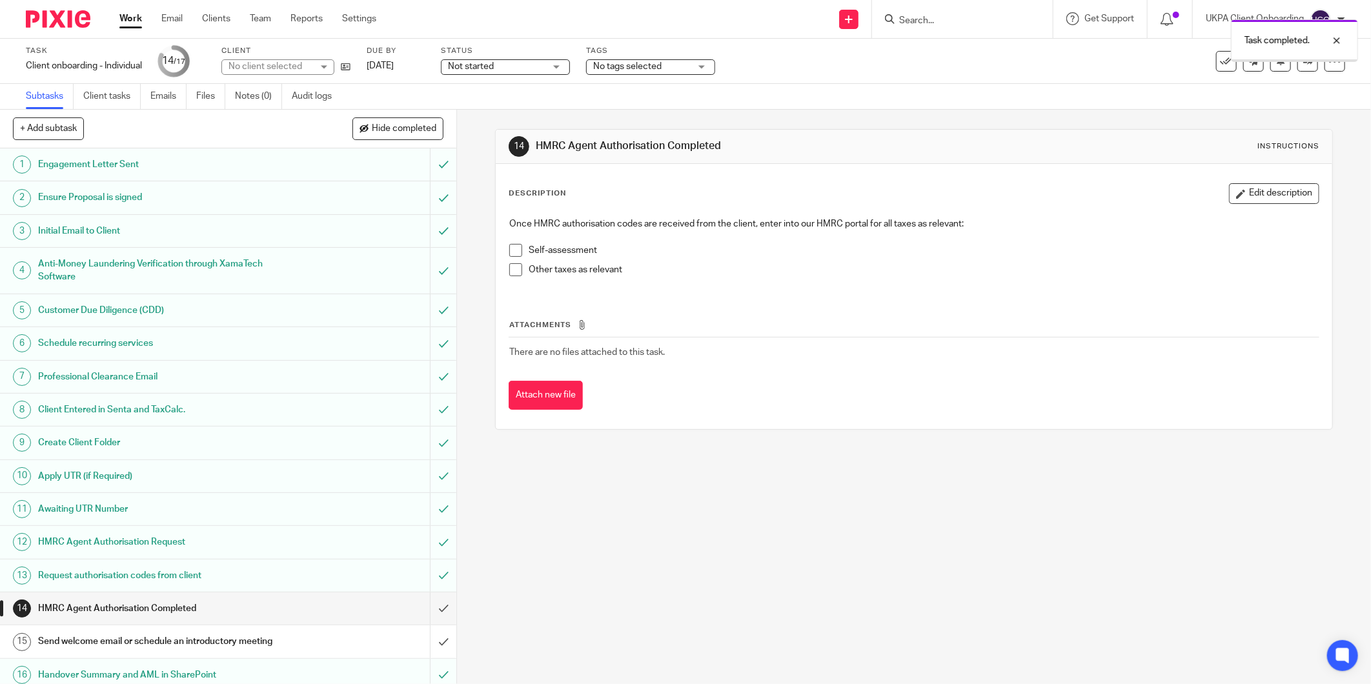
scroll to position [42, 0]
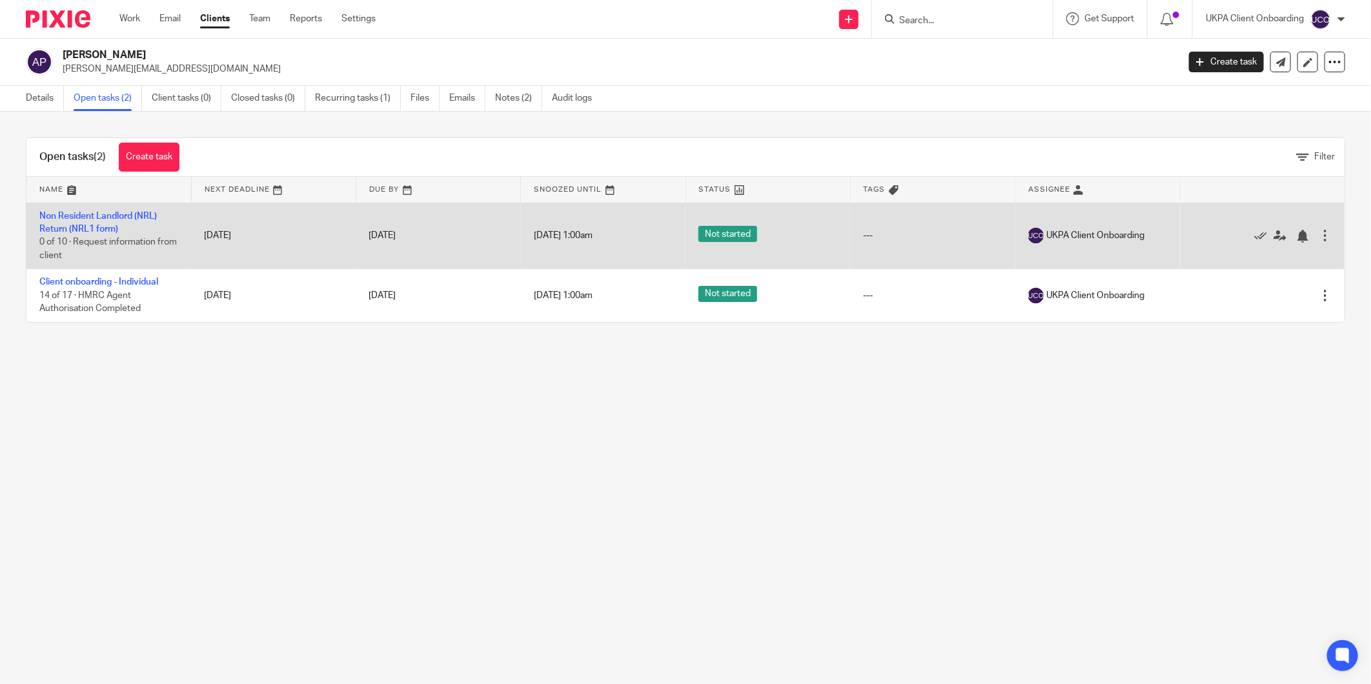
drag, startPoint x: 114, startPoint y: 210, endPoint x: 83, endPoint y: 222, distance: 33.1
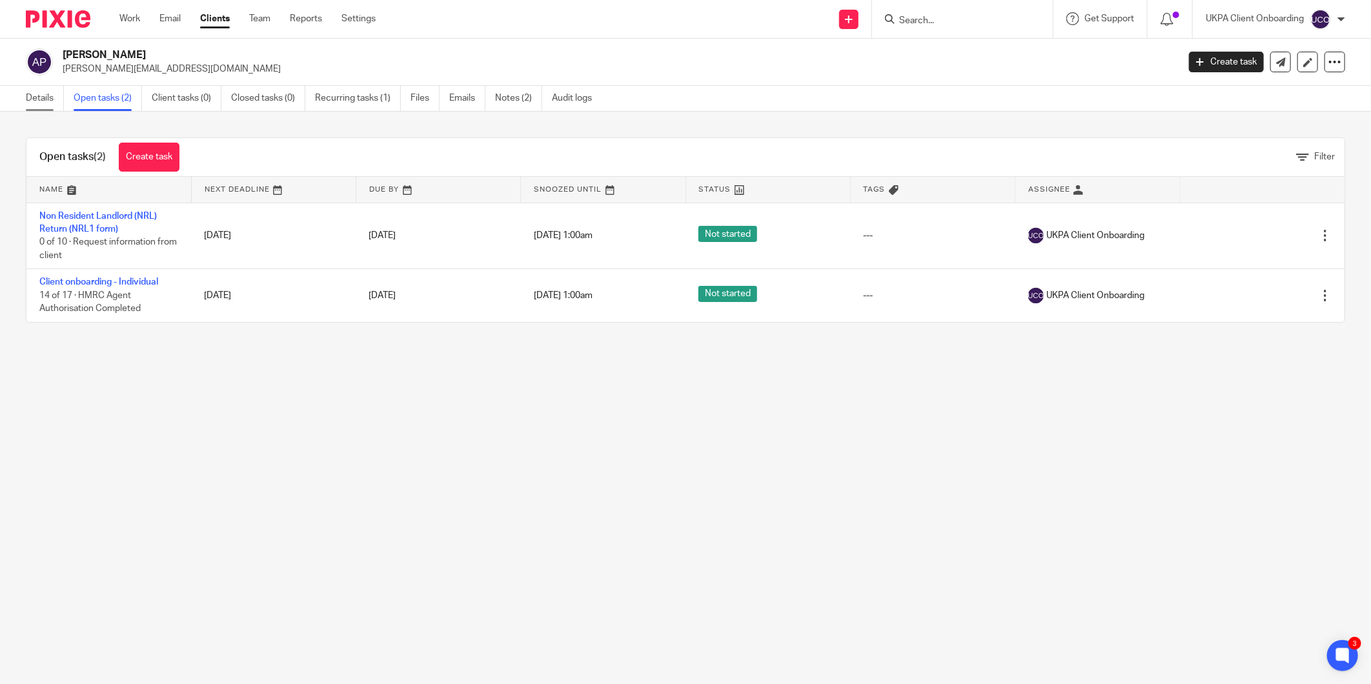
click at [39, 99] on link "Details" at bounding box center [45, 98] width 38 height 25
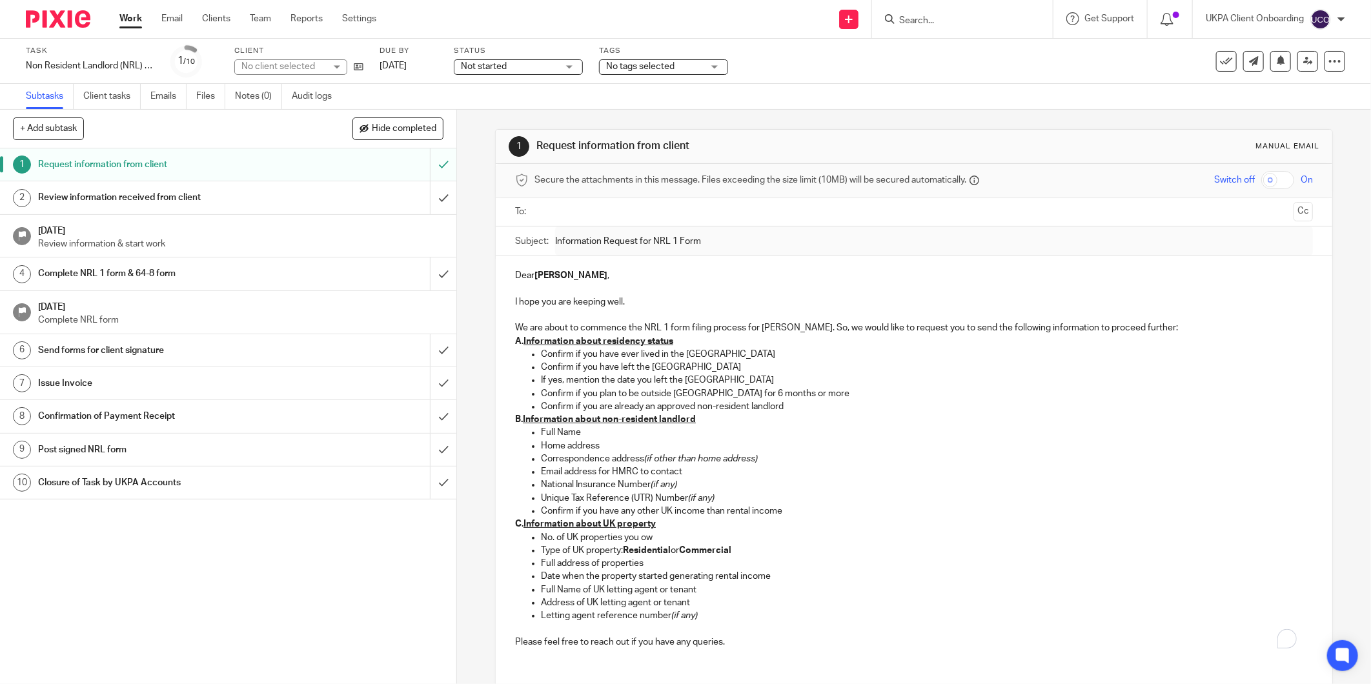
click at [509, 298] on div "Dear Arthur John , I hope you are keeping well. We are about to commence the NR…" at bounding box center [914, 457] width 836 height 402
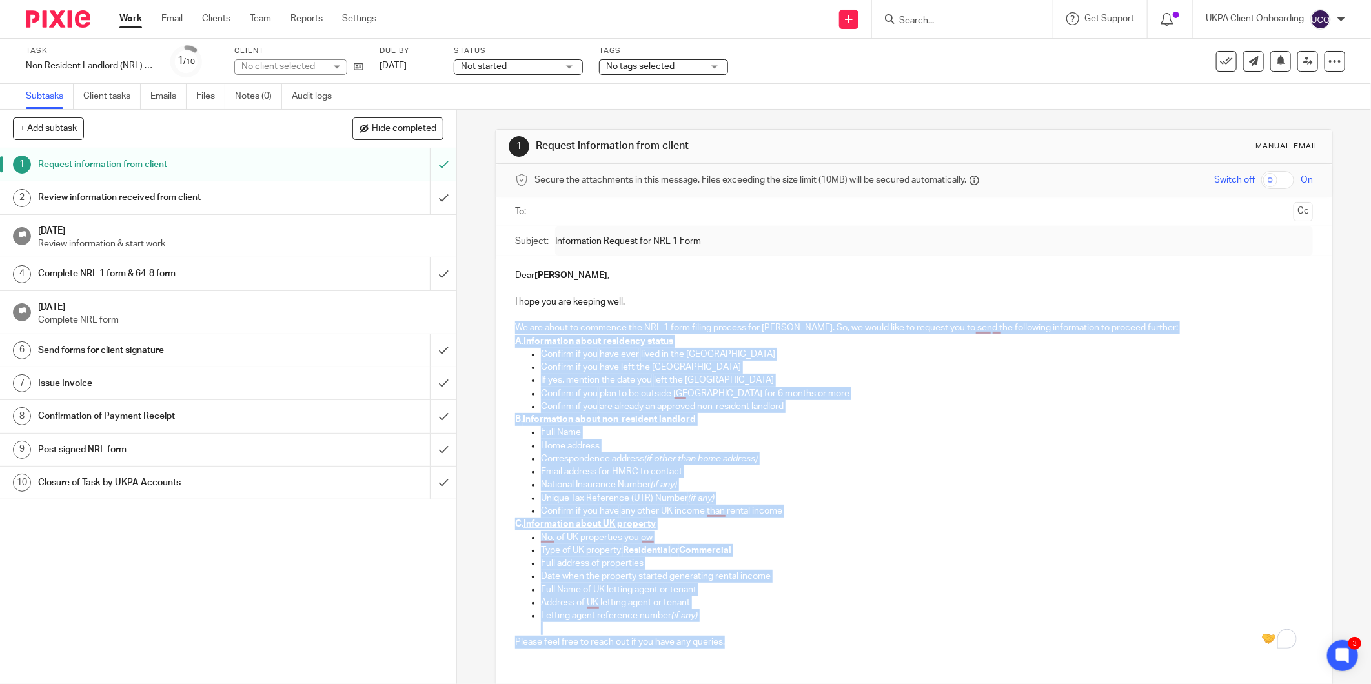
drag, startPoint x: 507, startPoint y: 327, endPoint x: 750, endPoint y: 657, distance: 410.0
click at [750, 657] on div "Dear Arthur John , I hope you are keeping well. We are about to commence the NR…" at bounding box center [914, 457] width 836 height 402
copy div "We are about to commence the NRL 1 form filing process for Arthur John Penhalig…"
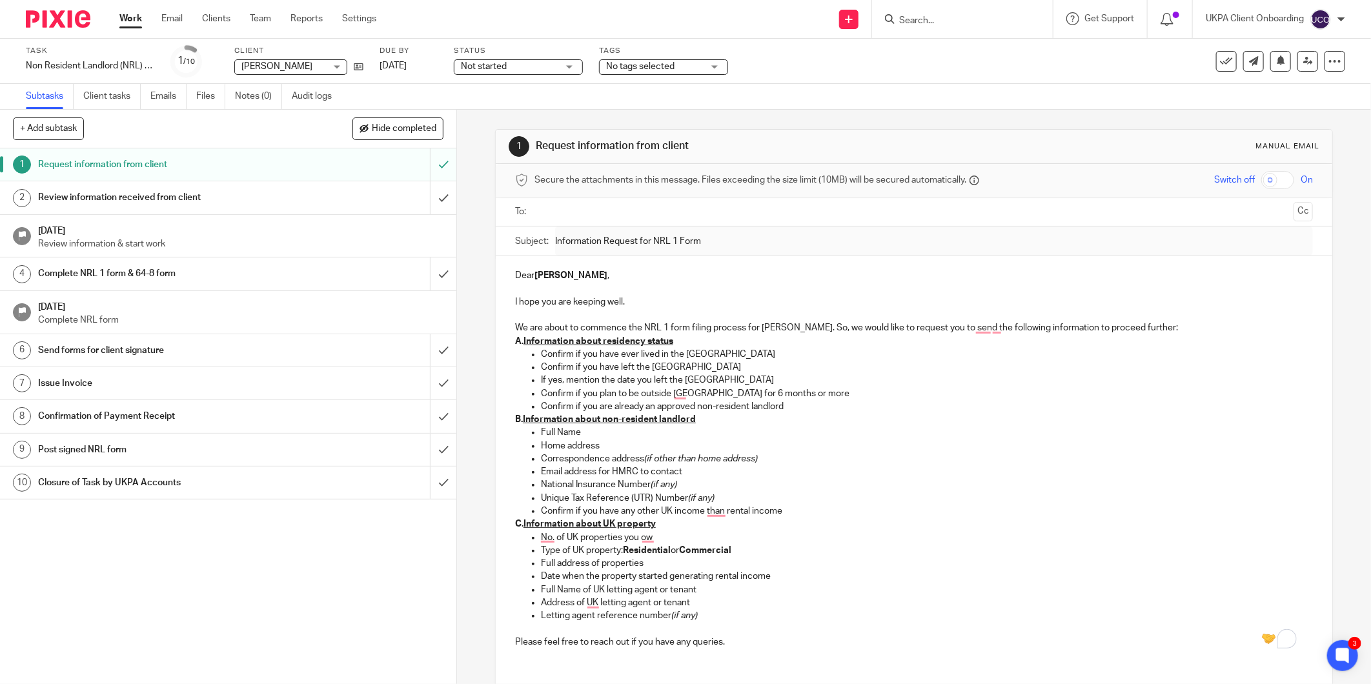
click at [524, 305] on p "I hope you are keeping well." at bounding box center [914, 302] width 798 height 13
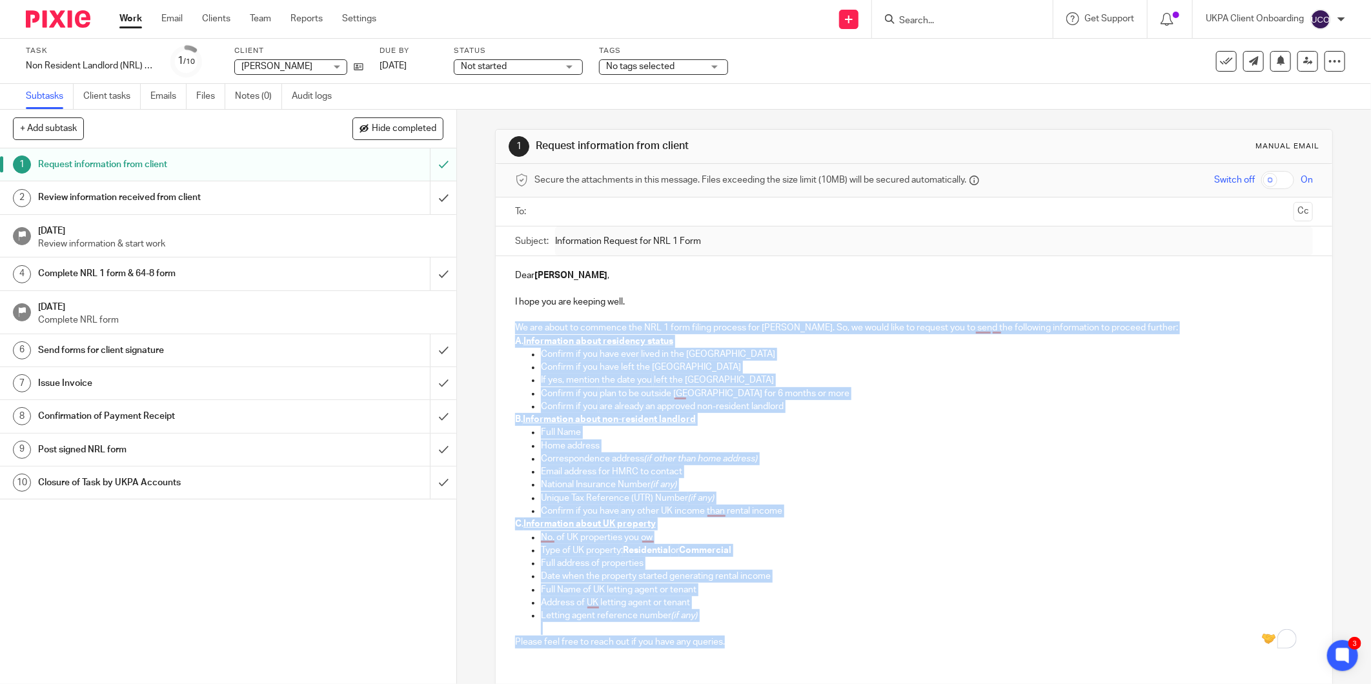
drag, startPoint x: 563, startPoint y: 396, endPoint x: 743, endPoint y: 640, distance: 303.2
click at [743, 640] on div "Dear Arthur John , I hope you are keeping well. We are about to commence the NR…" at bounding box center [914, 457] width 836 height 402
copy div "We are about to commence the NRL 1 form filing process for Arthur John Penhalig…"
click at [915, 26] on form at bounding box center [966, 19] width 137 height 16
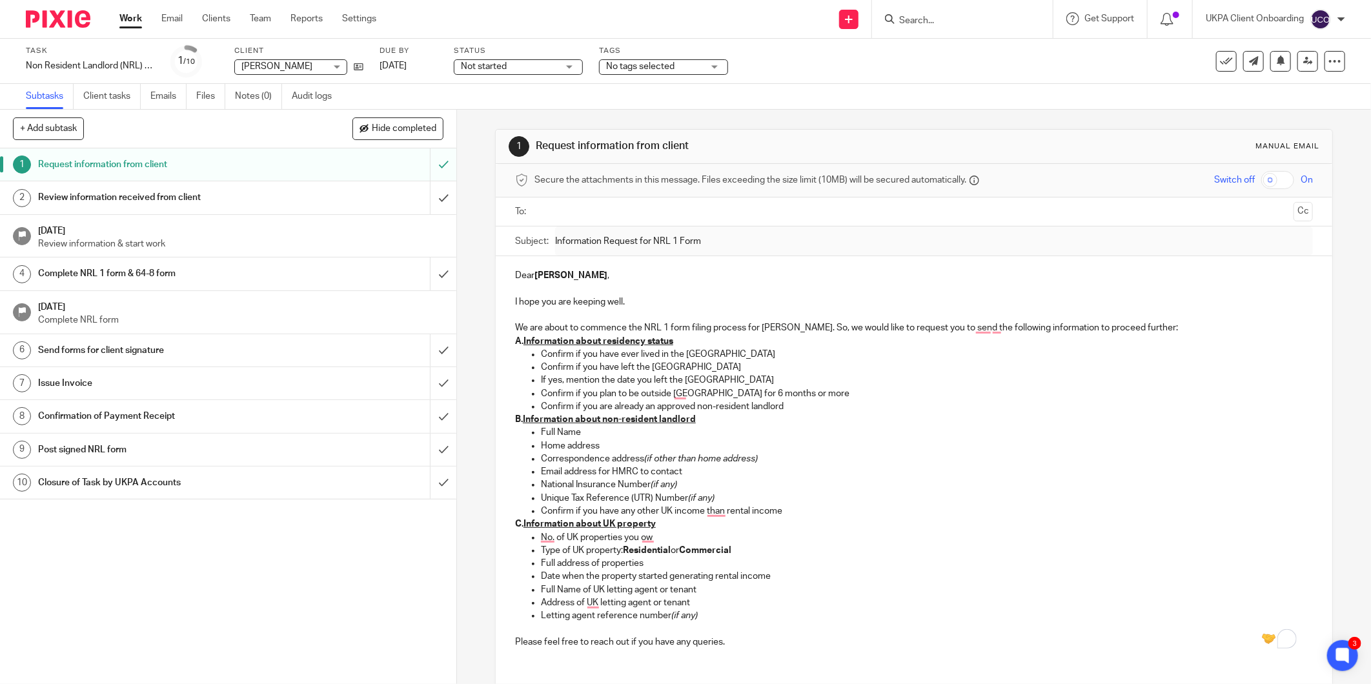
click at [918, 21] on input "Search" at bounding box center [956, 21] width 116 height 12
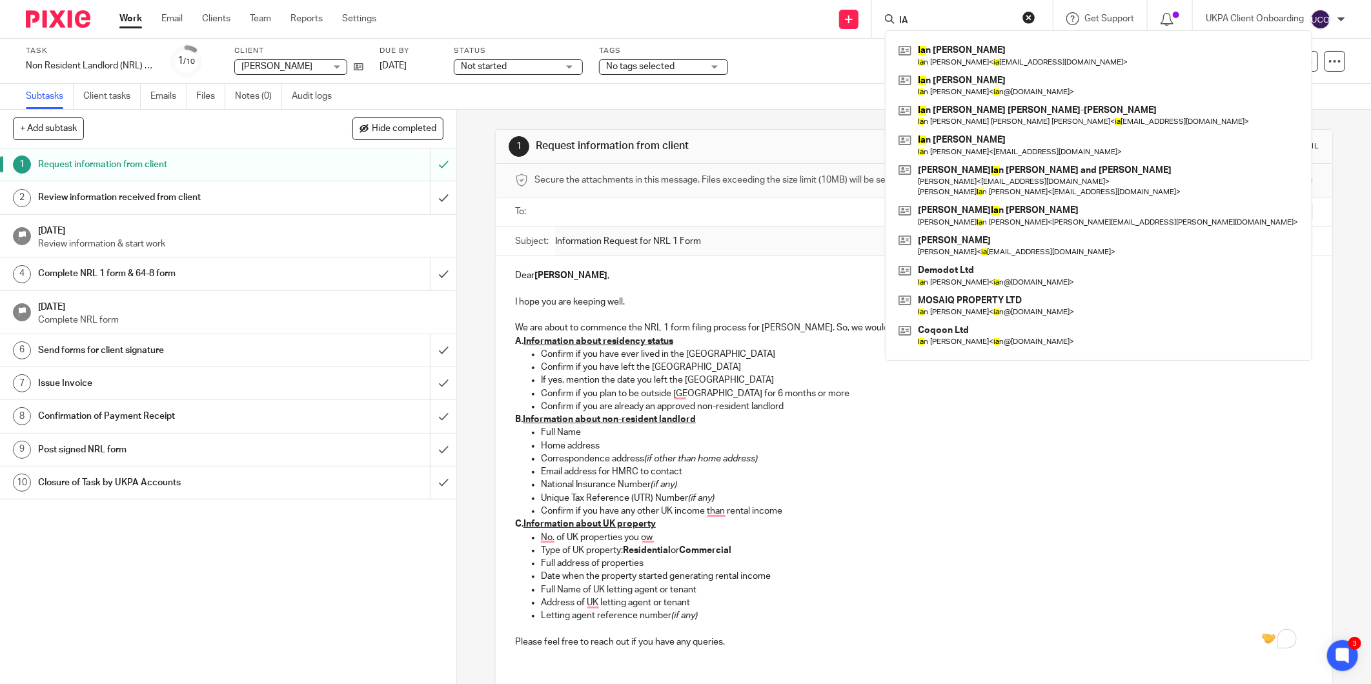
type input "I"
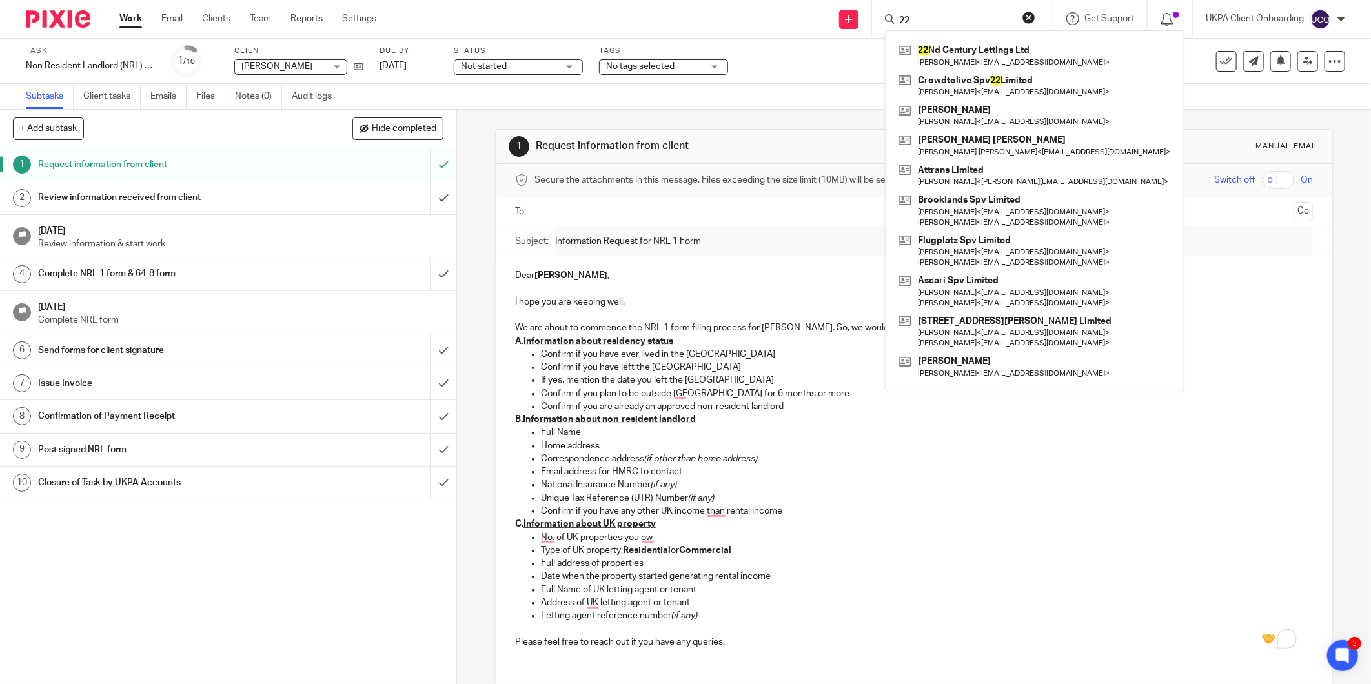
type input "2"
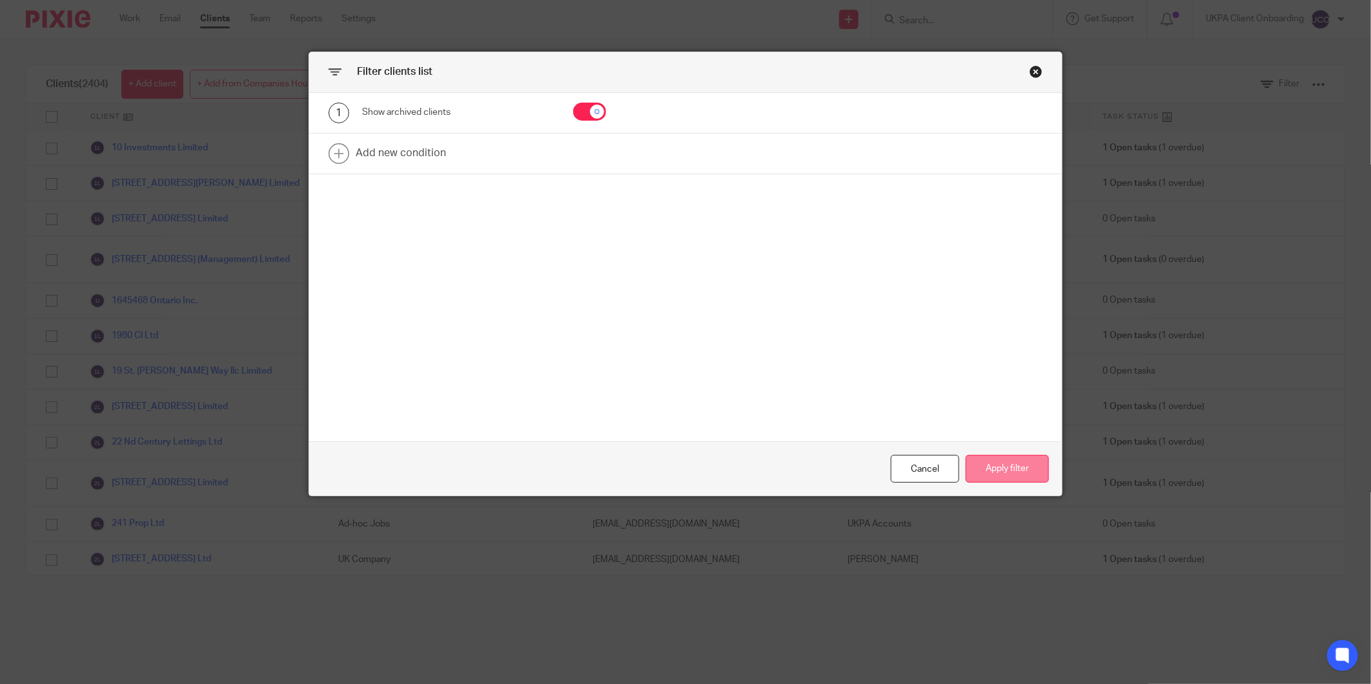
click at [1030, 469] on button "Apply filter" at bounding box center [1006, 469] width 83 height 28
click at [1021, 476] on button "Apply filter" at bounding box center [1006, 469] width 83 height 28
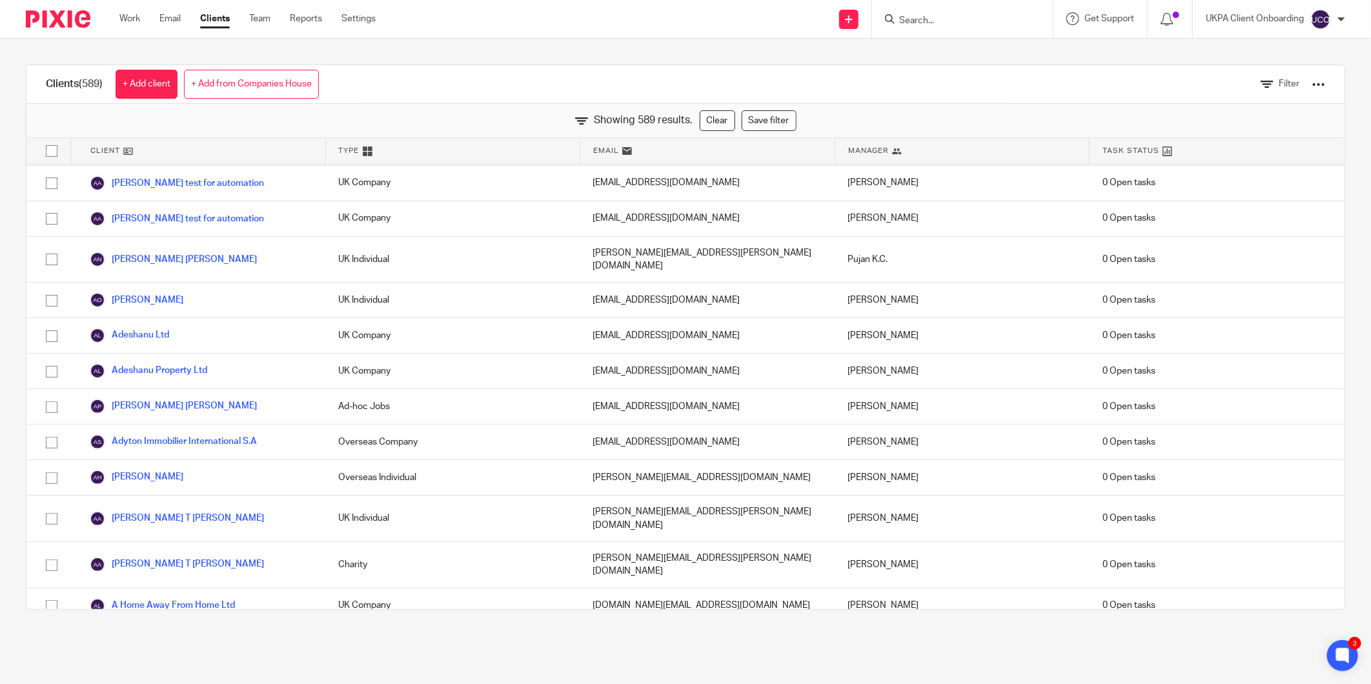
scroll to position [8058, 0]
